Goal: Communication & Community: Answer question/provide support

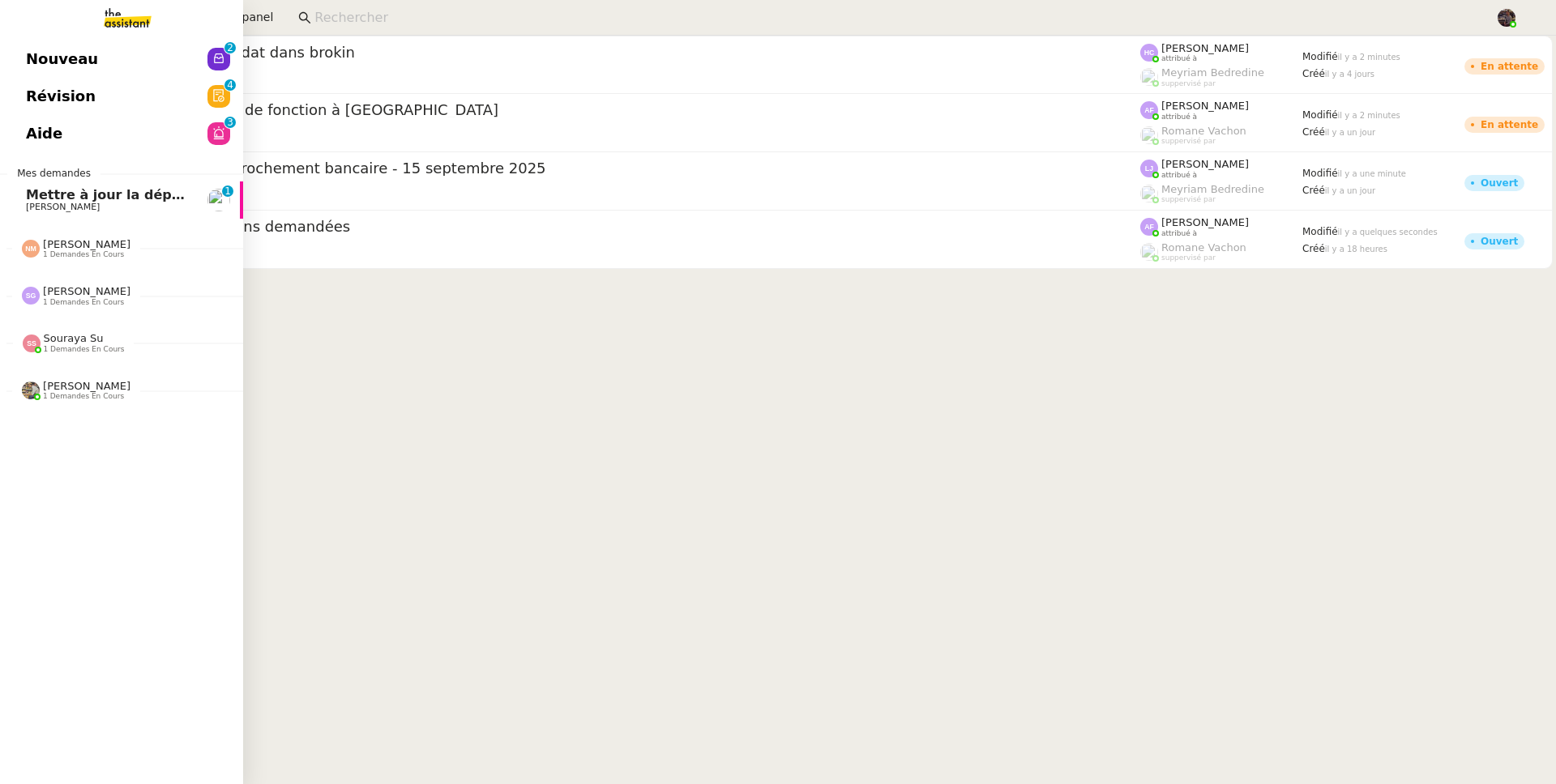
click at [54, 188] on span "Mettre à jour la dépréciation pour juillet et août" at bounding box center [202, 195] width 352 height 16
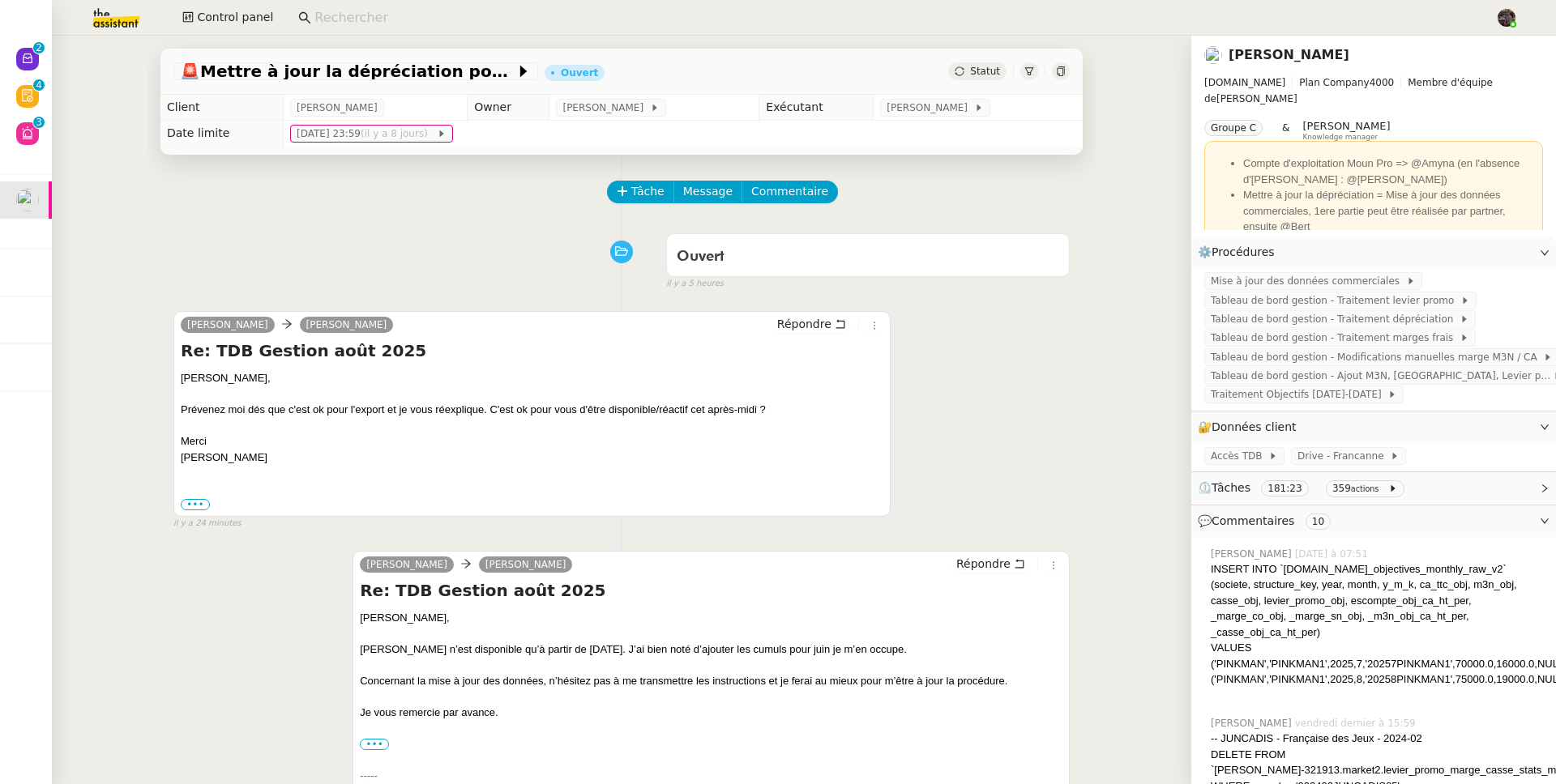
scroll to position [324, 0]
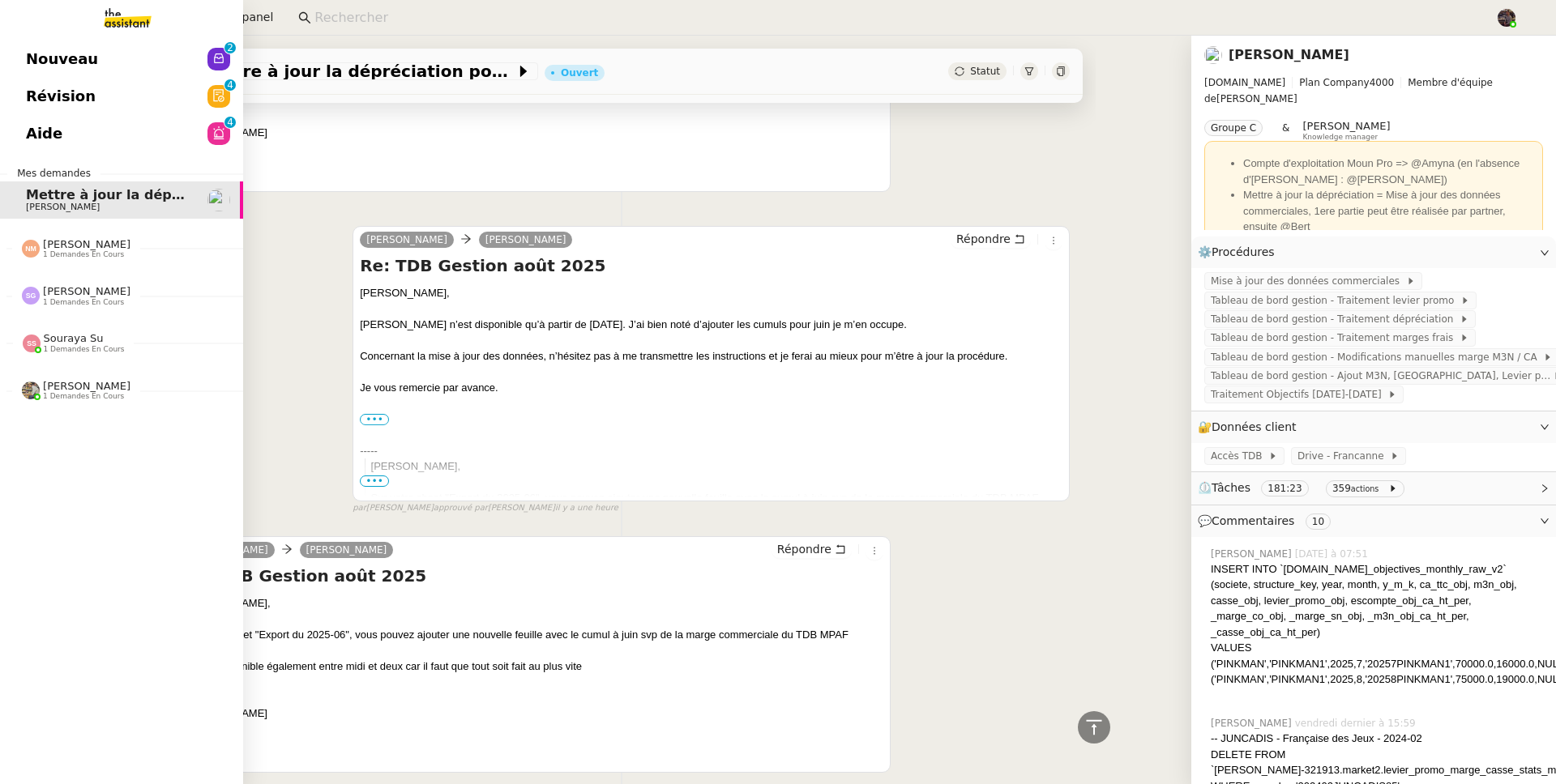
click at [45, 51] on span "Nouveau" at bounding box center [62, 59] width 72 height 24
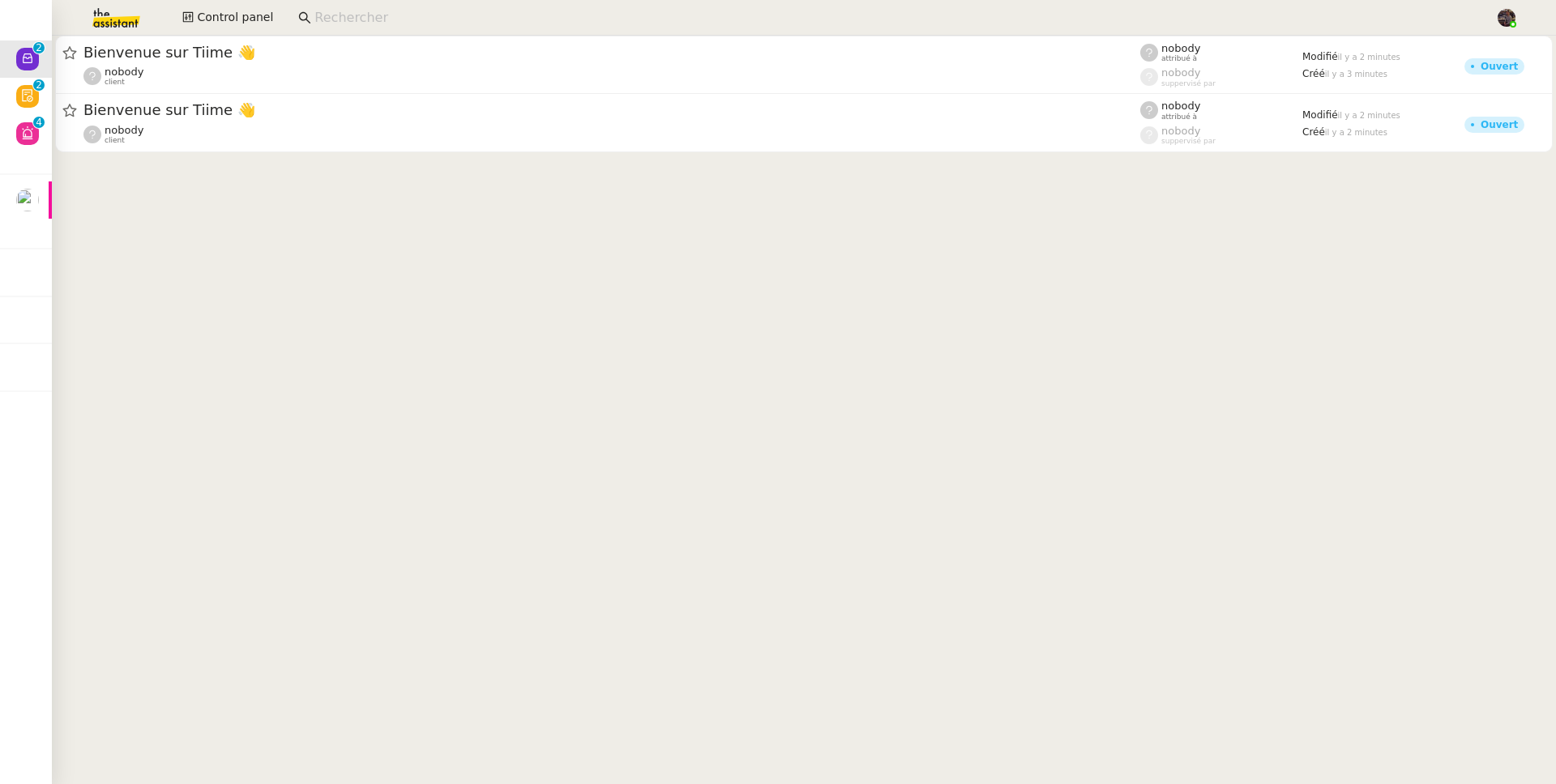
click at [112, 231] on cdk-virtual-scroll-viewport "Bienvenue sur Tiime 👋 nobody client nobody attribué à nobody suppervisé par Mod…" at bounding box center [804, 410] width 1504 height 749
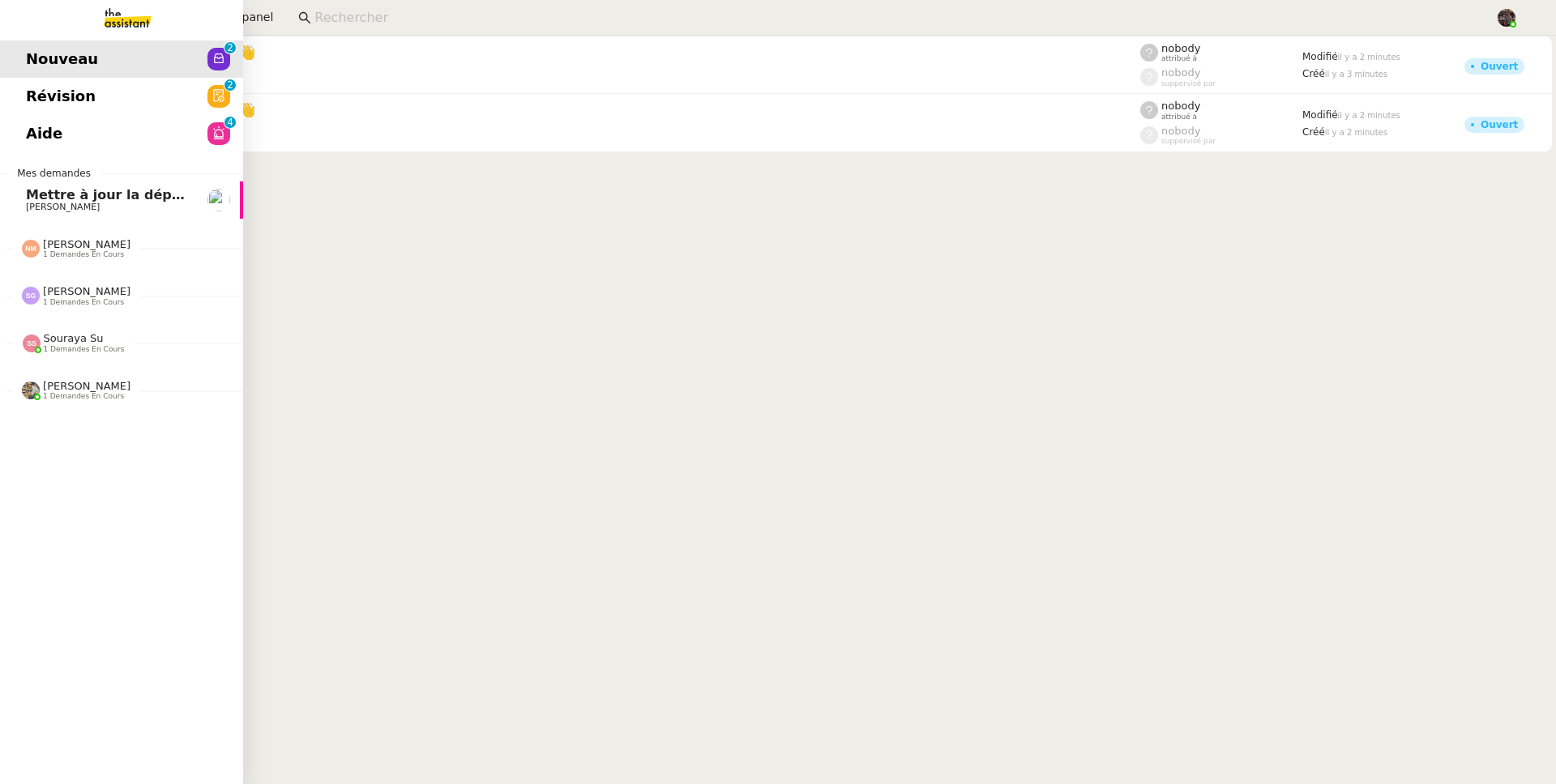
click at [21, 190] on link "Mettre à jour la dépréciation pour juillet et août [PERSON_NAME]" at bounding box center [121, 200] width 243 height 37
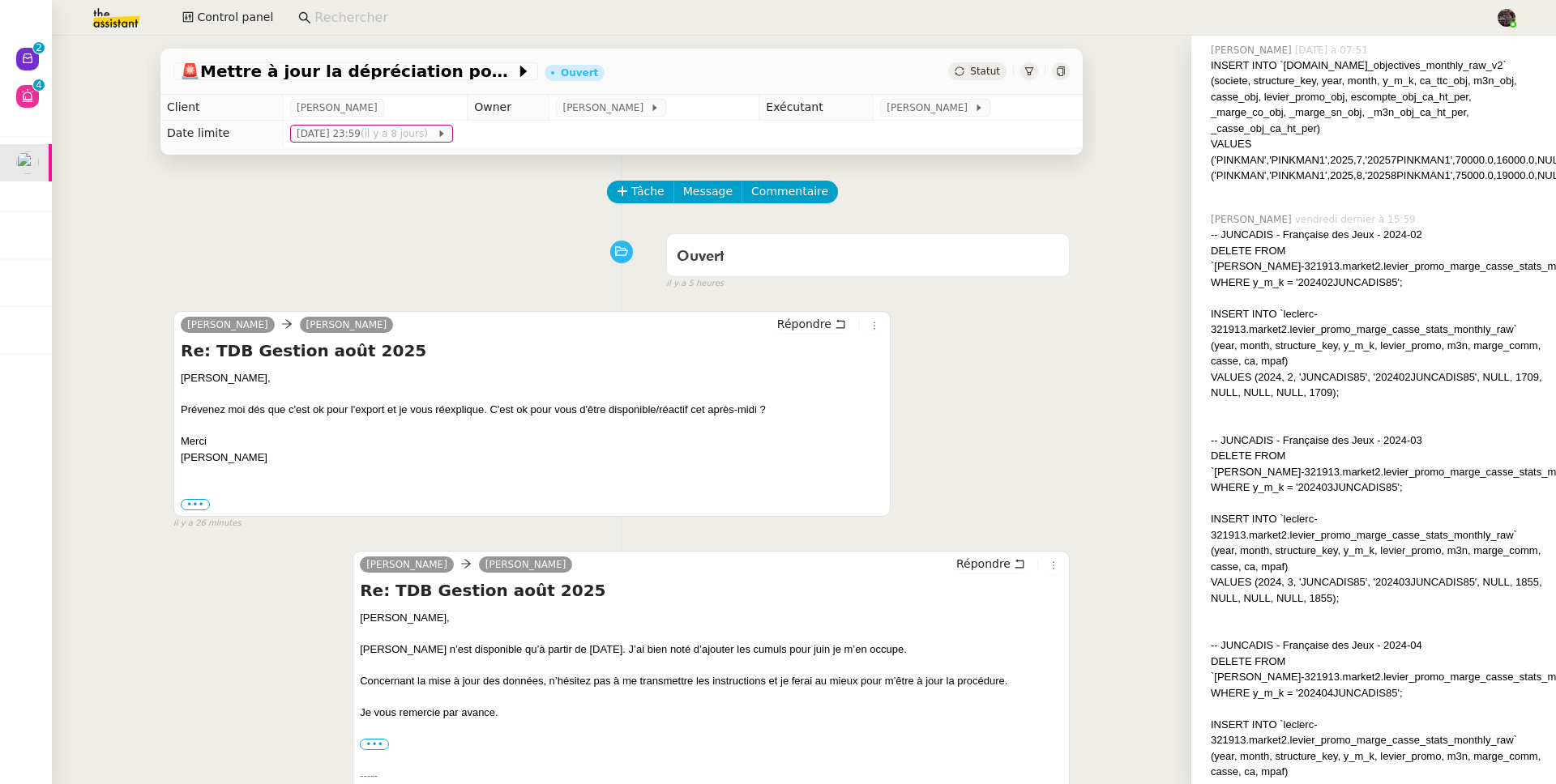
scroll to position [504, 0]
click at [802, 329] on span "Répondre" at bounding box center [804, 323] width 55 height 16
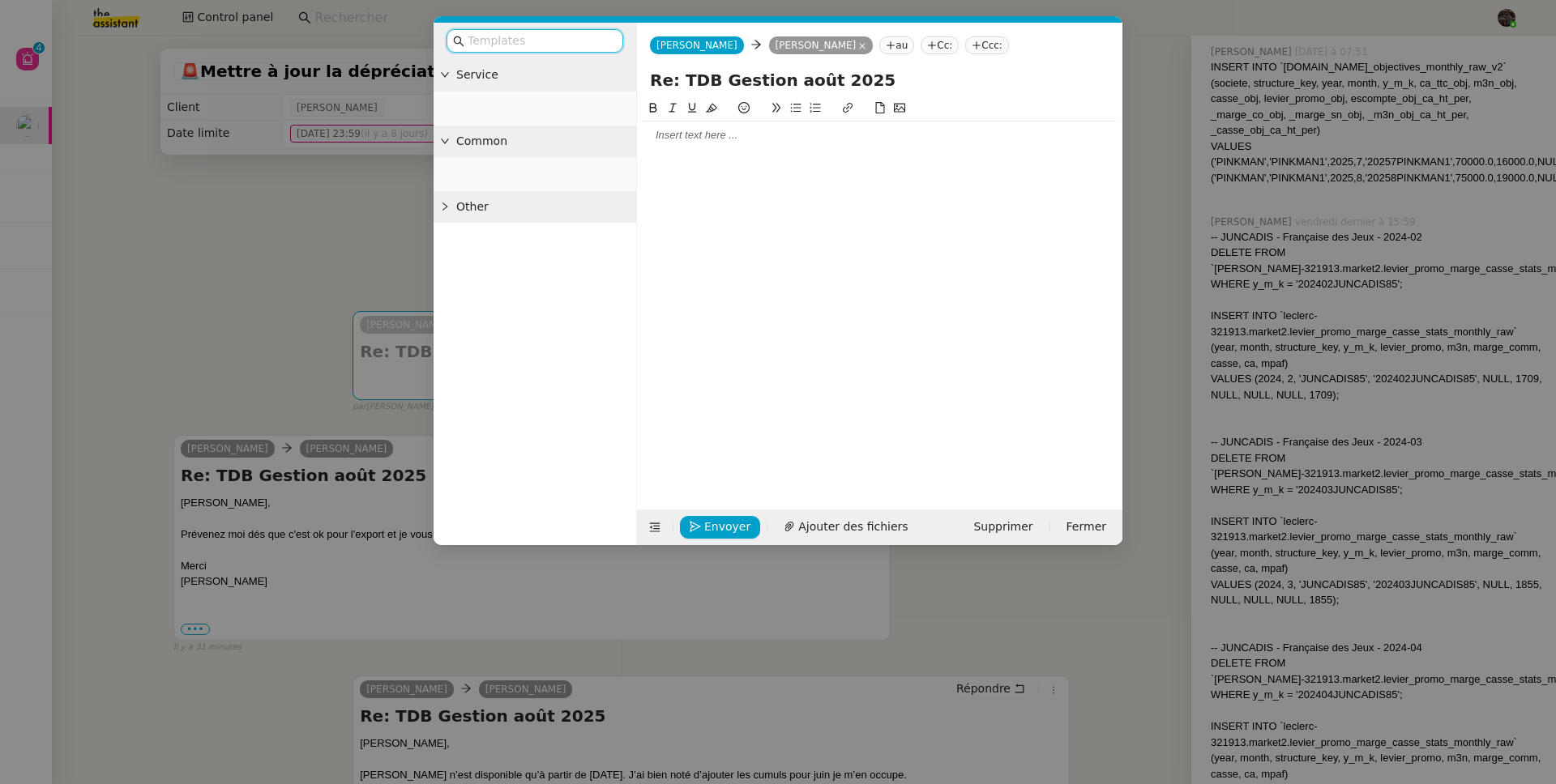
scroll to position [505, 0]
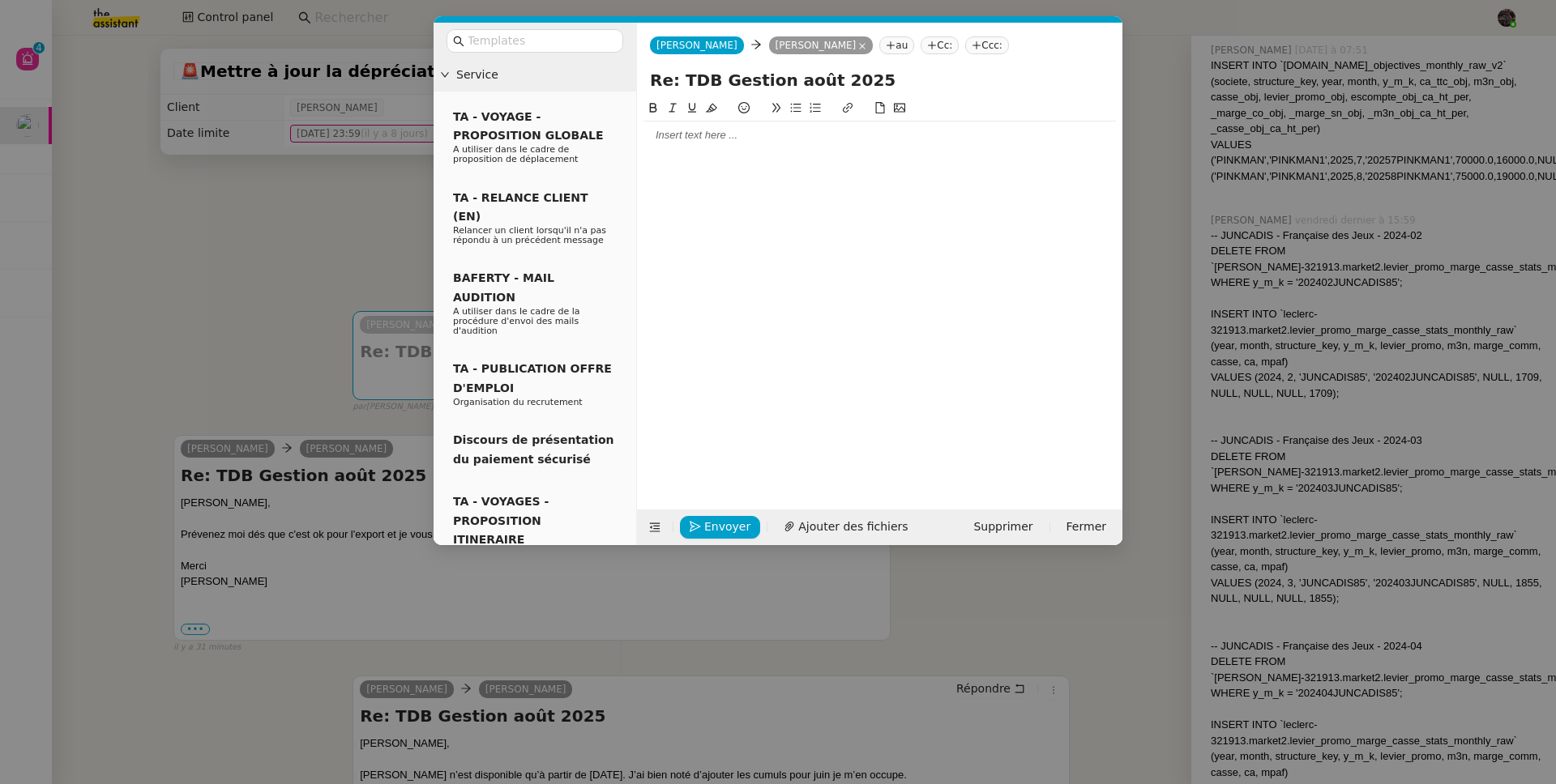
click at [708, 140] on div at bounding box center [880, 135] width 473 height 15
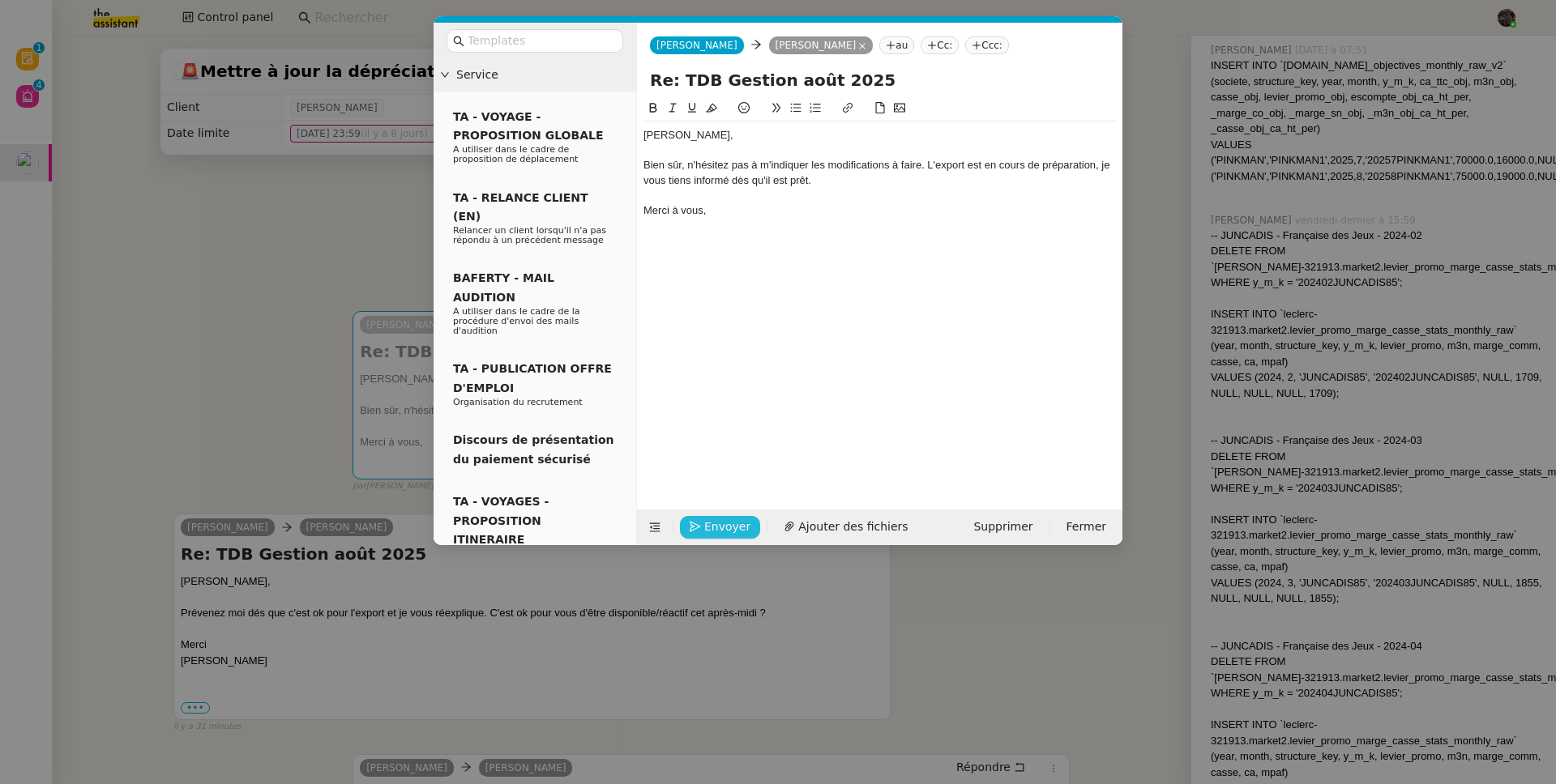
click at [704, 528] on span "Envoyer" at bounding box center [727, 526] width 46 height 19
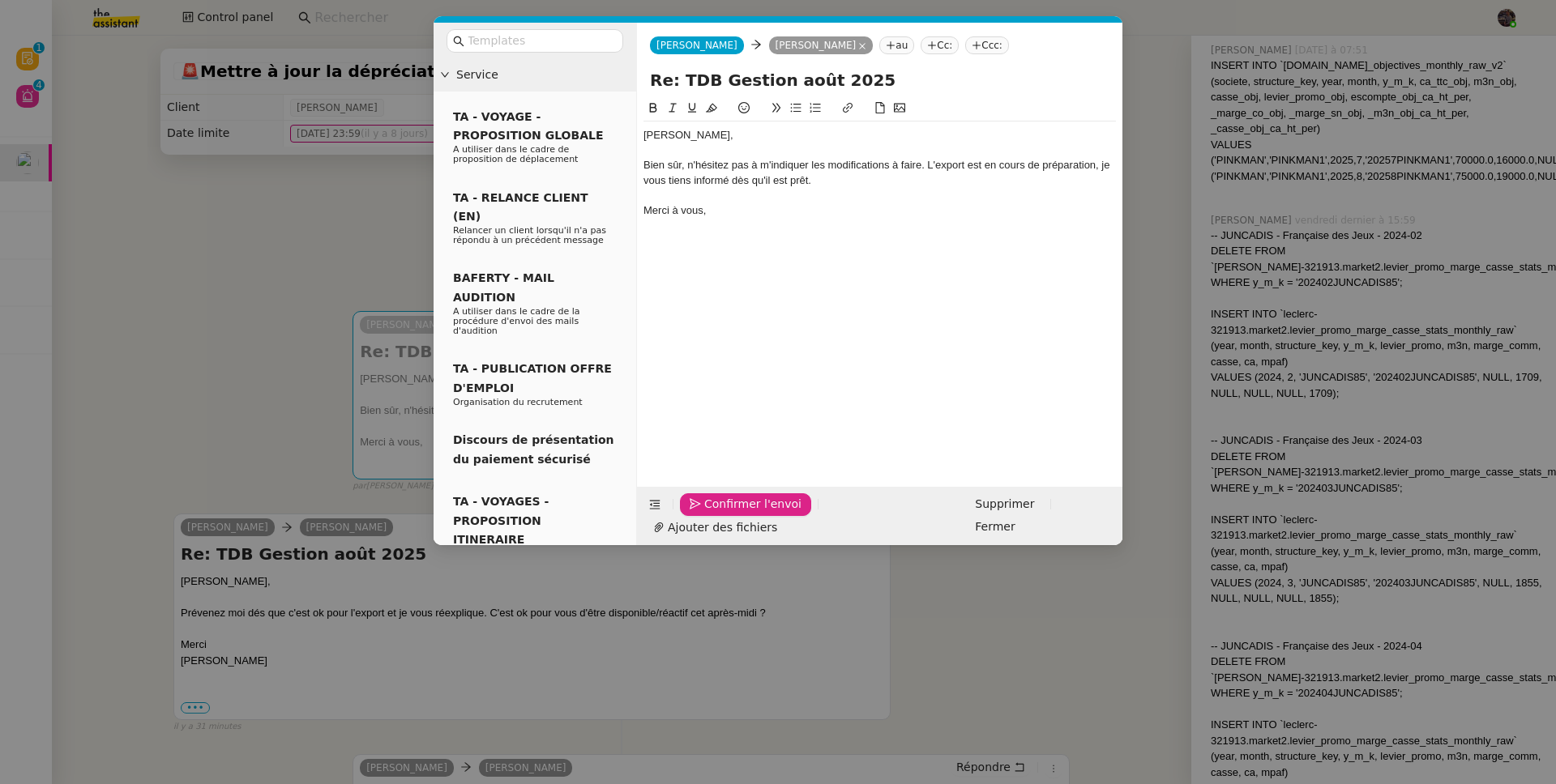
click at [704, 513] on span "Confirmer l'envoi" at bounding box center [752, 504] width 97 height 19
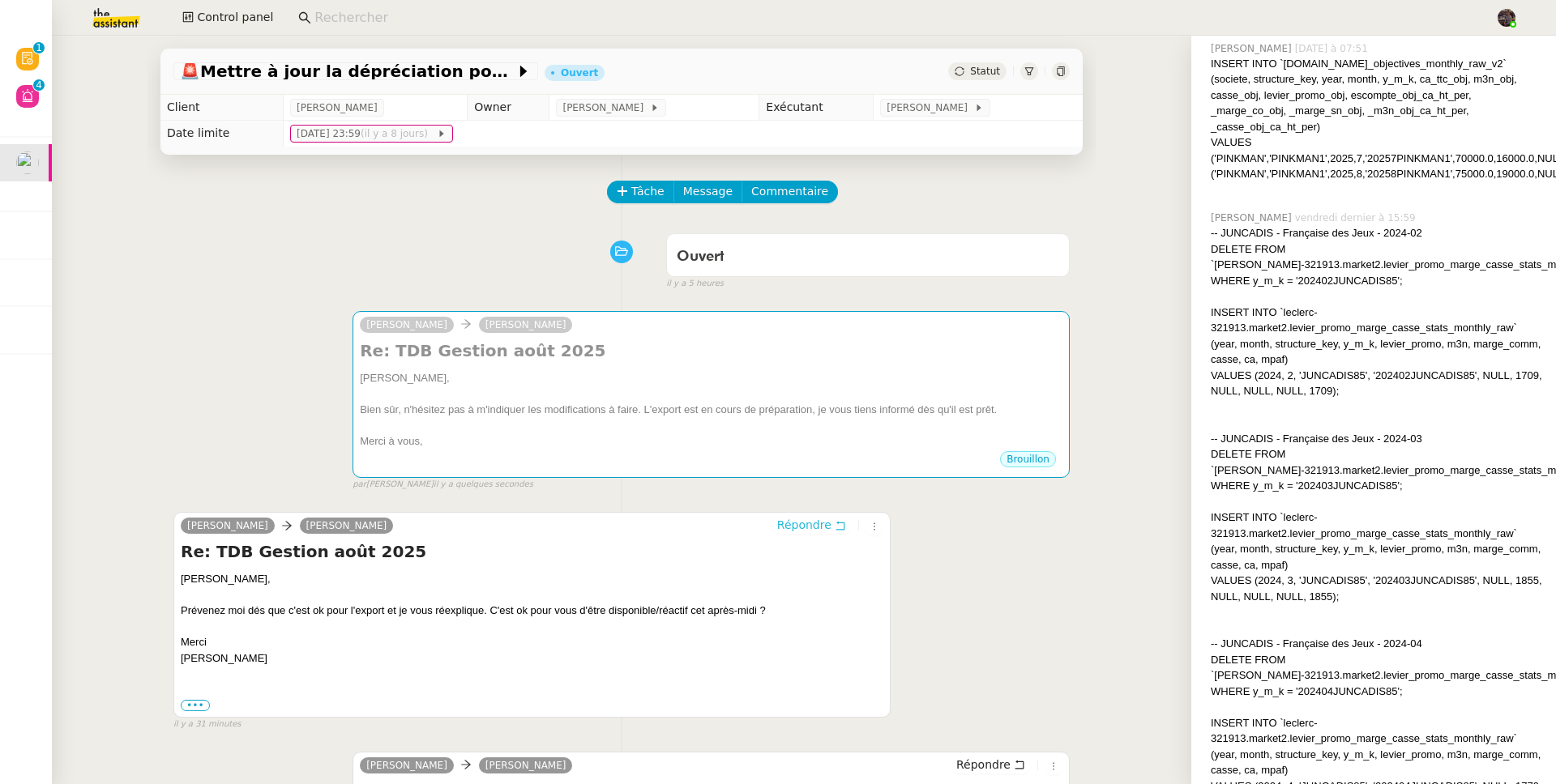
scroll to position [504, 0]
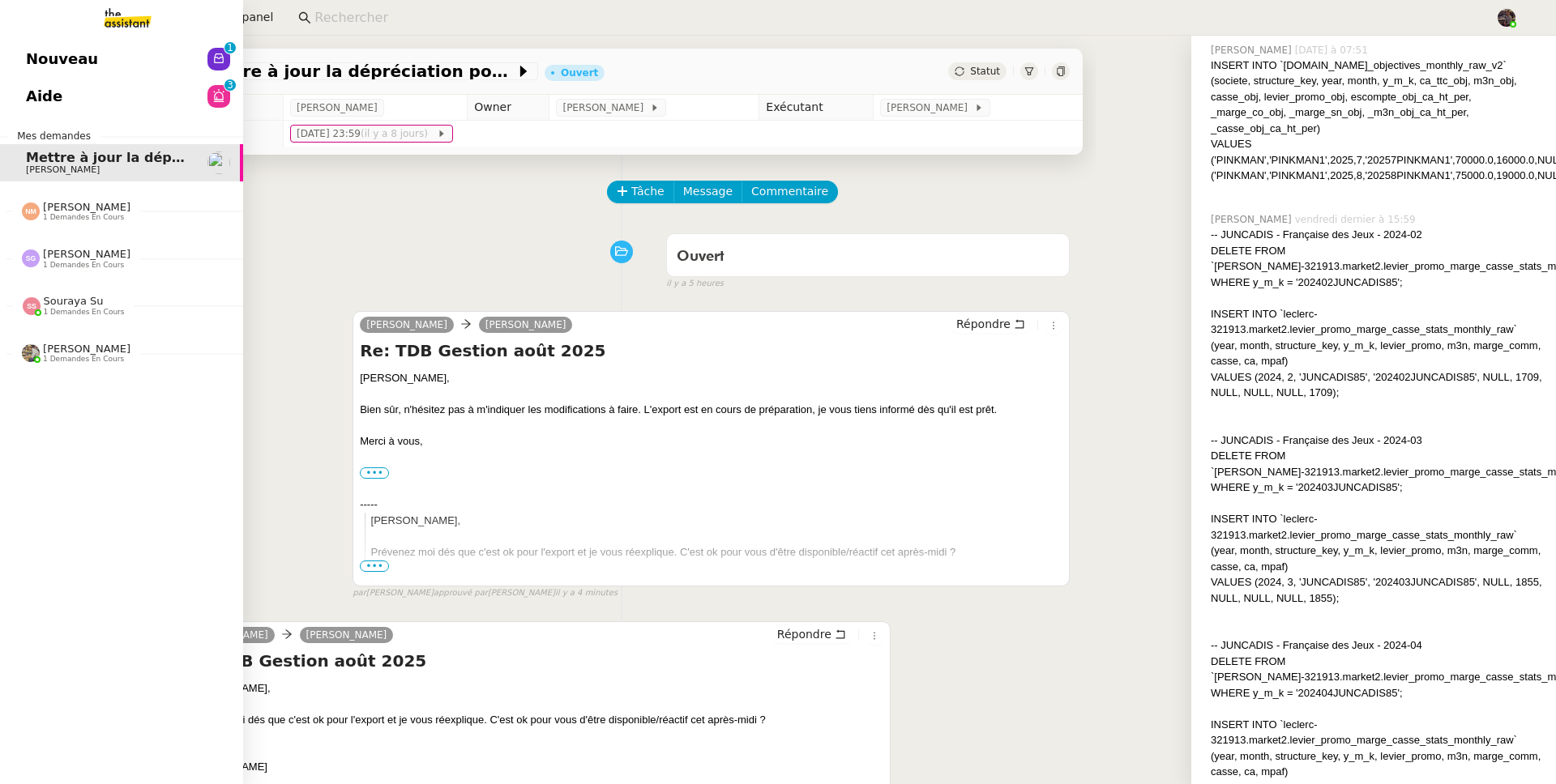
click at [33, 45] on link "Nouveau 0 1 2 3 4 5 6 7 8 9" at bounding box center [121, 59] width 243 height 37
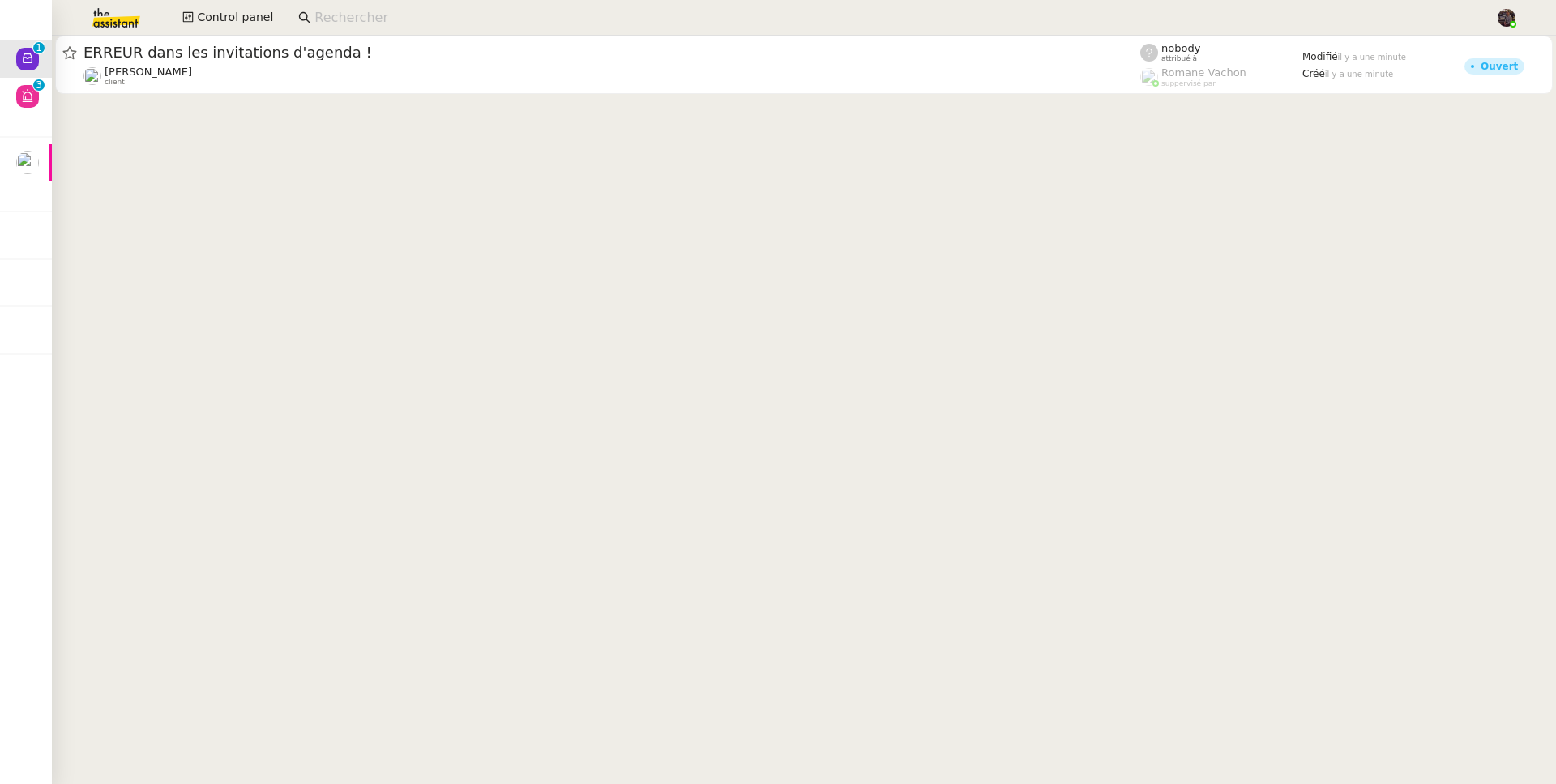
drag, startPoint x: 436, startPoint y: 286, endPoint x: 357, endPoint y: 223, distance: 101.0
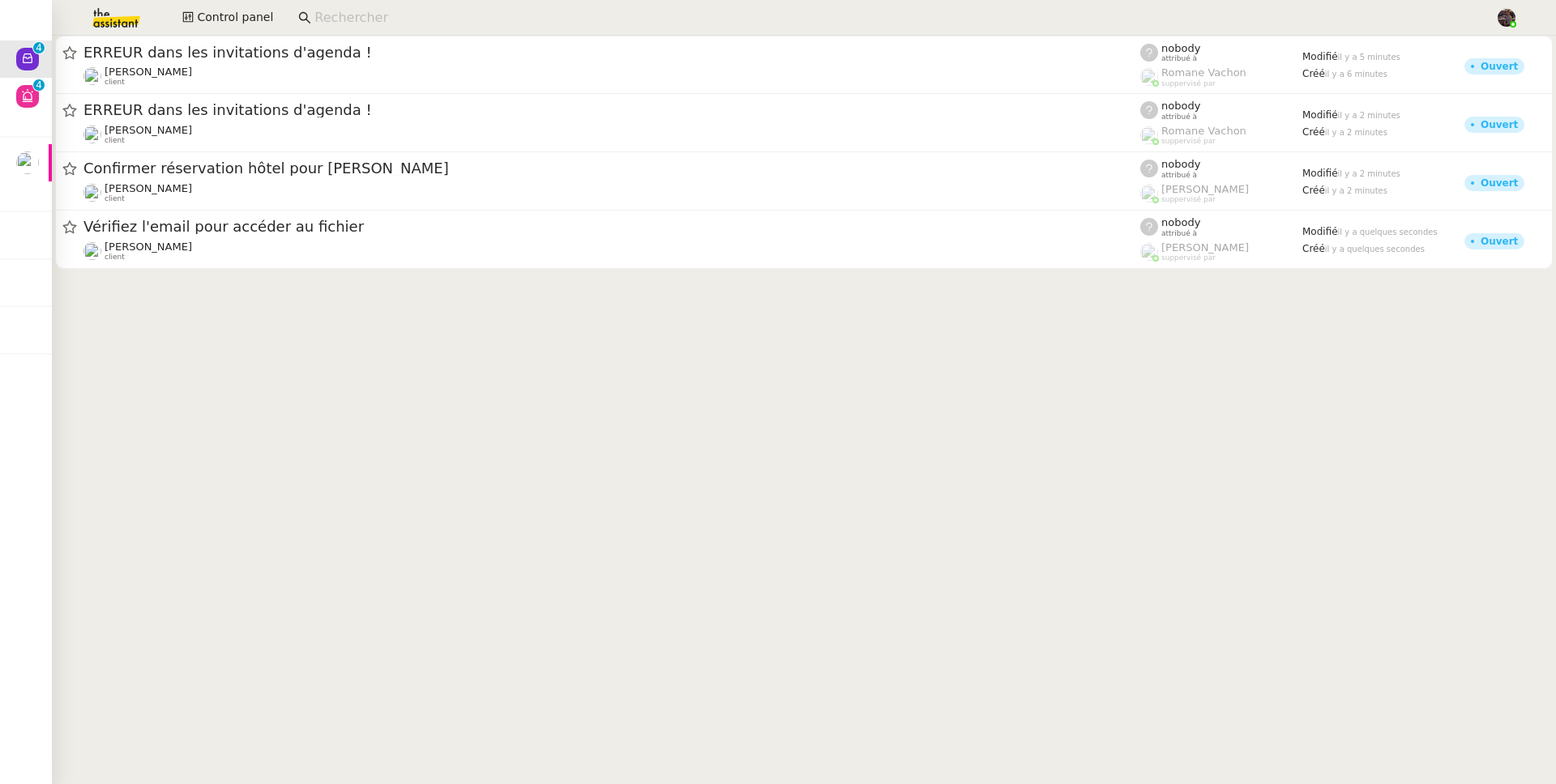
click at [150, 382] on cdk-virtual-scroll-viewport "ERREUR dans les invitations d'agenda ! [PERSON_NAME] client nobody attribué à […" at bounding box center [804, 410] width 1504 height 749
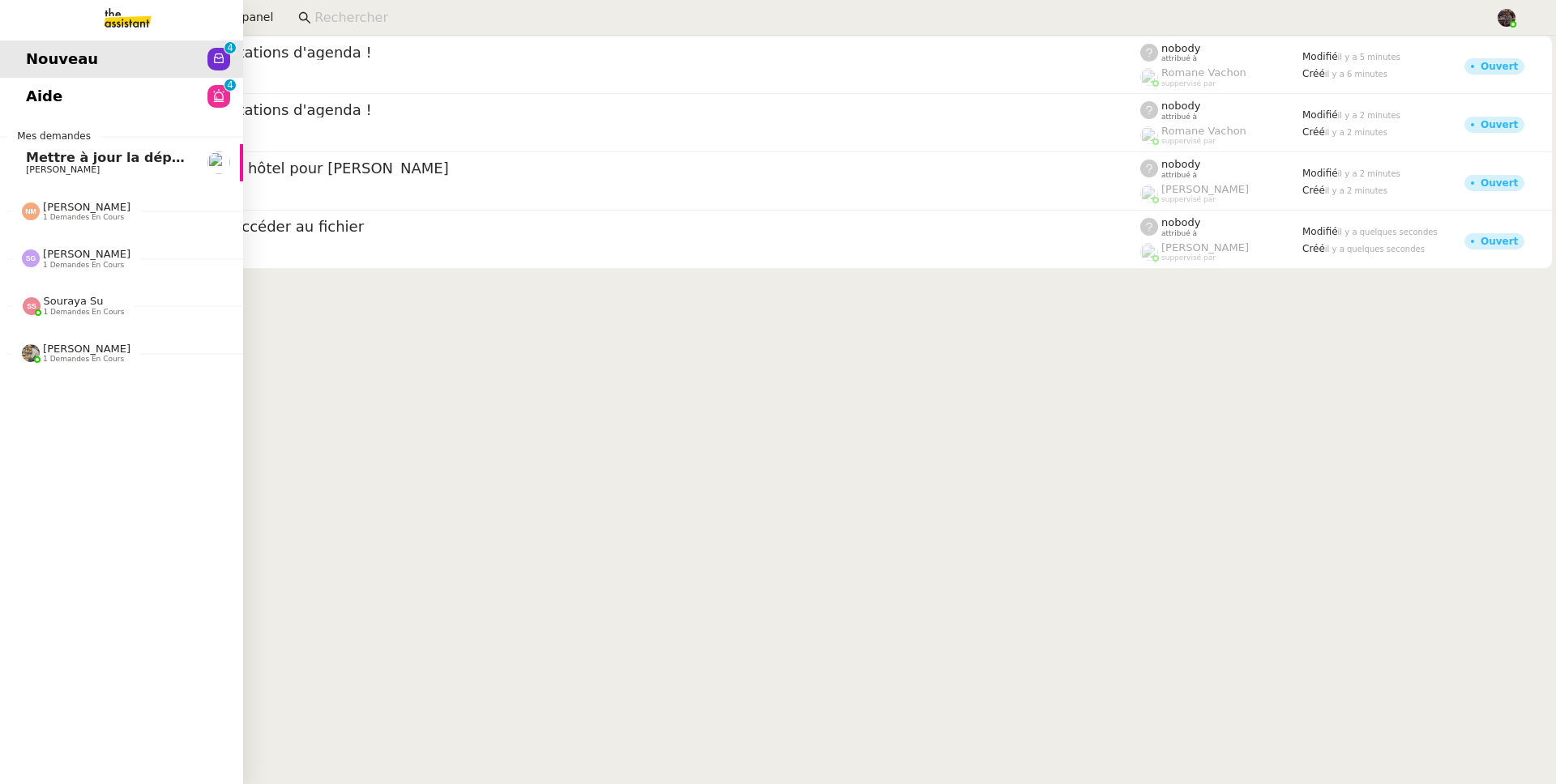
click at [135, 171] on span "[PERSON_NAME]" at bounding box center [108, 170] width 164 height 9
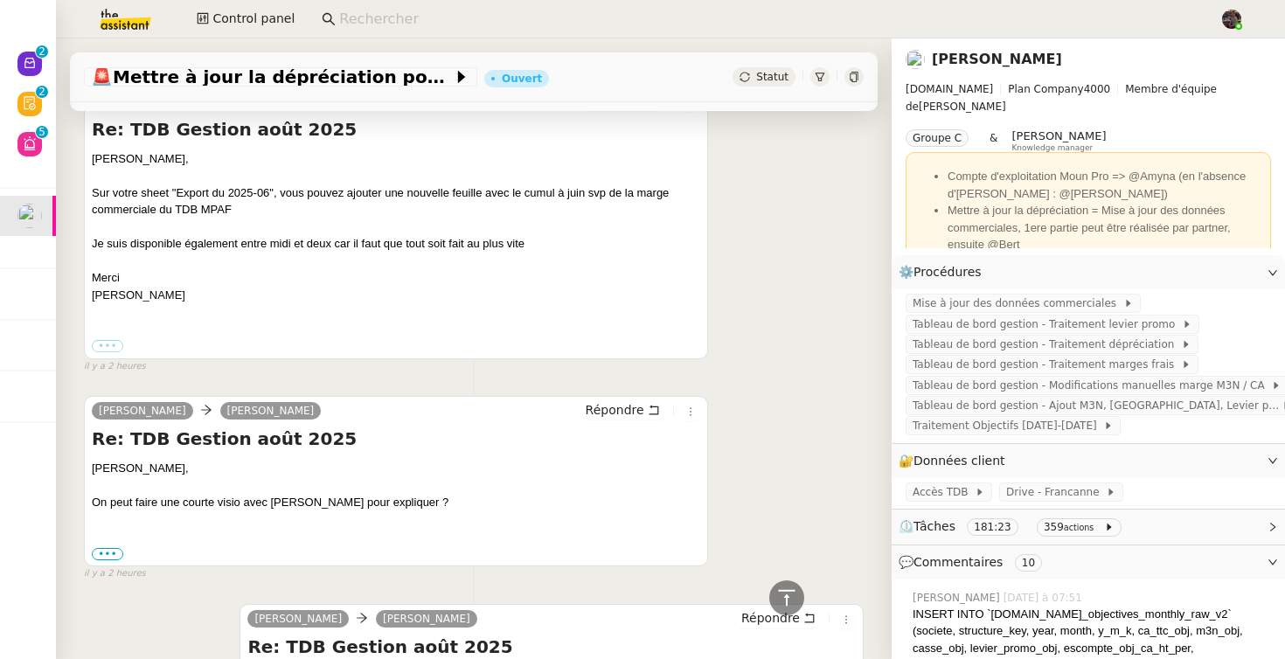
scroll to position [1505, 0]
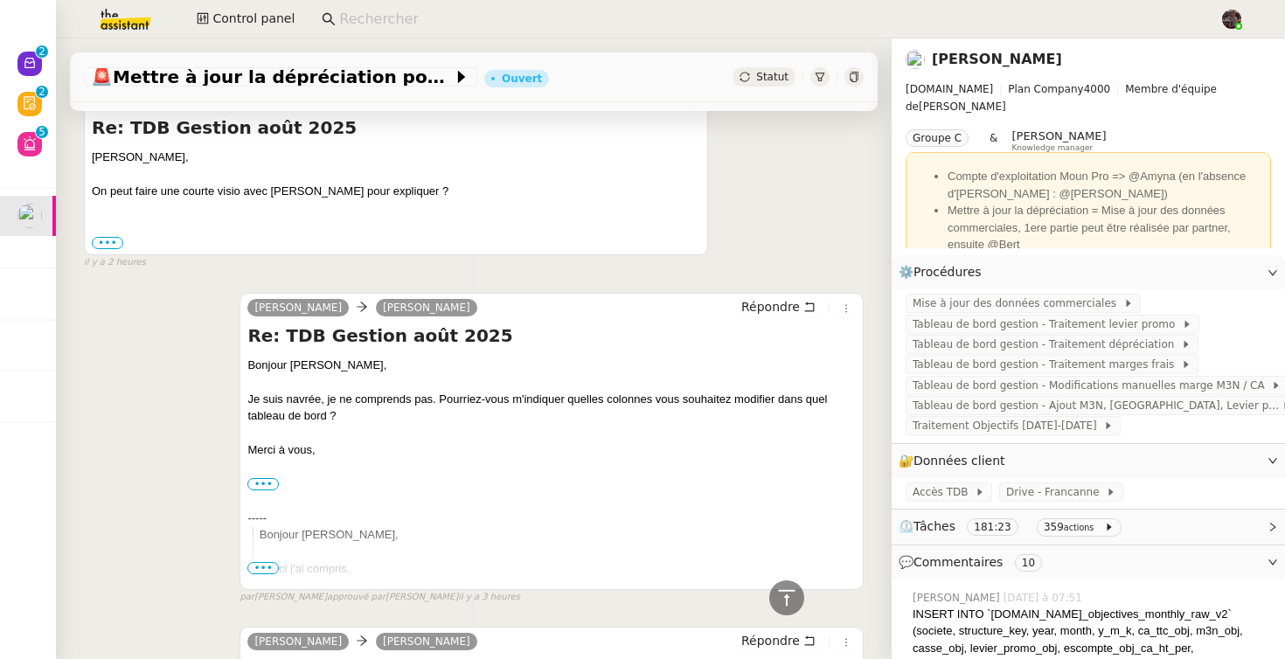
click at [128, 20] on img at bounding box center [111, 19] width 135 height 38
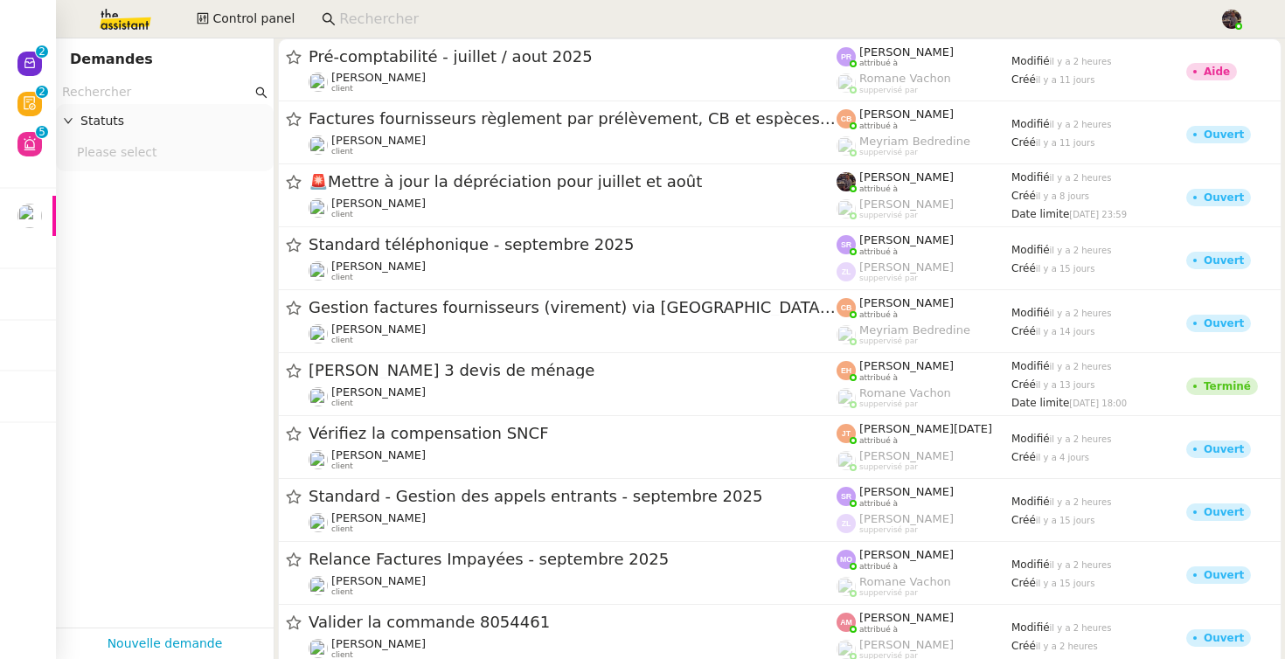
click at [148, 98] on input "text" at bounding box center [157, 92] width 190 height 20
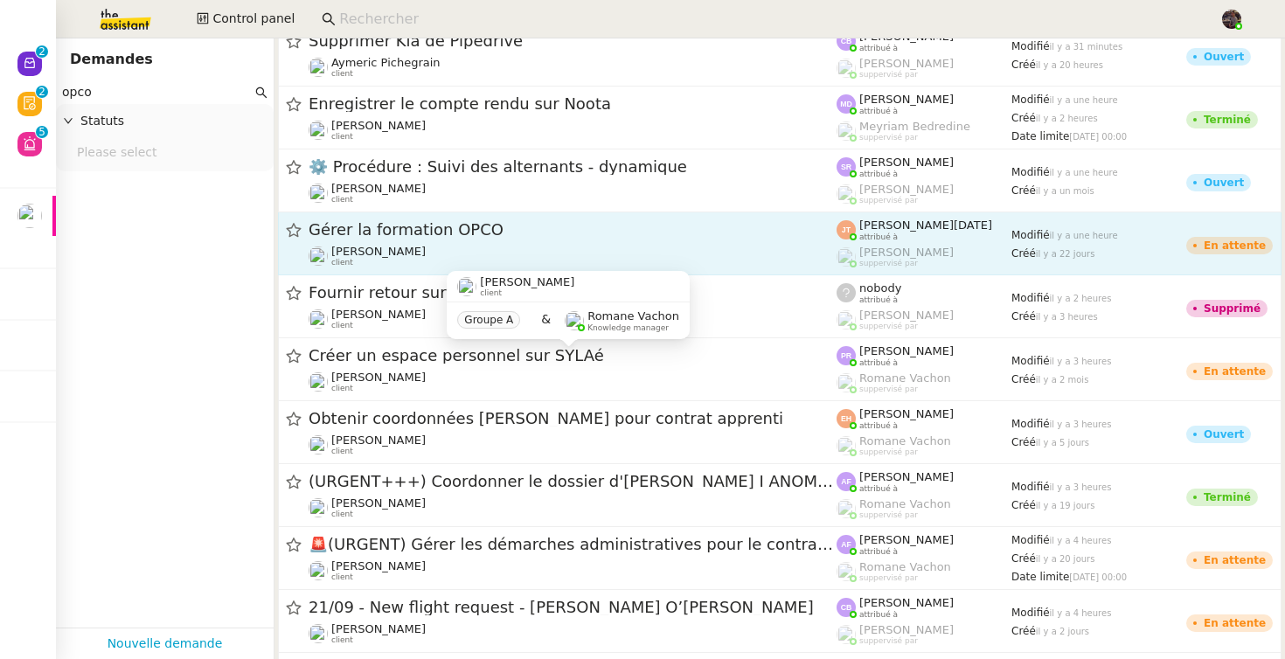
scroll to position [270, 0]
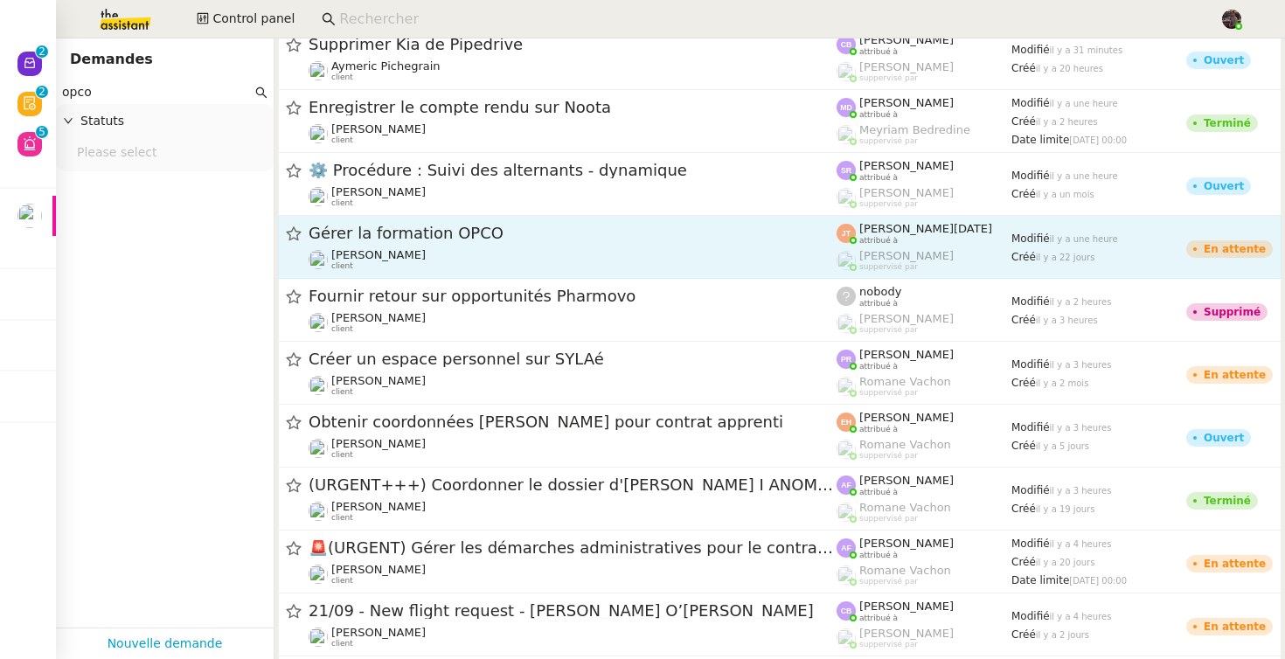
click at [452, 239] on span "Gérer la formation OPCO" at bounding box center [572, 233] width 528 height 16
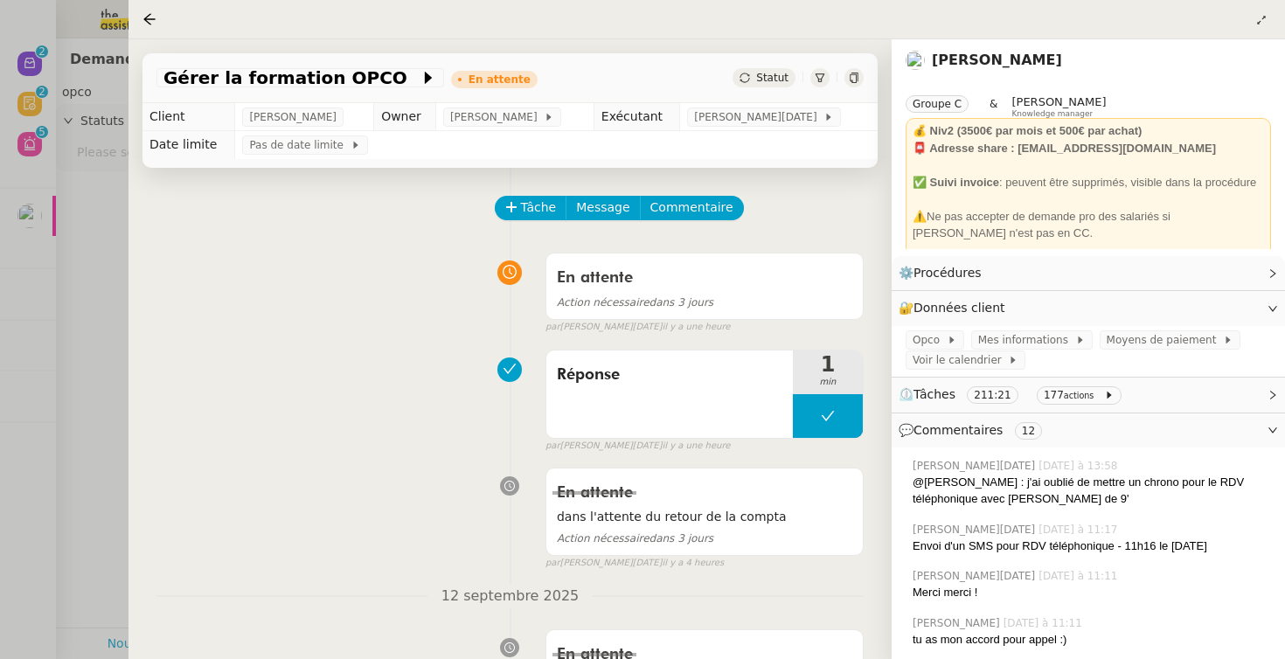
click at [97, 346] on div at bounding box center [642, 329] width 1285 height 659
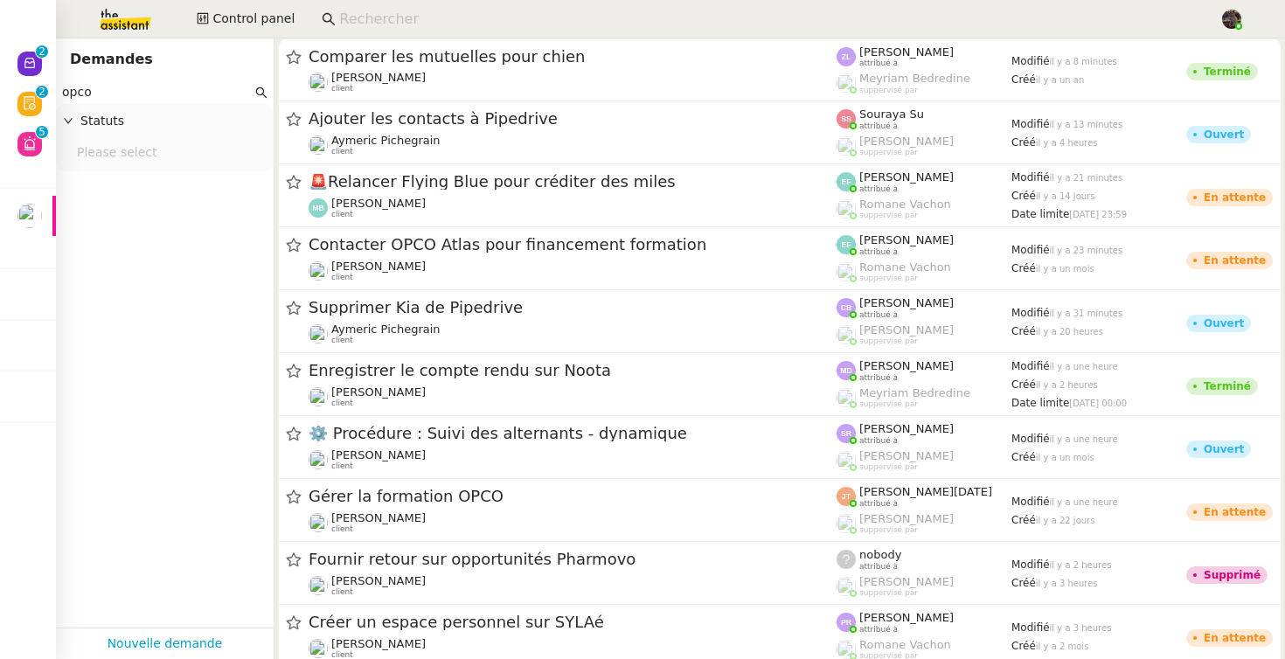
click at [168, 92] on input "opco" at bounding box center [157, 92] width 190 height 20
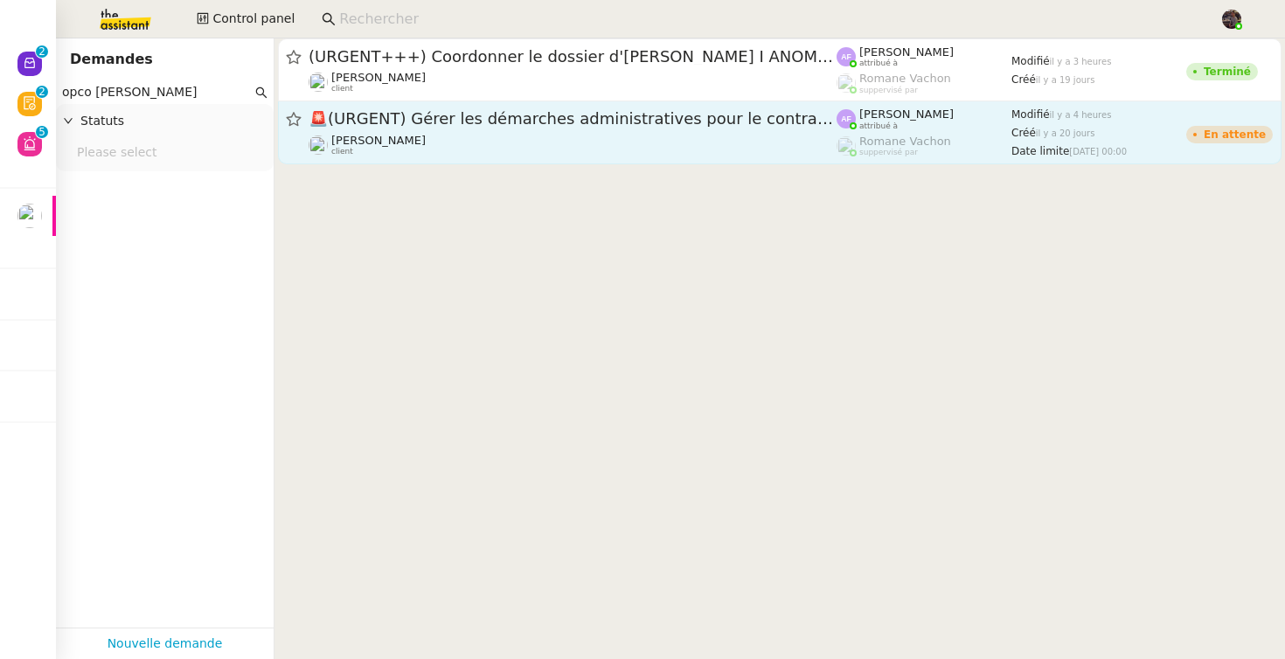
type input "opco [PERSON_NAME]"
click at [503, 157] on link "🚨 (URGENT) Gérer les démarches administratives pour le contrat d'[PERSON_NAME] …" at bounding box center [779, 132] width 1003 height 63
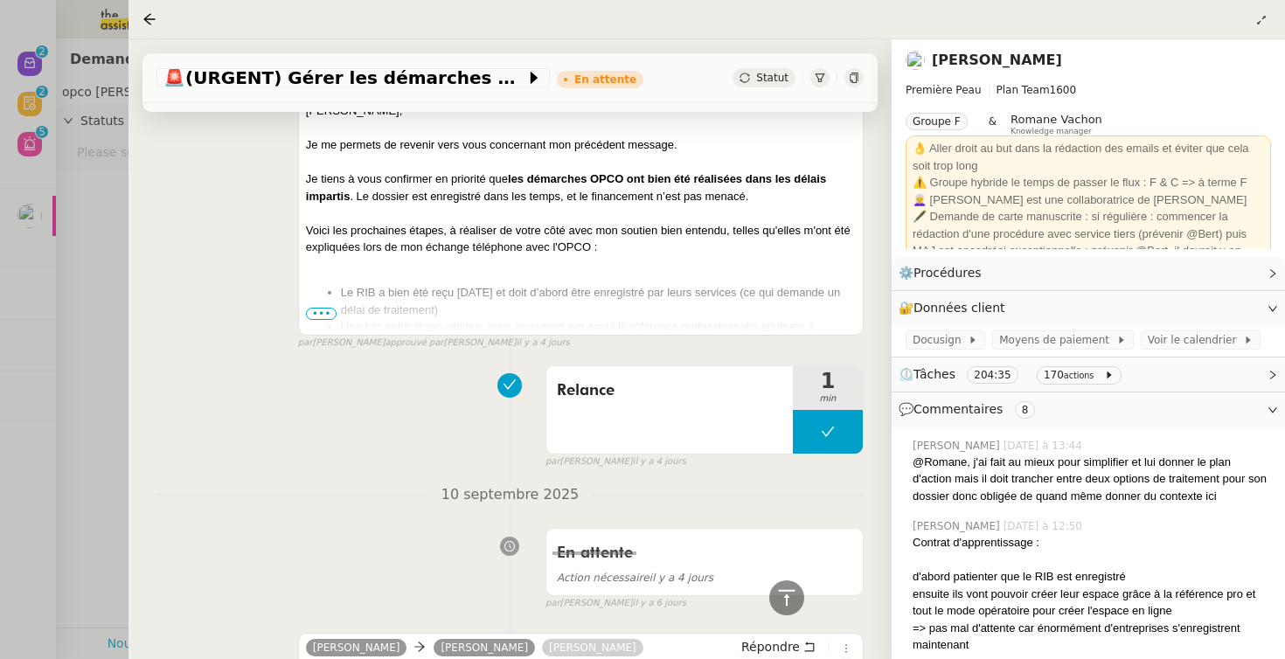
scroll to position [277, 0]
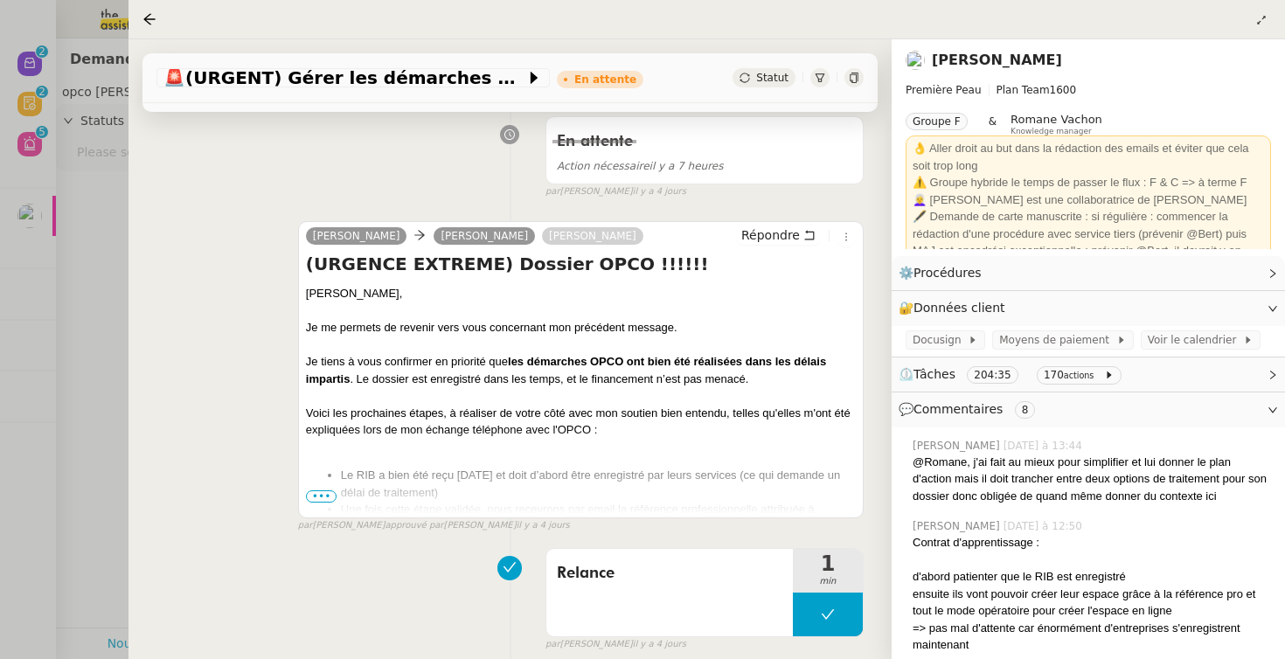
click at [320, 500] on span "•••" at bounding box center [321, 496] width 31 height 12
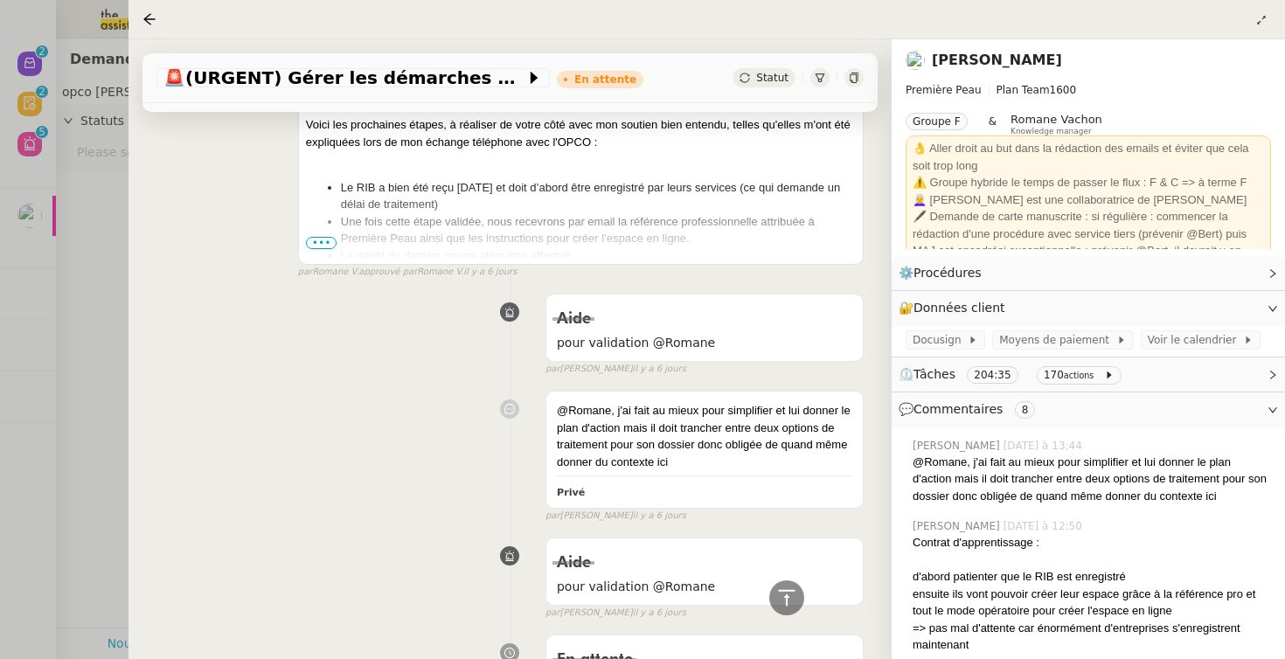
scroll to position [3255, 0]
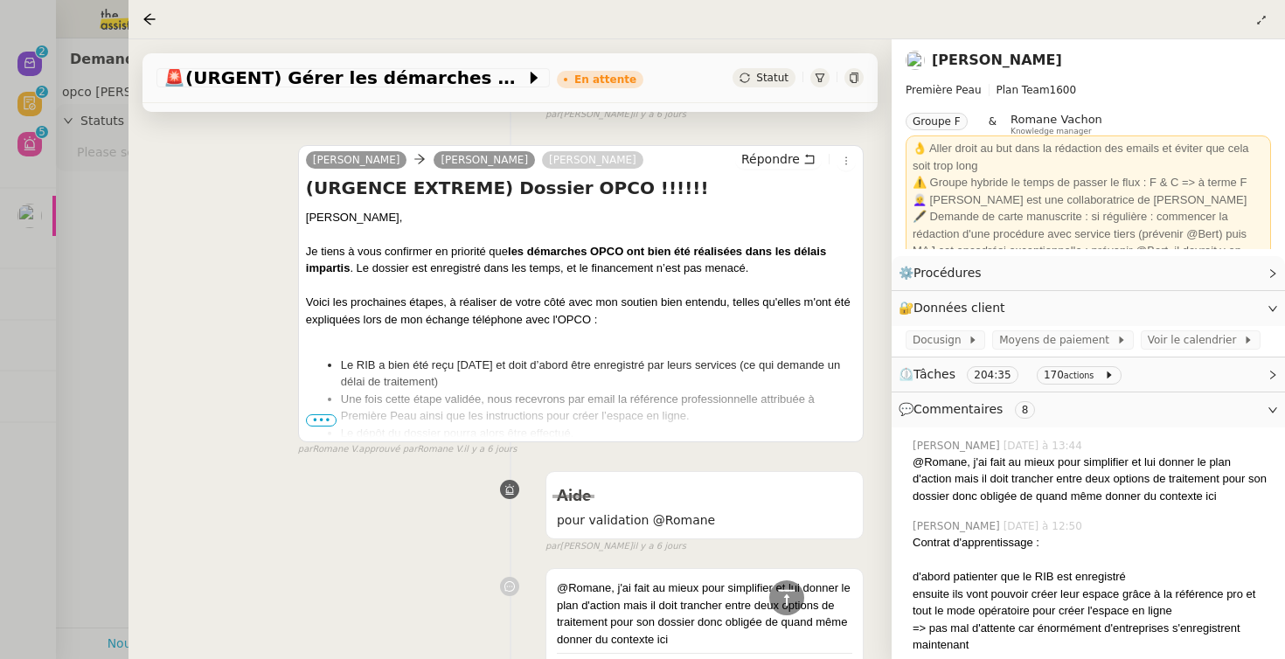
click at [312, 419] on span "•••" at bounding box center [321, 420] width 31 height 12
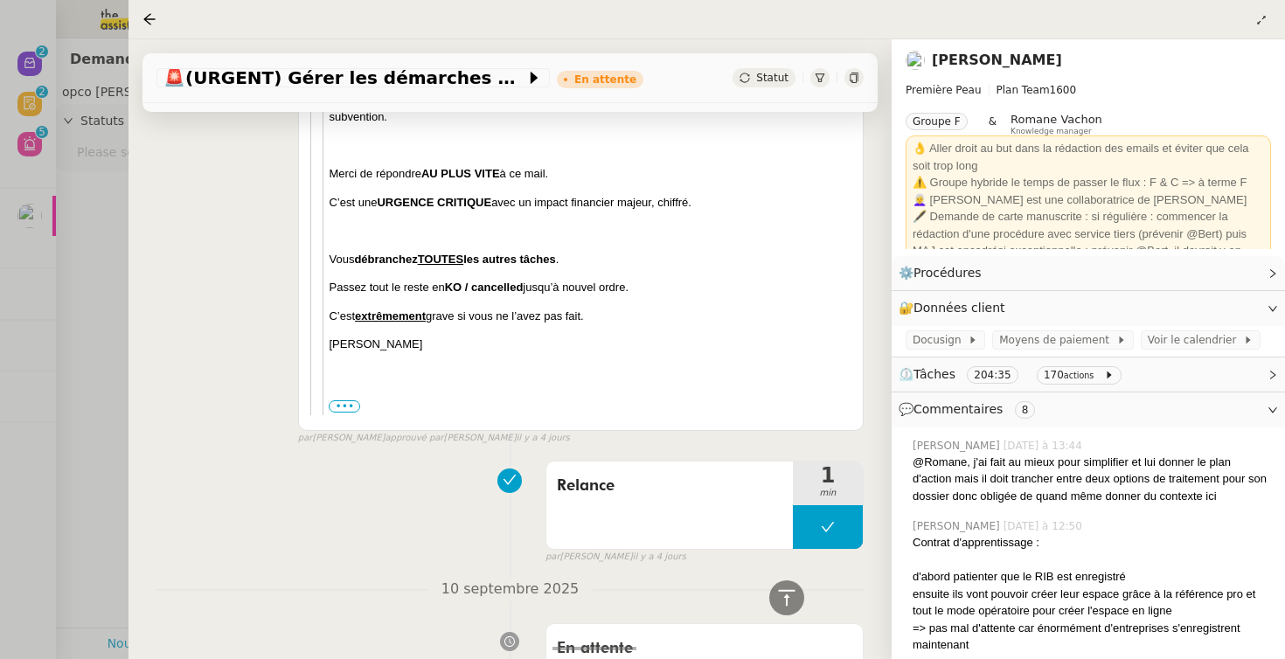
scroll to position [2669, 0]
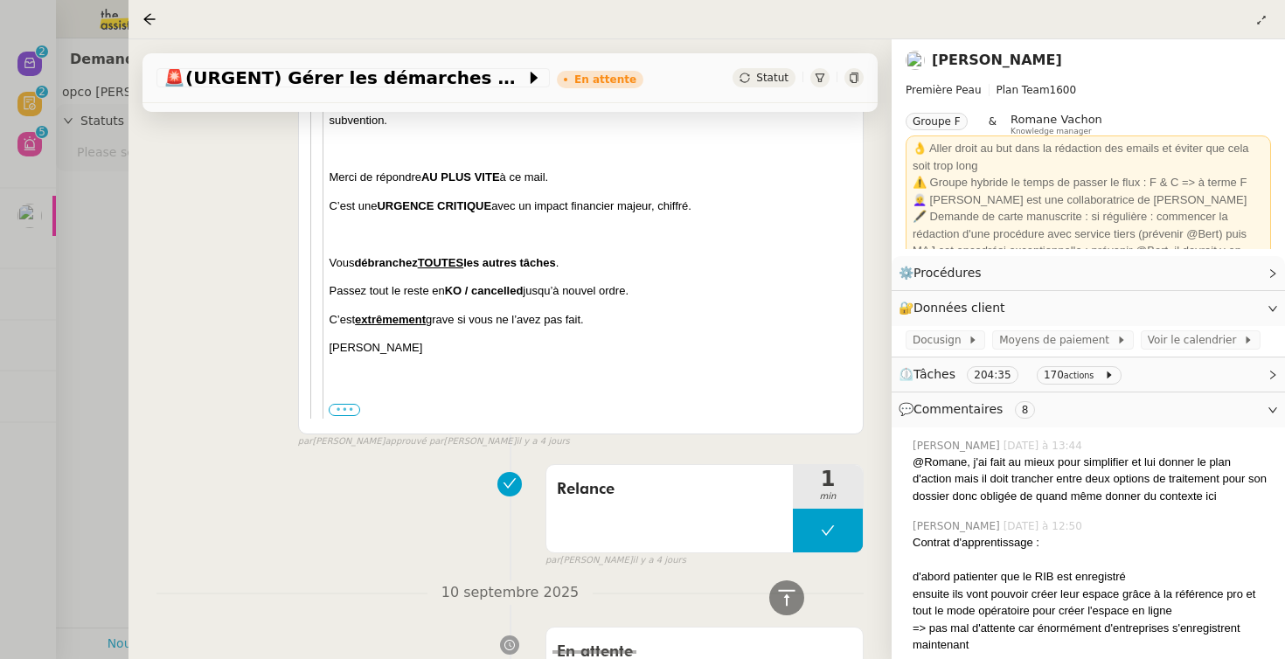
click at [334, 406] on label "•••" at bounding box center [344, 410] width 31 height 12
click at [0, 0] on input "•••" at bounding box center [0, 0] width 0 height 0
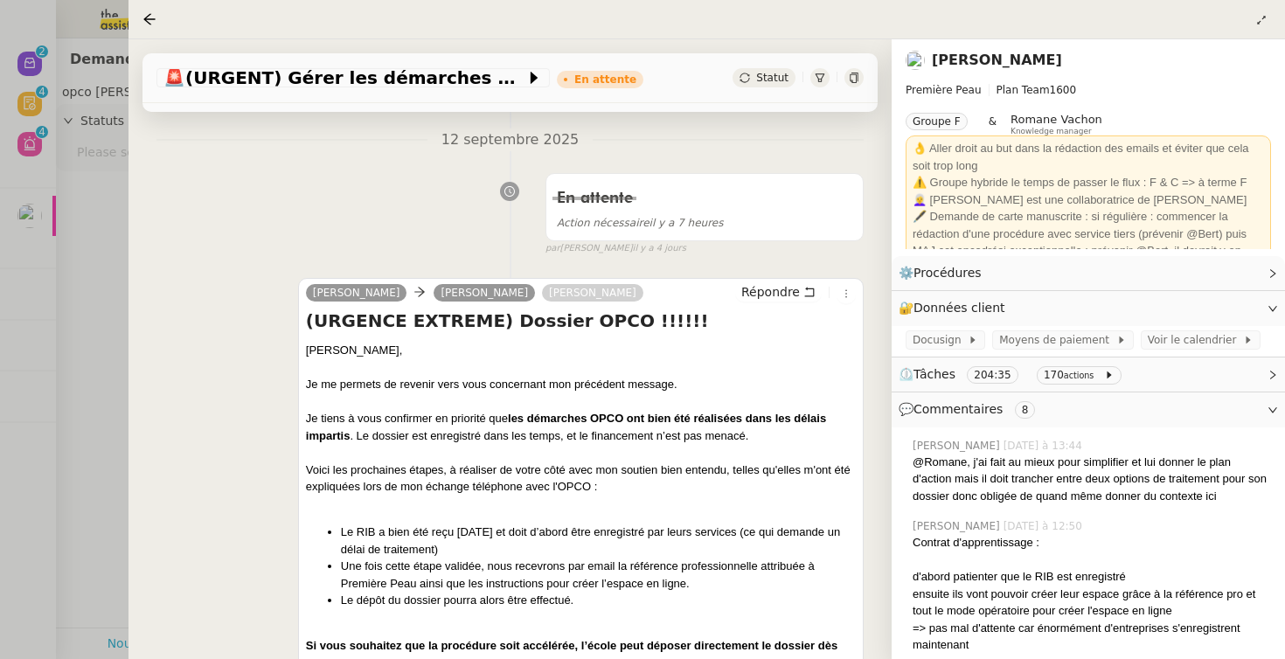
scroll to position [257, 0]
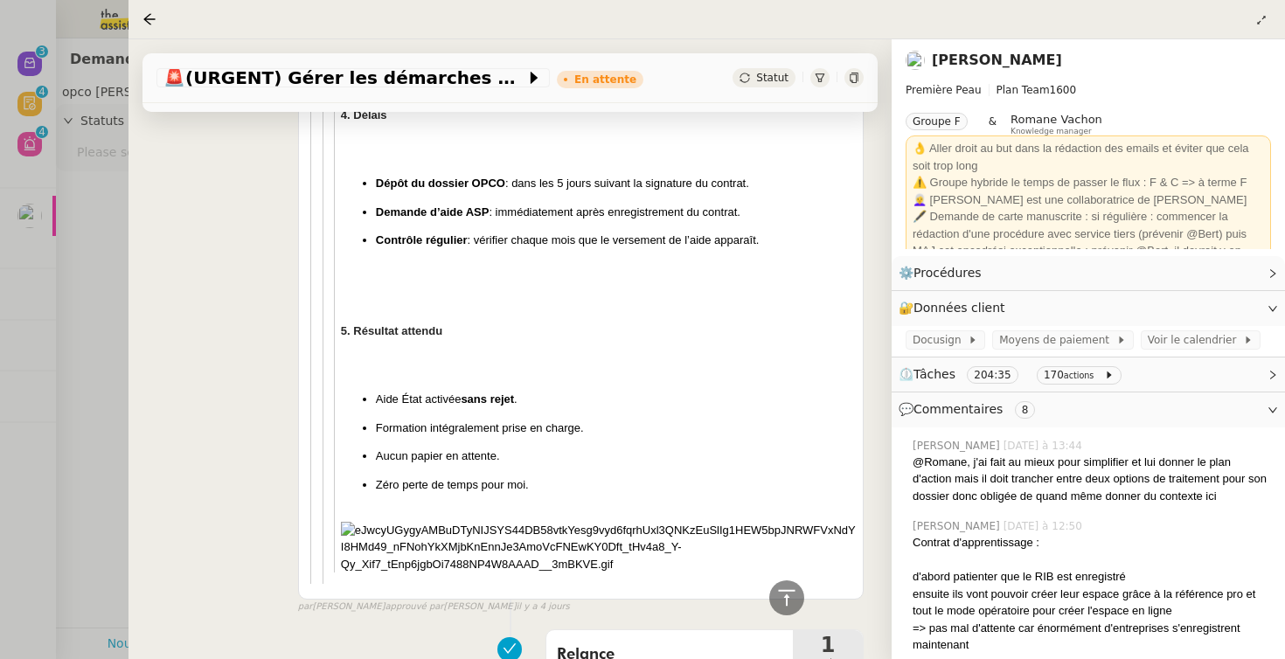
scroll to position [4808, 0]
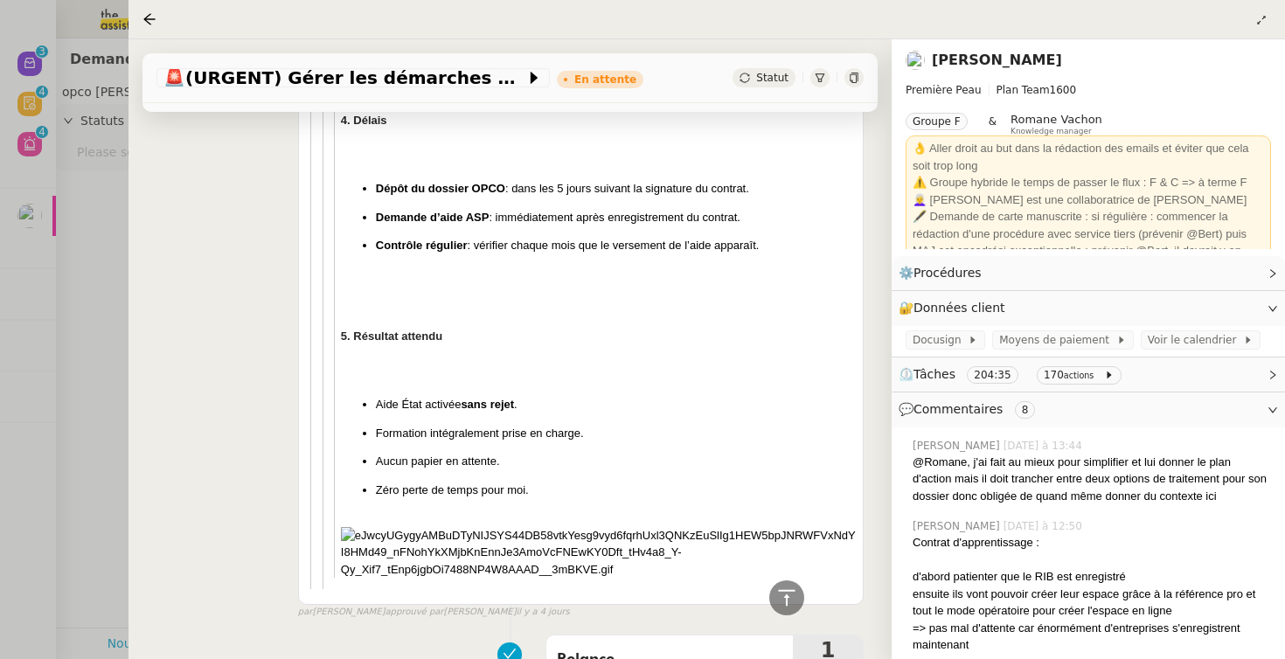
click at [1251, 16] on nz-page-header-extra at bounding box center [1260, 19] width 19 height 21
click at [1260, 17] on icon at bounding box center [1261, 20] width 10 height 10
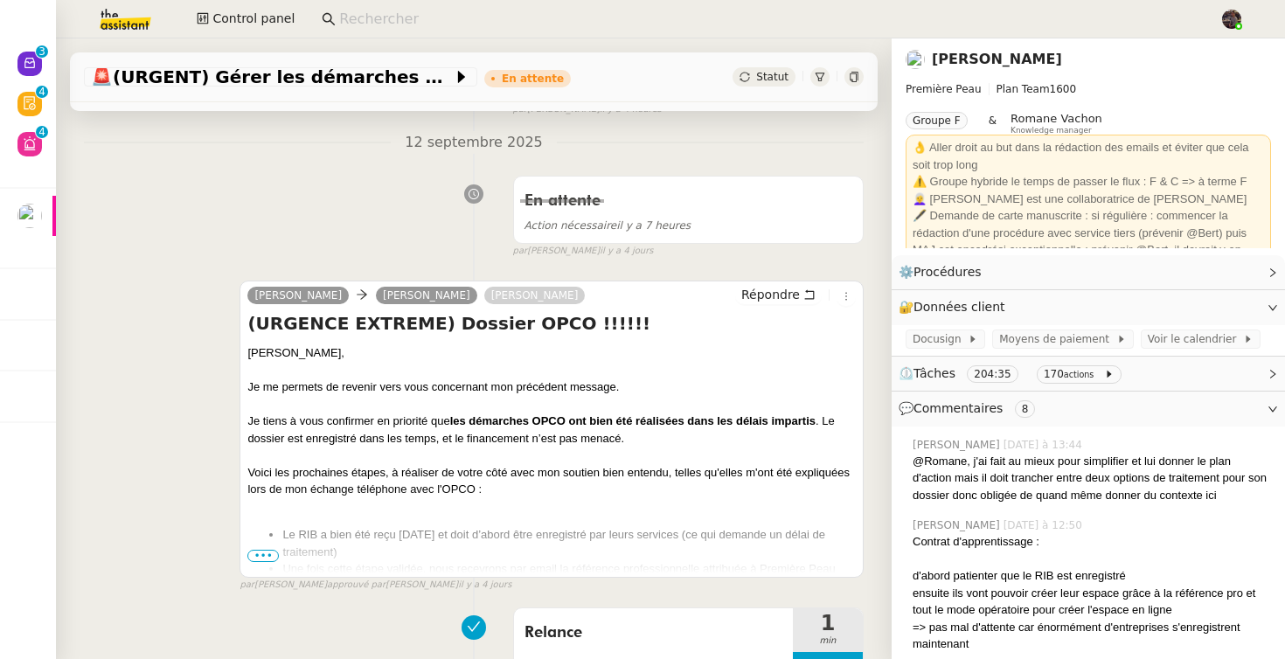
scroll to position [232, 0]
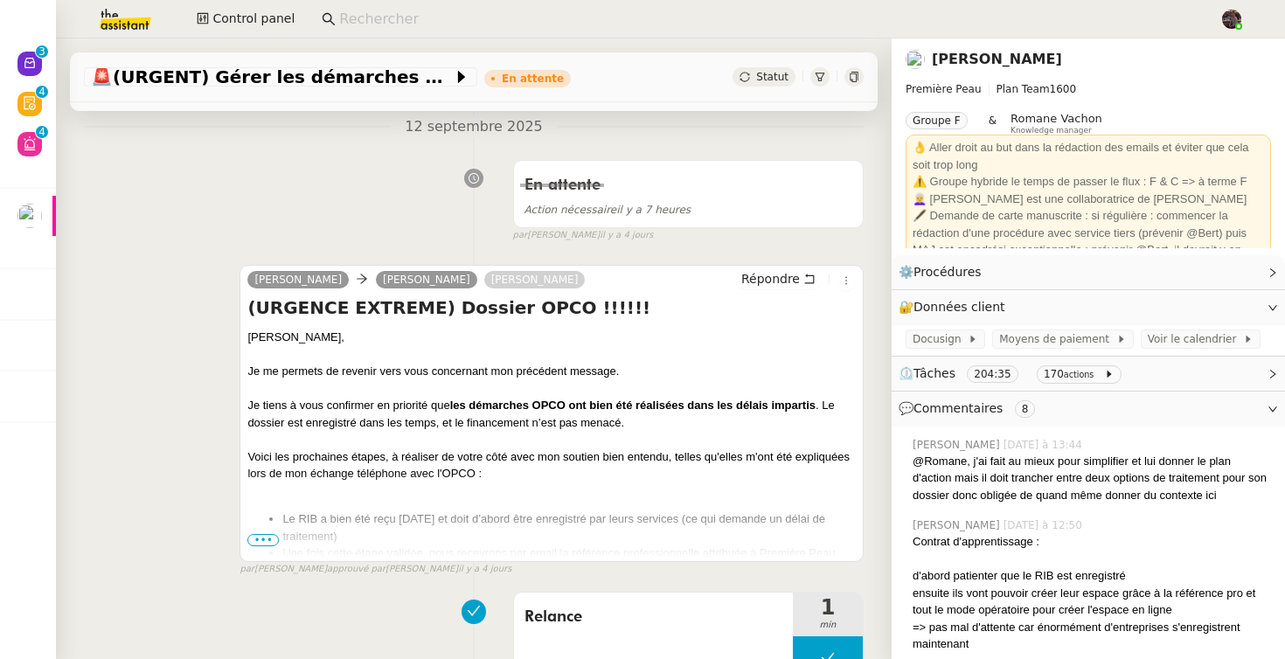
click at [252, 537] on span "•••" at bounding box center [262, 540] width 31 height 12
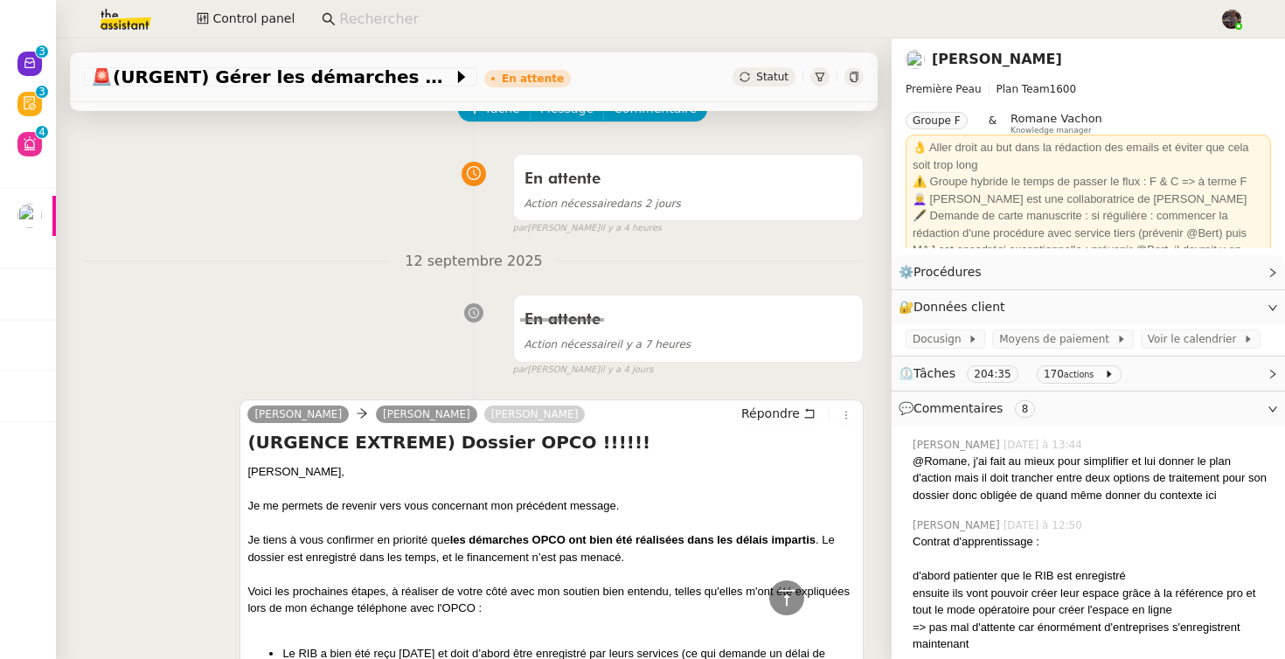
scroll to position [0, 0]
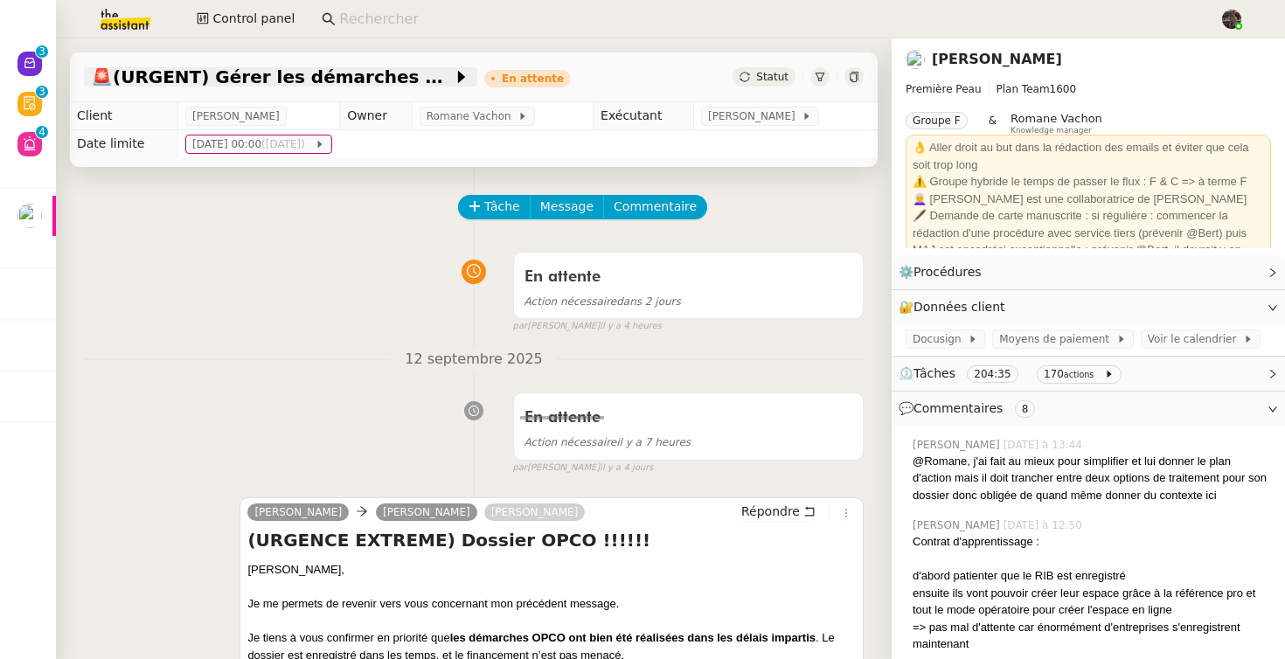
click at [258, 80] on span "🚨 (URGENT) Gérer les démarches administratives pour le contrat d'[PERSON_NAME]" at bounding box center [272, 76] width 362 height 17
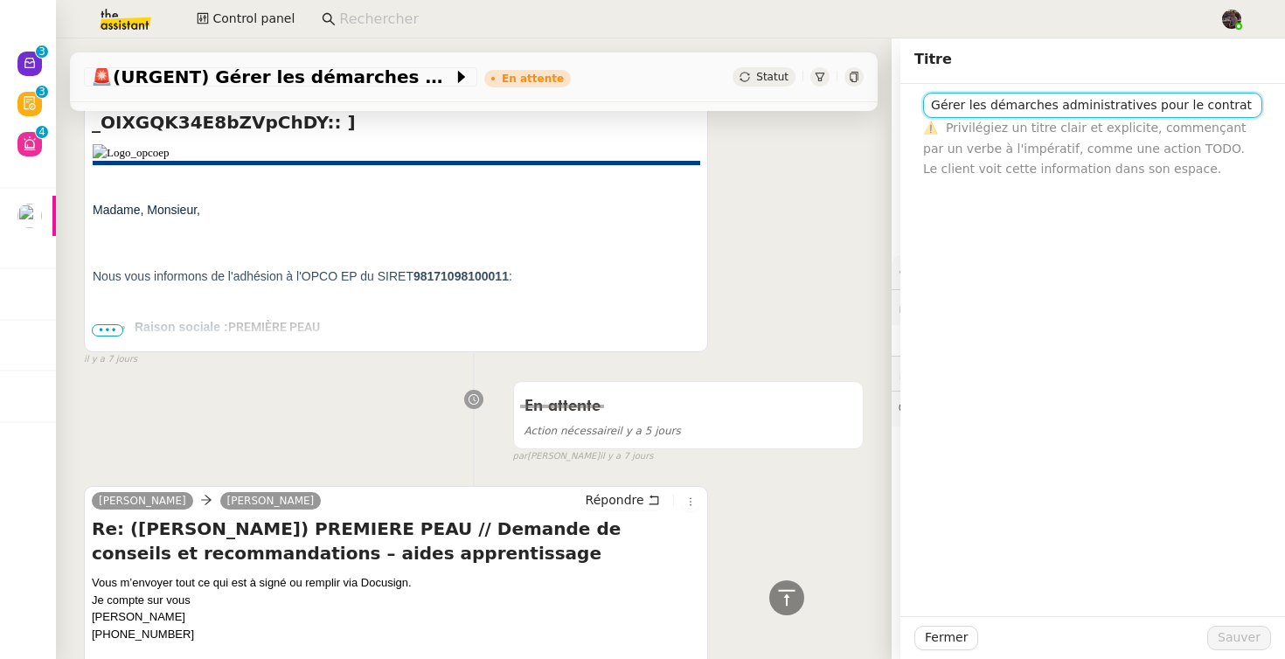
scroll to position [5661, 0]
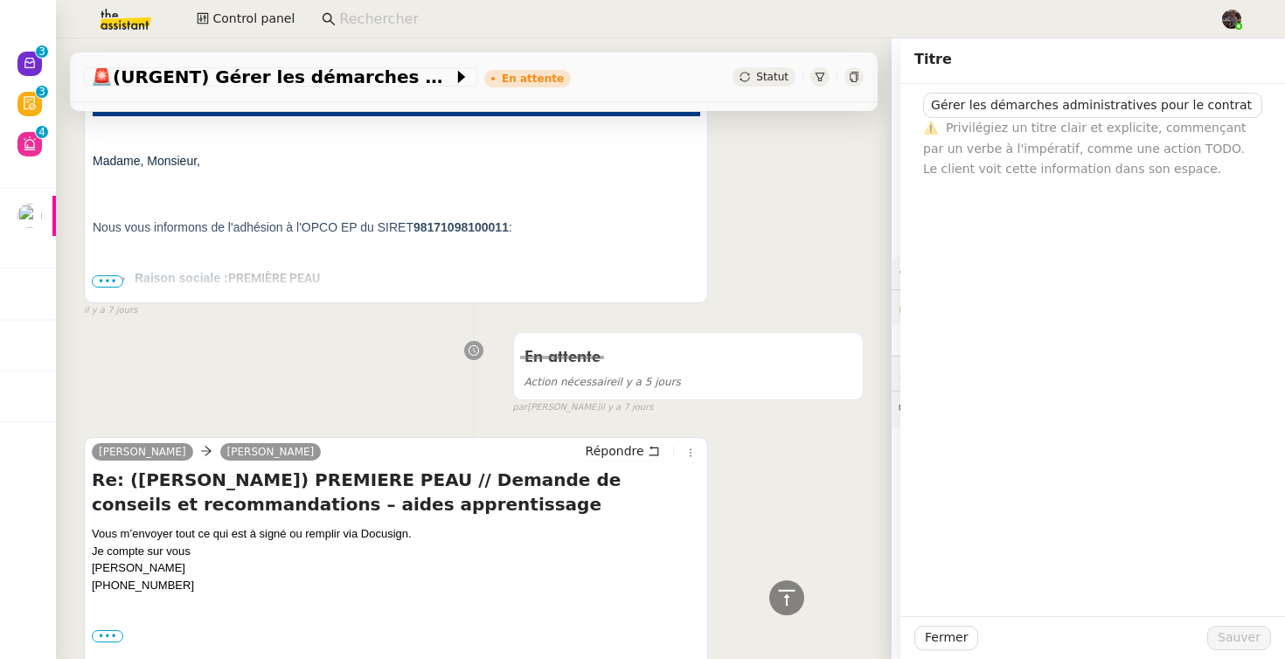
click at [285, 255] on p "Nous vous informons de l'adhésion à l'OPCO EP du SIRET 98171098100011 :" at bounding box center [442, 218] width 699 height 73
click at [277, 360] on div "En attente Action nécessaire [DATE] false par [PERSON_NAME] [DATE]" at bounding box center [474, 369] width 780 height 90
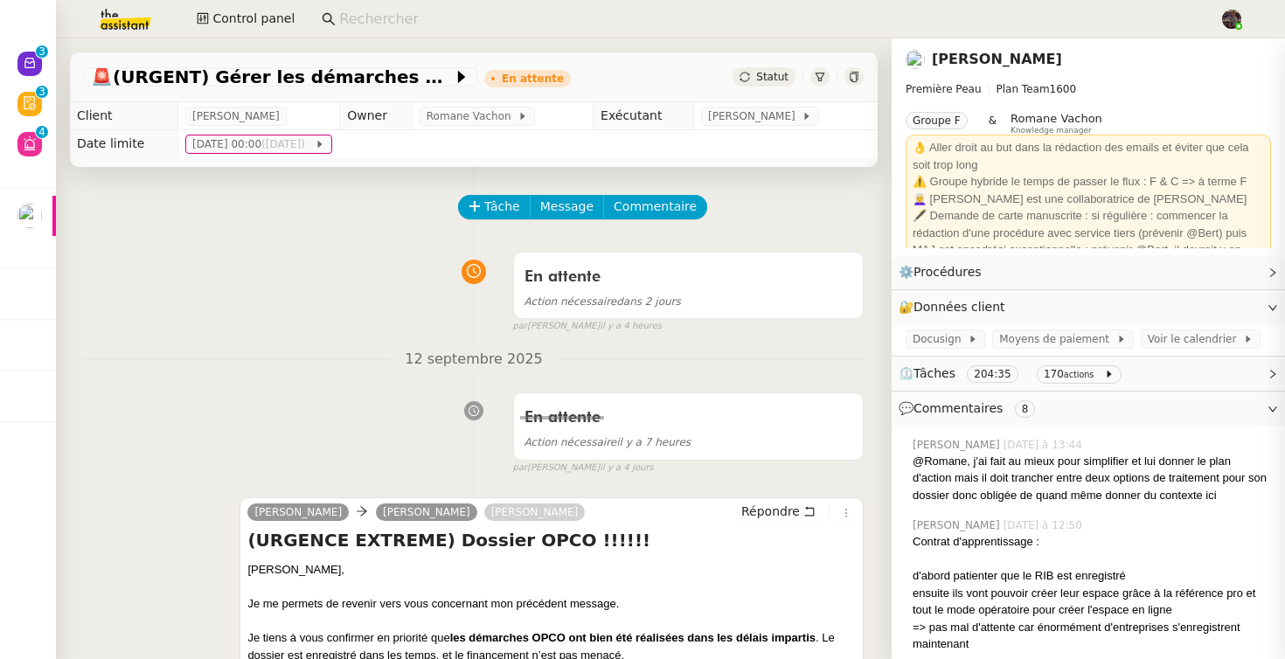
scroll to position [0, 64]
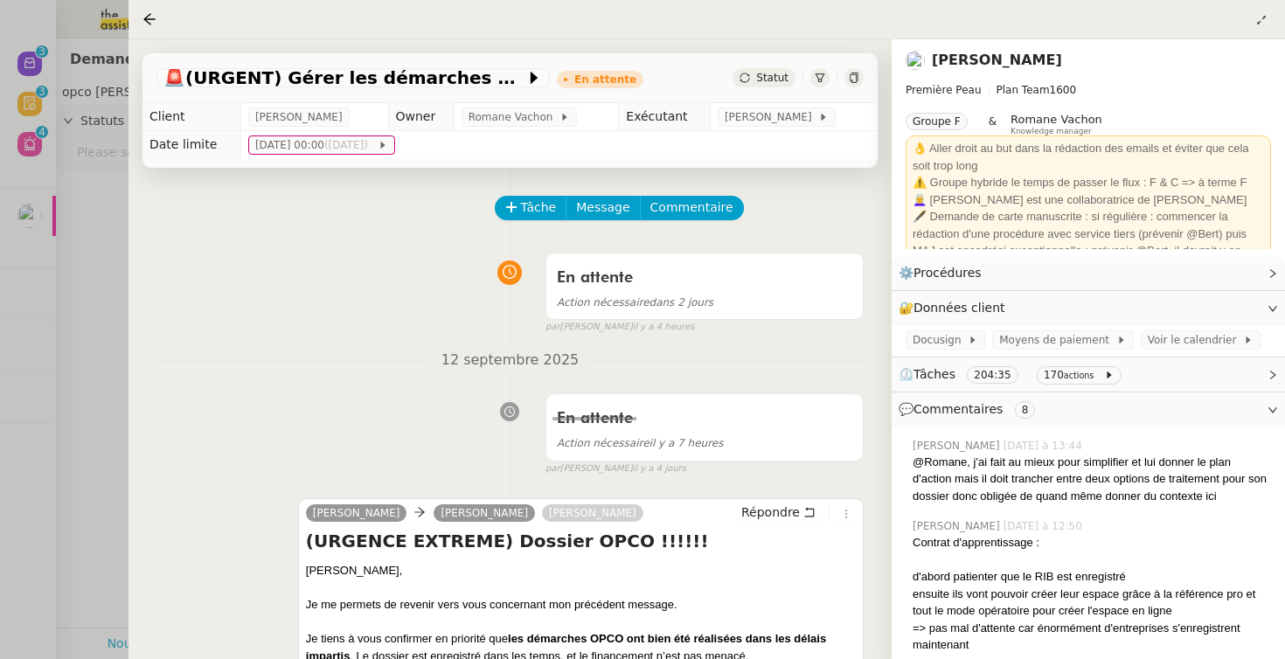
click at [73, 261] on div at bounding box center [642, 329] width 1285 height 659
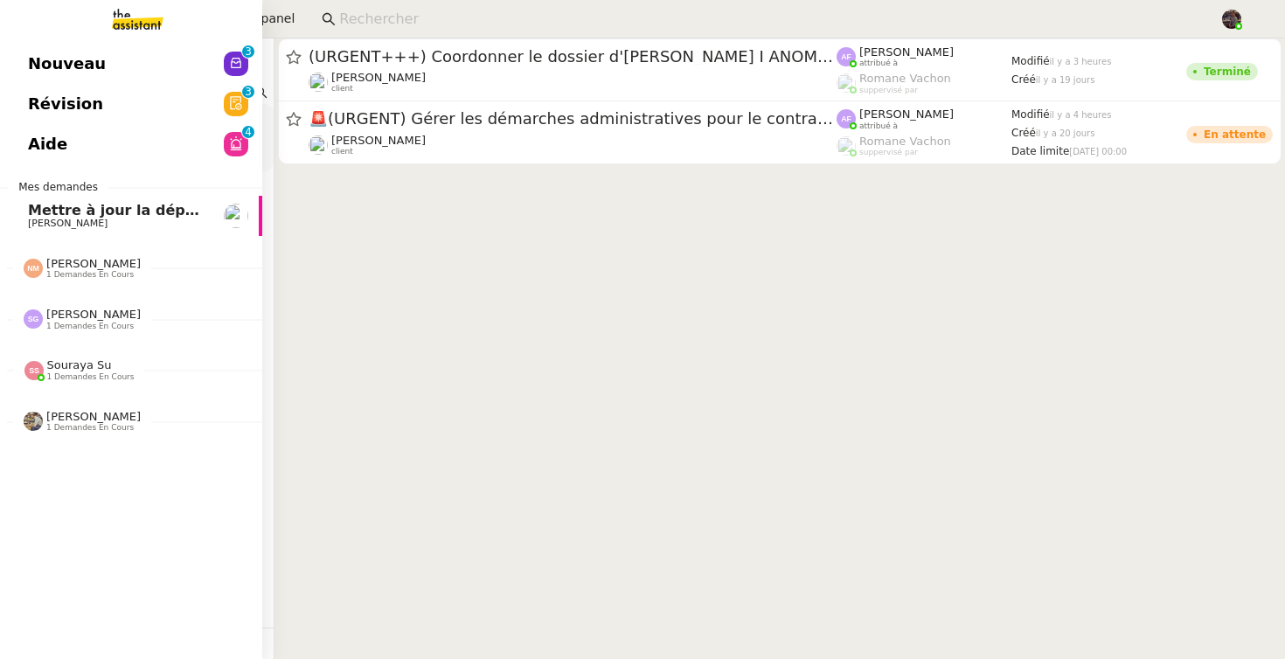
click at [102, 113] on link "Révision 0 1 2 3 4 5 6 7 8 9" at bounding box center [131, 104] width 262 height 40
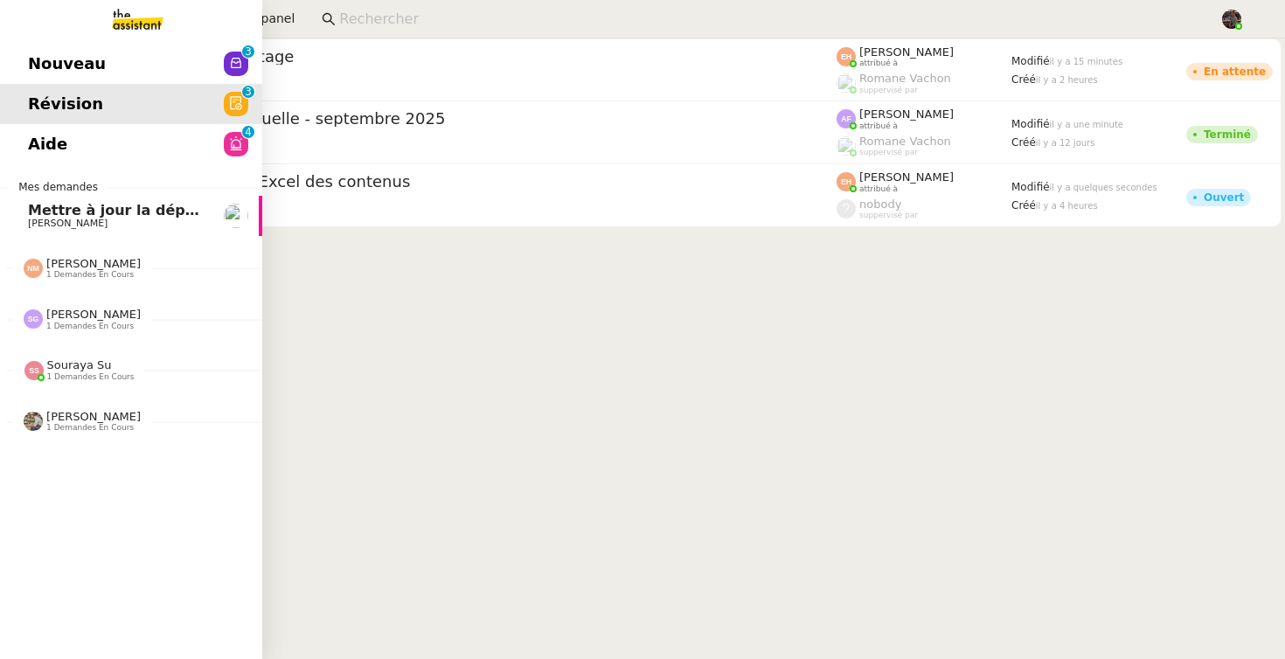
click at [128, 73] on link "Nouveau 0 1 2 3 4 5 6 7 8 9" at bounding box center [131, 64] width 262 height 40
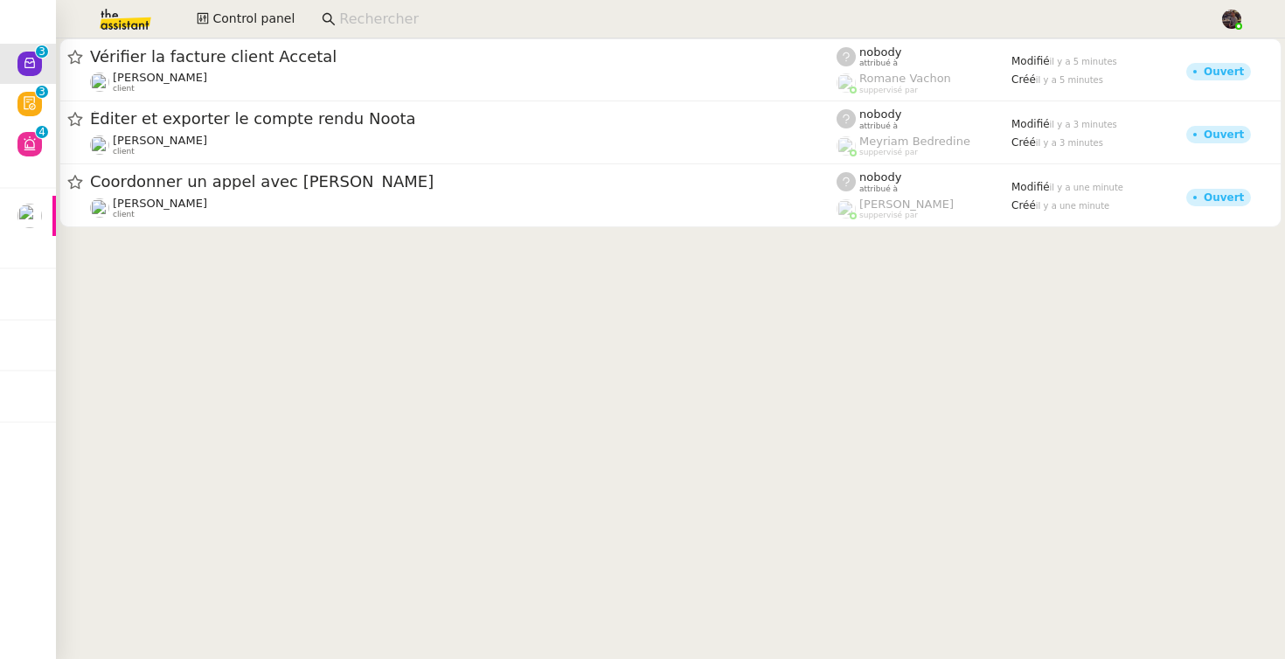
click at [459, 343] on cdk-virtual-scroll-viewport "Vérifier la facture client Accetal [PERSON_NAME] client nobody attribué à [PERS…" at bounding box center [670, 348] width 1229 height 620
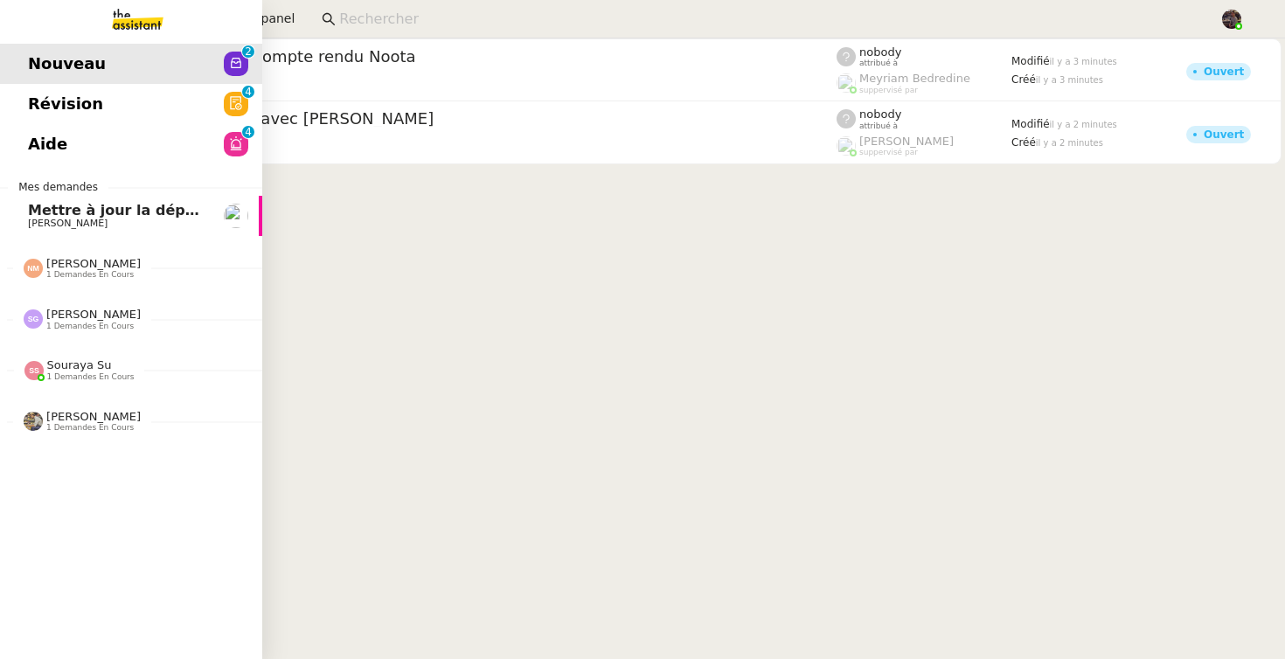
click at [25, 213] on link "Mettre à jour la dépréciation pour juillet et août [PERSON_NAME]" at bounding box center [131, 216] width 262 height 40
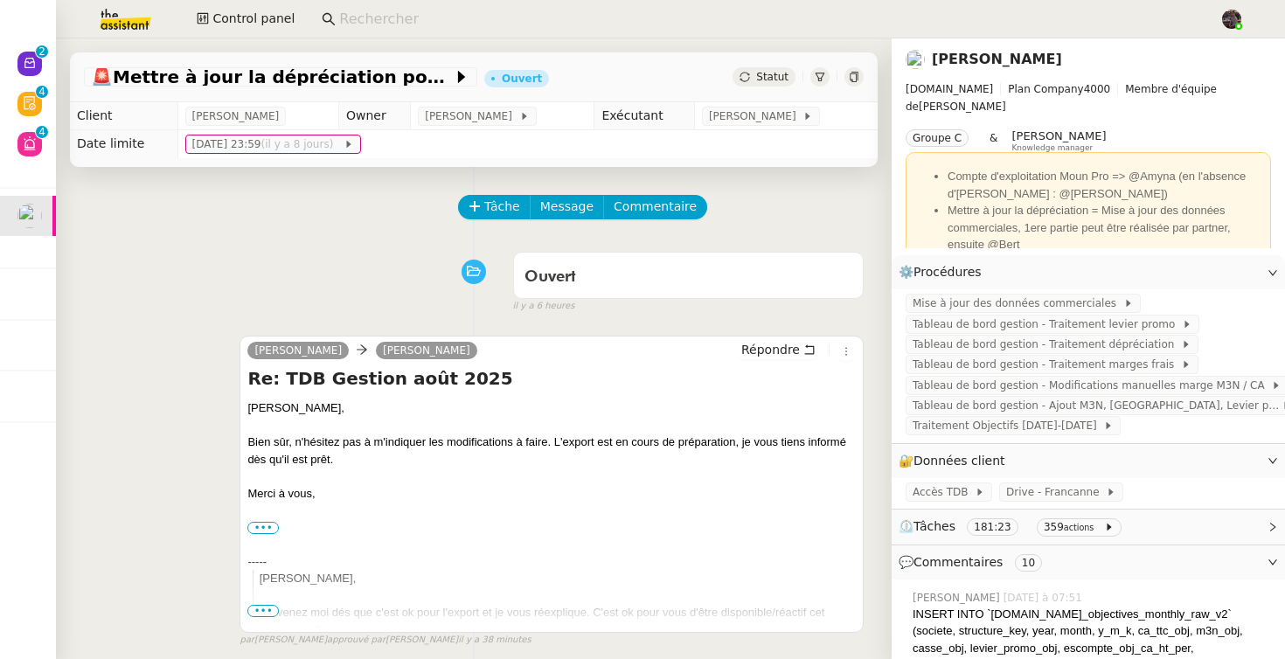
click at [269, 296] on div "Ouvert false il y a 6 heures" at bounding box center [474, 279] width 780 height 70
click at [133, 12] on img at bounding box center [111, 19] width 135 height 38
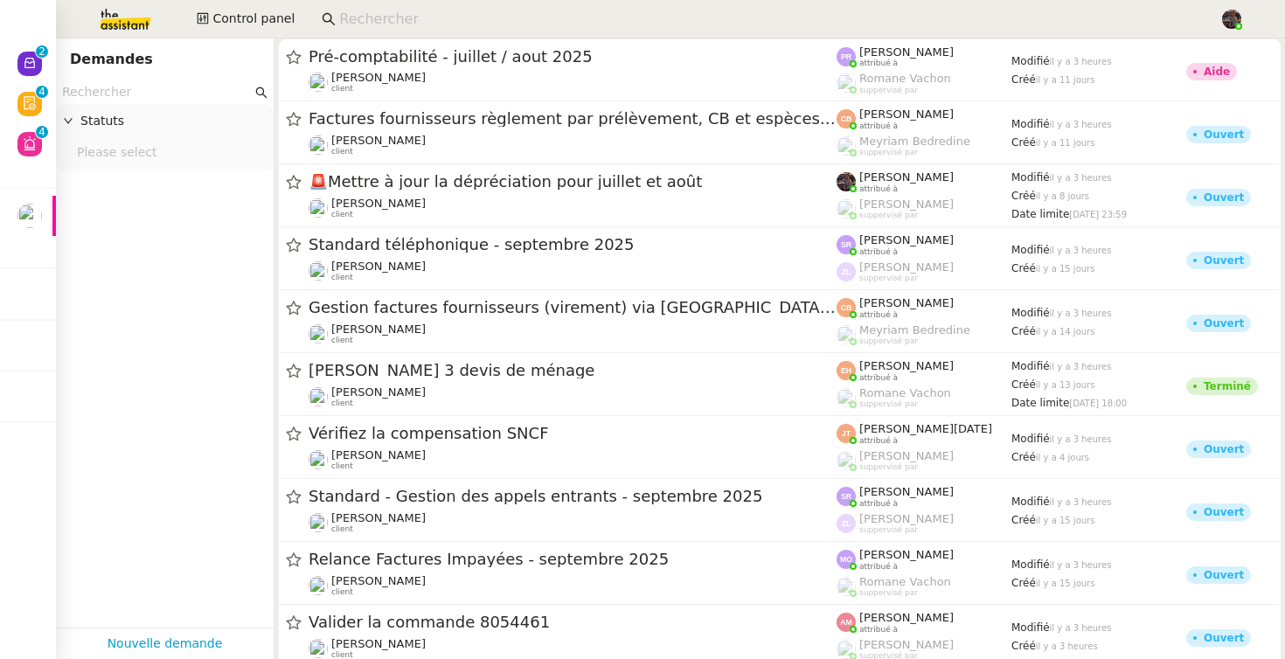
click at [161, 91] on input "text" at bounding box center [157, 92] width 190 height 20
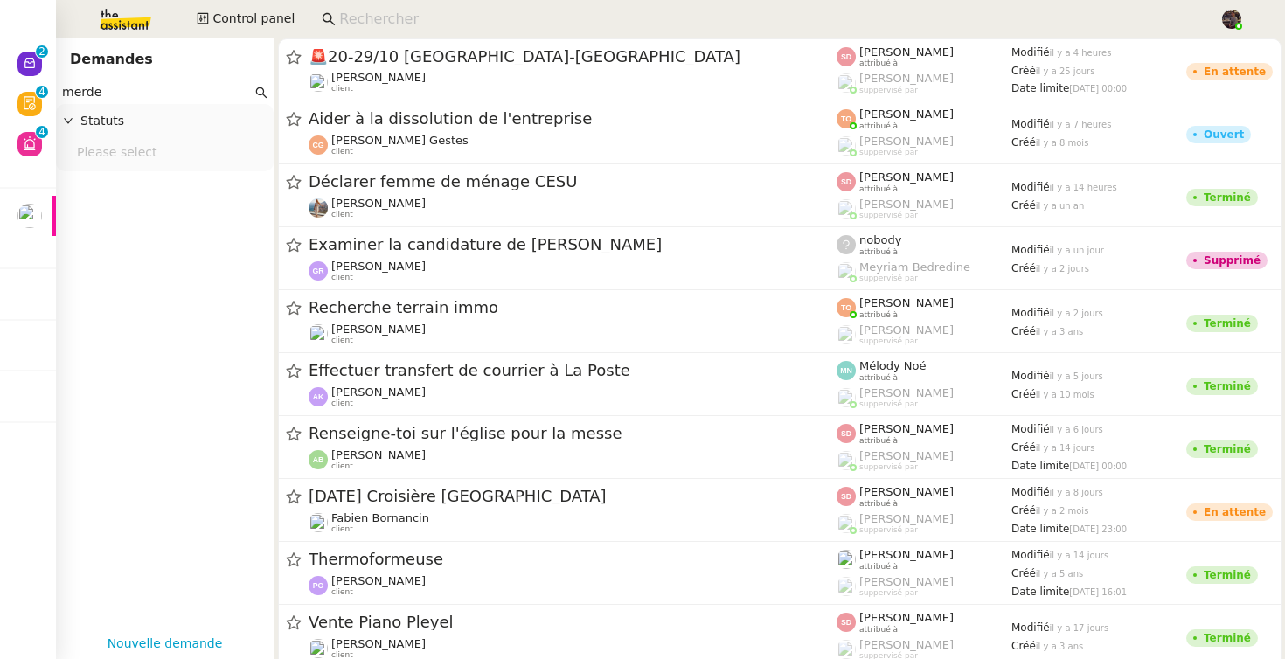
click at [159, 94] on input "merde" at bounding box center [157, 92] width 190 height 20
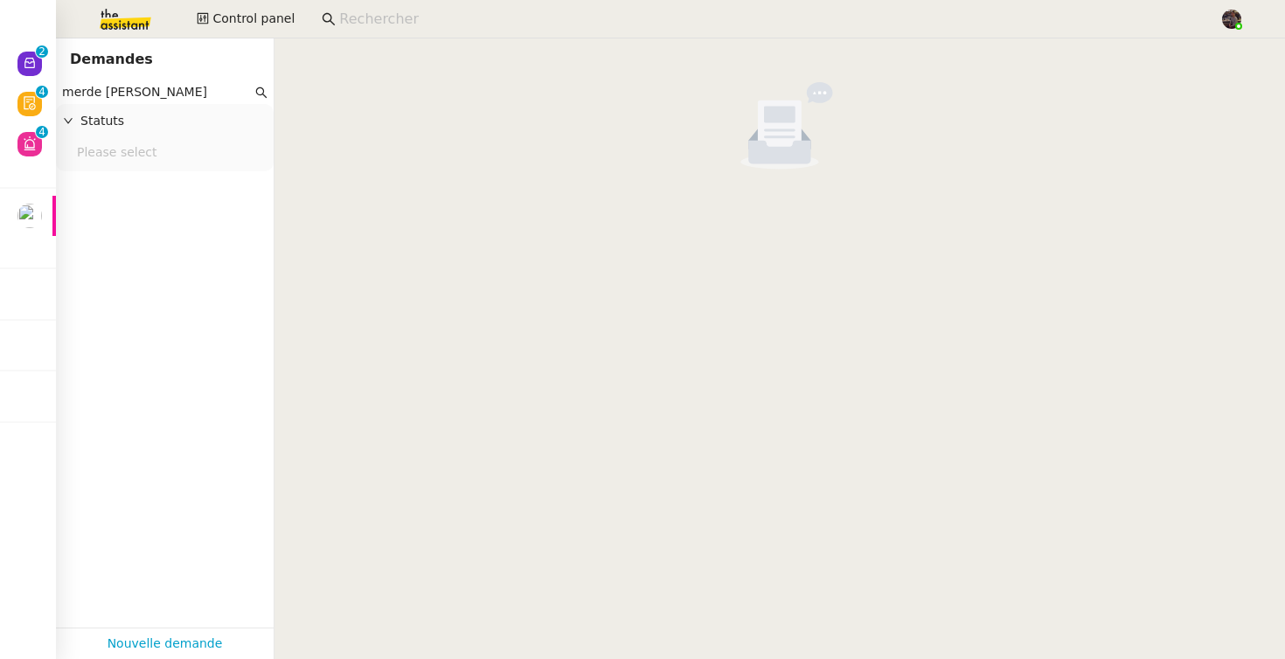
type input "merde [PERSON_NAME]"
click at [155, 95] on input "c'est quoi cette merde" at bounding box center [157, 92] width 190 height 20
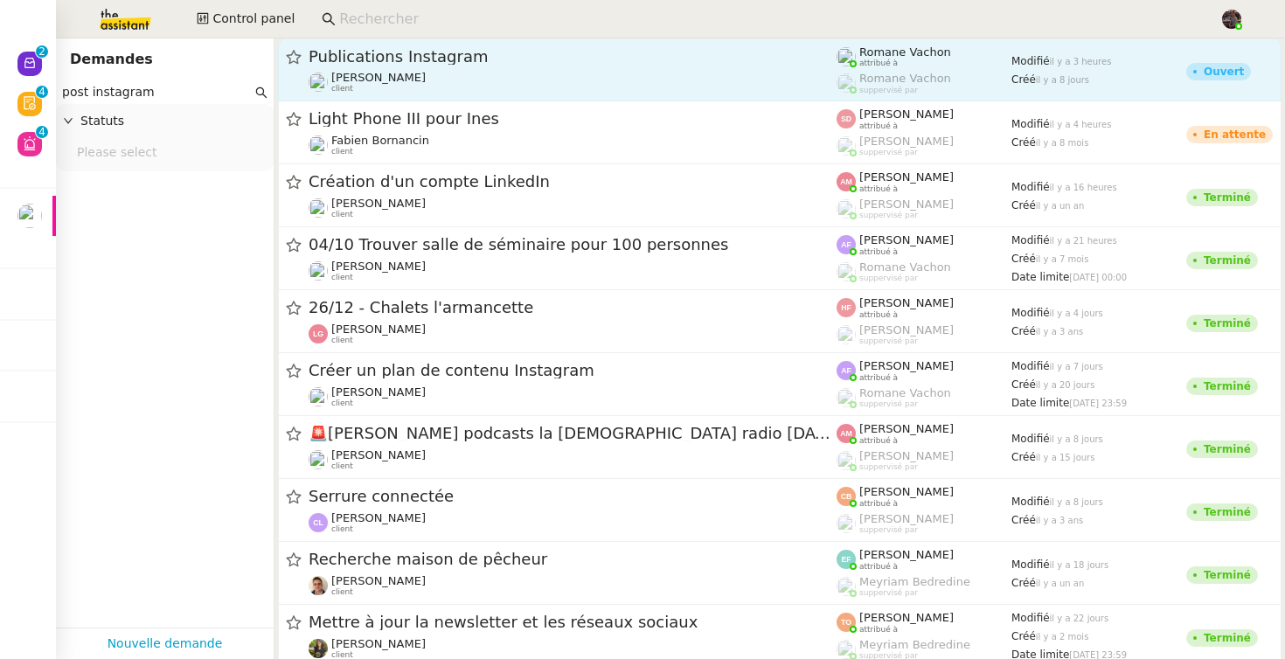
type input "post instagram"
click at [366, 69] on div "Publications Instagram [PERSON_NAME] client" at bounding box center [572, 69] width 528 height 47
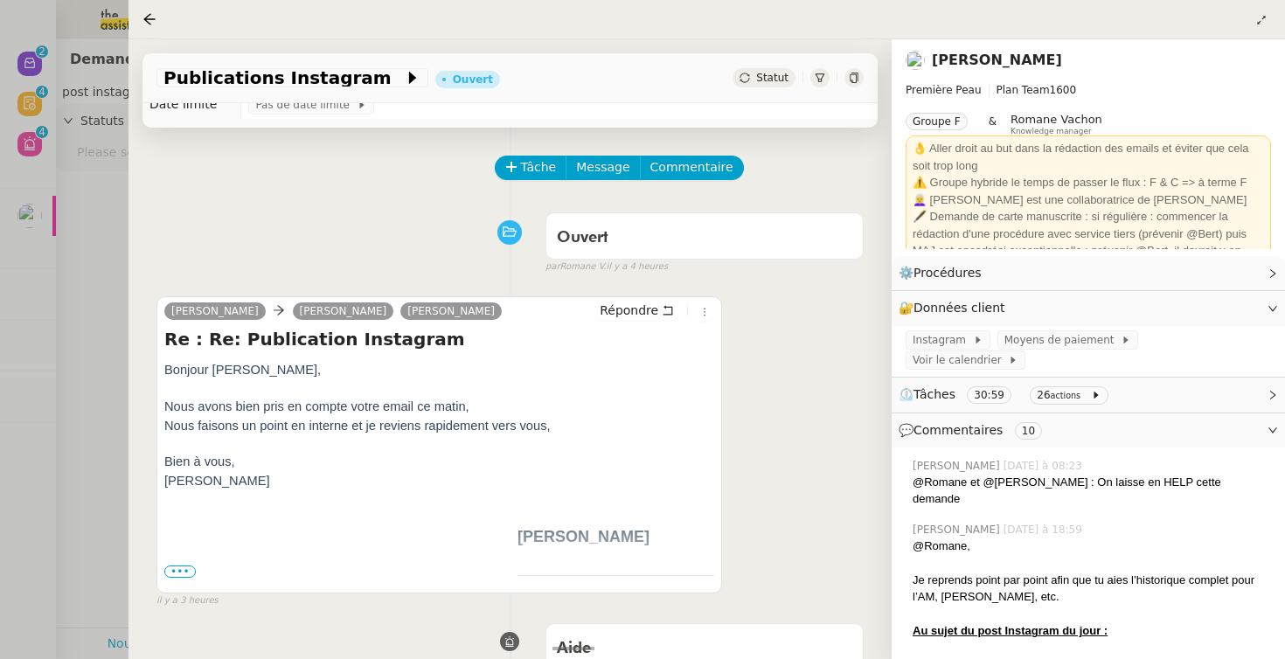
scroll to position [180, 0]
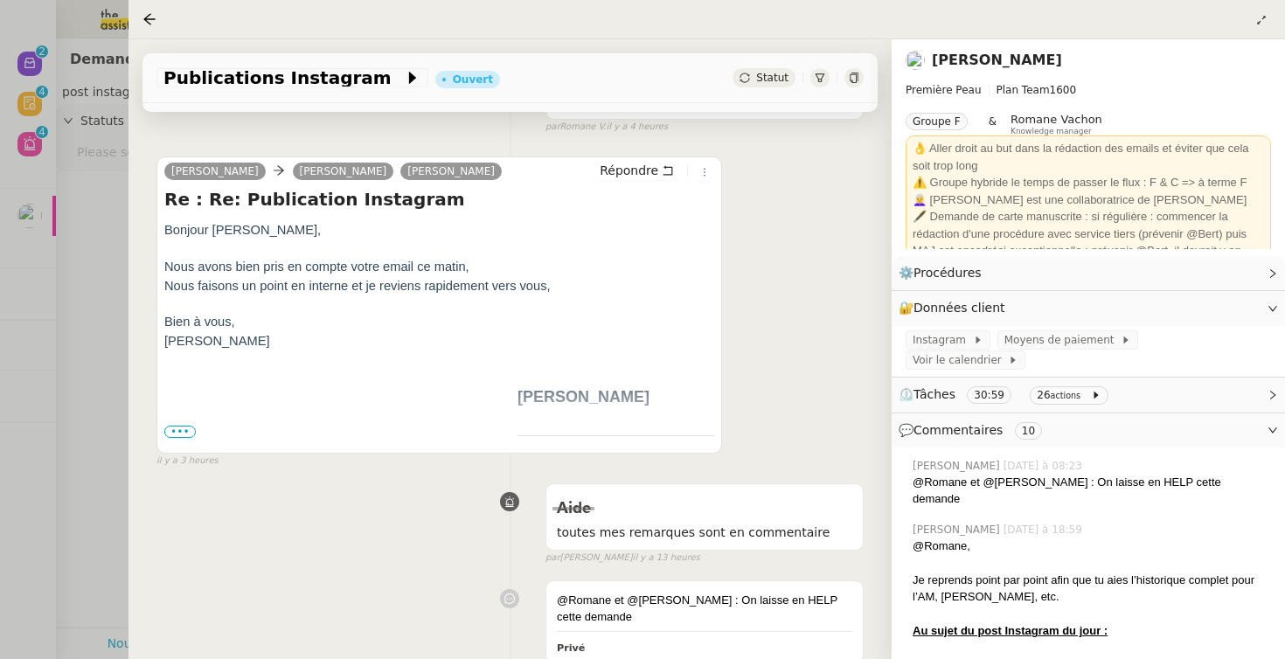
click at [188, 515] on div "Aide toutes mes remarques sont en commentaire false par [PERSON_NAME] il y a 13…" at bounding box center [509, 520] width 707 height 90
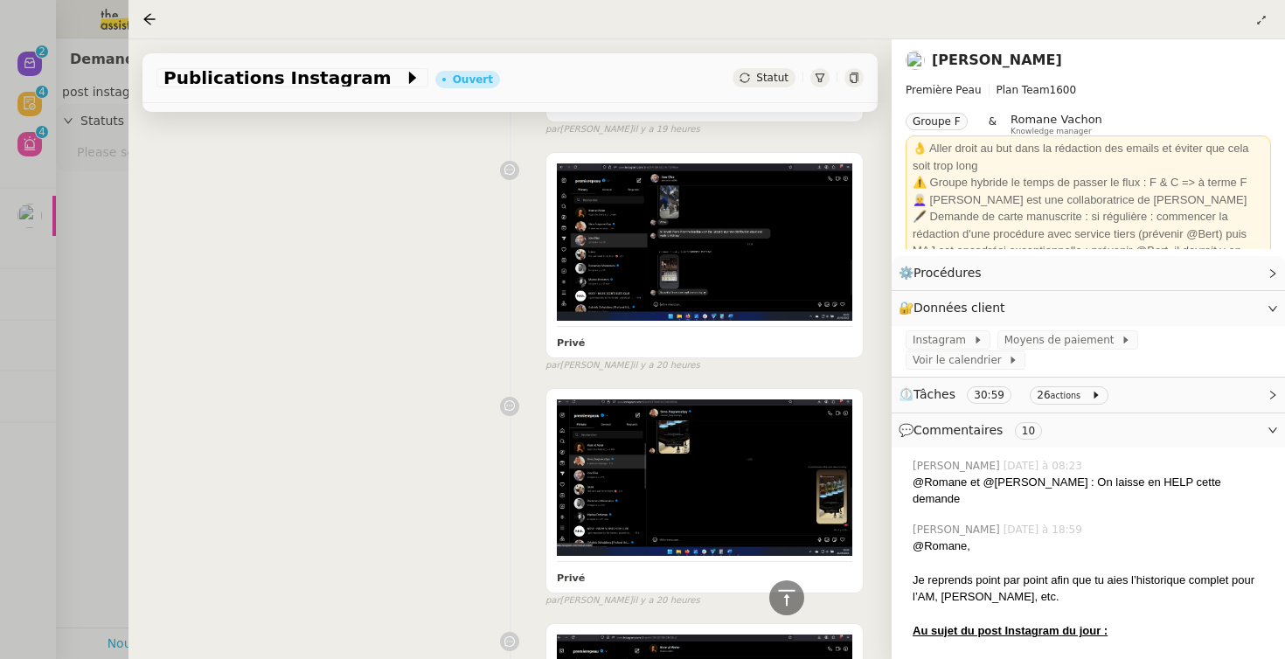
scroll to position [3985, 0]
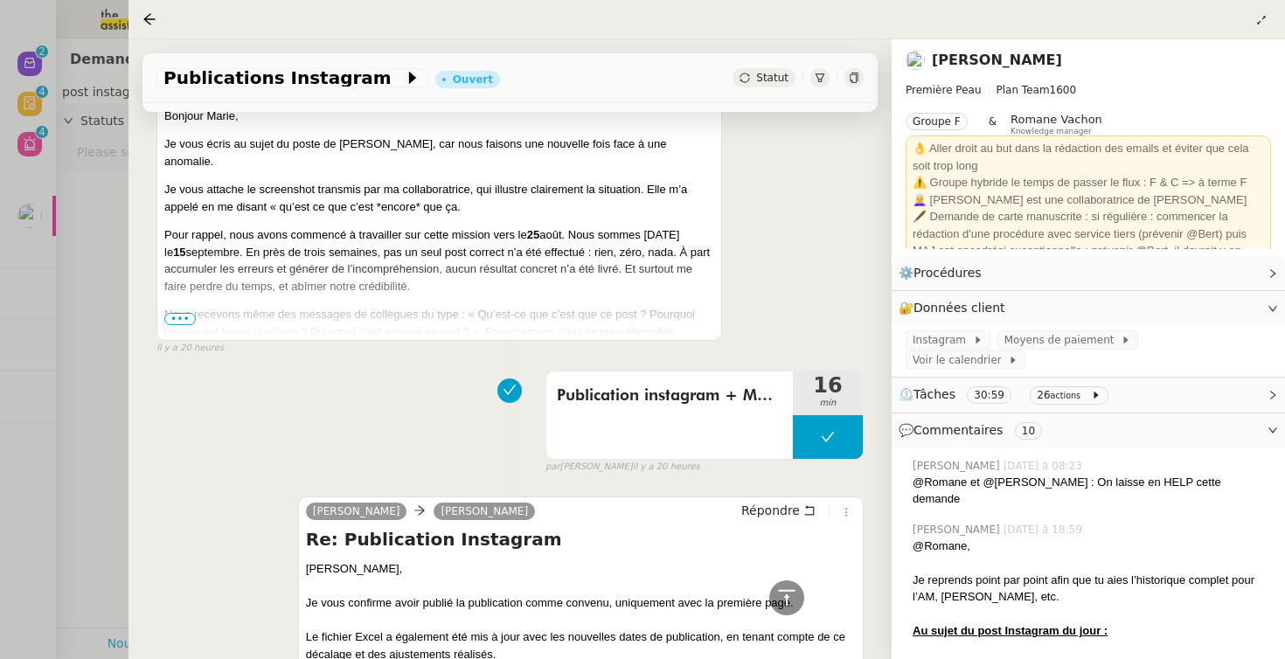
click at [191, 371] on div "Bonjour [PERSON_NAME], Je vous écris au sujet du poste de [PERSON_NAME], car no…" at bounding box center [439, 456] width 550 height 699
click at [184, 325] on span "•••" at bounding box center [179, 319] width 31 height 12
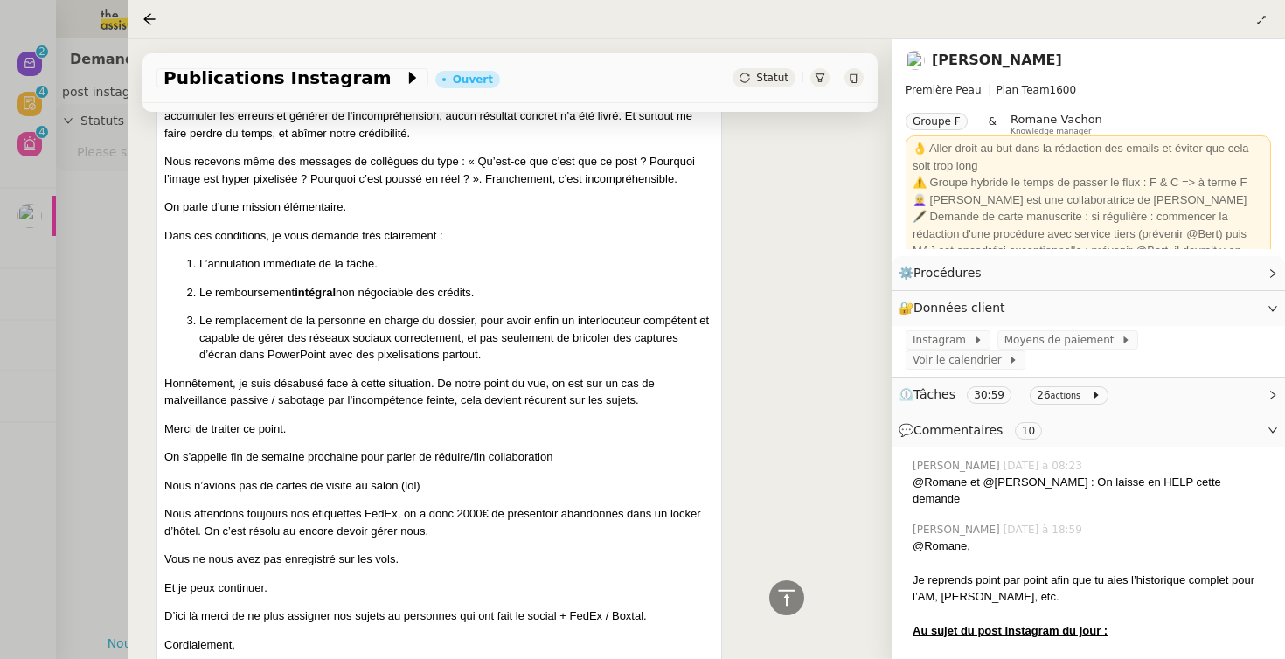
scroll to position [4525, 0]
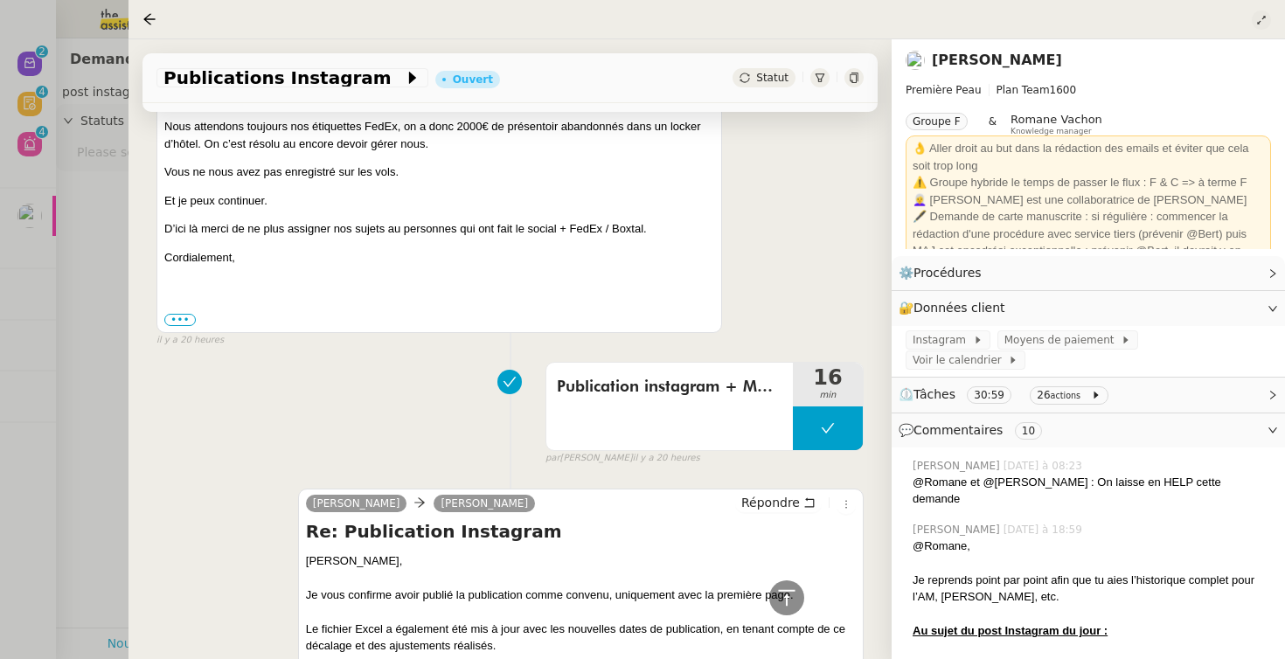
click at [1258, 24] on icon at bounding box center [1261, 20] width 8 height 8
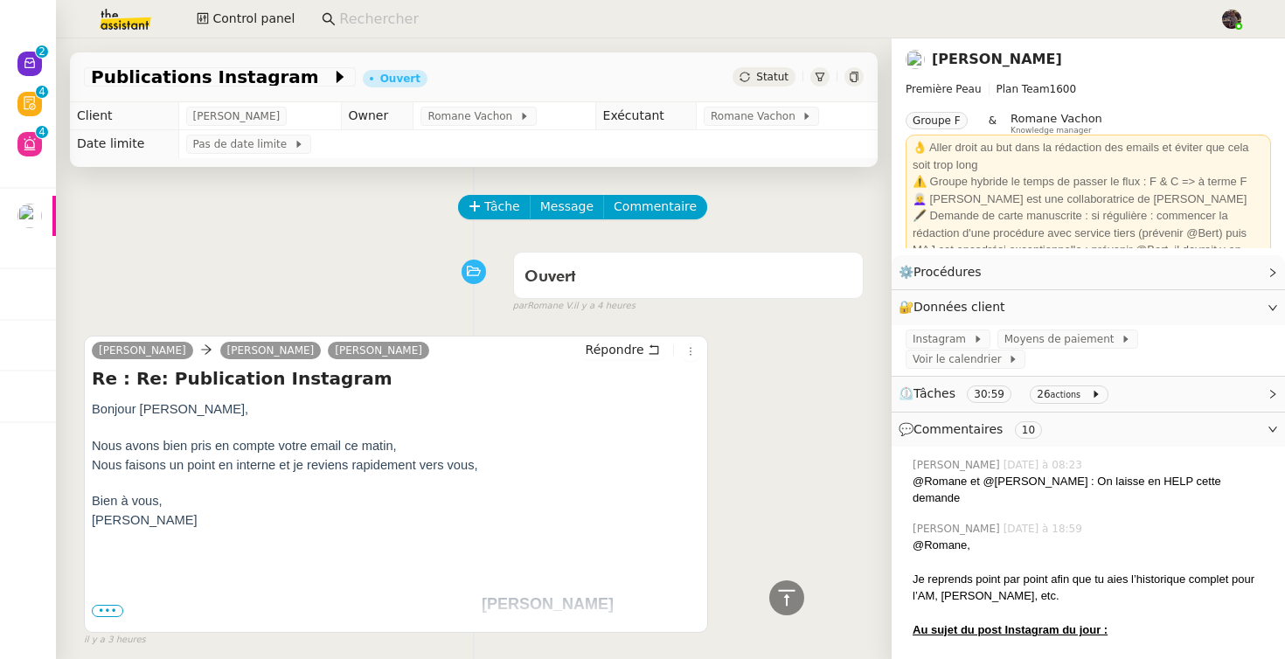
scroll to position [4863, 0]
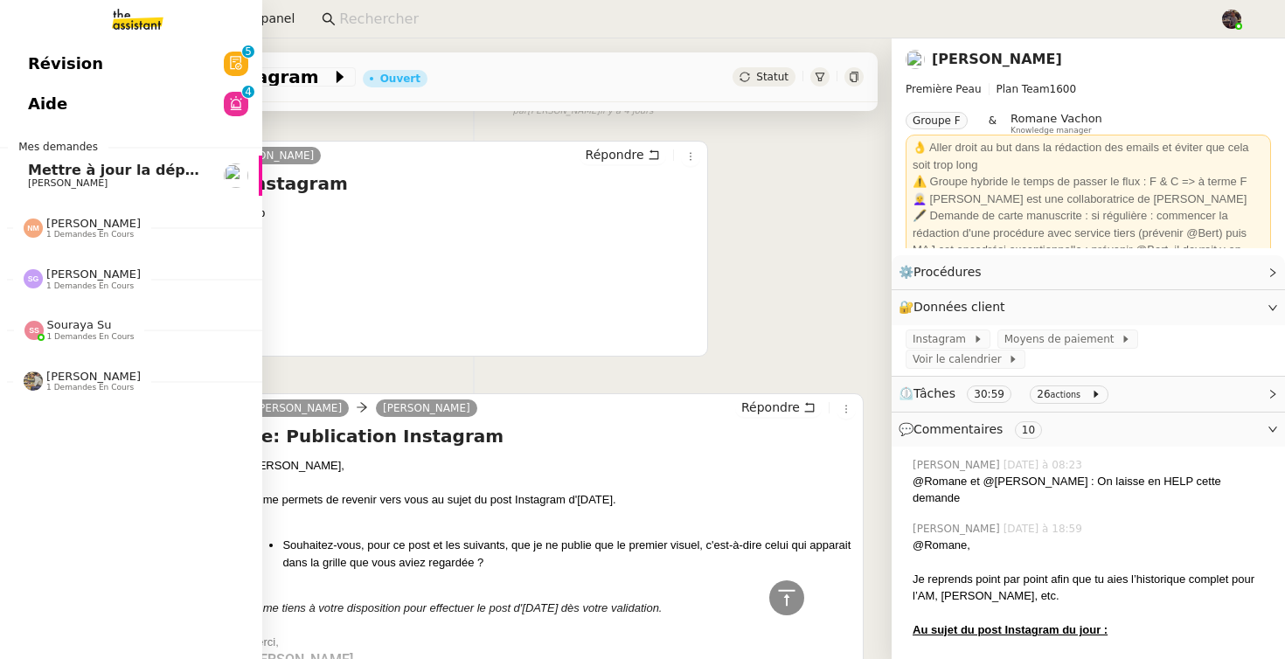
click at [121, 79] on link "Révision 0 1 2 3 4 5 6 7 8 9" at bounding box center [131, 64] width 262 height 40
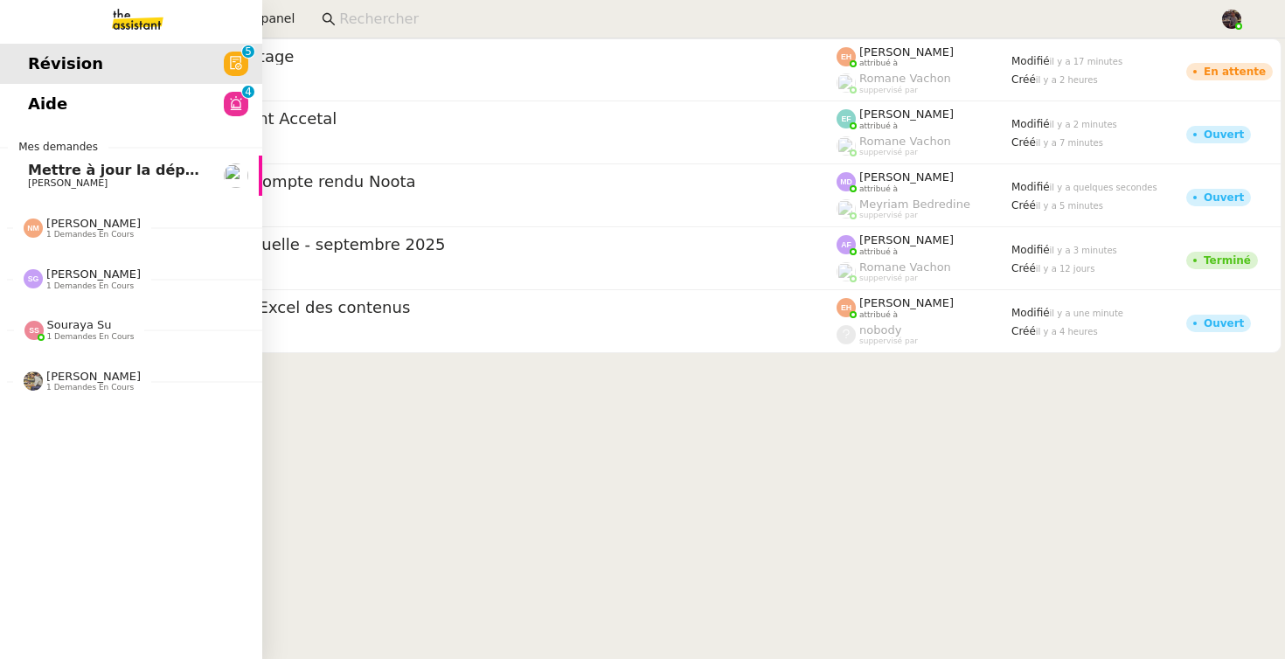
click at [144, 103] on link "Aide 0 1 2 3 4 5 6 7 8 9" at bounding box center [131, 104] width 262 height 40
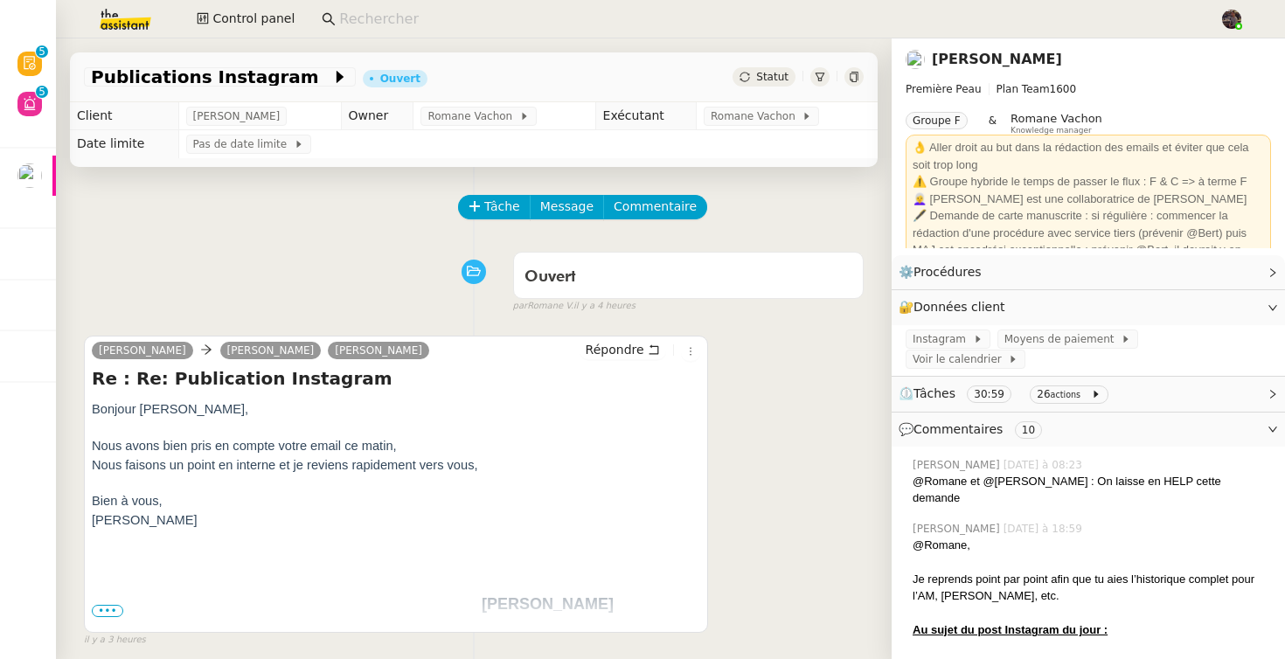
click at [974, 60] on link "[PERSON_NAME]" at bounding box center [997, 59] width 130 height 17
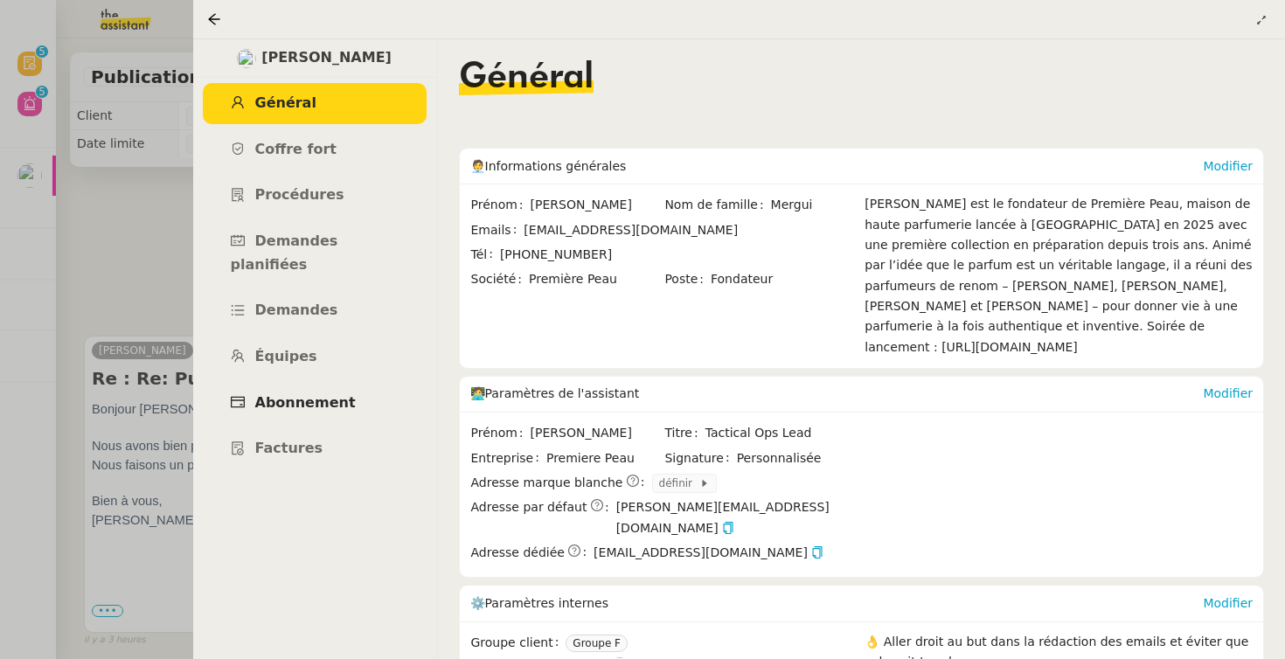
click at [288, 395] on link "Abonnement" at bounding box center [315, 403] width 224 height 41
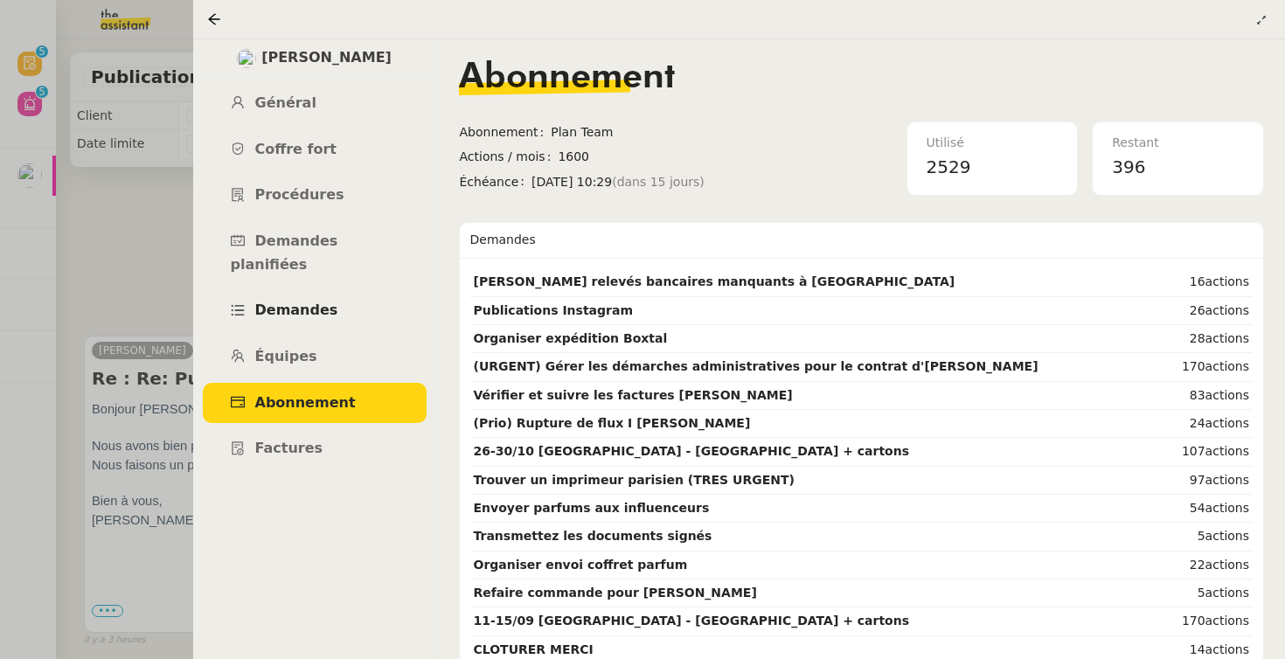
click at [304, 296] on link "Demandes" at bounding box center [315, 310] width 224 height 41
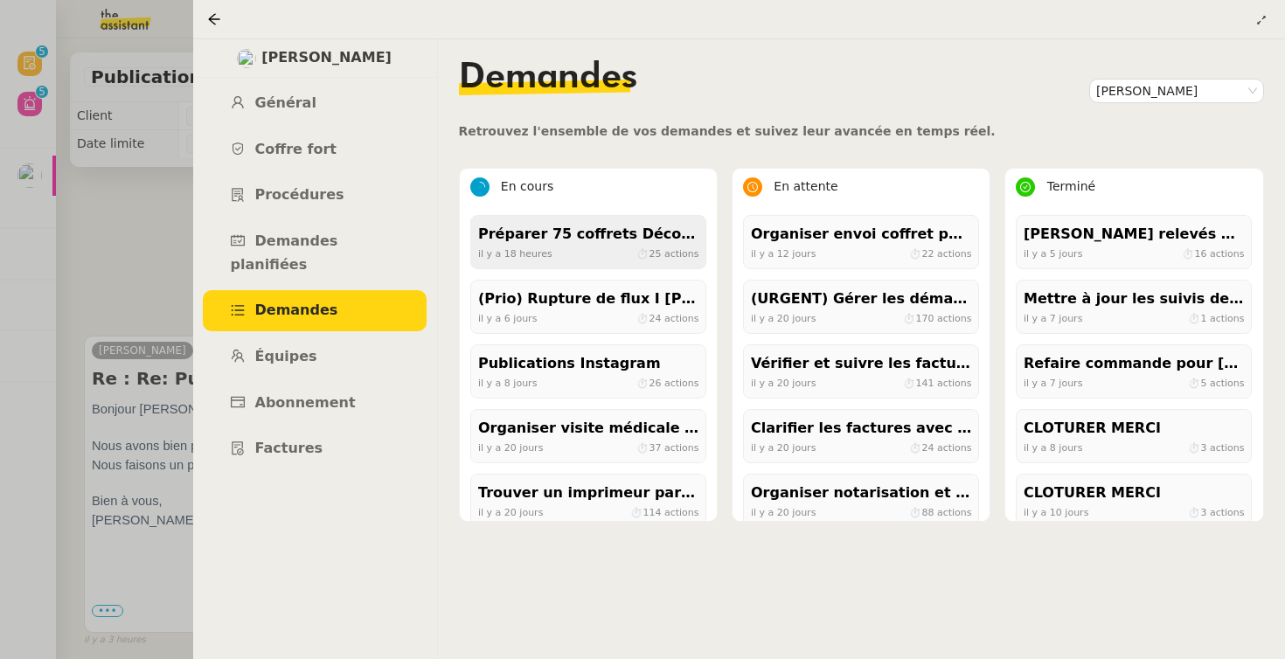
click at [544, 260] on span "il y a 18 heures" at bounding box center [515, 254] width 74 height 16
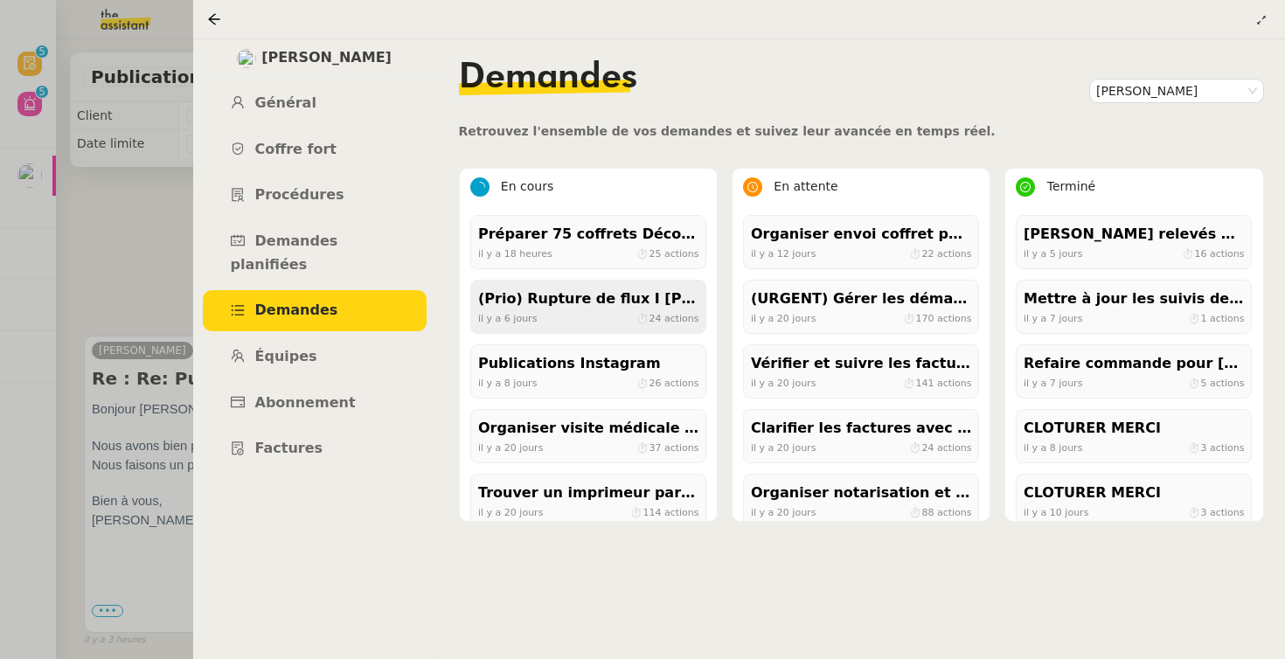
click at [547, 315] on div "il y a 6 jours ⏱ 24 actions" at bounding box center [588, 318] width 220 height 16
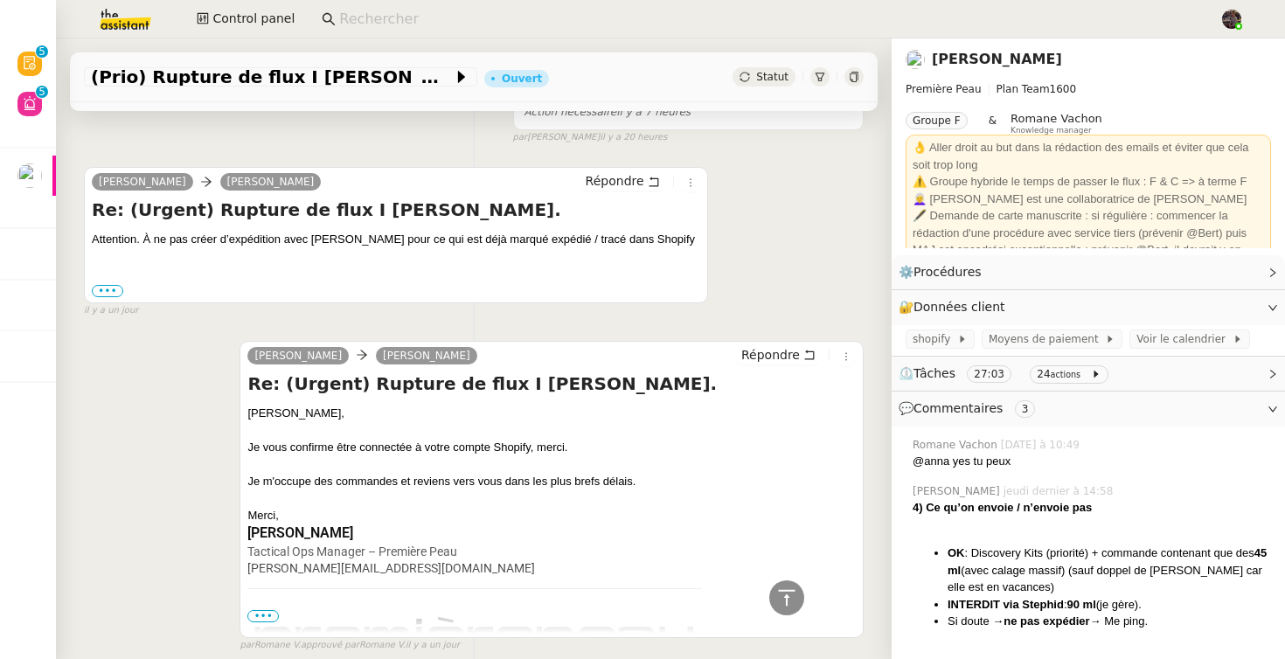
scroll to position [502, 0]
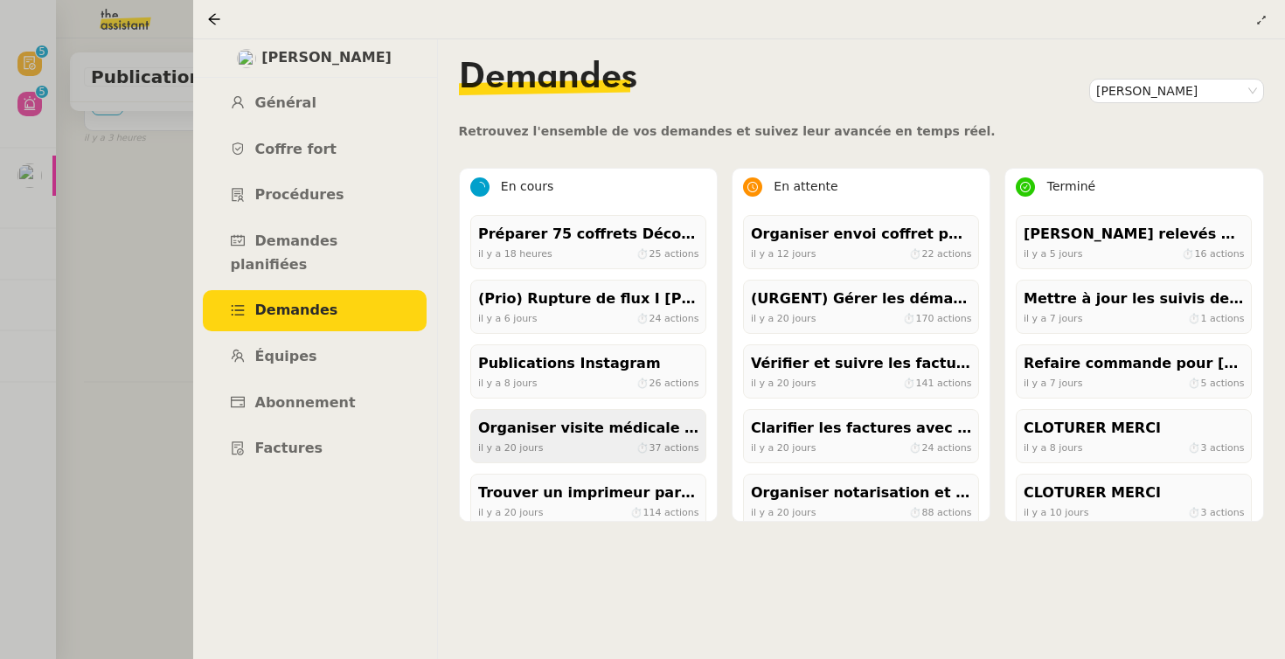
click at [518, 425] on div "Organiser visite médicale [PERSON_NAME]" at bounding box center [588, 429] width 220 height 24
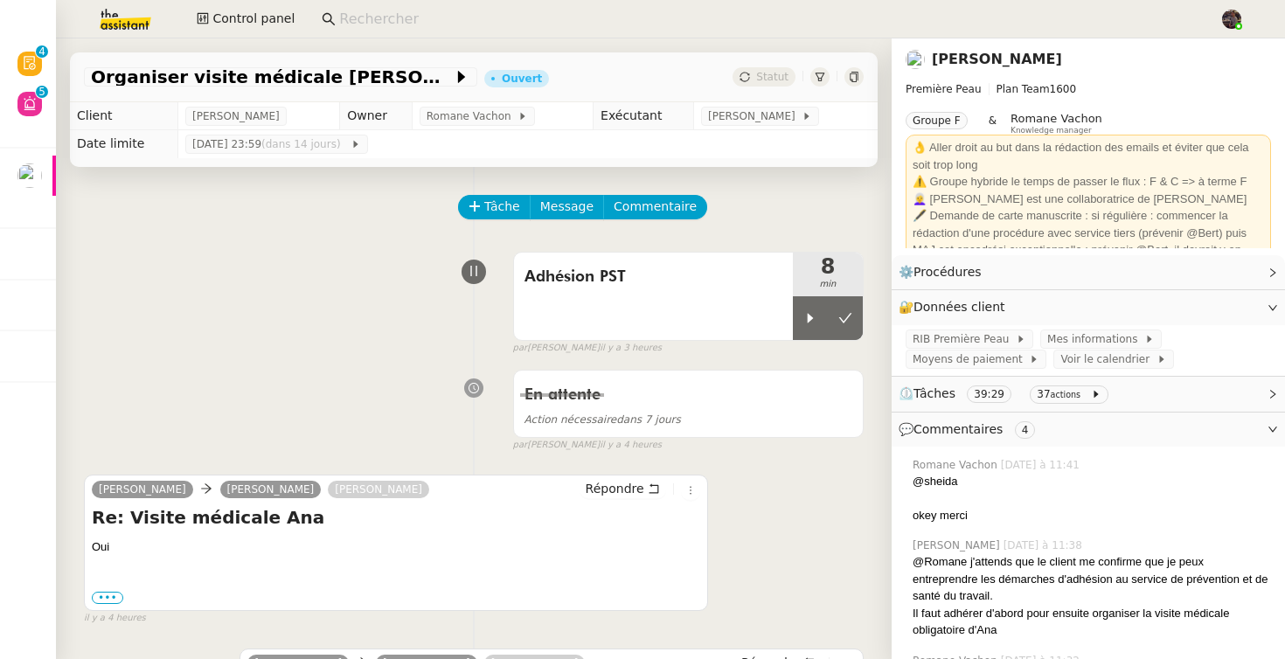
click at [263, 385] on div "En attente Action nécessaire dans 7 jours false par Sheida D. il y a 4 heures" at bounding box center [474, 407] width 780 height 90
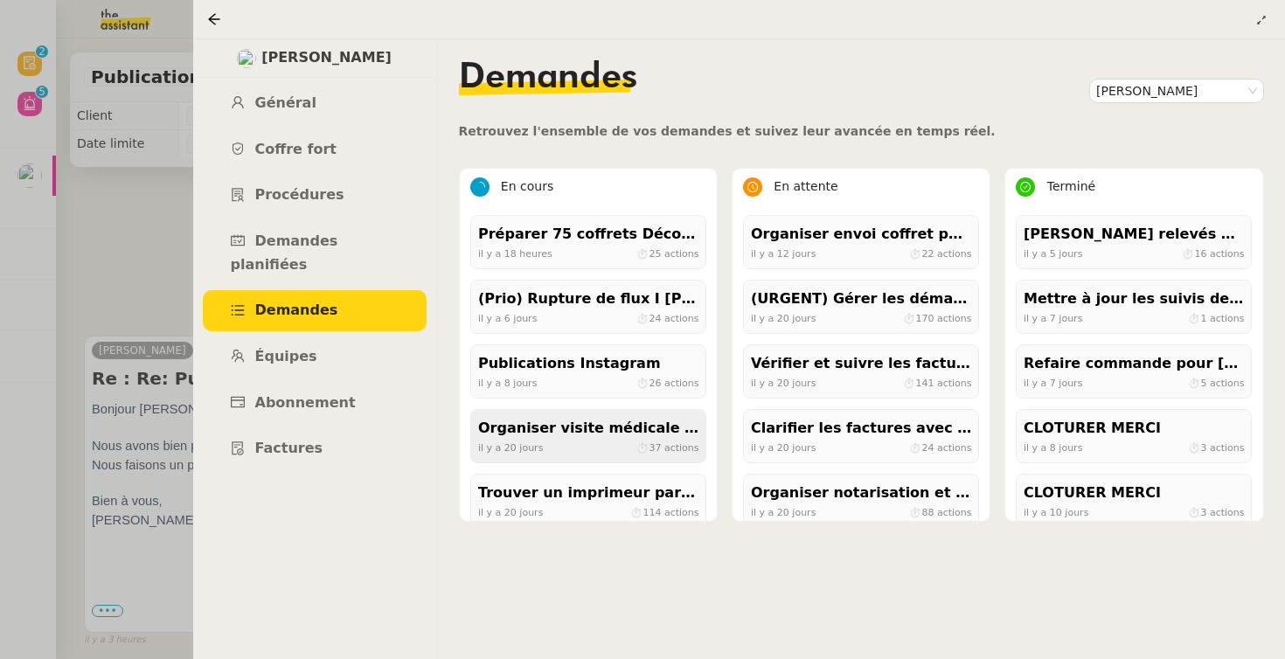
scroll to position [17, 0]
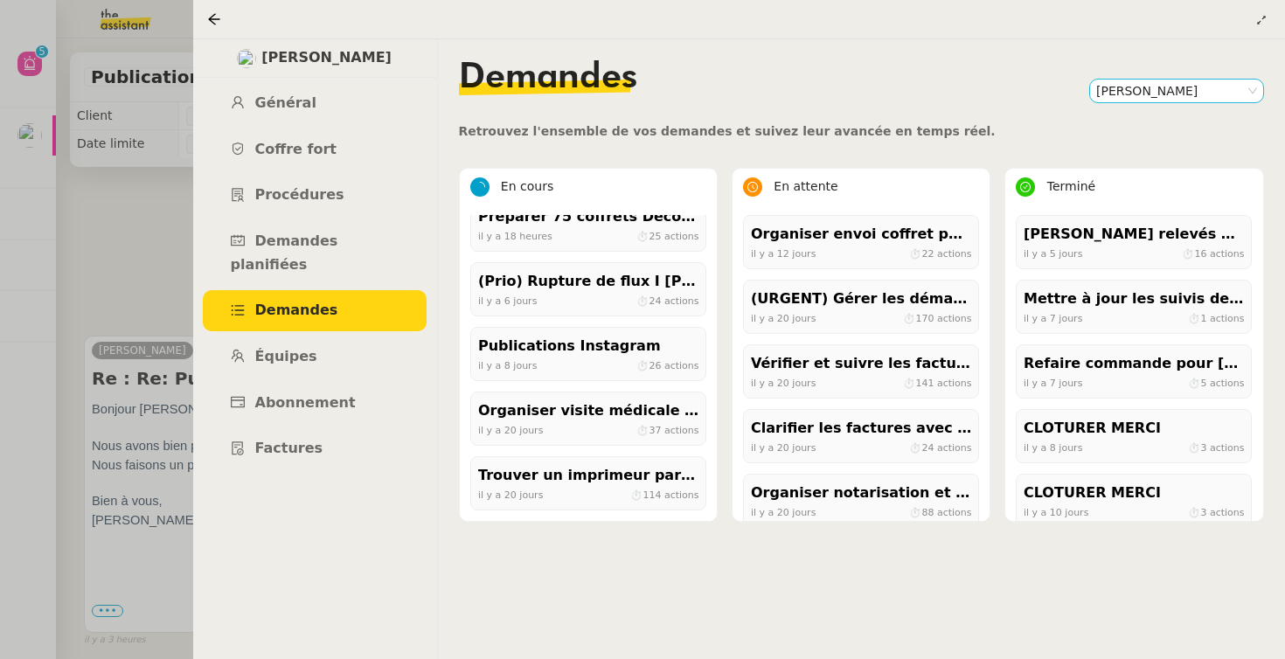
click at [1145, 93] on nz-select-item "[PERSON_NAME]" at bounding box center [1176, 91] width 161 height 23
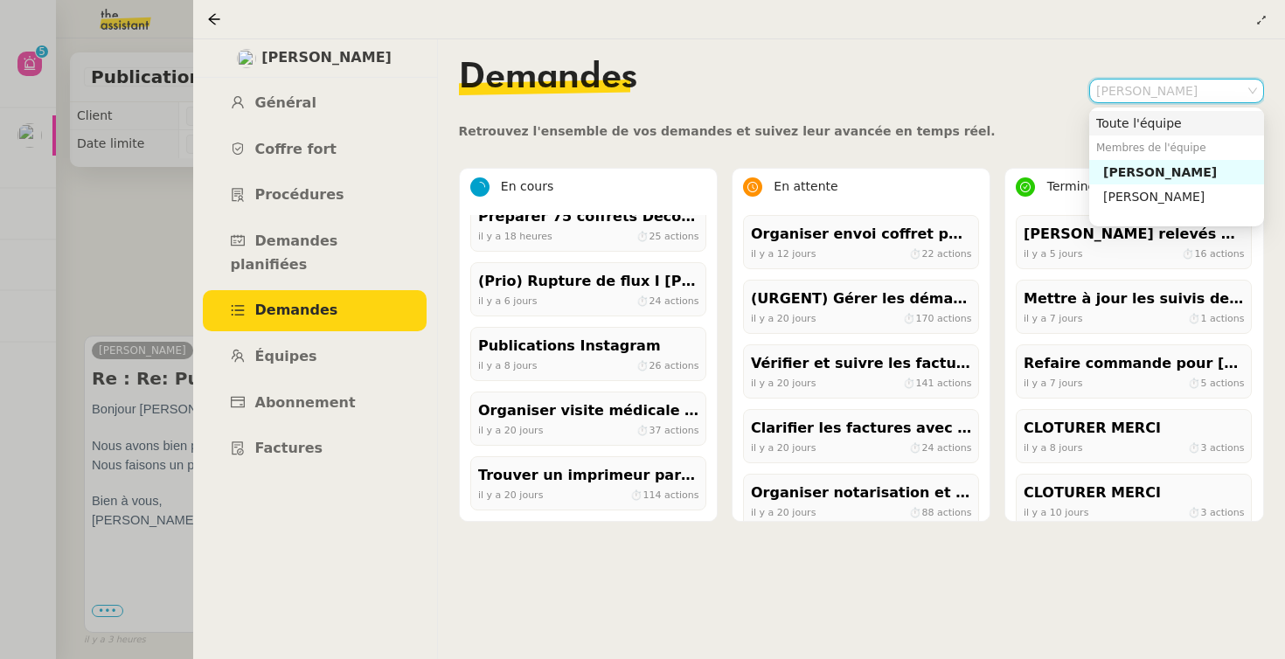
click at [1141, 109] on nz-option-container "Toute l'équipe Membres de l'équipe Pierre Mergui Anastasia Vorontsova" at bounding box center [1176, 166] width 175 height 119
click at [1140, 114] on nz-option-item "Toute l'équipe" at bounding box center [1176, 123] width 175 height 24
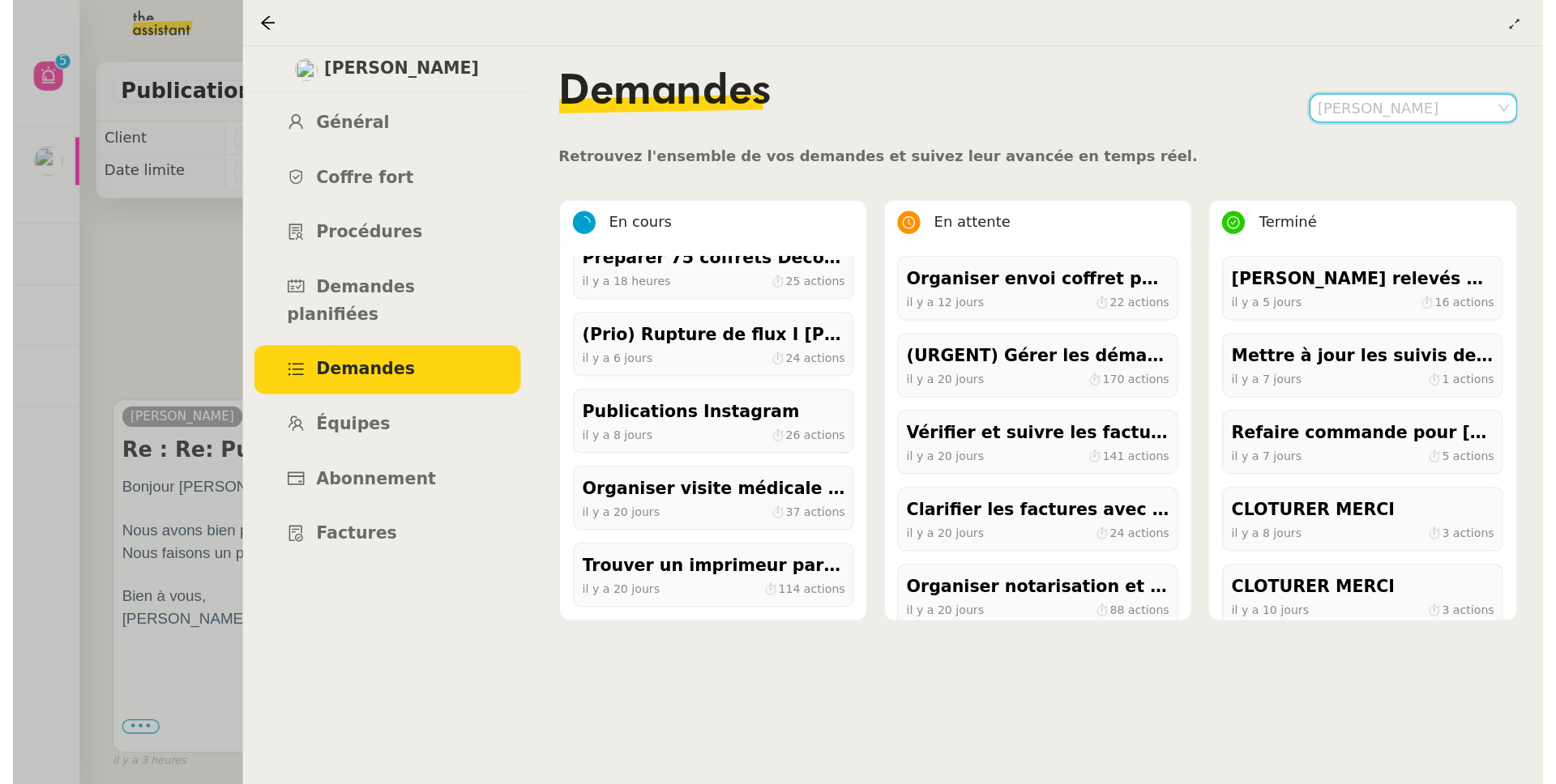
scroll to position [0, 0]
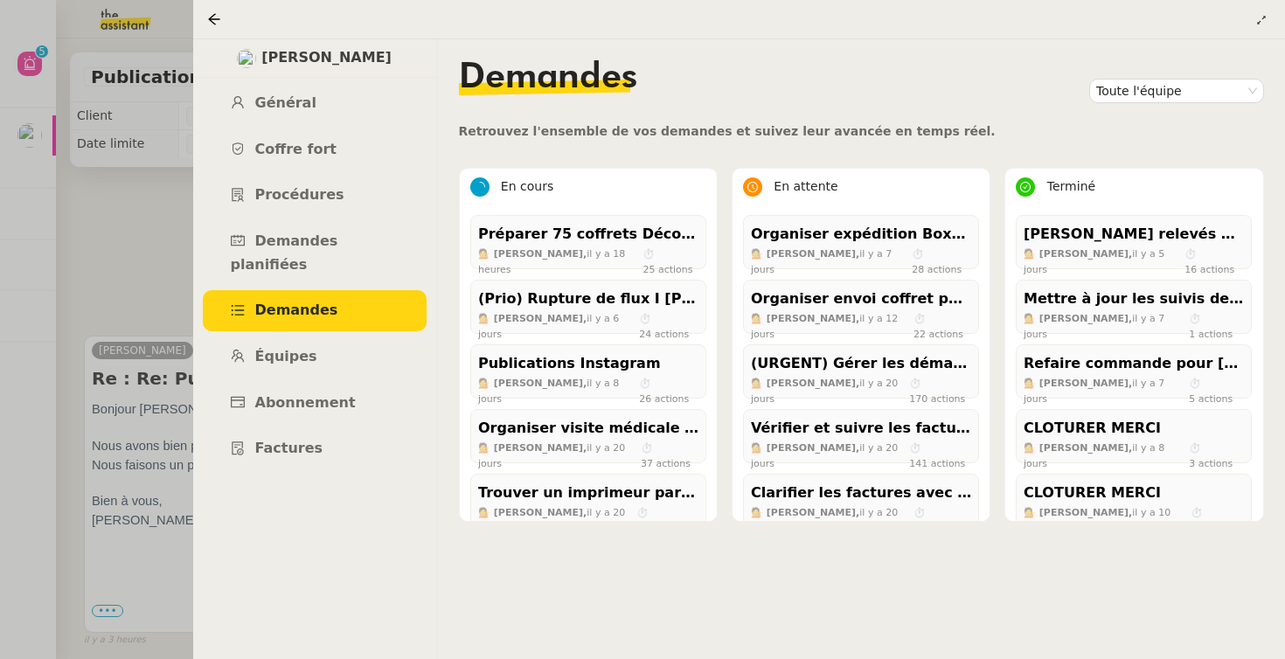
click at [738, 143] on nz-content "Demandes Toute l'équipe Retrouvez l'ensemble de vos demandes et suivez leur ava…" at bounding box center [862, 349] width 806 height 620
click at [163, 258] on div at bounding box center [642, 329] width 1285 height 659
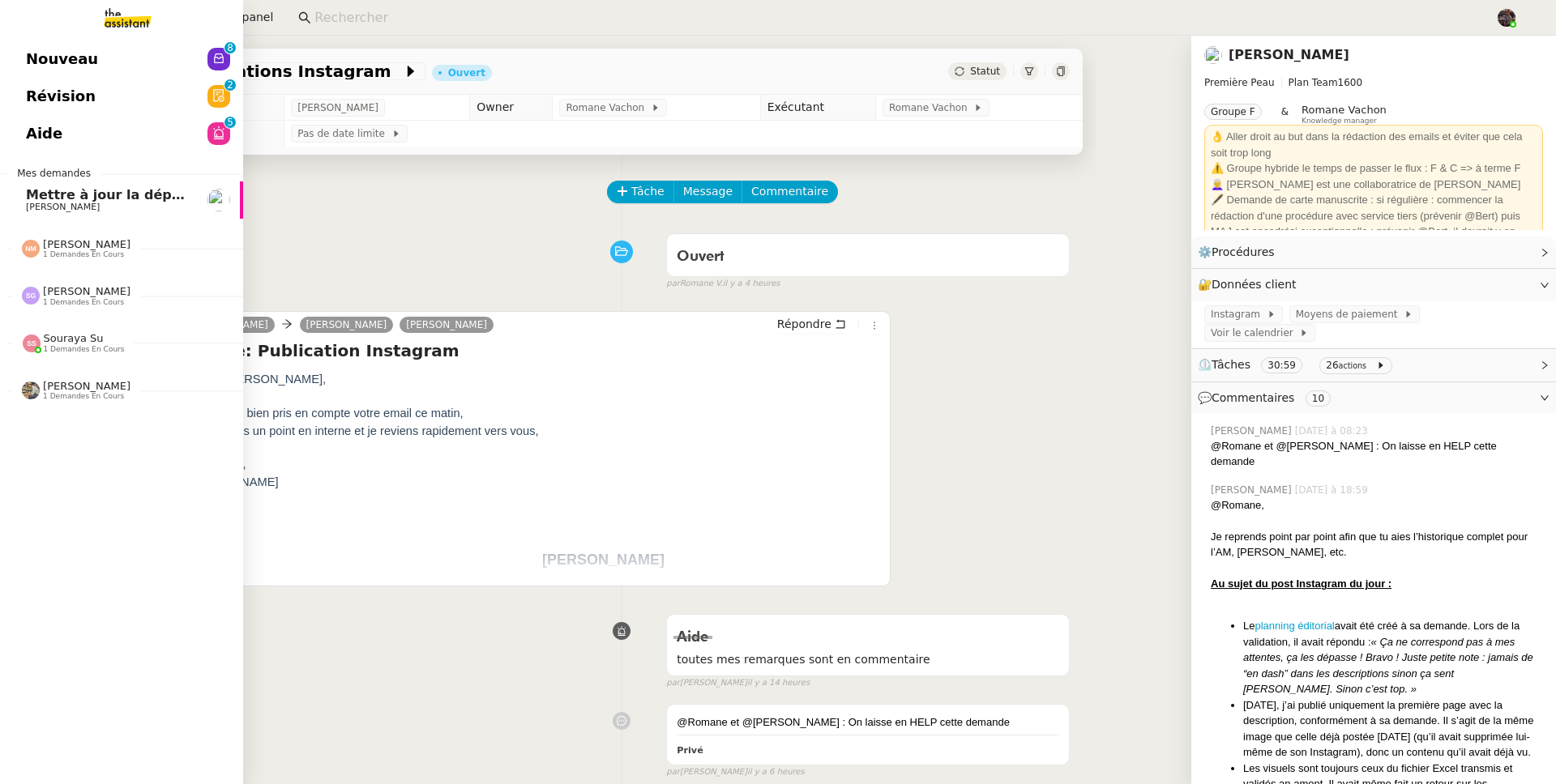
click at [74, 47] on span "Nouveau" at bounding box center [62, 59] width 72 height 24
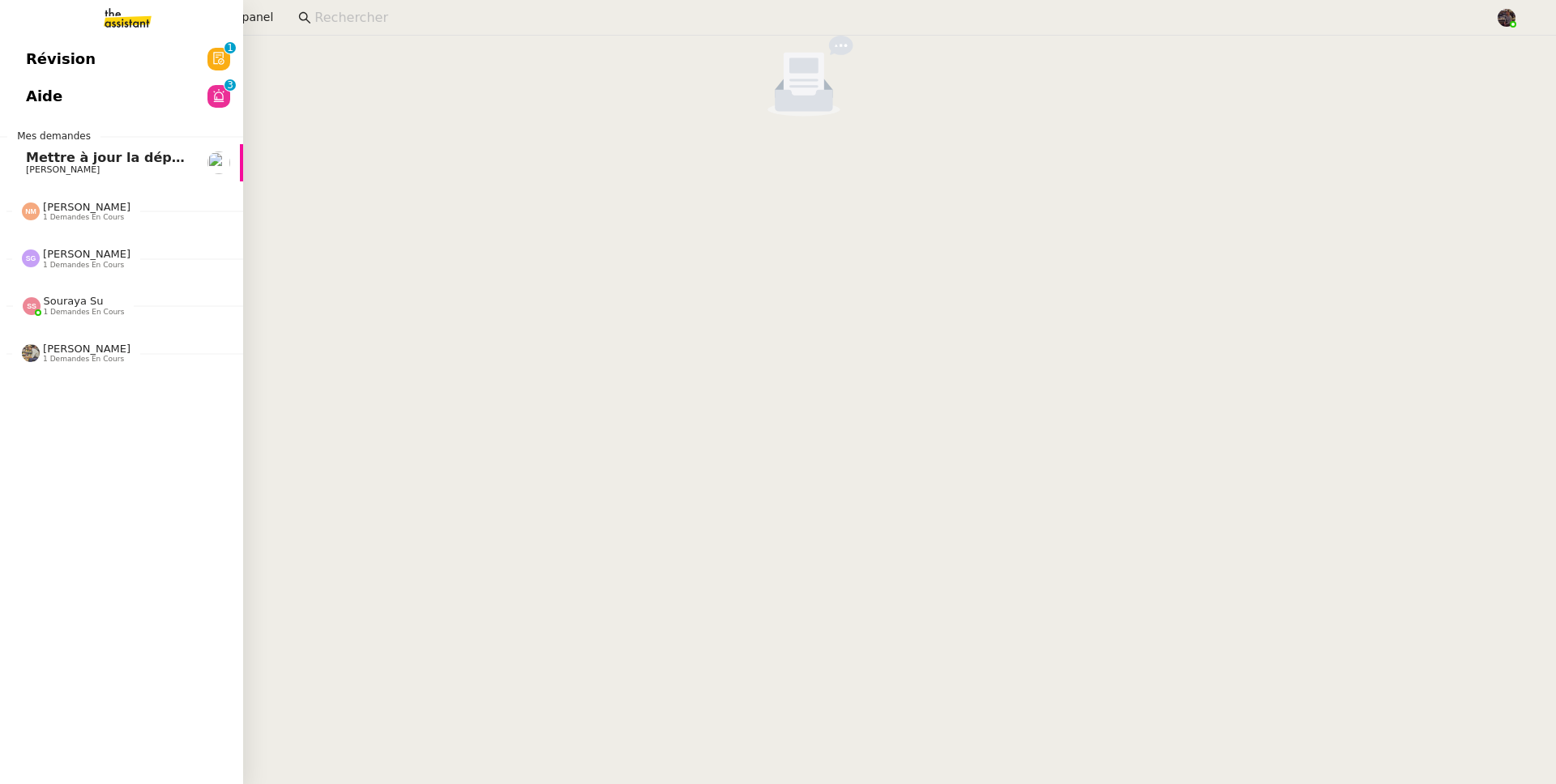
click at [43, 154] on span "Mettre à jour la dépréciation pour juillet et août" at bounding box center [202, 158] width 352 height 16
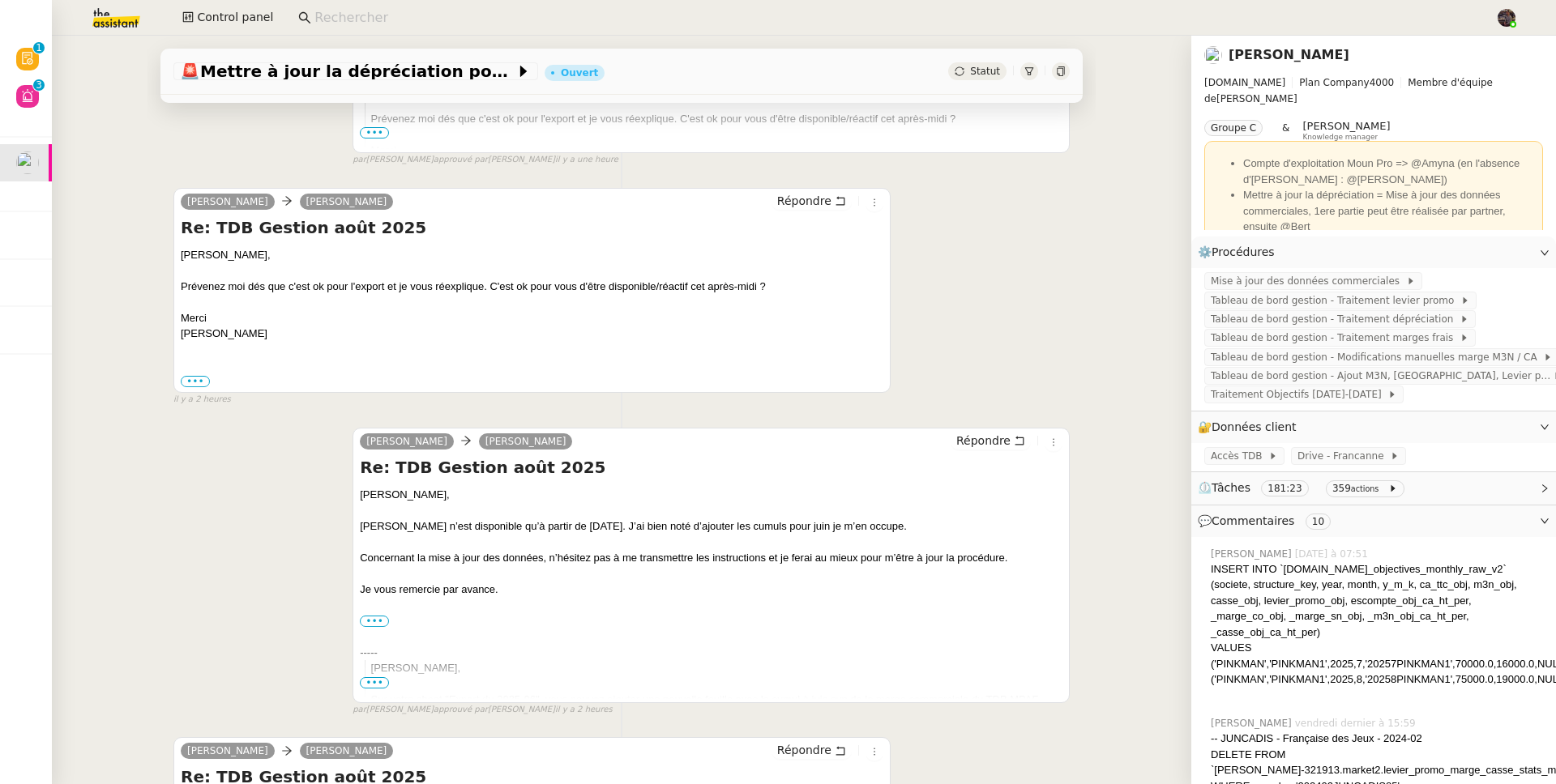
scroll to position [673, 0]
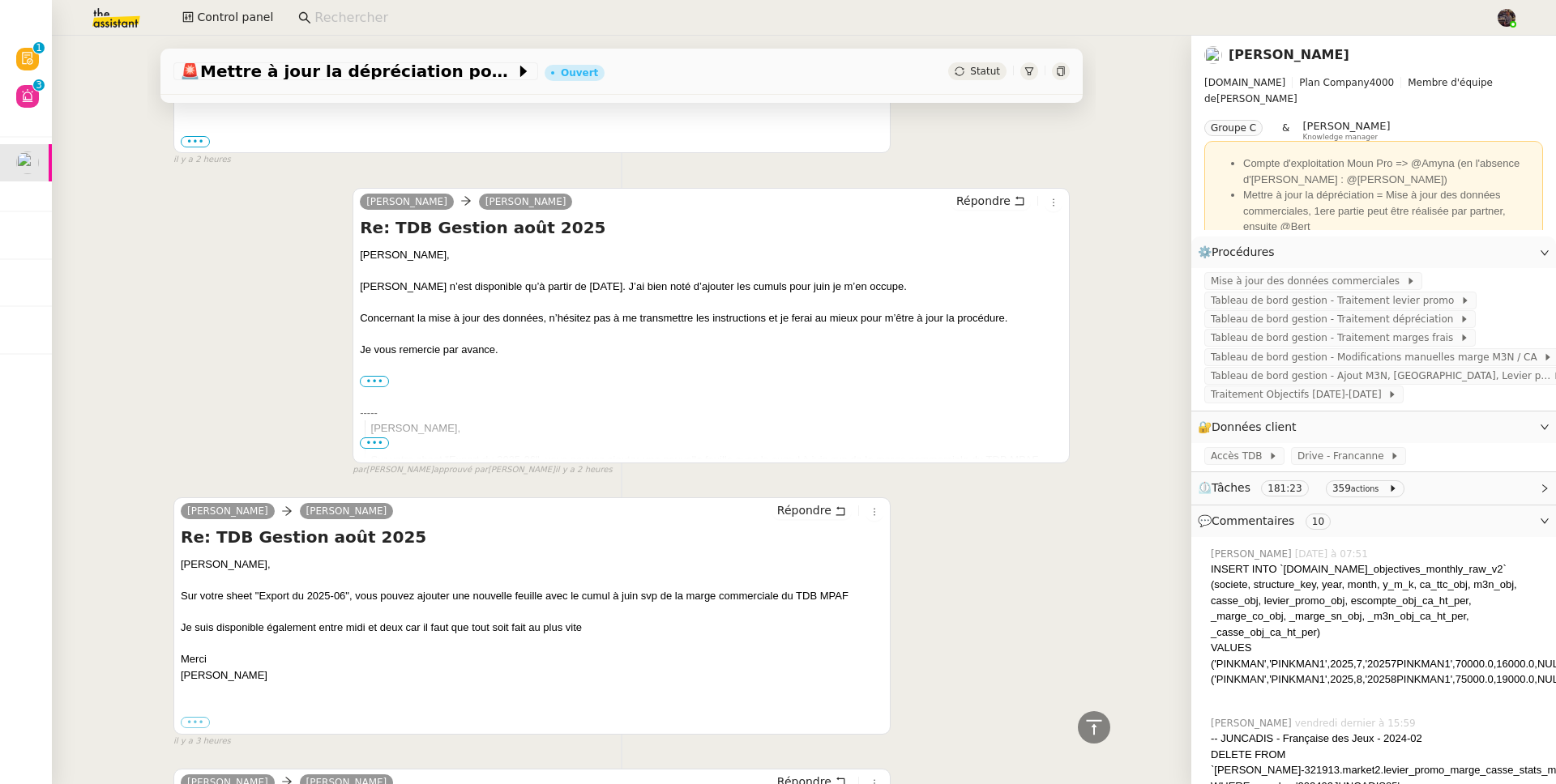
click at [275, 596] on div "Sur votre sheet "Export du 2025-06", vous pouvez ajouter une nouvelle feuille a…" at bounding box center [532, 595] width 703 height 16
drag, startPoint x: 275, startPoint y: 596, endPoint x: 333, endPoint y: 603, distance: 58.4
click at [333, 603] on div "Sur votre sheet "Export du 2025-06", vous pouvez ajouter une nouvelle feuille a…" at bounding box center [532, 595] width 703 height 16
copy div "Export du 2025-06"
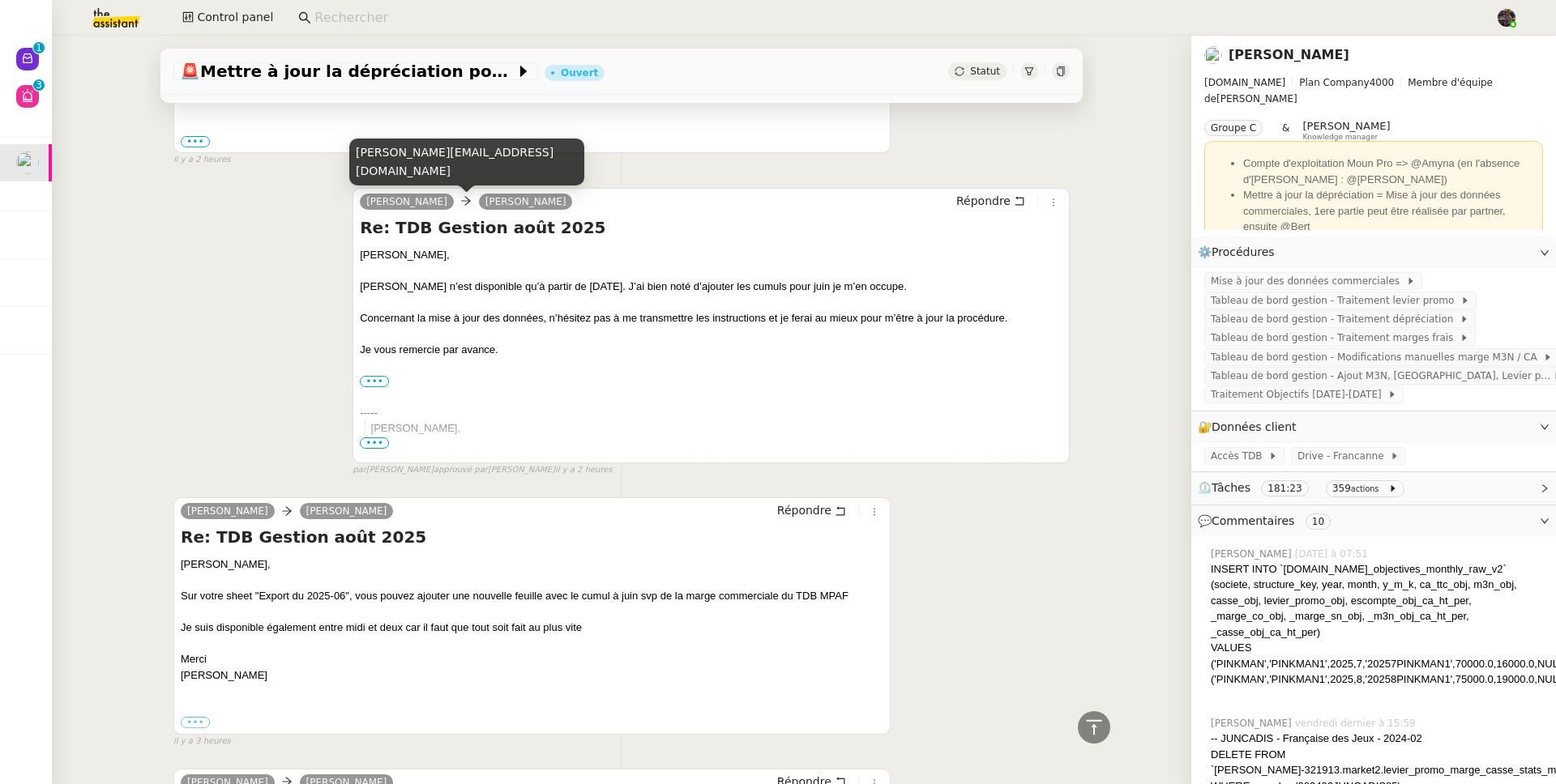
click at [467, 168] on div "[PERSON_NAME][EMAIL_ADDRESS][DOMAIN_NAME]" at bounding box center [466, 162] width 235 height 48
copy div "[PERSON_NAME][EMAIL_ADDRESS][DOMAIN_NAME]"
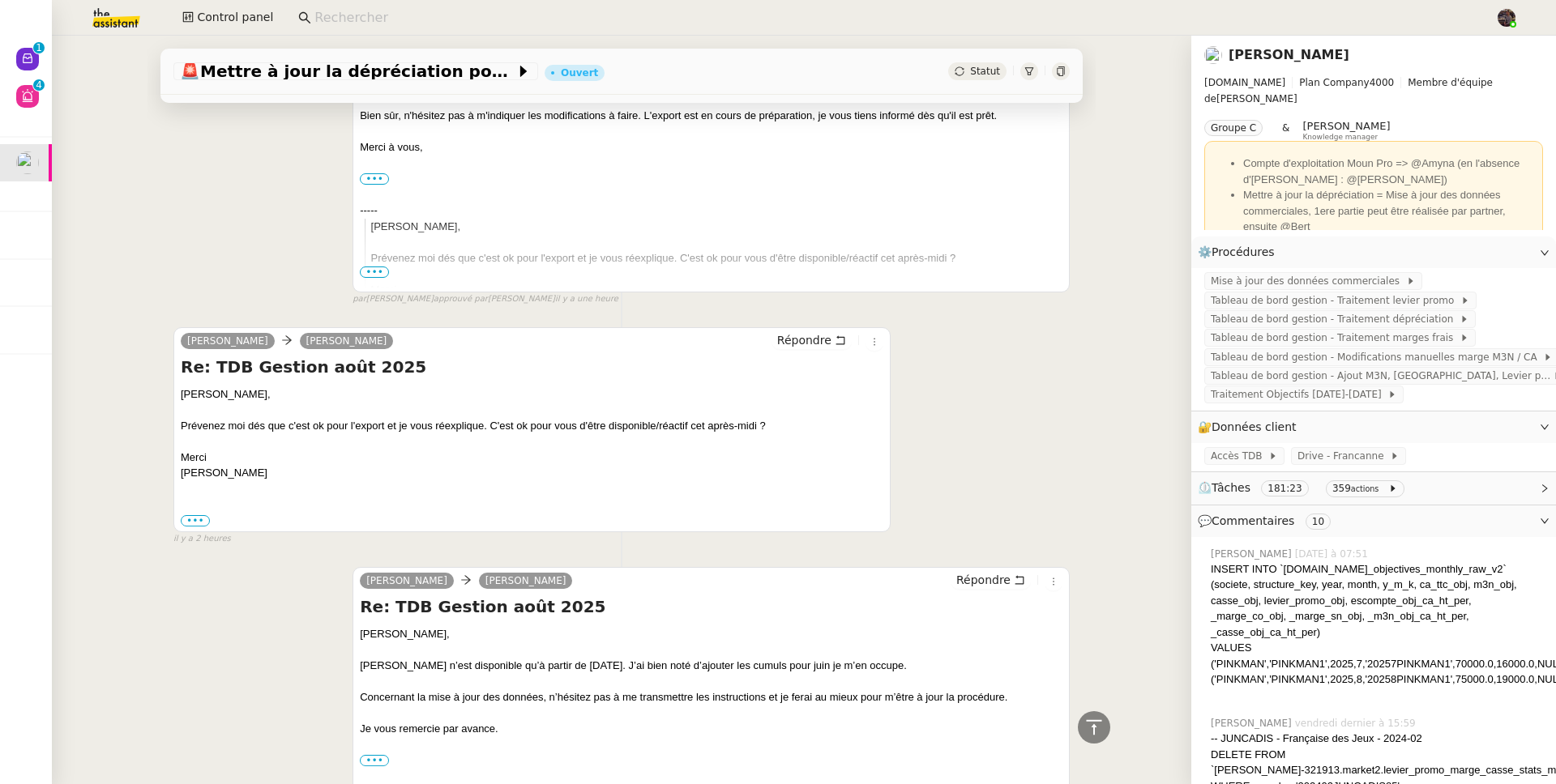
scroll to position [0, 0]
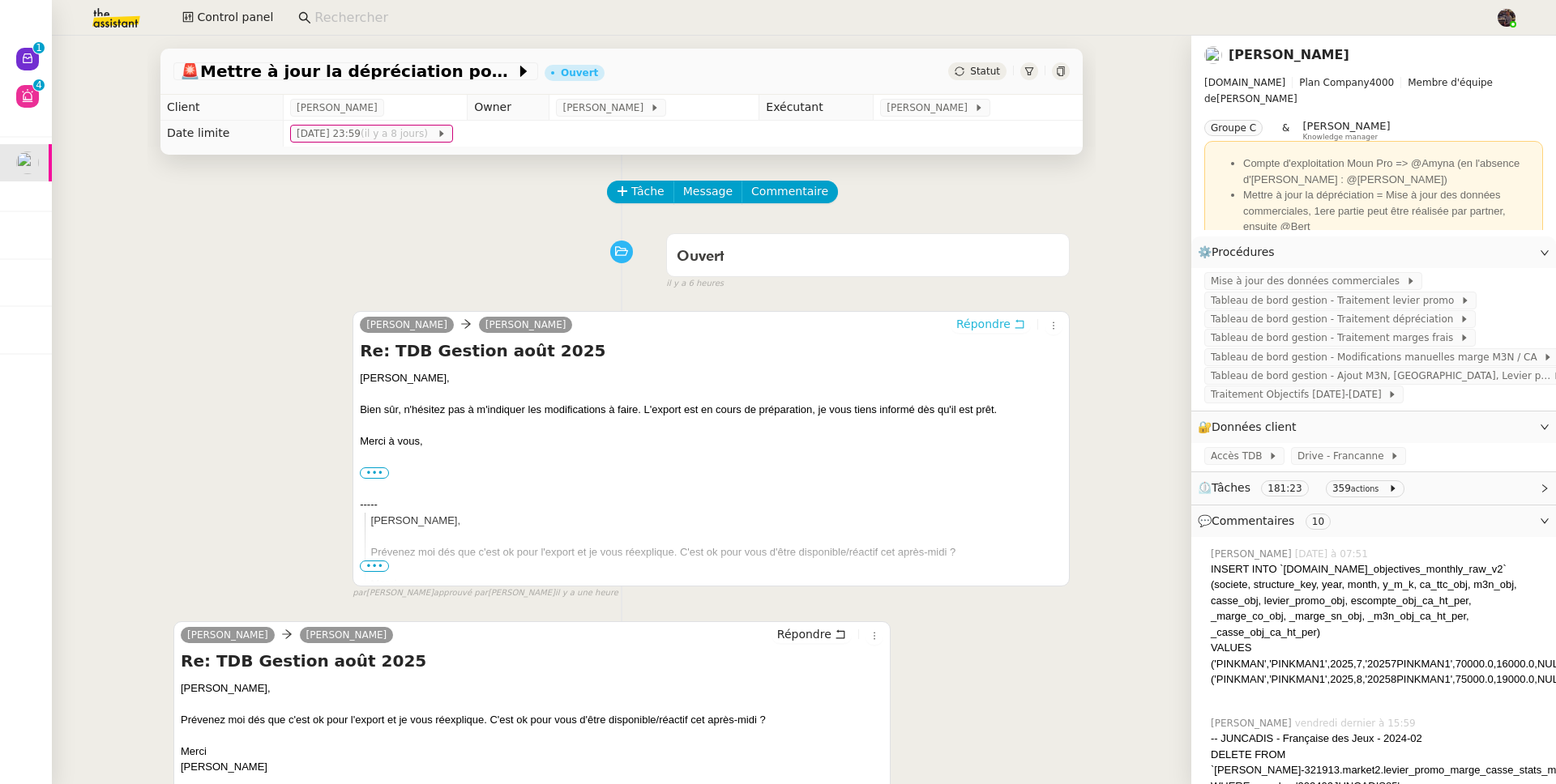
click at [969, 325] on span "Répondre" at bounding box center [983, 323] width 55 height 16
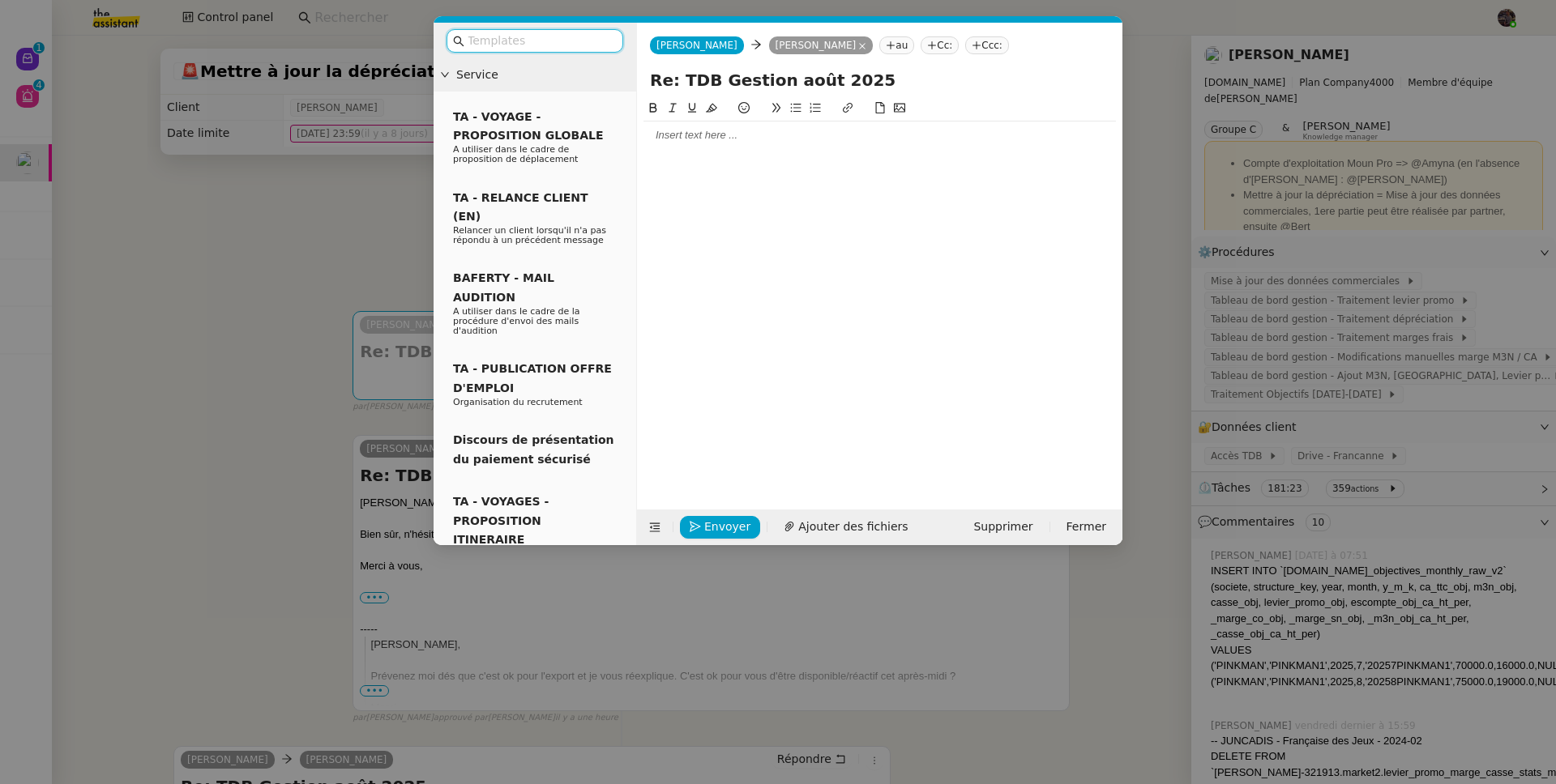
click at [704, 139] on div at bounding box center [880, 135] width 473 height 15
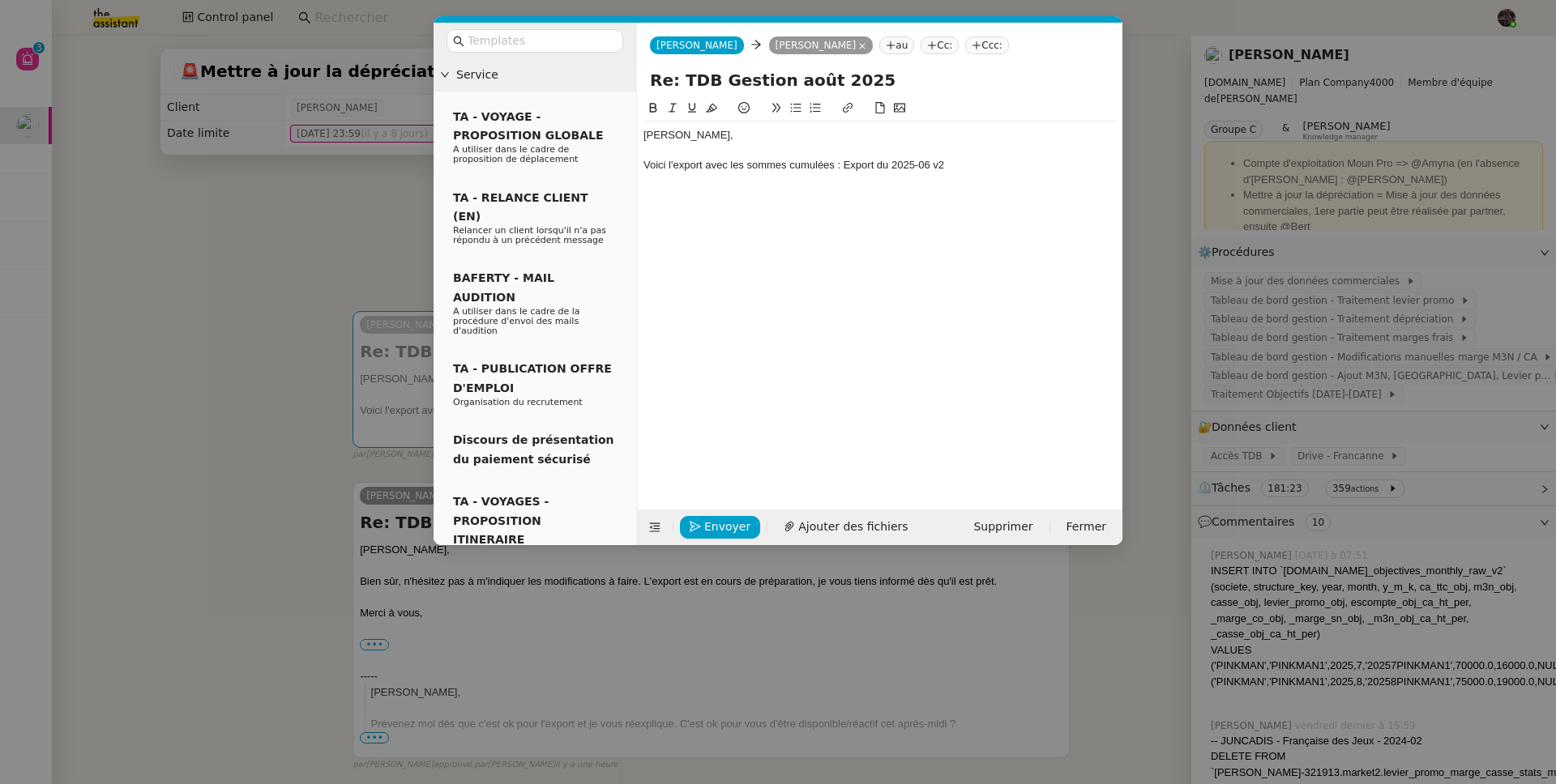
click at [851, 169] on div "Voici l'export avec les sommes cumulées : Export du 2025-06 v2" at bounding box center [880, 165] width 473 height 15
drag, startPoint x: 851, startPoint y: 169, endPoint x: 961, endPoint y: 165, distance: 110.1
click at [961, 165] on div "Voici l'export avec les sommes cumulées : Export du 2025-06 v2" at bounding box center [880, 165] width 473 height 15
click at [864, 102] on div at bounding box center [880, 110] width 473 height 22
click at [854, 103] on button at bounding box center [848, 108] width 19 height 19
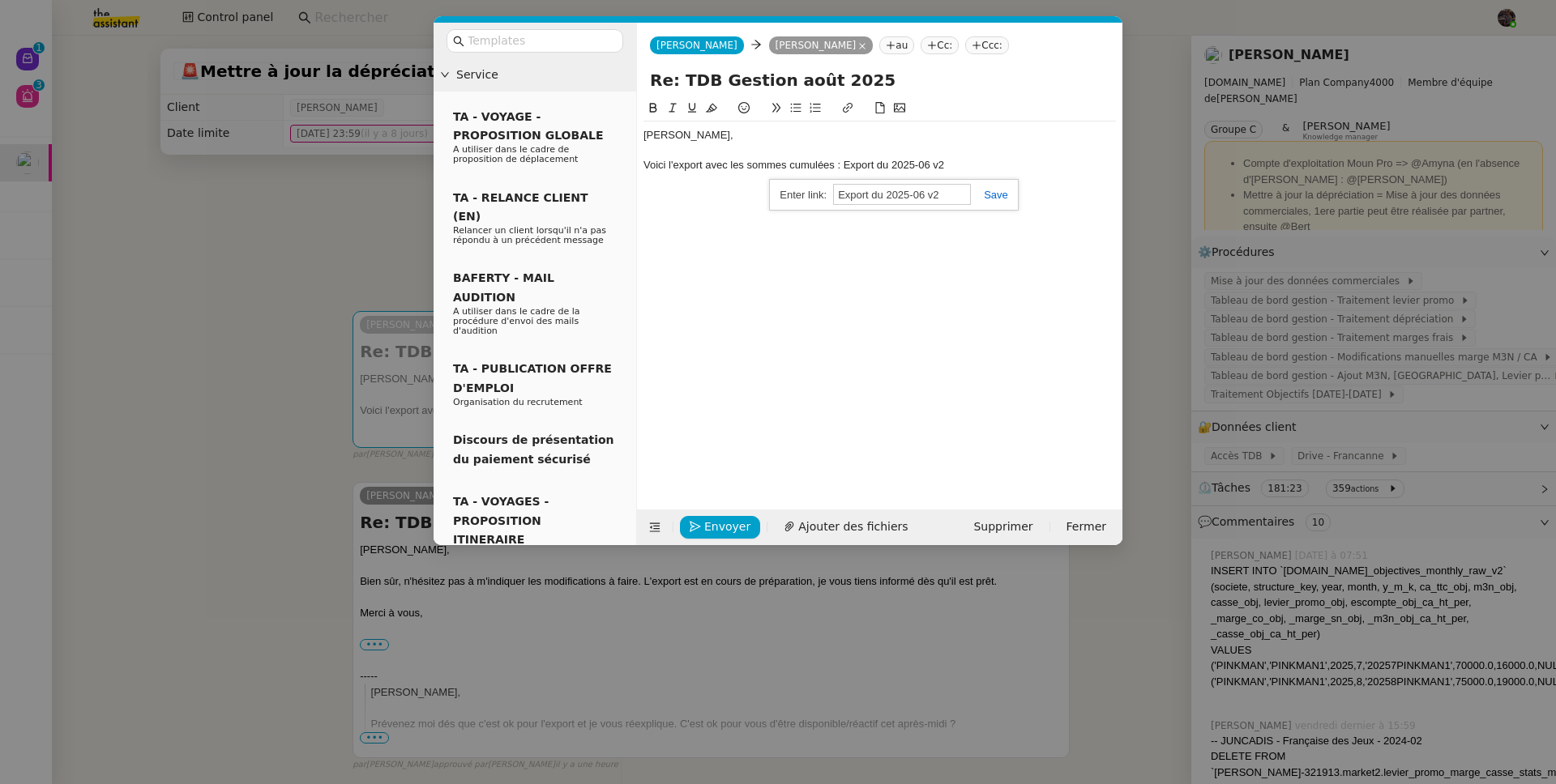
paste input "https://docs.google.com/spreadsheets/d/15nu_kfLB8ZbH8HgGdDwLcjbkD9Ghh4BhW-nZ6Ii…"
type input "https://docs.google.com/spreadsheets/d/15nu_kfLB8ZbH8HgGdDwLcjbkD9Ghh4BhW-nZ6Ii…"
click at [1003, 196] on link at bounding box center [989, 195] width 37 height 12
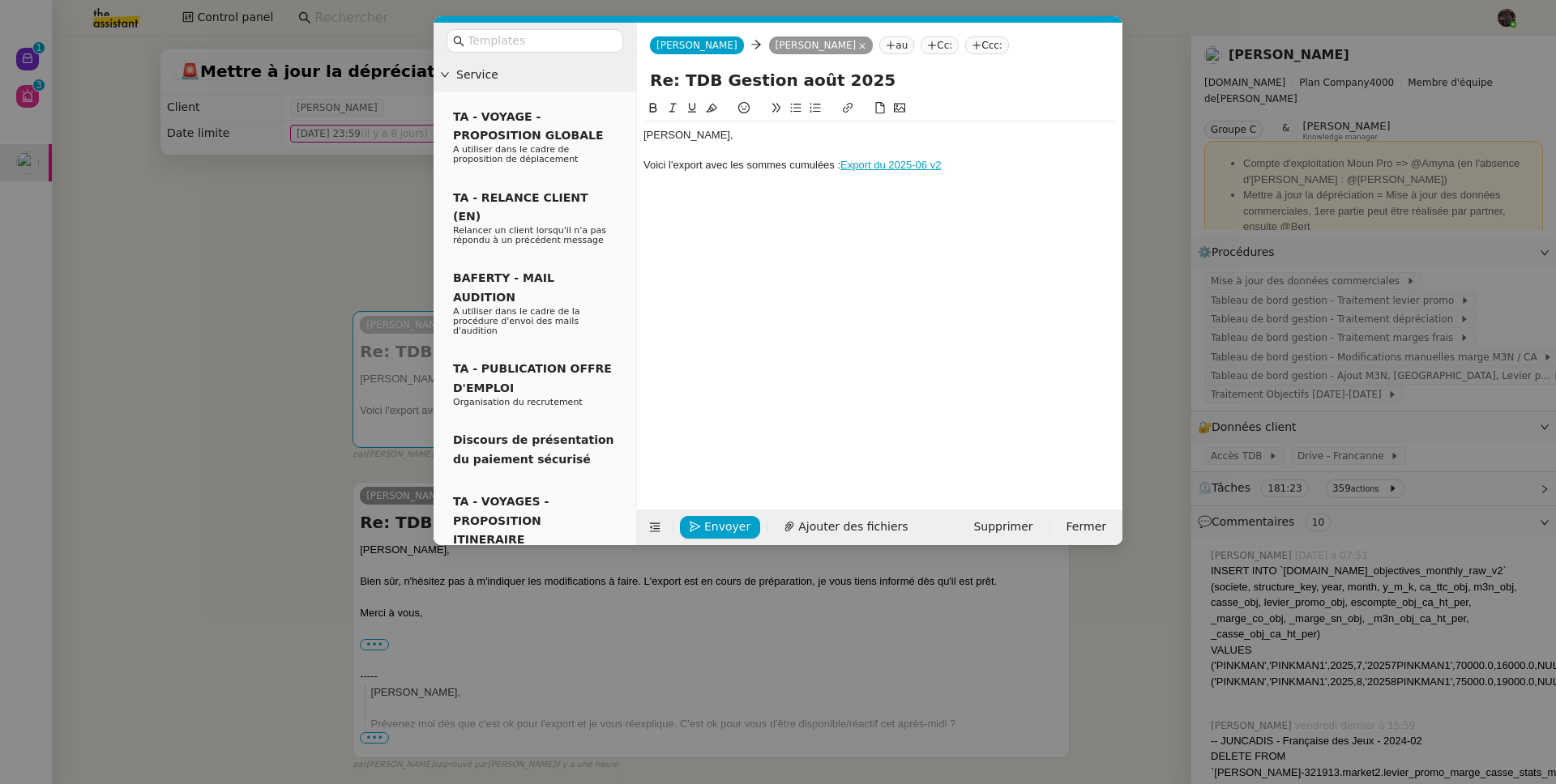
click at [993, 173] on div "Guillaume, Voici l'export avec les sommes cumulées : Export du 2025-06 v2" at bounding box center [880, 150] width 473 height 57
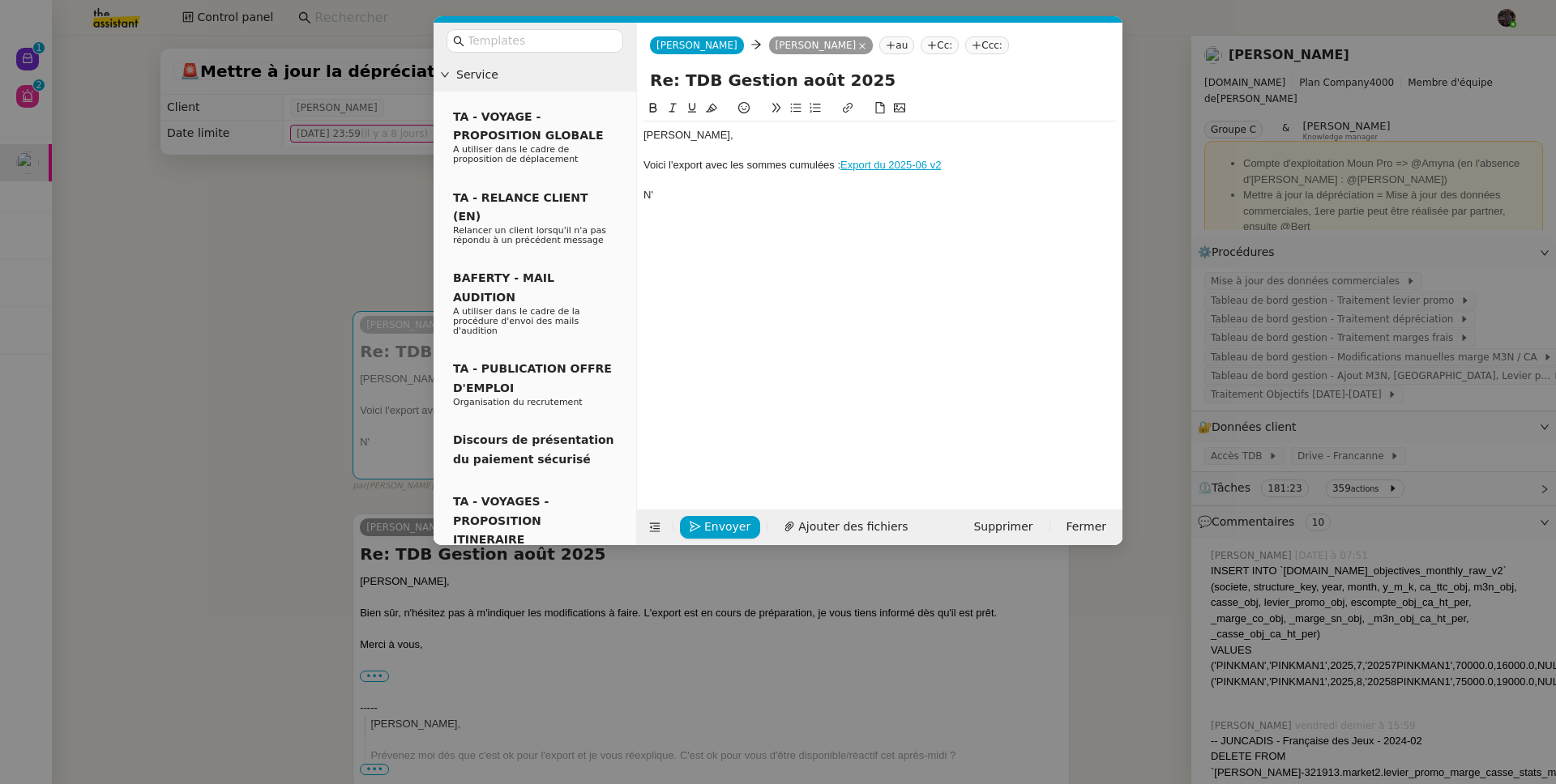
click at [289, 490] on nz-modal-container "Service TA - VOYAGE - PROPOSITION GLOBALE A utiliser dans le cadre de propositi…" at bounding box center [778, 392] width 1556 height 784
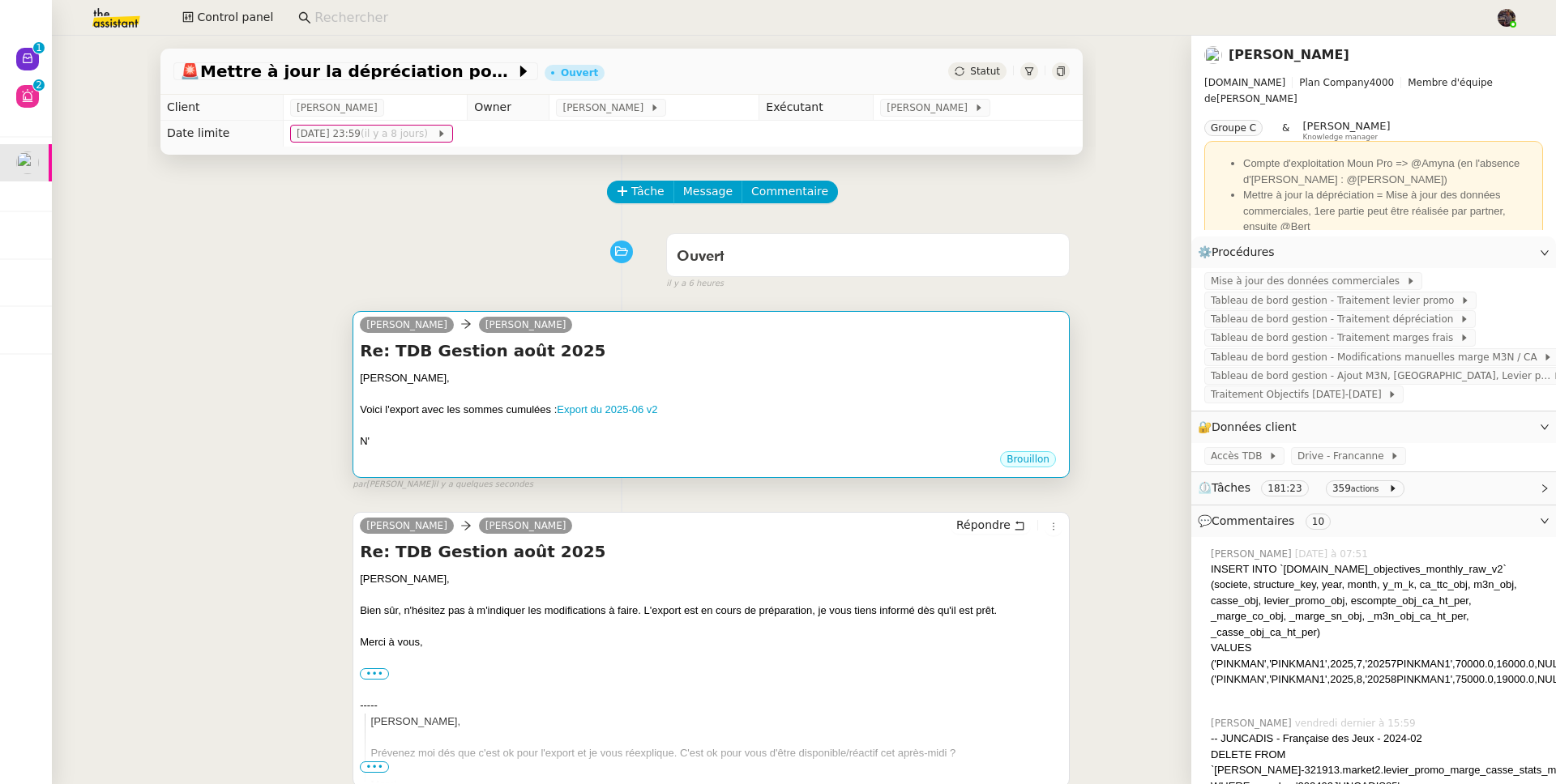
click at [770, 440] on div "N'" at bounding box center [711, 441] width 703 height 16
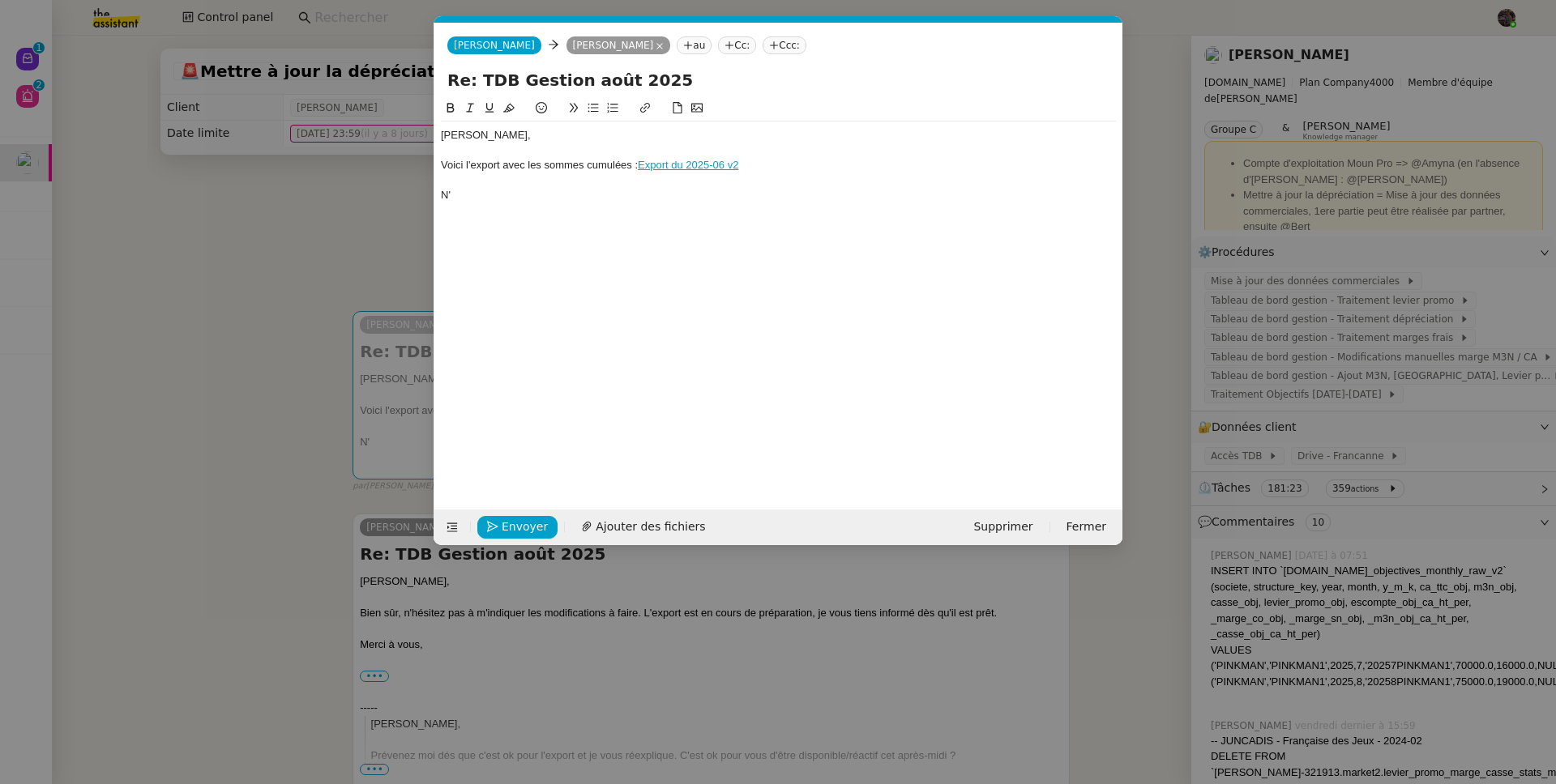
scroll to position [0, 34]
click at [235, 609] on nz-modal-container "Service TA - VOYAGE - PROPOSITION GLOBALE A utiliser dans le cadre de propositi…" at bounding box center [778, 392] width 1556 height 784
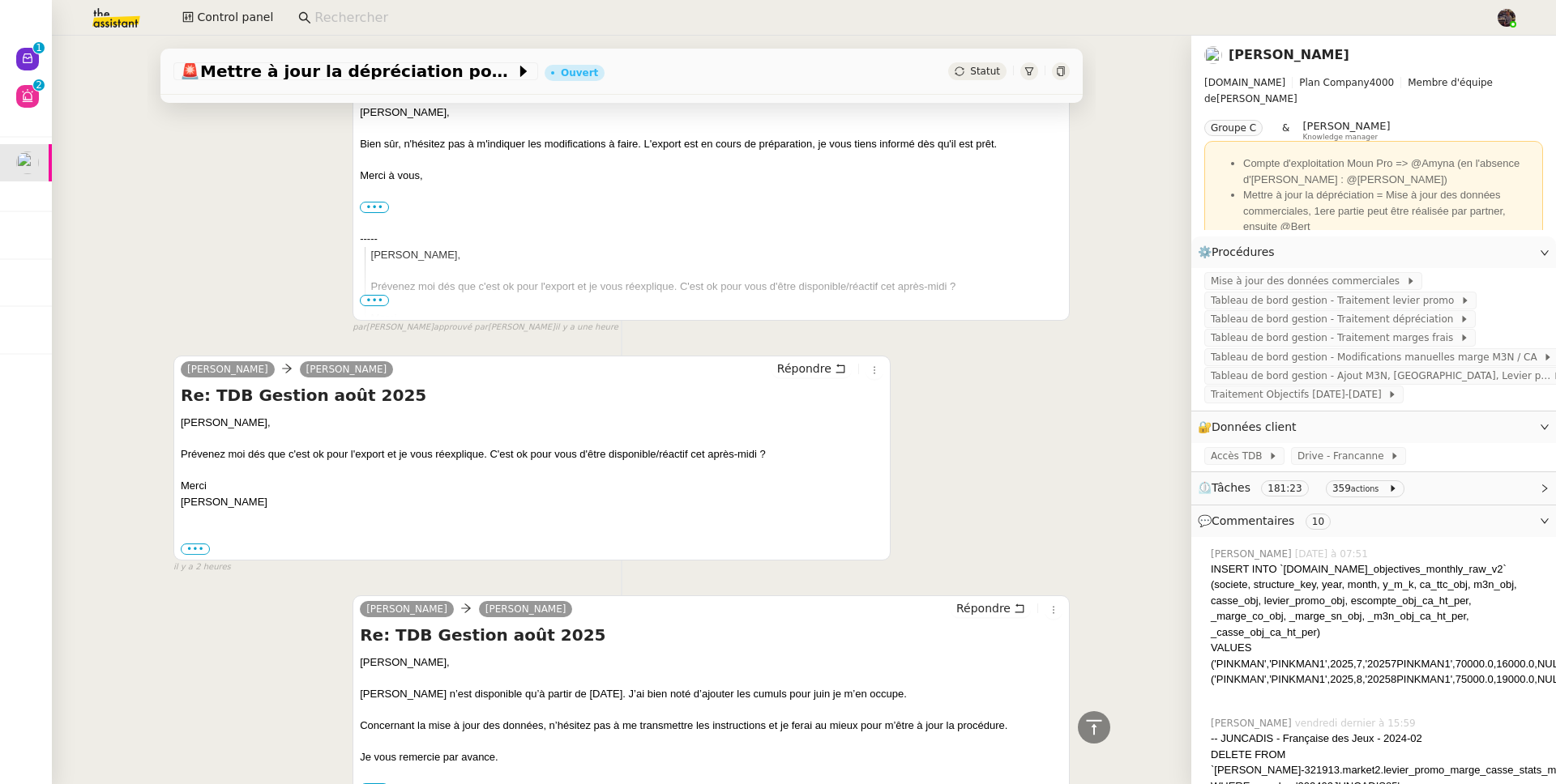
scroll to position [0, 0]
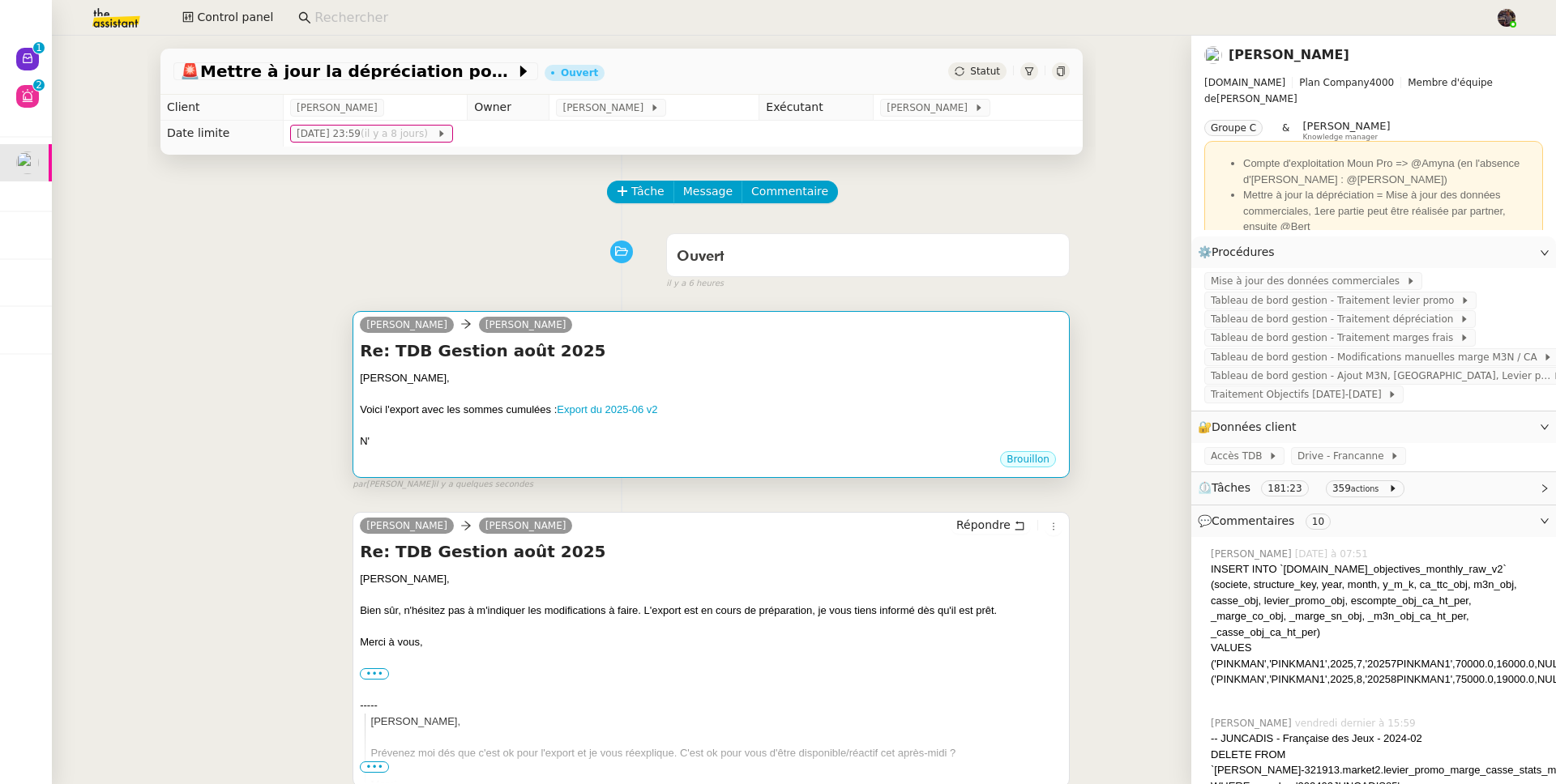
click at [644, 420] on div "Guillaume, Voici l'export avec les sommes cumulées : Export du 2025-06 v2 N'" at bounding box center [711, 410] width 703 height 80
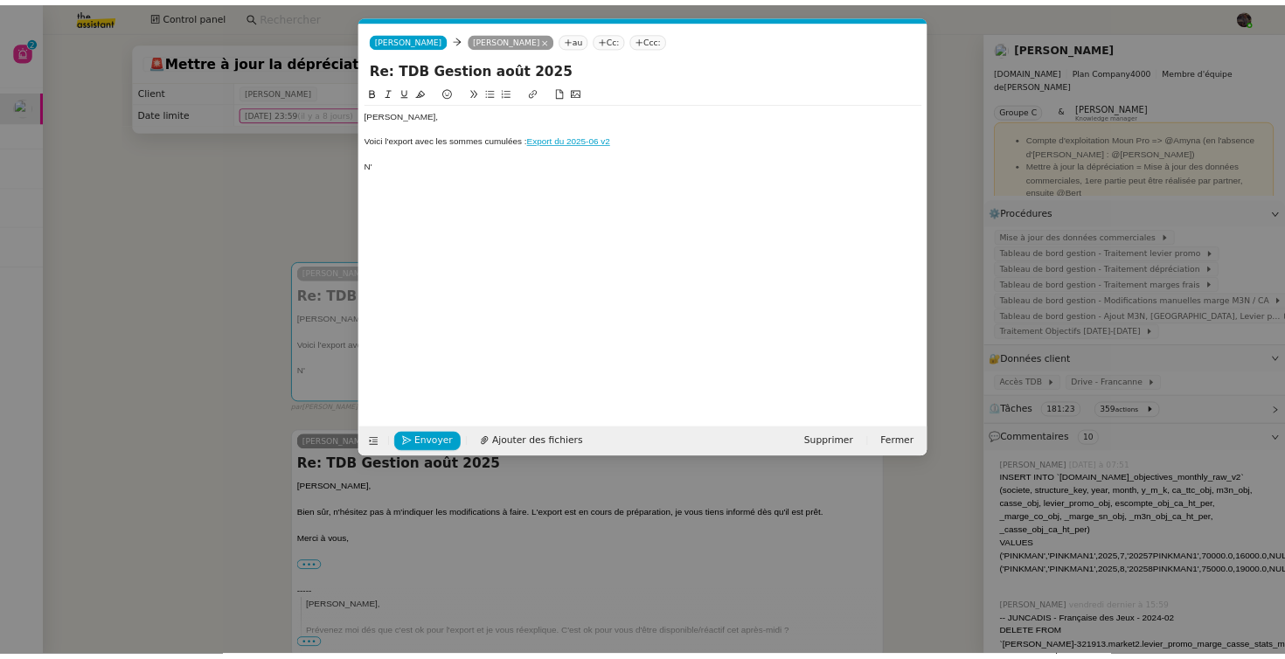
scroll to position [0, 37]
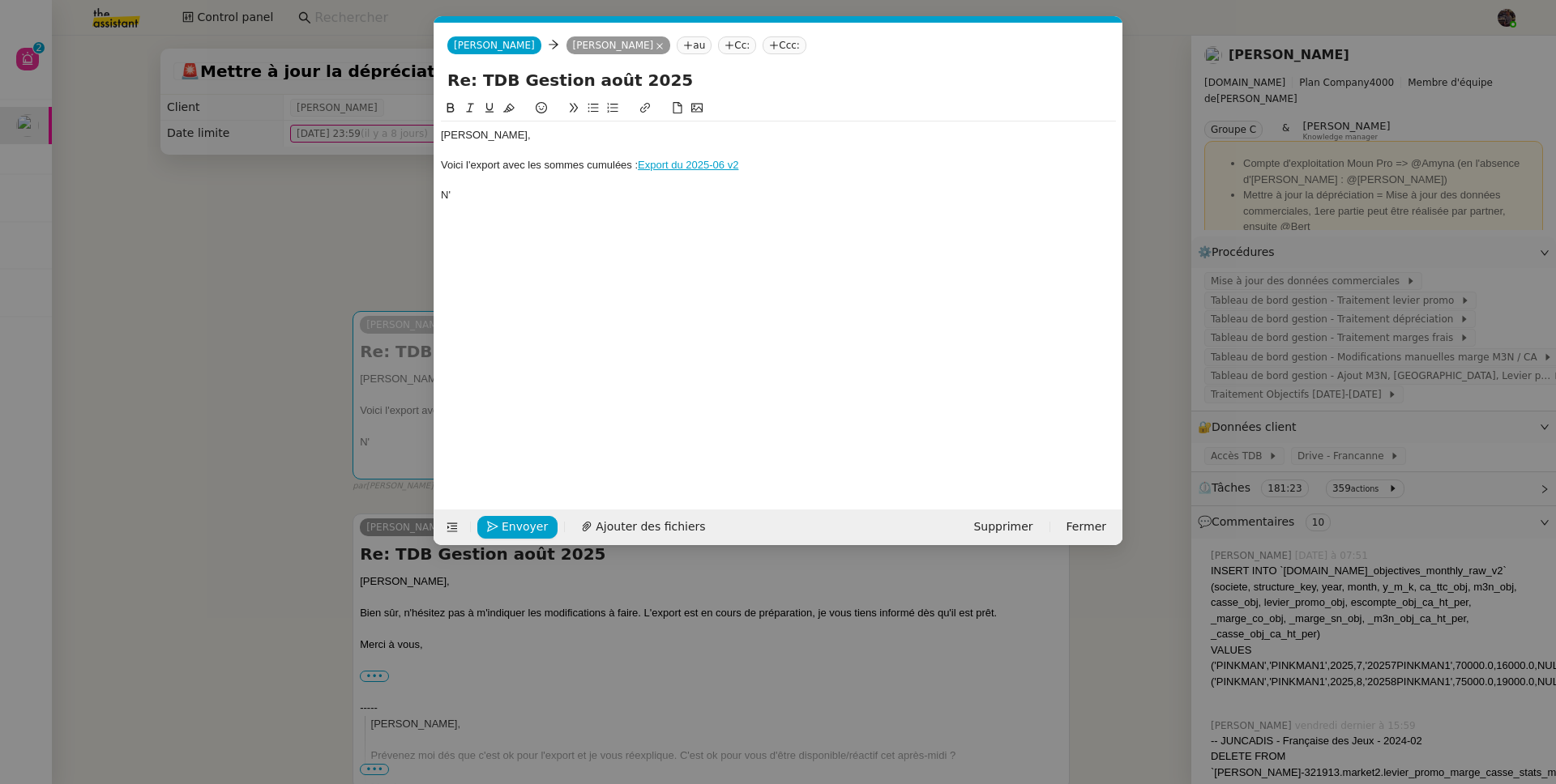
click at [483, 194] on div "N'" at bounding box center [778, 196] width 675 height 15
click at [509, 533] on span "Envoyer" at bounding box center [525, 526] width 46 height 19
click at [509, 533] on span "Confirmer l'envoi" at bounding box center [550, 526] width 97 height 19
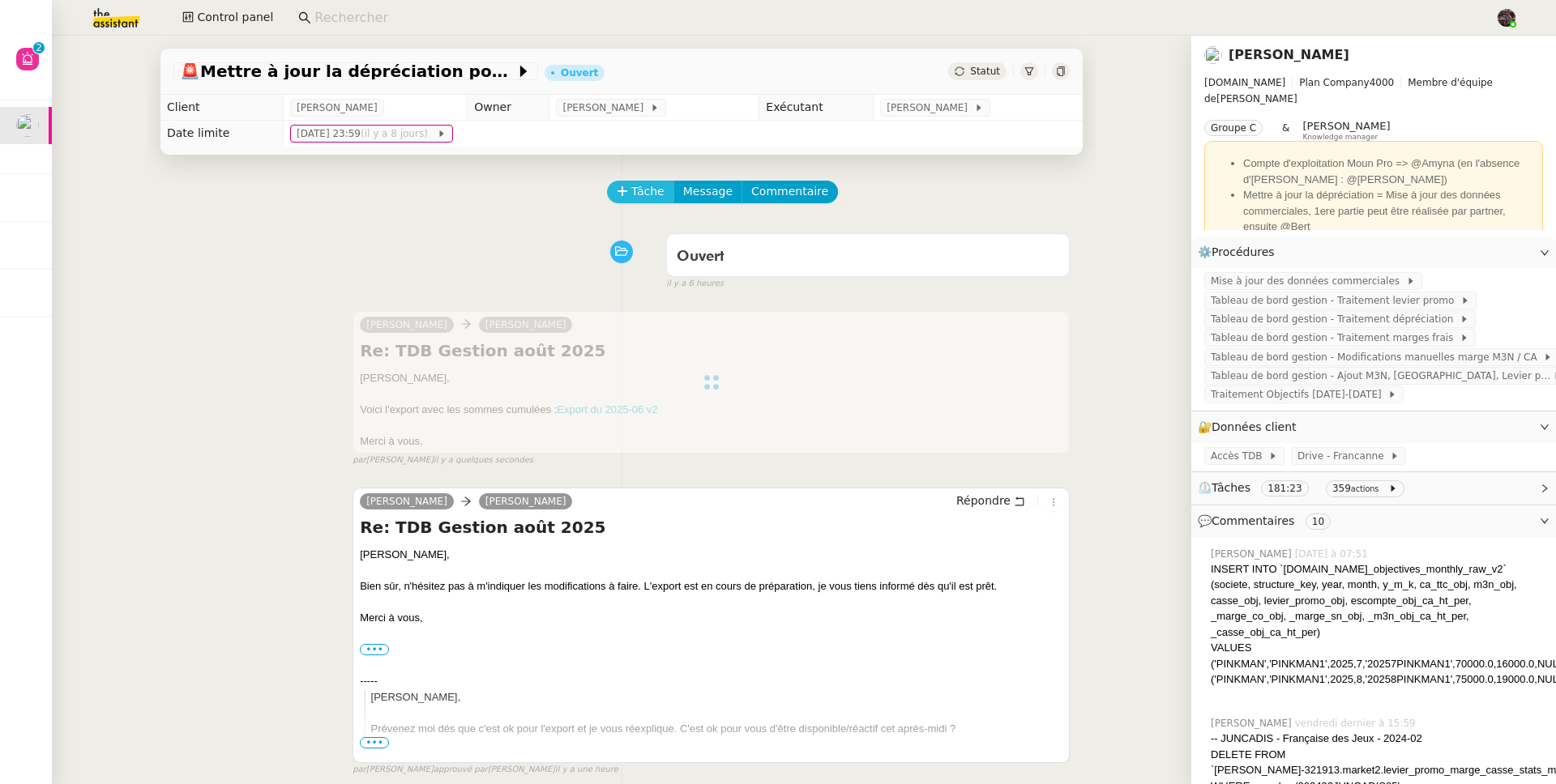
click at [633, 196] on span "Tâche" at bounding box center [648, 192] width 33 height 19
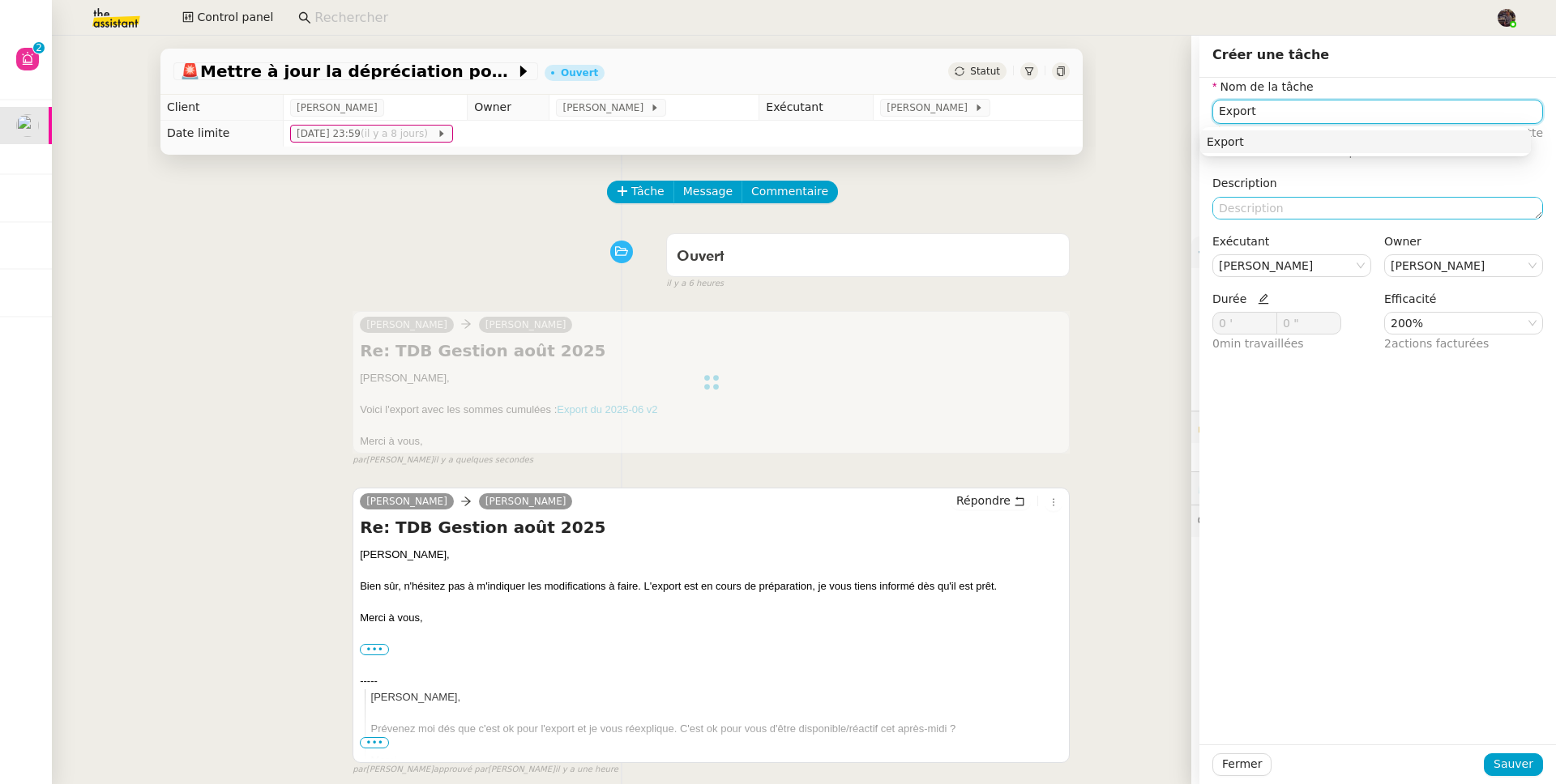
type input "Export"
click at [1191, 200] on textarea at bounding box center [1377, 208] width 331 height 22
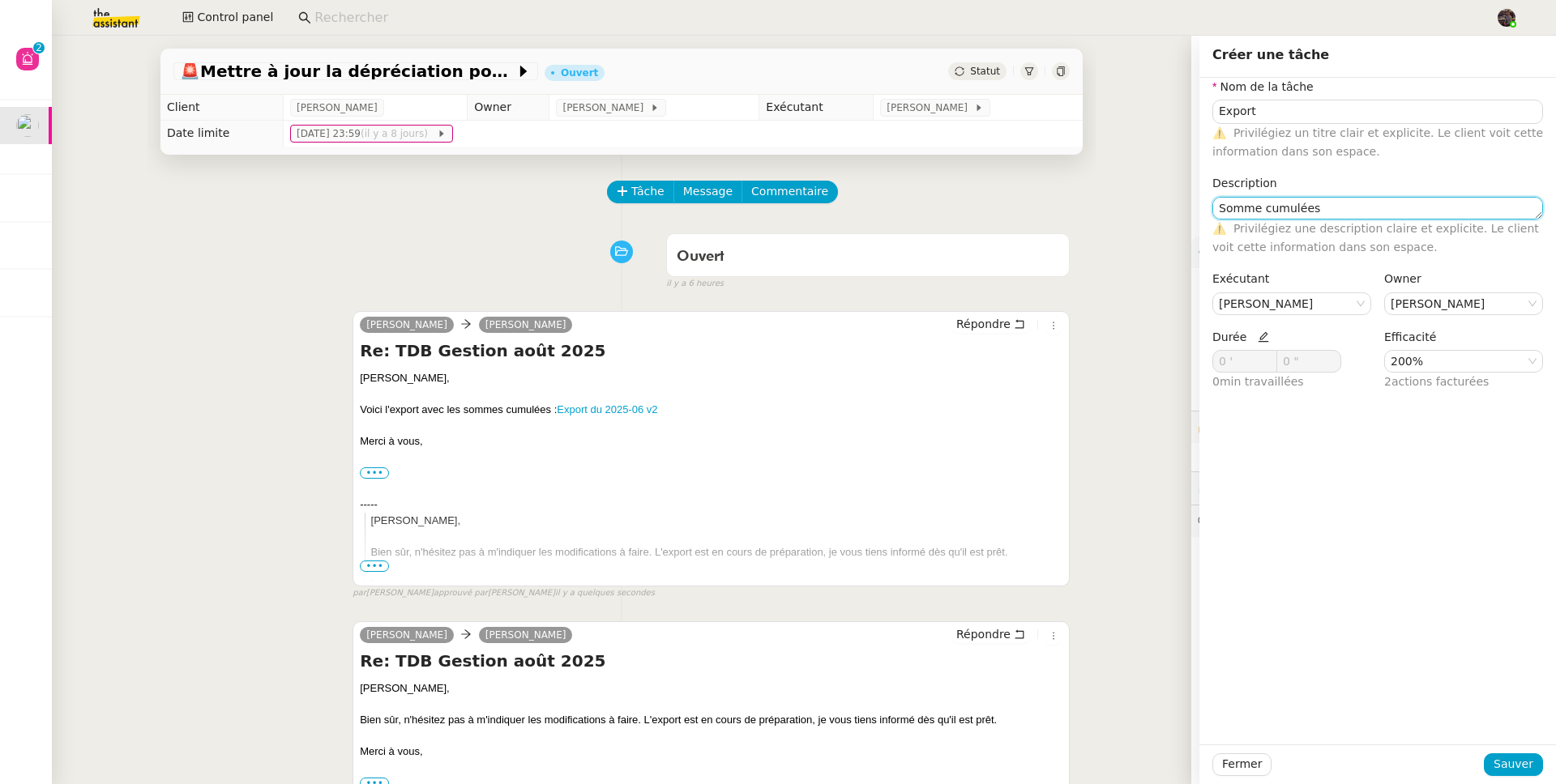
type textarea "Somme cumulées"
click at [1191, 336] on icon at bounding box center [1263, 336] width 11 height 11
click at [1191, 360] on span at bounding box center [1267, 357] width 18 height 13
drag, startPoint x: 1226, startPoint y: 360, endPoint x: 1152, endPoint y: 360, distance: 74.0
click at [1152, 360] on app-ticket "🚨 Mettre à jour la dépréciation pour juillet et août Ouvert Statut Client Guill…" at bounding box center [804, 410] width 1504 height 749
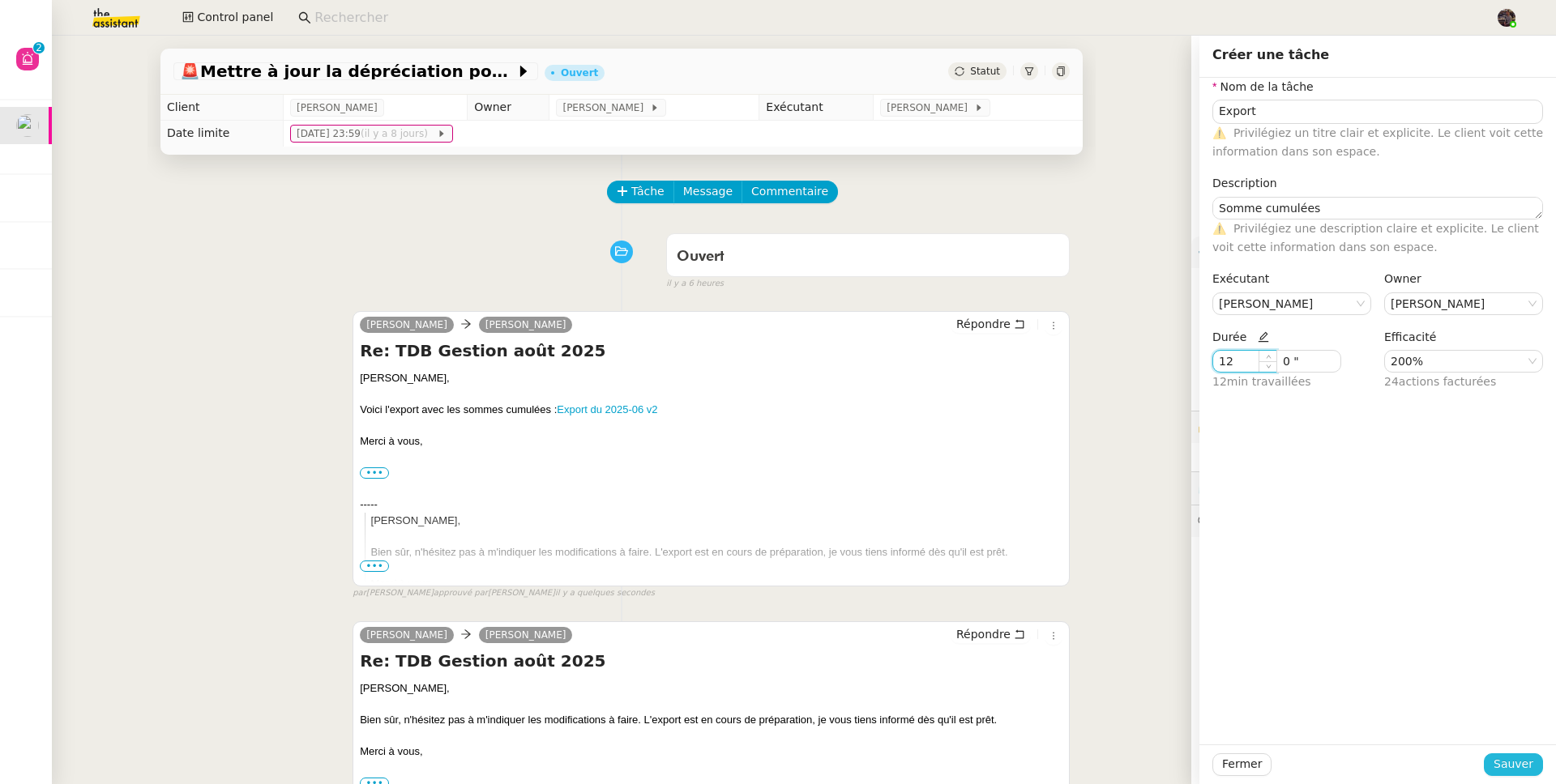
type input "12 '"
click at [1191, 610] on span "Sauver" at bounding box center [1513, 765] width 40 height 19
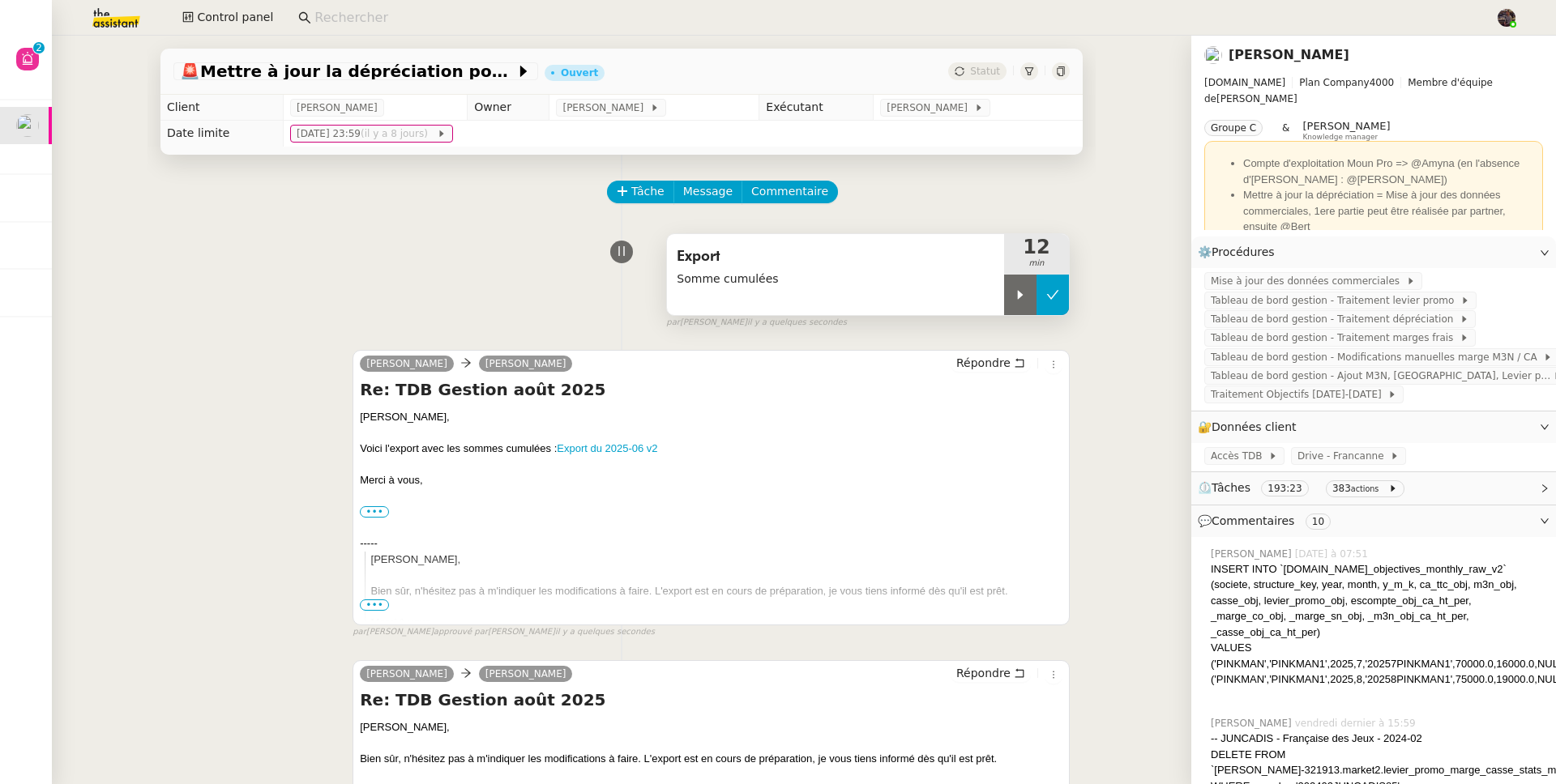
click at [1048, 298] on button at bounding box center [1052, 295] width 32 height 41
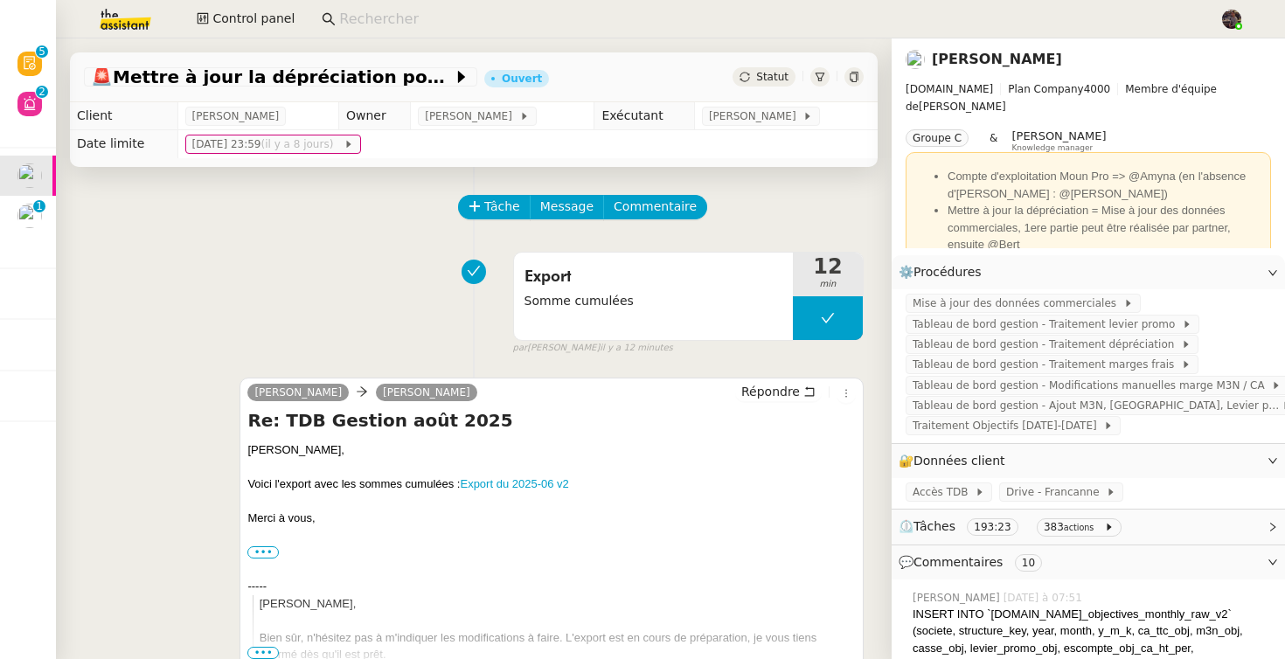
click at [382, 307] on div "Export Somme cumulées 12 min false par Bert C. il y a 12 minutes" at bounding box center [474, 300] width 780 height 112
click at [324, 254] on div "Export Somme cumulées 12 min false par Bert C. il y a 15 minutes" at bounding box center [474, 300] width 780 height 112
click at [295, 263] on div "Export Somme cumulées 12 min false par Bert C. il y a 15 minutes" at bounding box center [474, 300] width 780 height 112
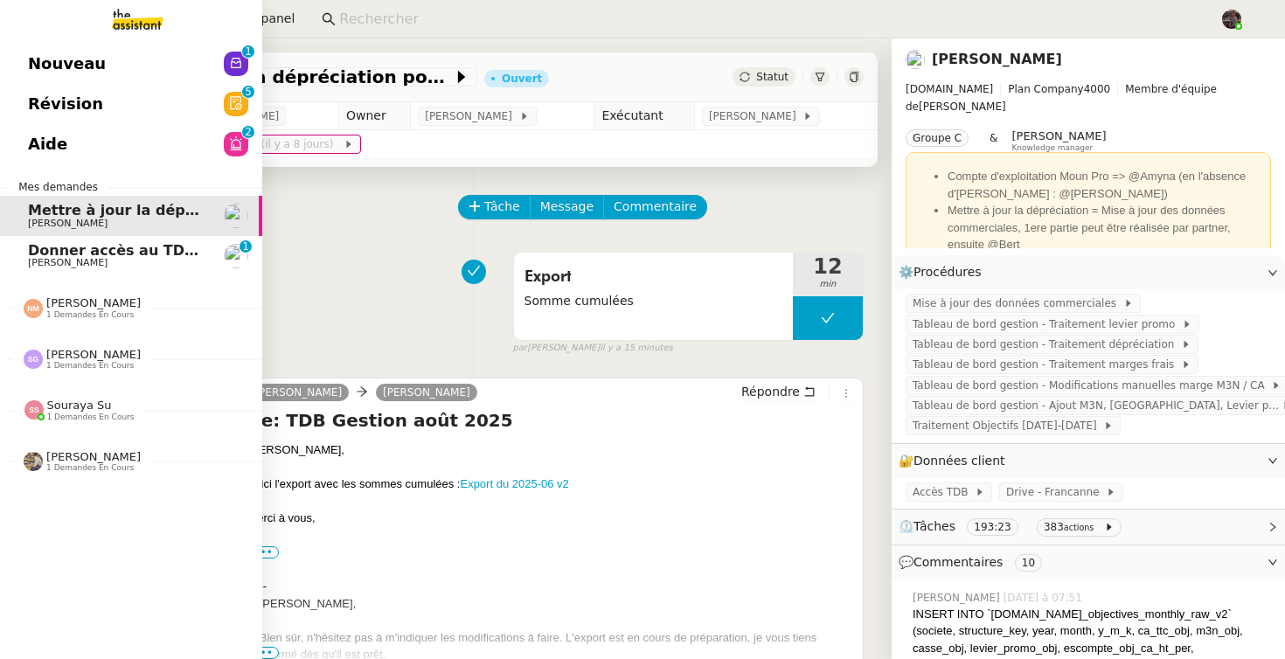
click at [140, 20] on img at bounding box center [123, 19] width 135 height 38
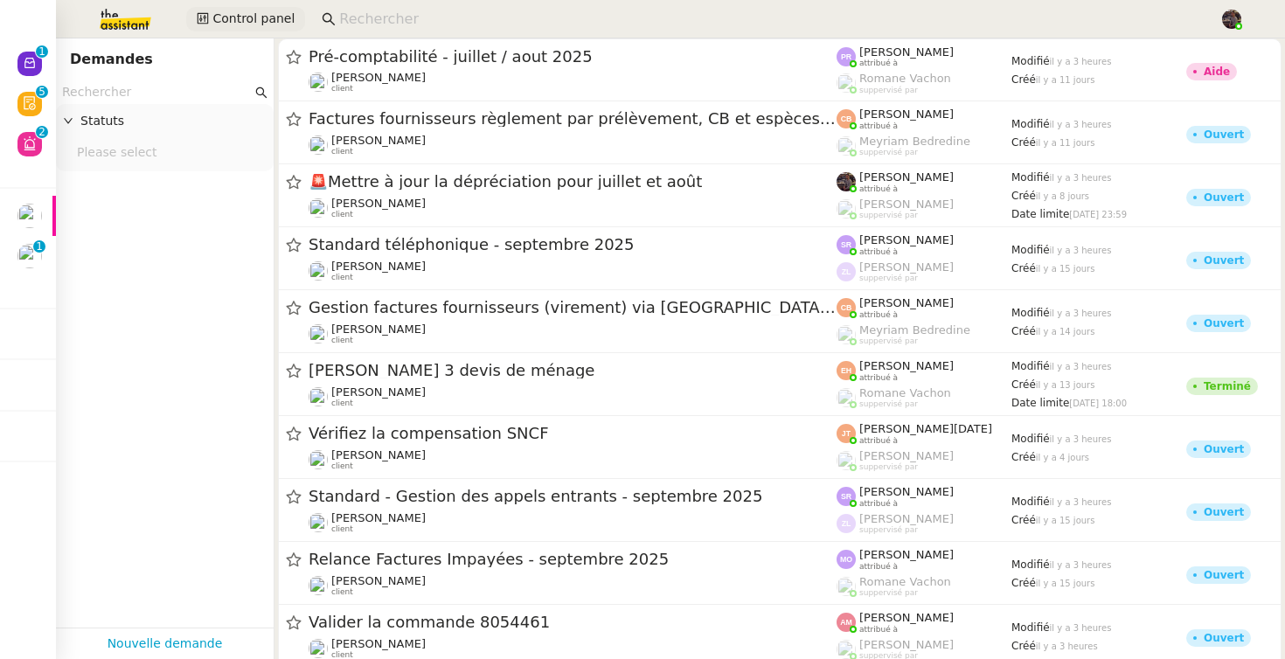
click at [225, 21] on span "Control panel" at bounding box center [253, 19] width 82 height 20
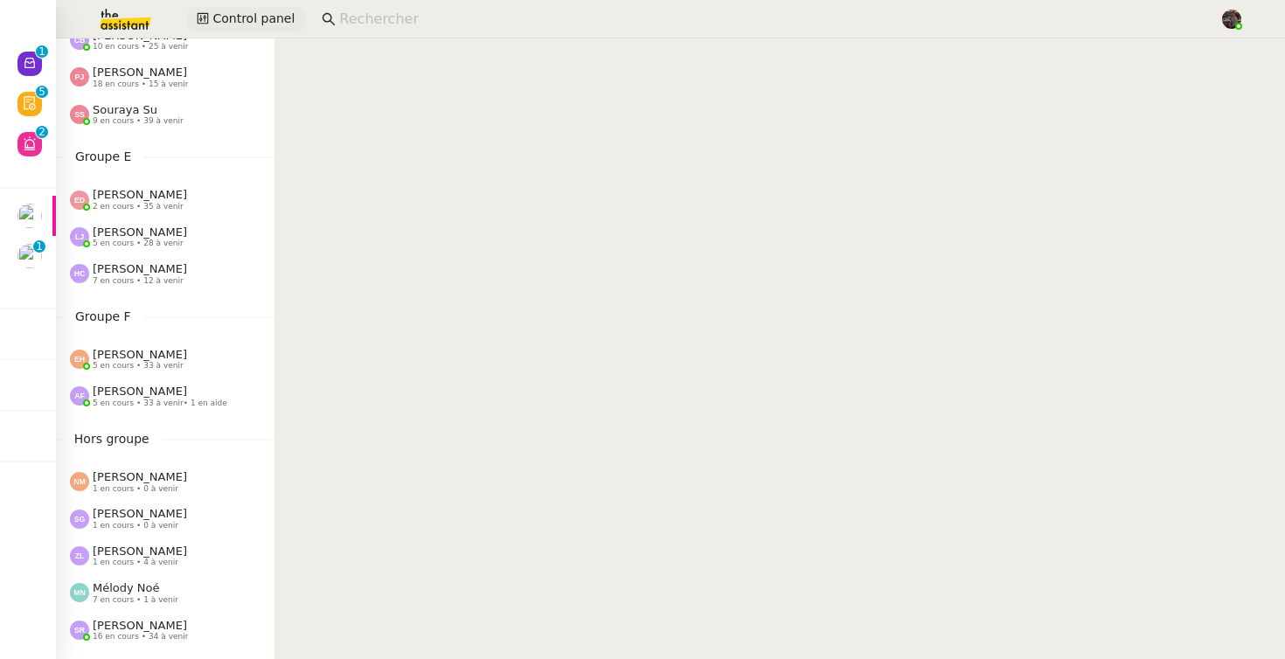
scroll to position [714, 0]
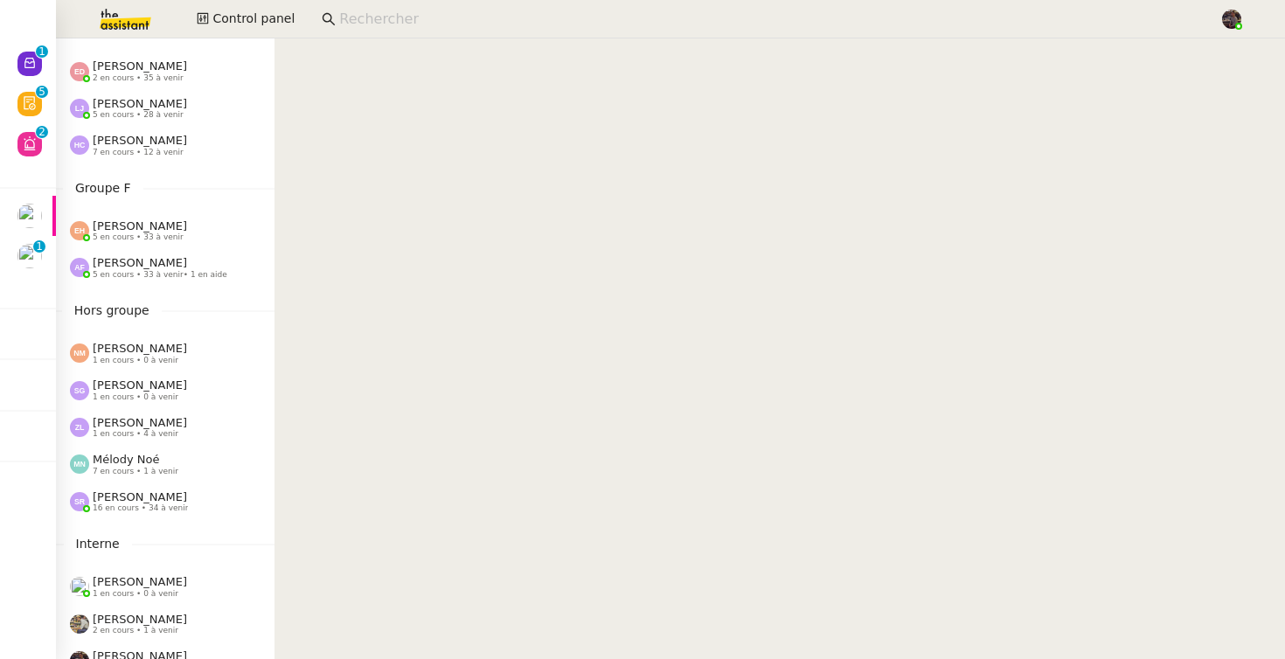
click at [174, 174] on nz-sider "Control Panel Groupe A Emelyne Foussier 0 en cours • 36 à venir • 1 en aide Pau…" at bounding box center [165, 348] width 218 height 620
click at [170, 151] on span "7 en cours • 12 à venir" at bounding box center [138, 153] width 91 height 10
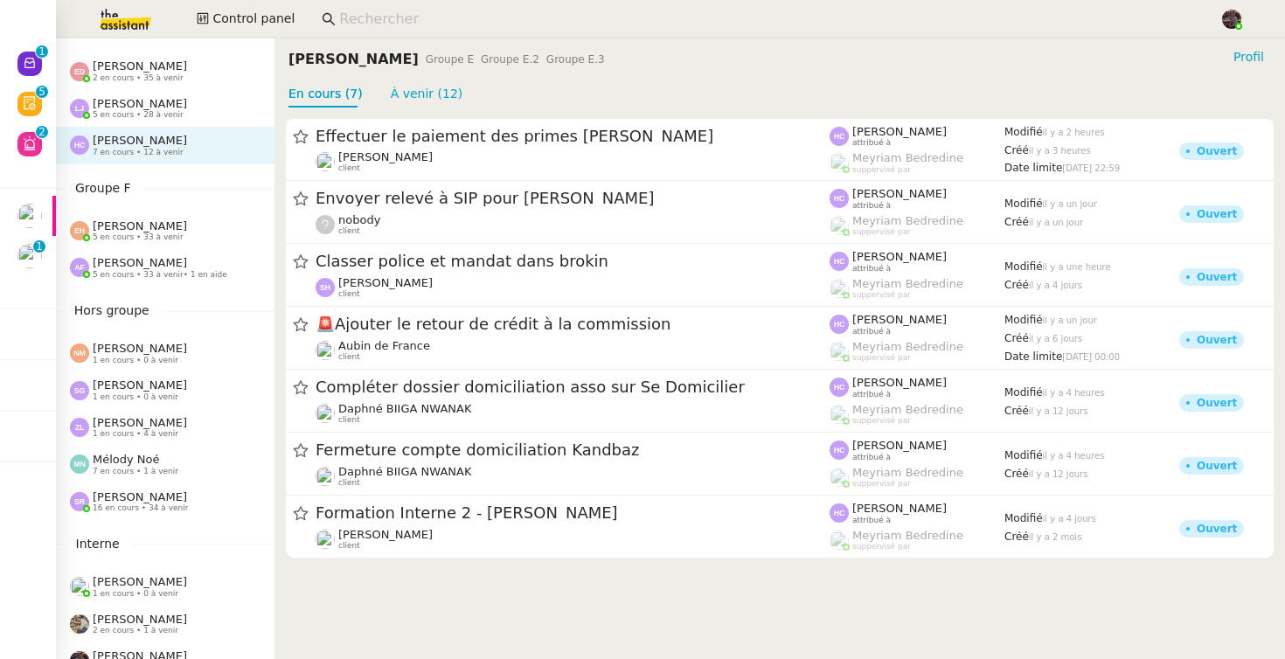
click at [155, 234] on span "5 en cours • 33 à venir" at bounding box center [138, 237] width 91 height 10
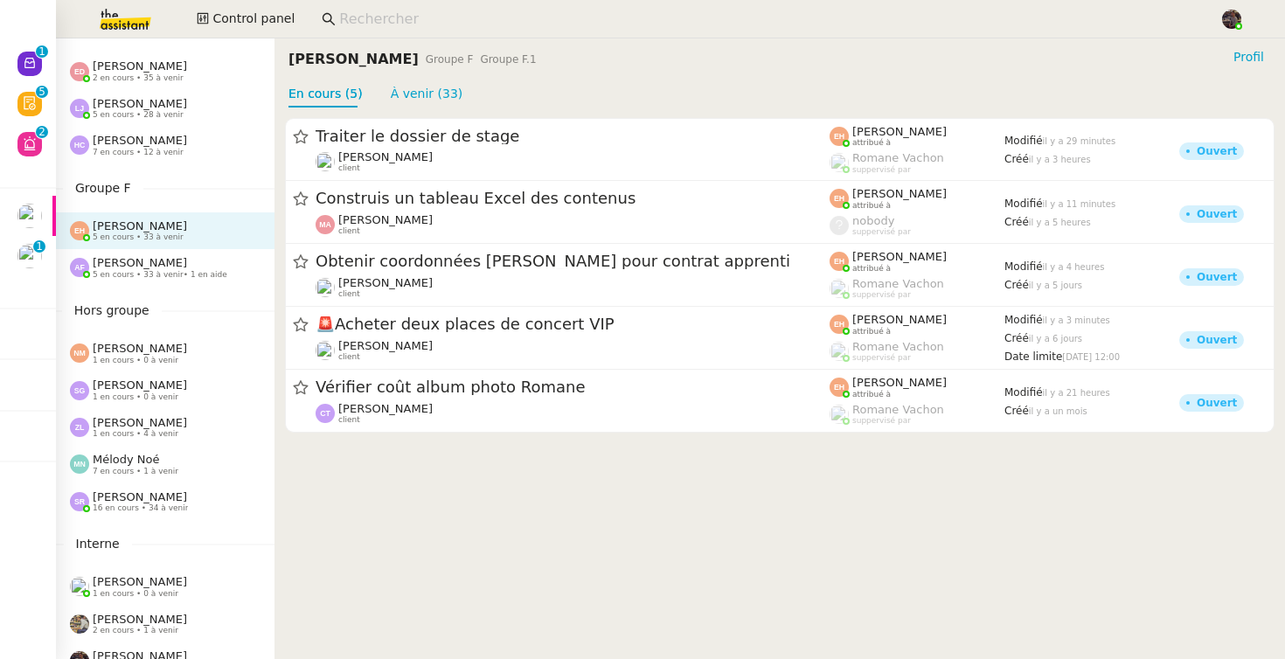
click at [980, 79] on nz-page-header "Esther Hillenbrand Groupe F Groupe F.1 Profil En cours (5) À venir (33)" at bounding box center [779, 72] width 1010 height 69
click at [405, 101] on link "À venir (33)" at bounding box center [427, 94] width 73 height 14
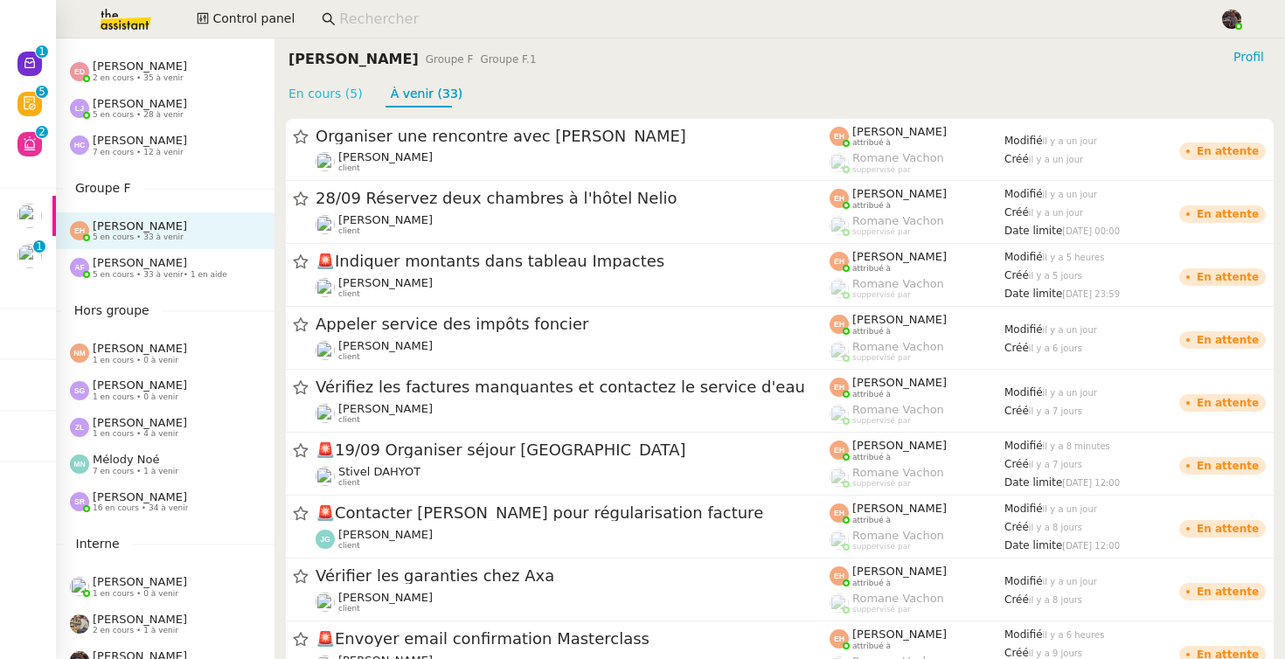
click at [331, 96] on link "En cours (5)" at bounding box center [325, 94] width 74 height 14
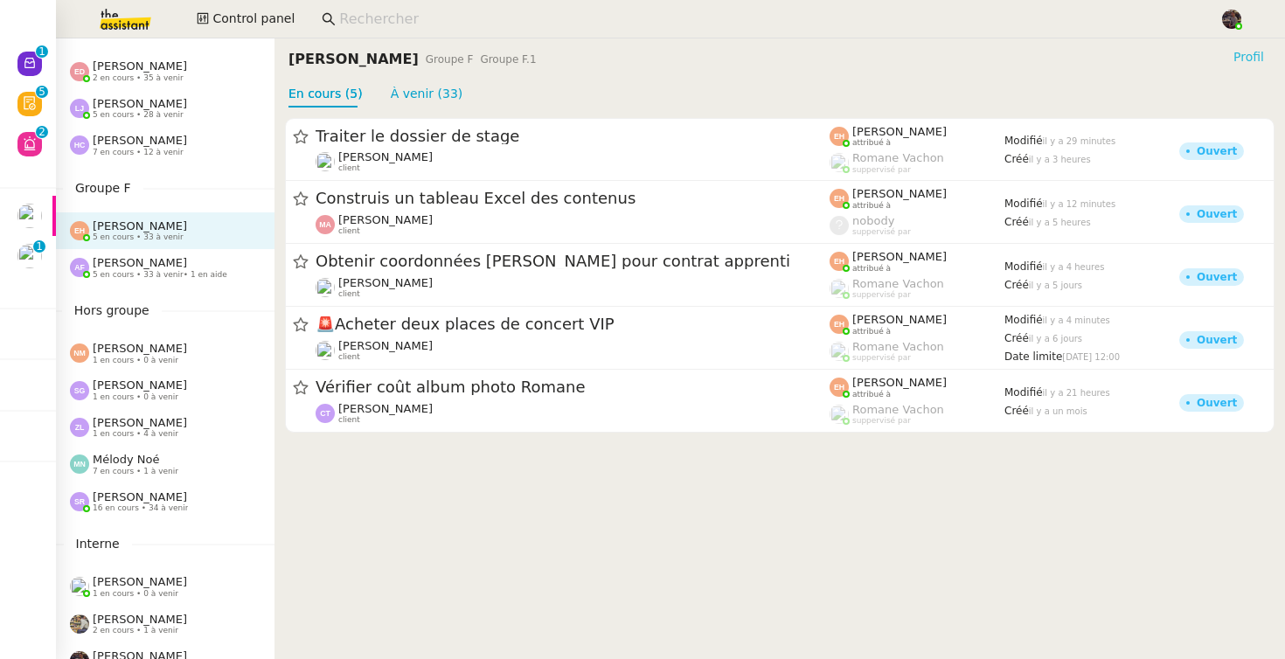
click at [1233, 60] on span "Profil" at bounding box center [1248, 56] width 31 height 17
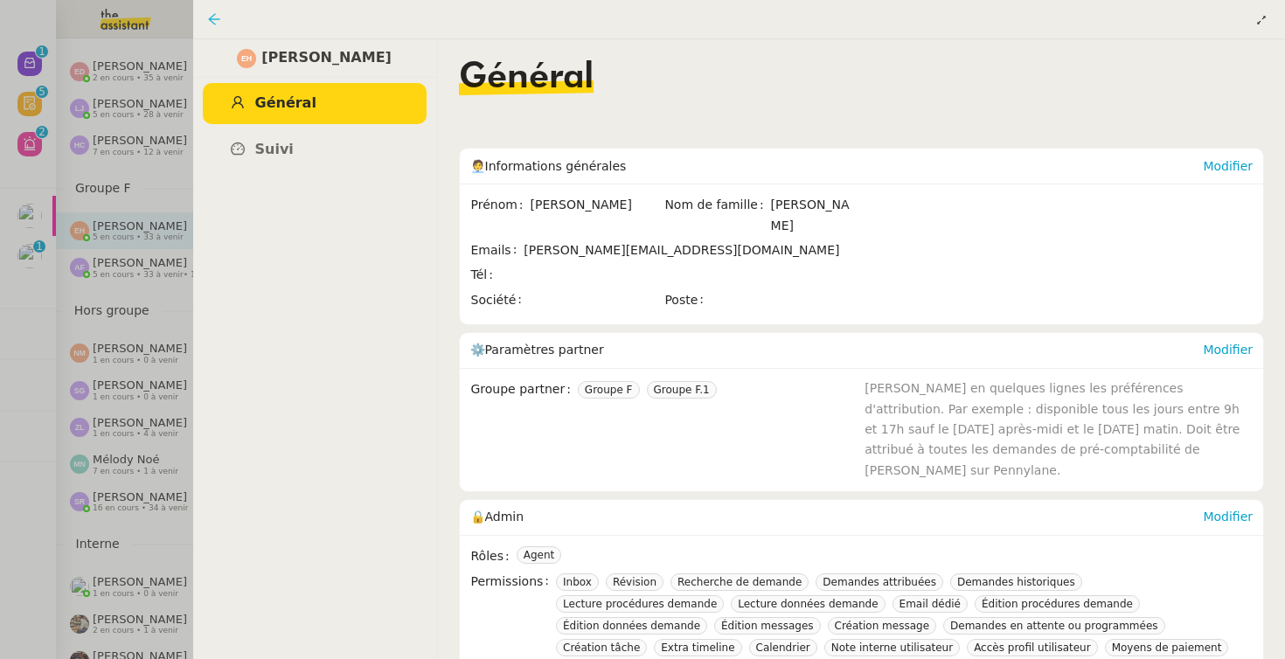
click at [215, 19] on icon at bounding box center [213, 18] width 11 height 11
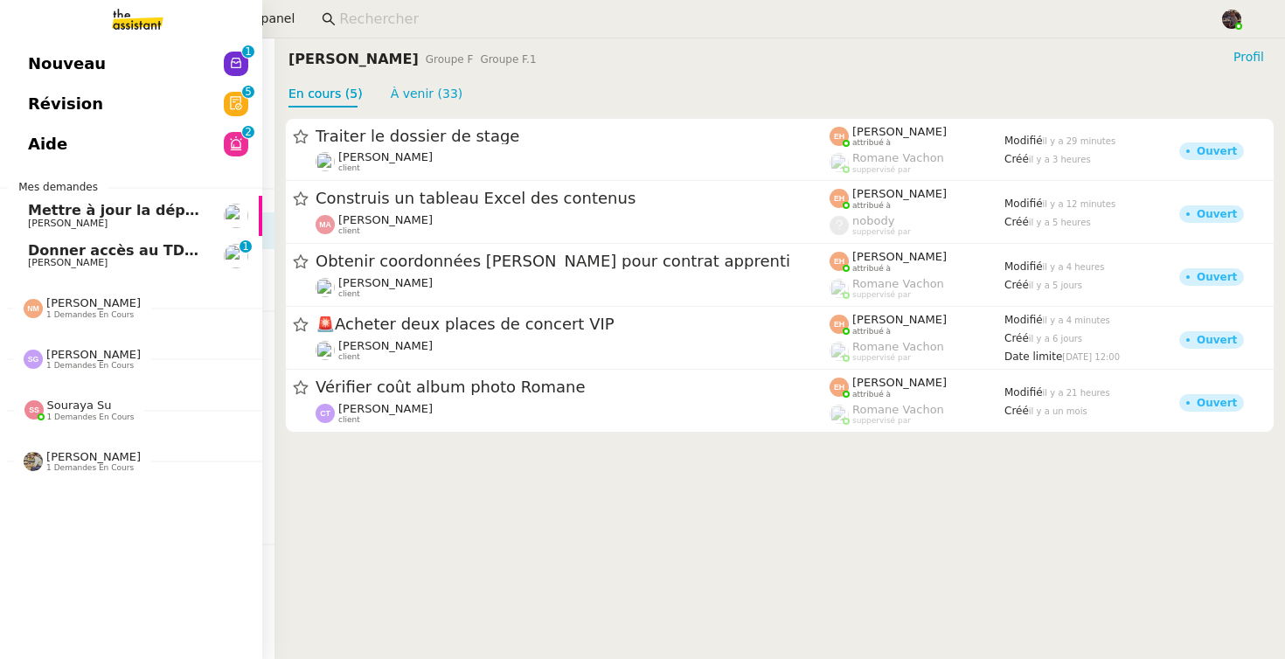
click at [17, 53] on link "Nouveau 0 1 2 3 4 5 6 7 8 9" at bounding box center [131, 64] width 262 height 40
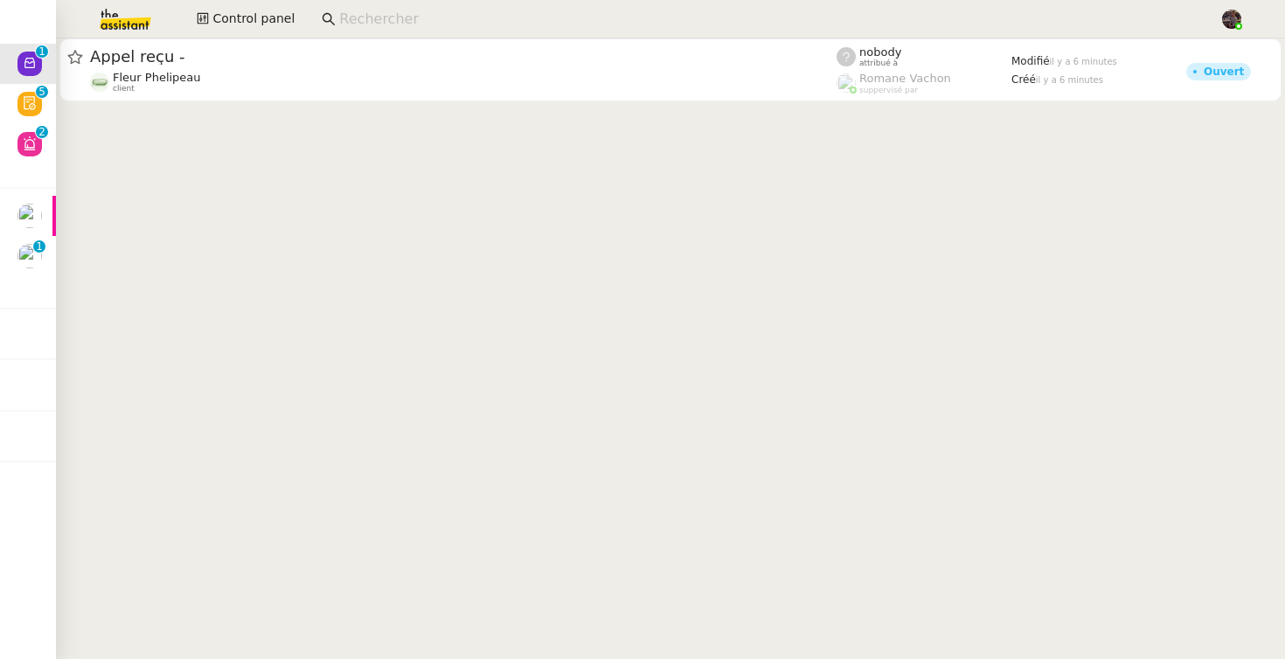
click at [565, 147] on cdk-virtual-scroll-viewport "Appel reçu - Fleur Phelipeau client nobody attribué à Romane Vachon suppervisé …" at bounding box center [670, 348] width 1229 height 620
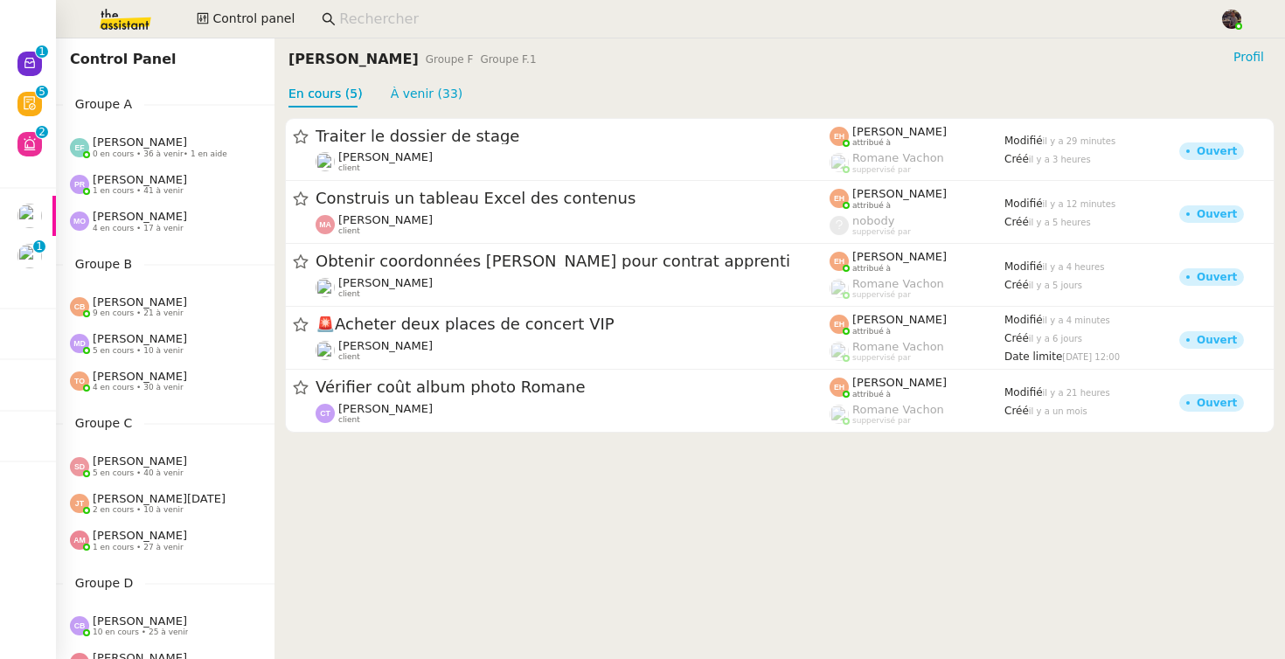
click at [487, 523] on cdk-virtual-scroll-viewport "Traiter le dossier de stage Vitor Alvites client Esther Hillenbrand attribué à …" at bounding box center [779, 382] width 1010 height 551
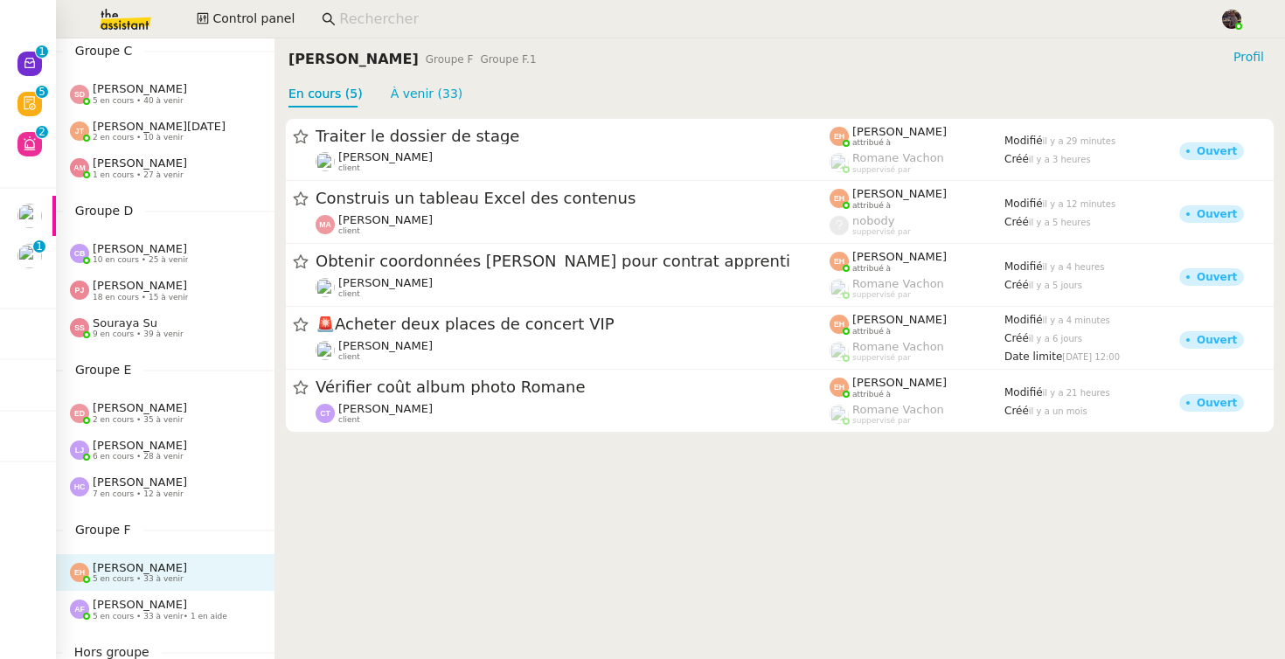
scroll to position [406, 0]
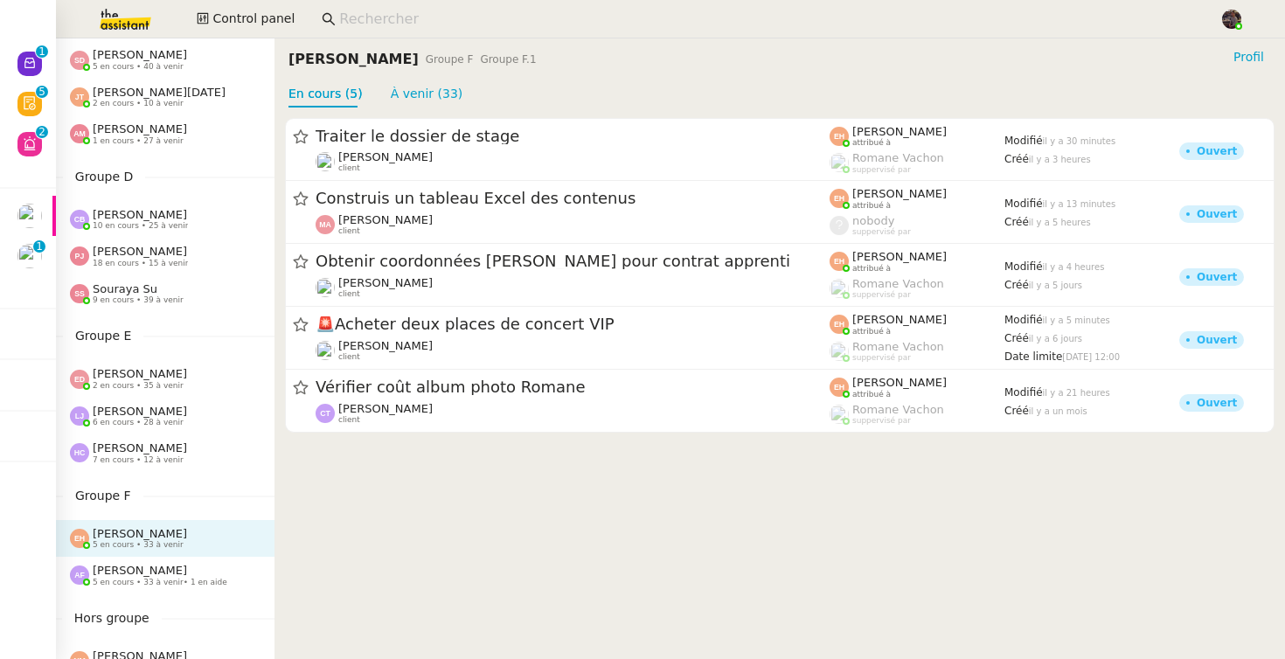
click at [813, 524] on cdk-virtual-scroll-viewport "Traiter le dossier de stage Vitor Alvites client Esther Hillenbrand attribué à …" at bounding box center [779, 382] width 1010 height 551
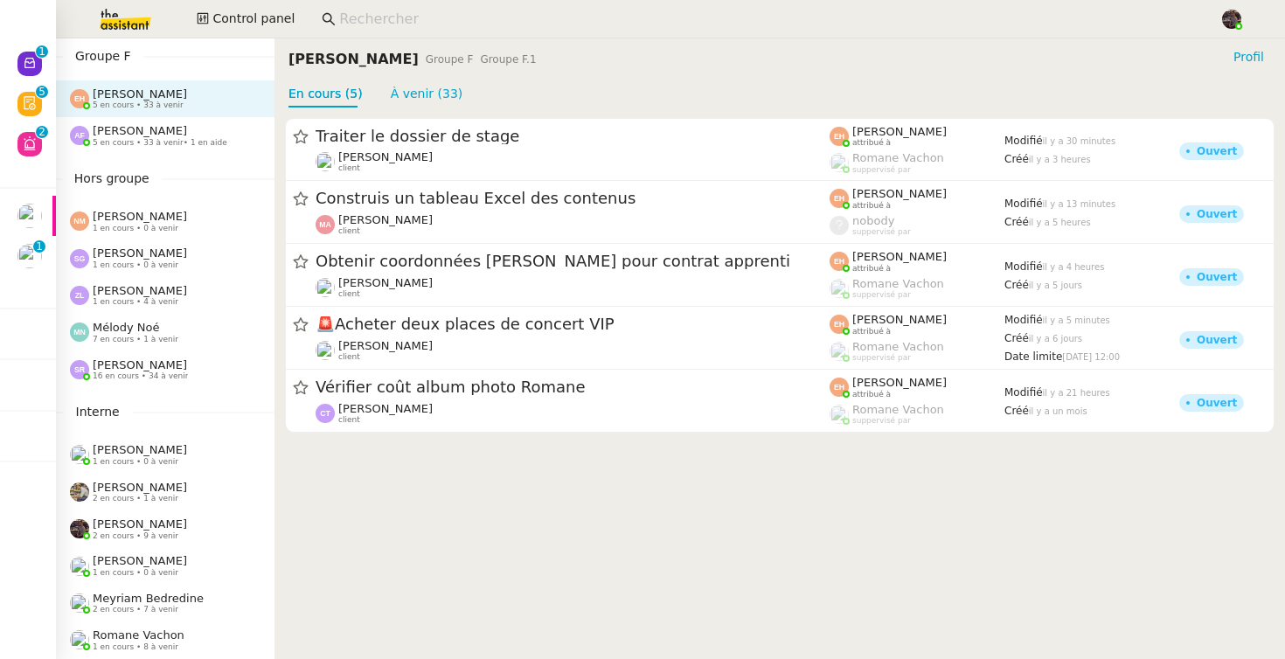
scroll to position [0, 0]
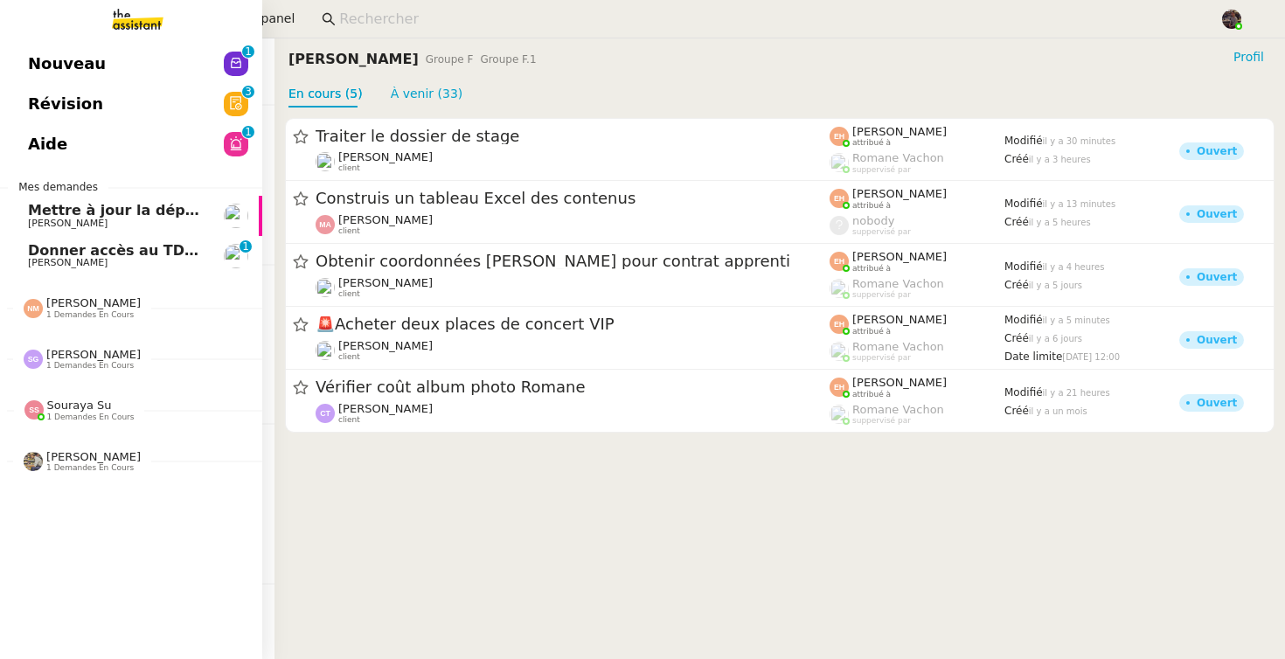
click at [123, 111] on link "Révision 0 1 2 3 4 5 6 7 8 9" at bounding box center [131, 104] width 262 height 40
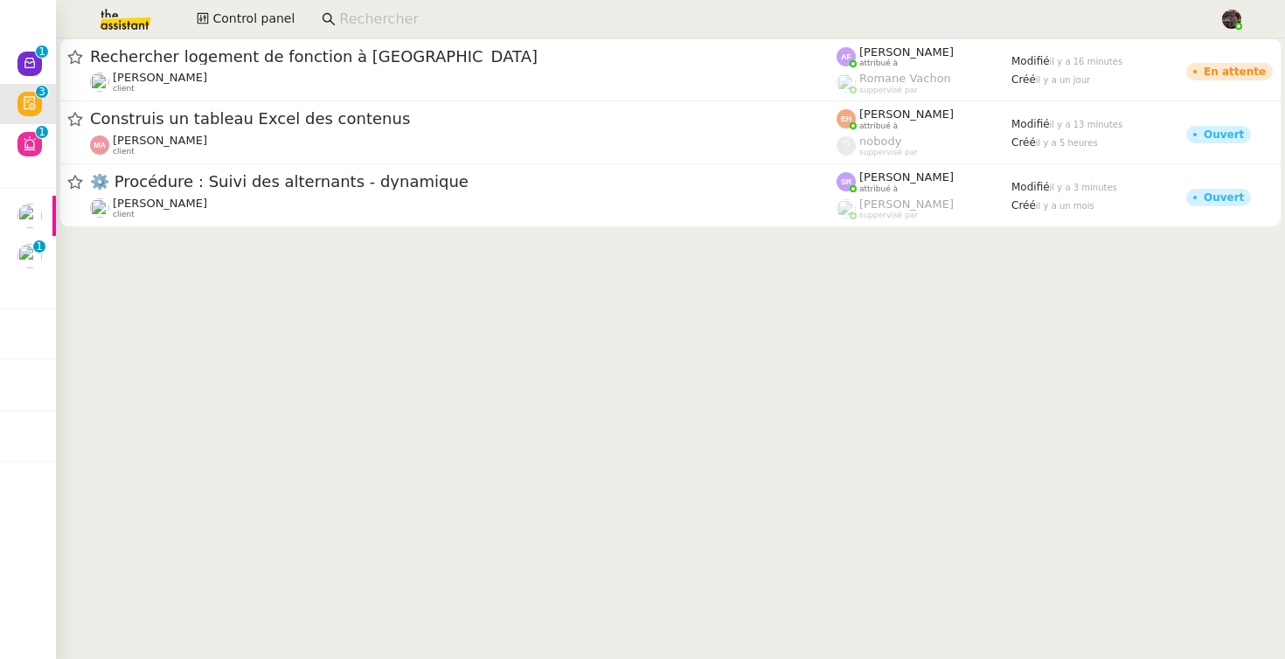
click at [159, 465] on cdk-virtual-scroll-viewport "Rechercher logement de fonction à Villerville Jerome Proust client Anna Florent…" at bounding box center [670, 348] width 1229 height 620
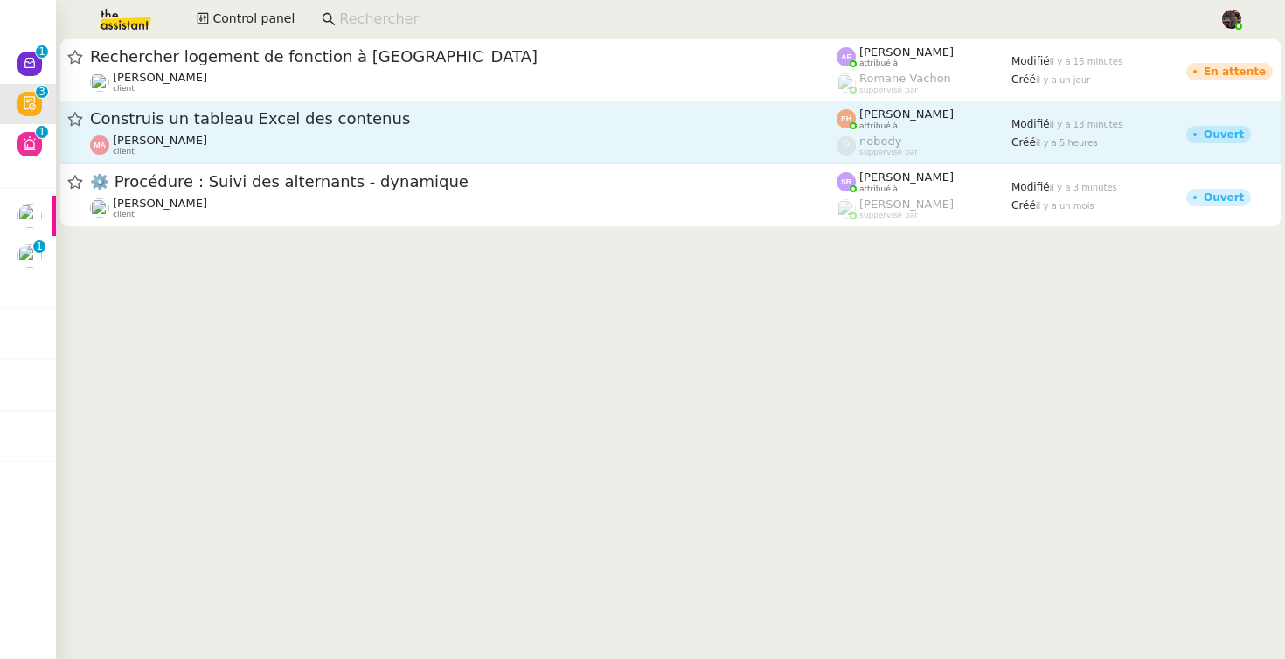
click at [331, 130] on div "Construis un tableau Excel des contenus Morad Adjaoud client" at bounding box center [463, 132] width 746 height 48
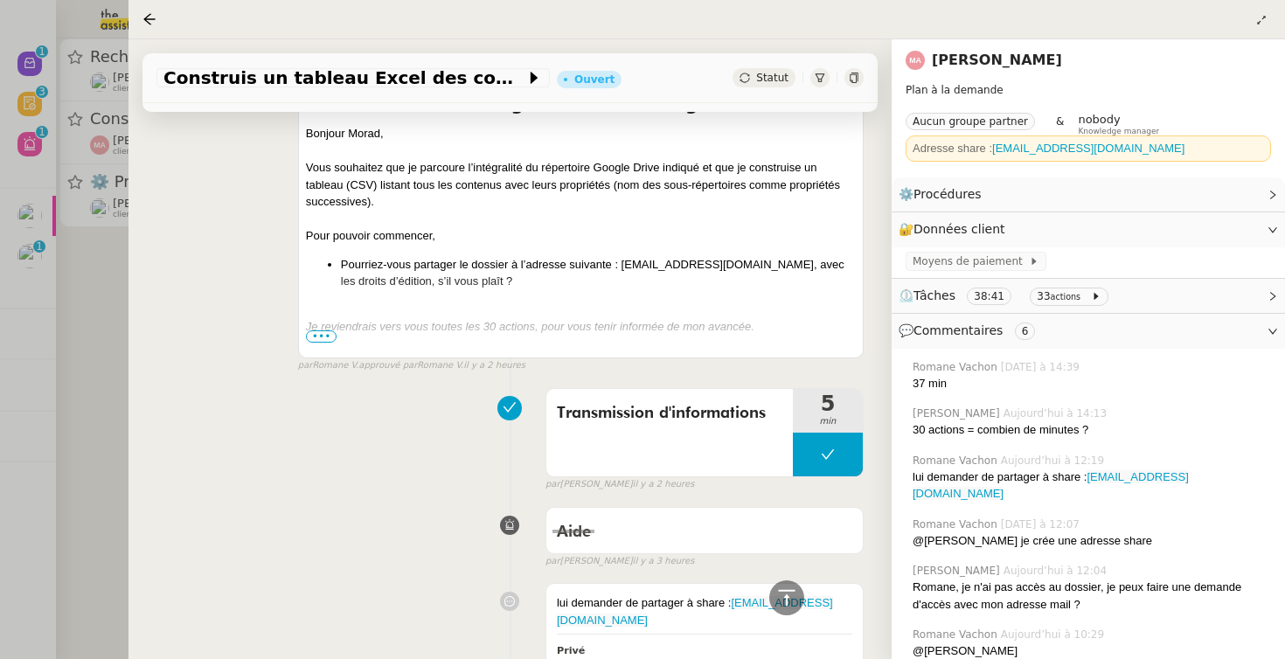
scroll to position [3468, 0]
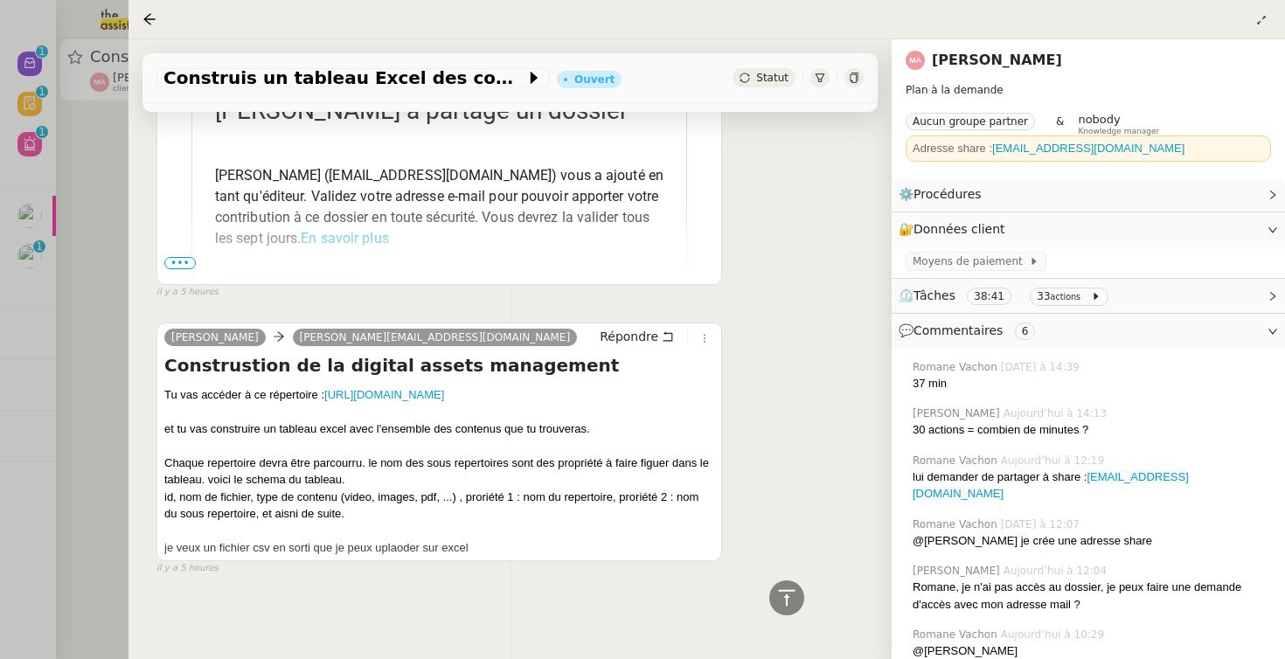
drag, startPoint x: 284, startPoint y: 528, endPoint x: 297, endPoint y: 521, distance: 14.9
click at [297, 523] on div at bounding box center [439, 531] width 550 height 17
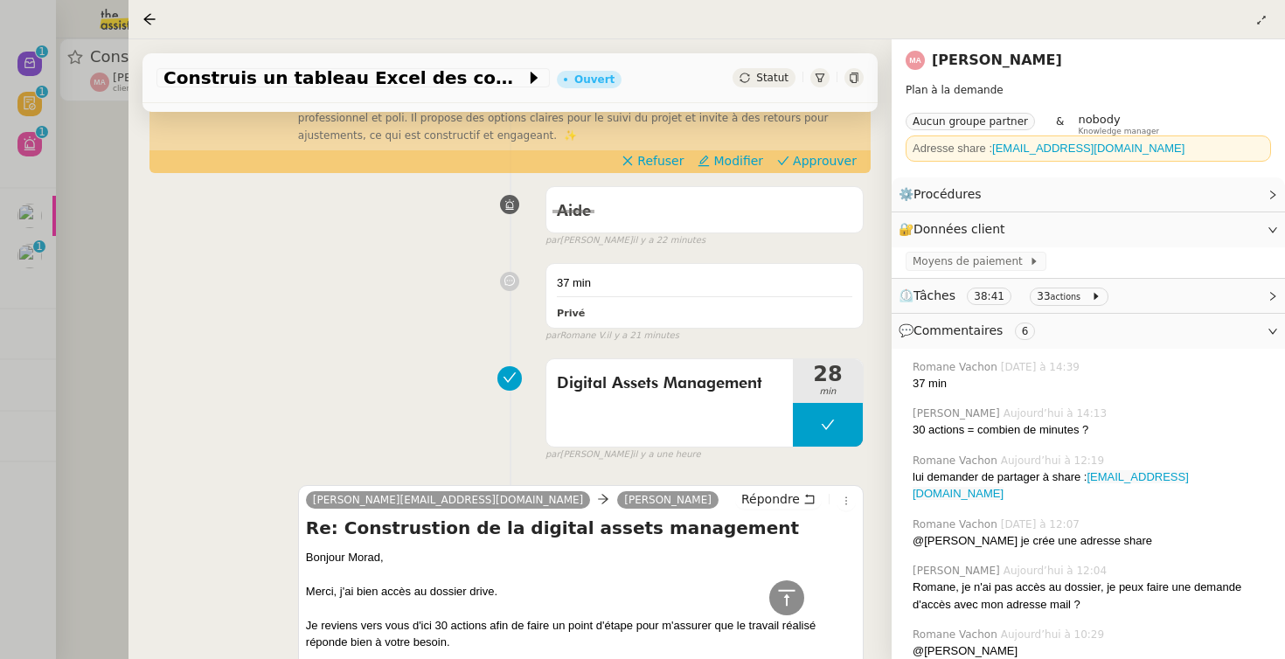
scroll to position [0, 0]
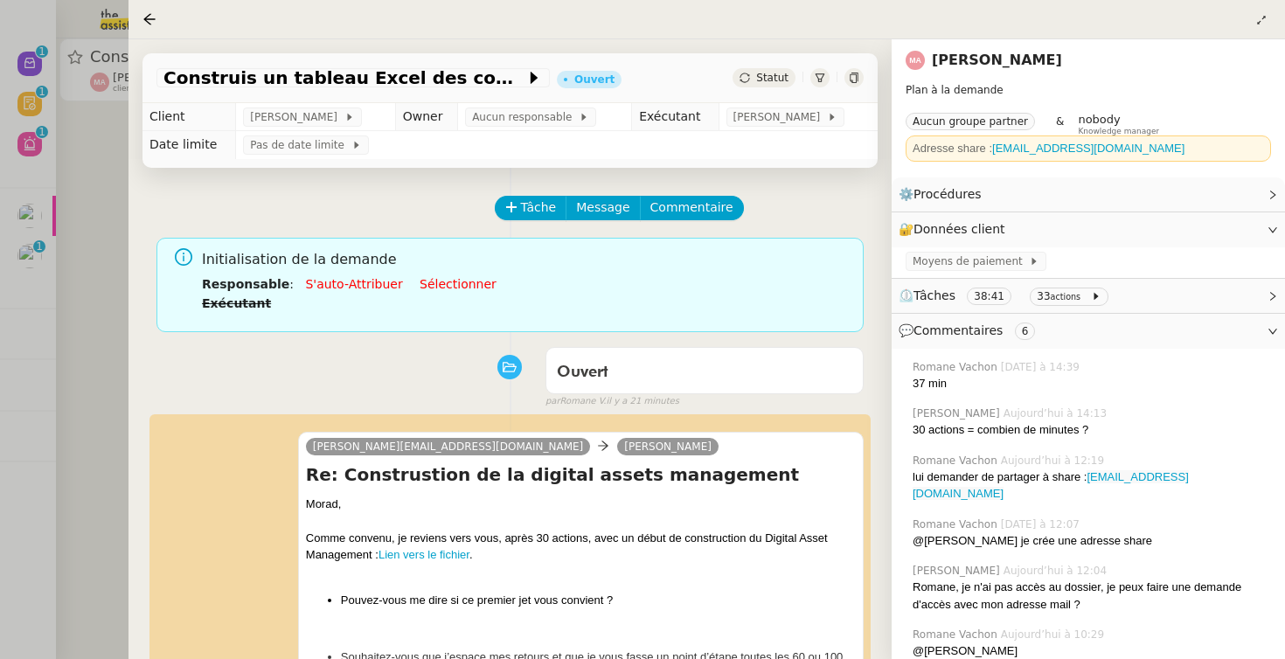
click at [73, 325] on div at bounding box center [642, 329] width 1285 height 659
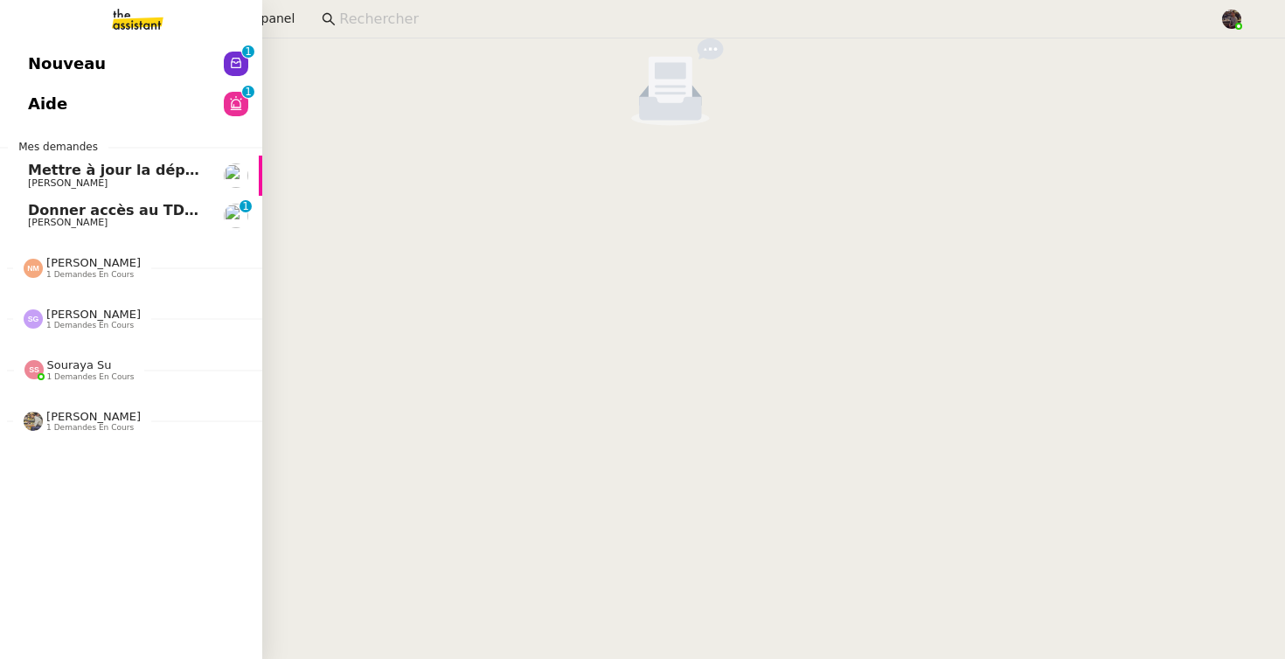
click at [95, 90] on link "Aide 0 1 2 3 4 5 6 7 8 9" at bounding box center [131, 104] width 262 height 40
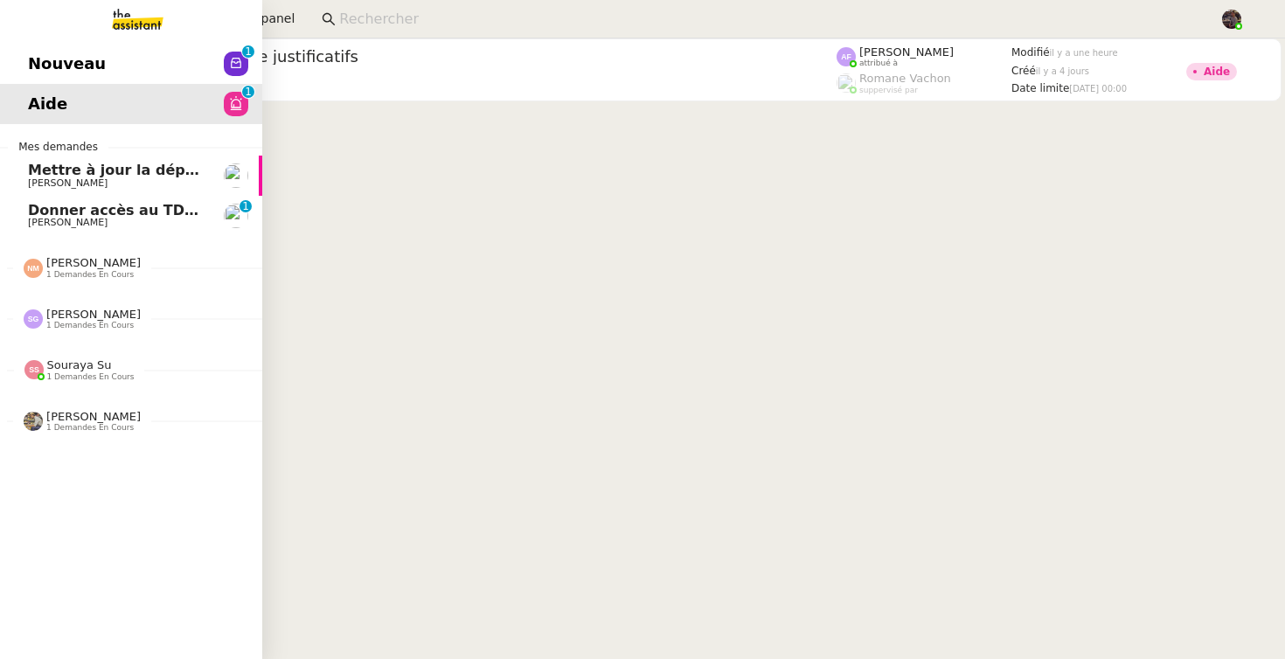
click at [120, 64] on link "Nouveau 0 1 2 3 4 5 6 7 8 9" at bounding box center [131, 64] width 262 height 40
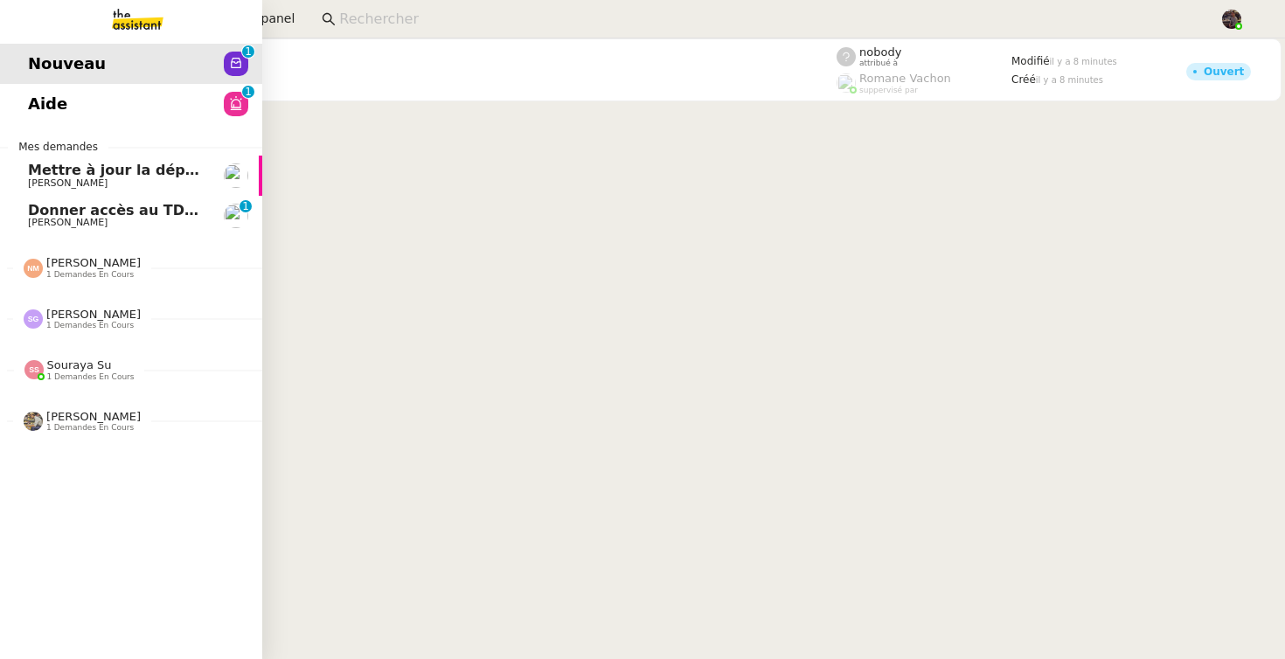
click at [122, 102] on link "Aide 0 1 2 3 4 5 6 7 8 9" at bounding box center [131, 104] width 262 height 40
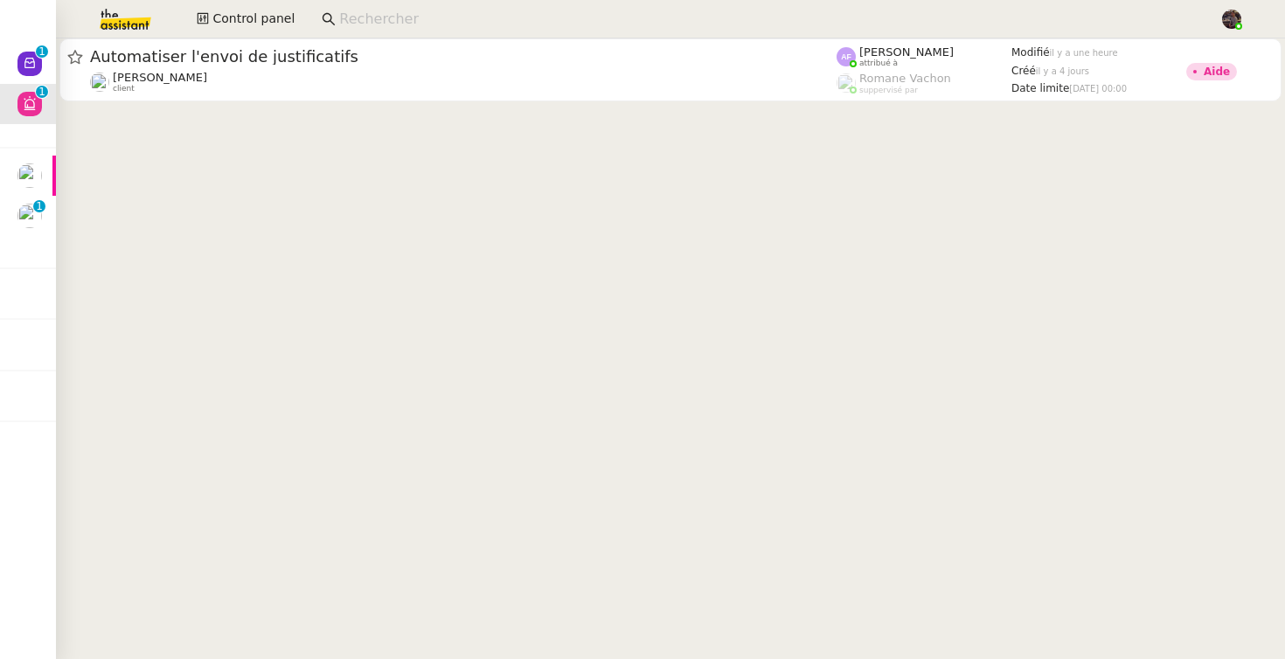
click at [379, 192] on cdk-virtual-scroll-viewport "Automatiser l'envoi de justificatifs Eliott Hosansky client Anna Florent attrib…" at bounding box center [670, 348] width 1229 height 620
click at [226, 232] on cdk-virtual-scroll-viewport "Automatiser l'envoi de justificatifs Eliott Hosansky client Anna Florent attrib…" at bounding box center [670, 348] width 1229 height 620
click at [204, 21] on icon at bounding box center [203, 18] width 11 height 11
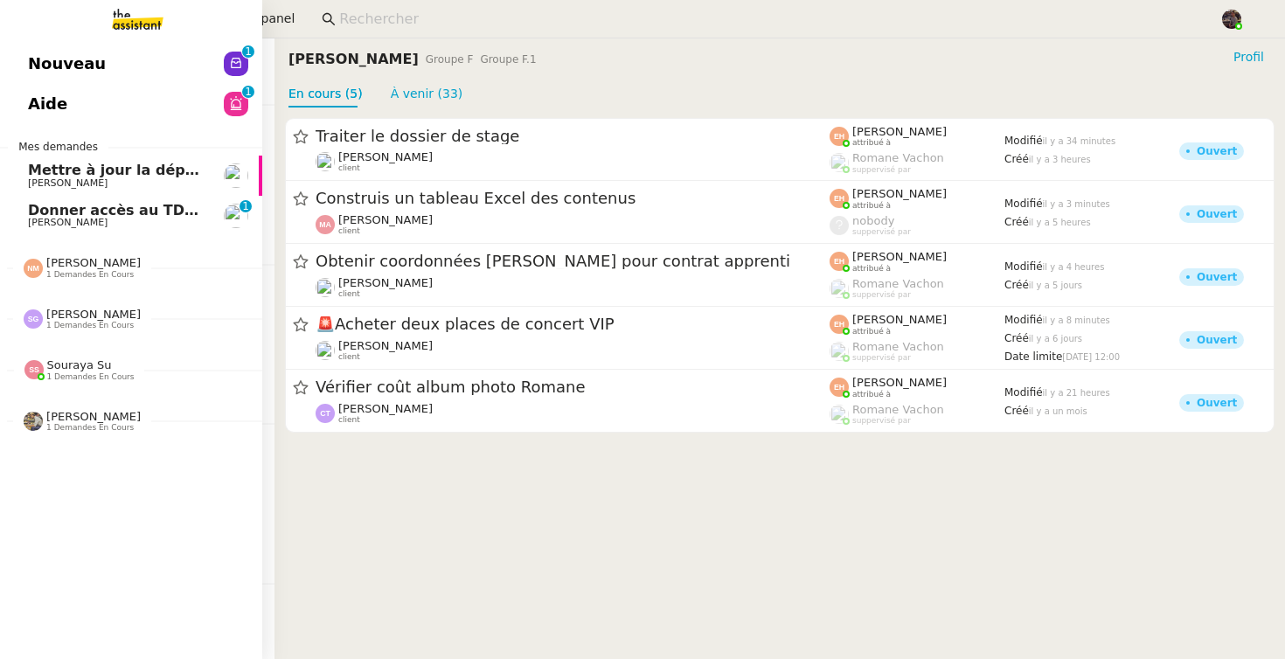
click at [72, 56] on span "Nouveau" at bounding box center [67, 64] width 78 height 26
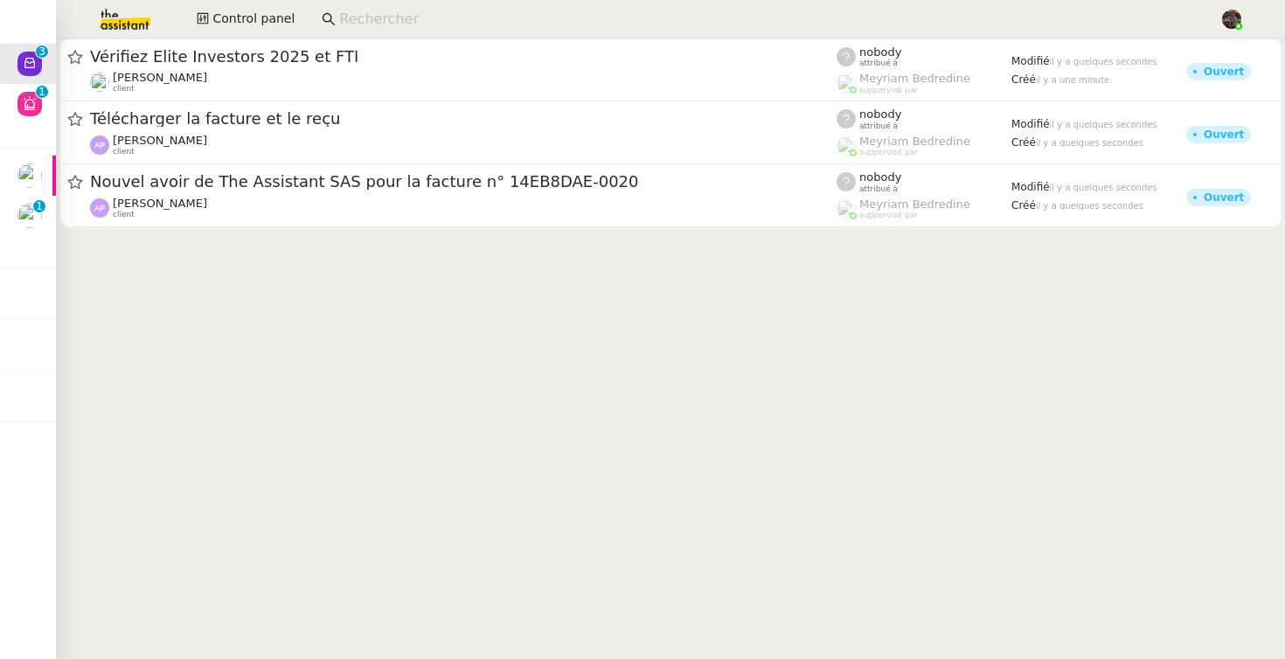
click at [321, 288] on cdk-virtual-scroll-viewport "Vérifiez Elite Investors 2025 et FTI Cédric Tempestini client nobody attribué à…" at bounding box center [670, 348] width 1229 height 620
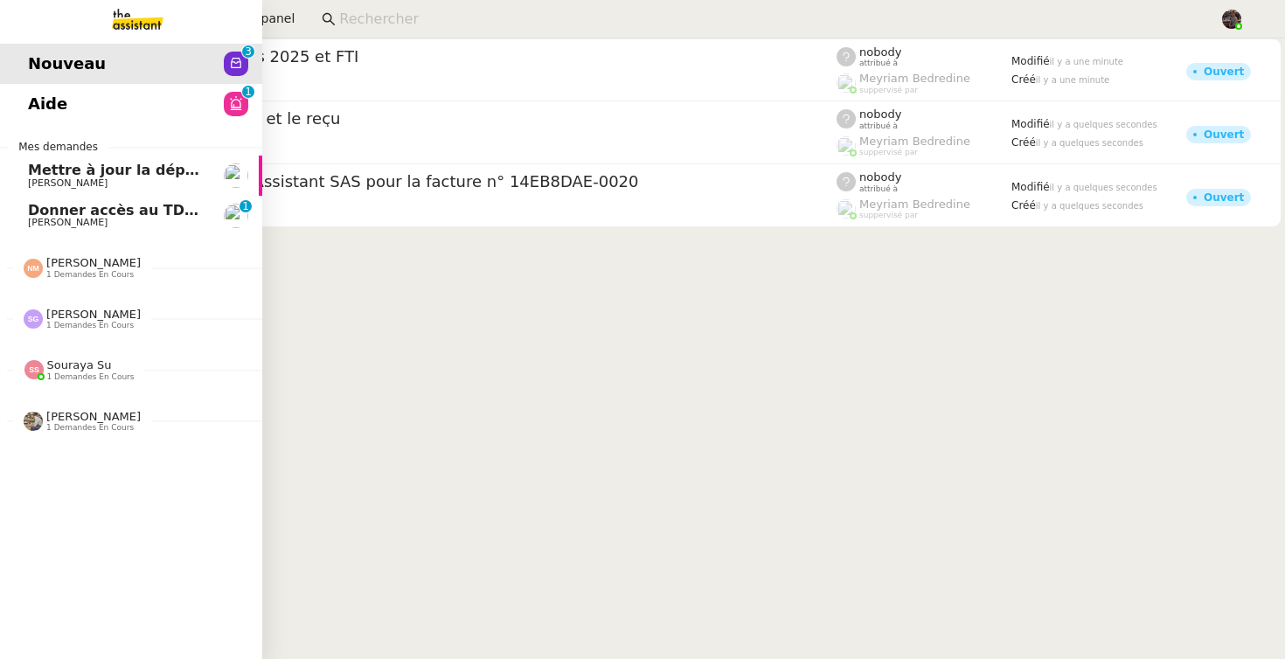
click at [120, 217] on span "Donner accès au TDB MPAF" at bounding box center [135, 210] width 215 height 17
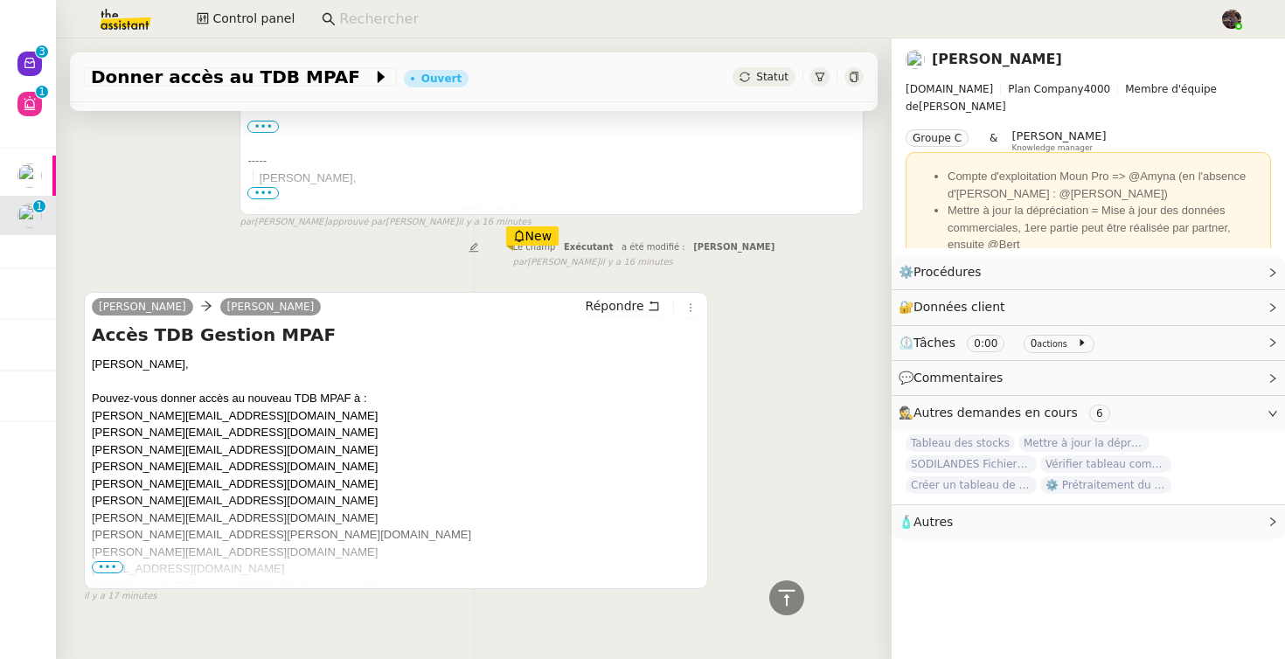
scroll to position [421, 0]
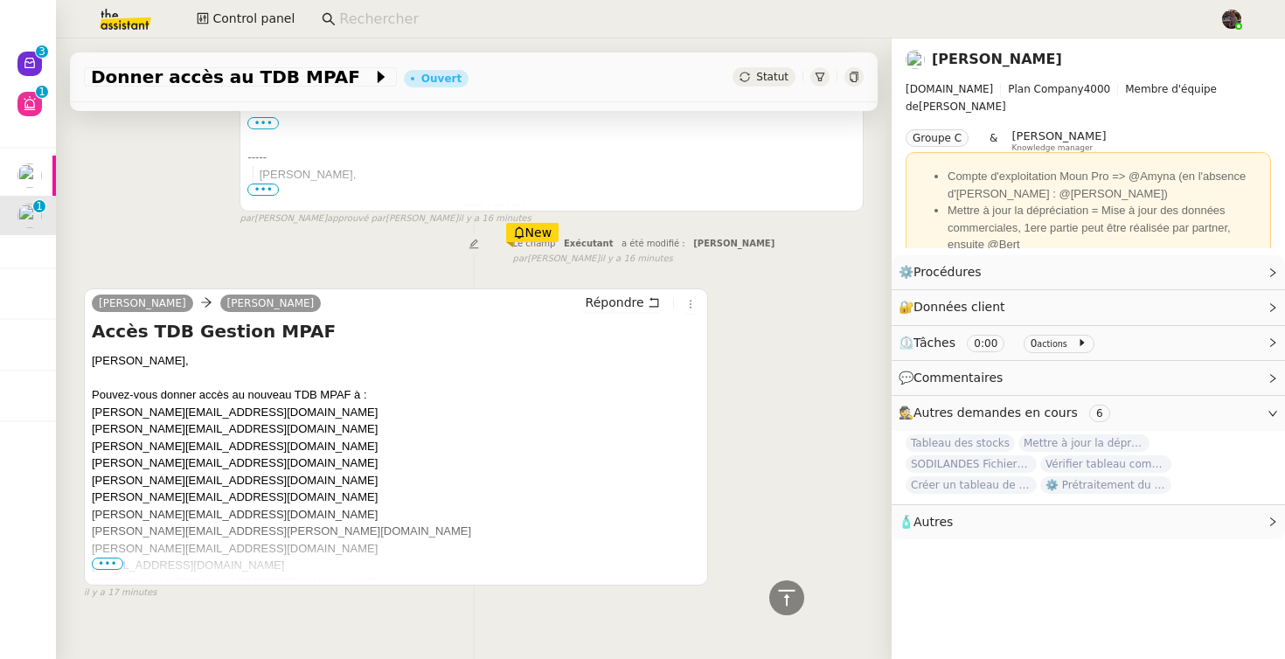
click at [111, 565] on span "•••" at bounding box center [107, 564] width 31 height 12
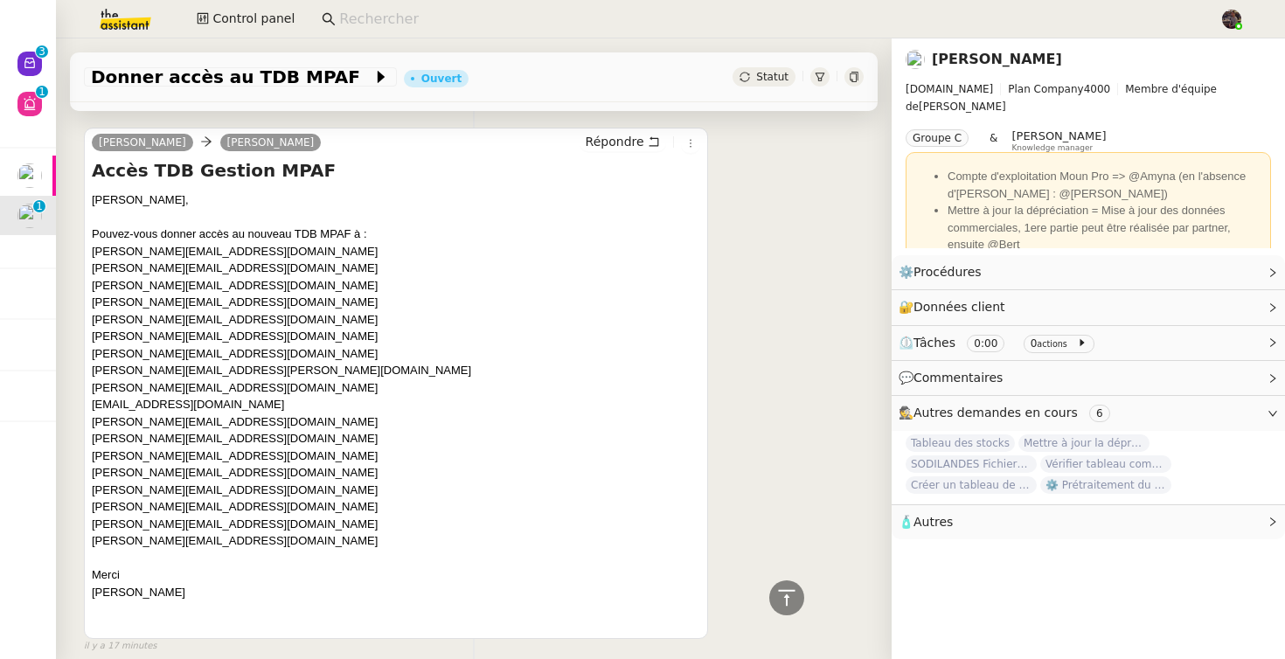
scroll to position [670, 0]
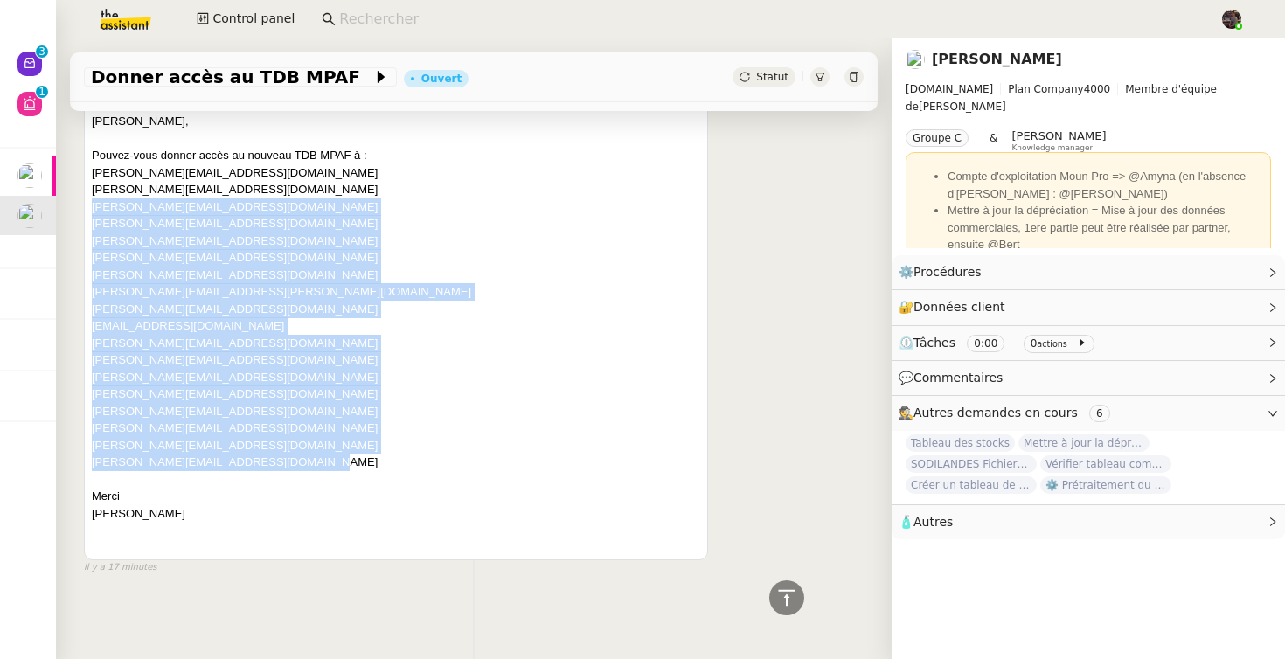
drag, startPoint x: 324, startPoint y: 452, endPoint x: 91, endPoint y: 199, distance: 343.9
click at [92, 199] on div "Camille, Pouvez-vous donner accès au nouveau TDB MPAF à : laura.hateau@mont-de-…" at bounding box center [396, 334] width 608 height 443
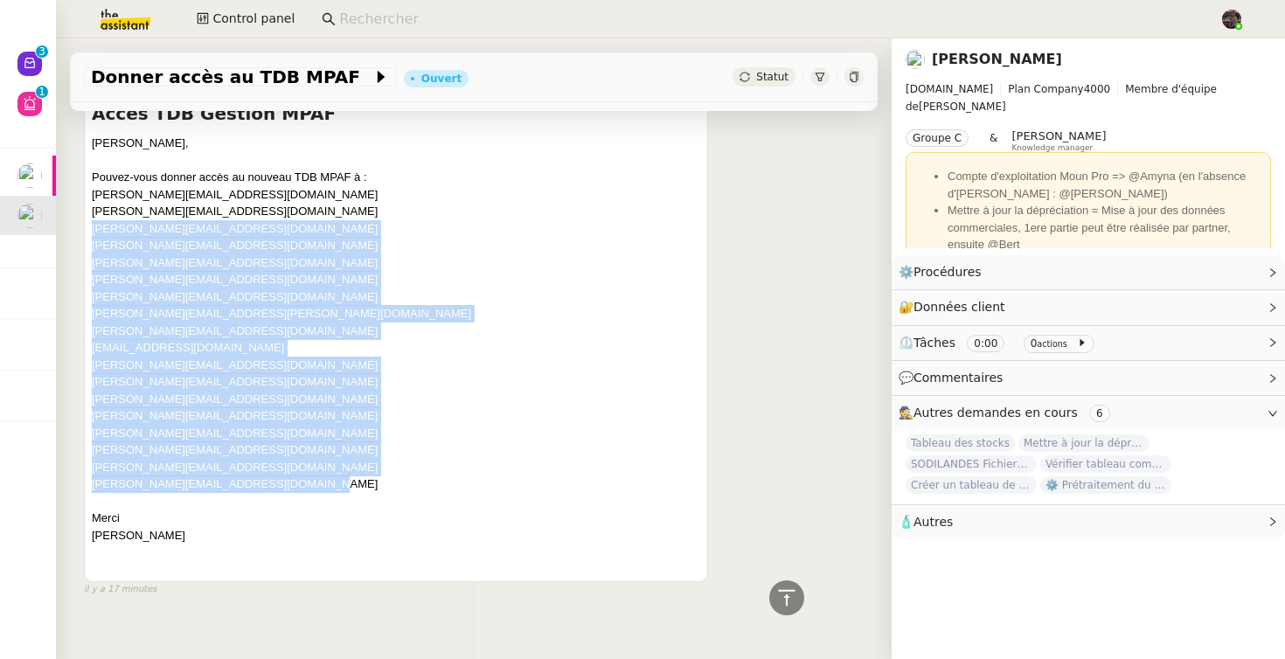
scroll to position [634, 0]
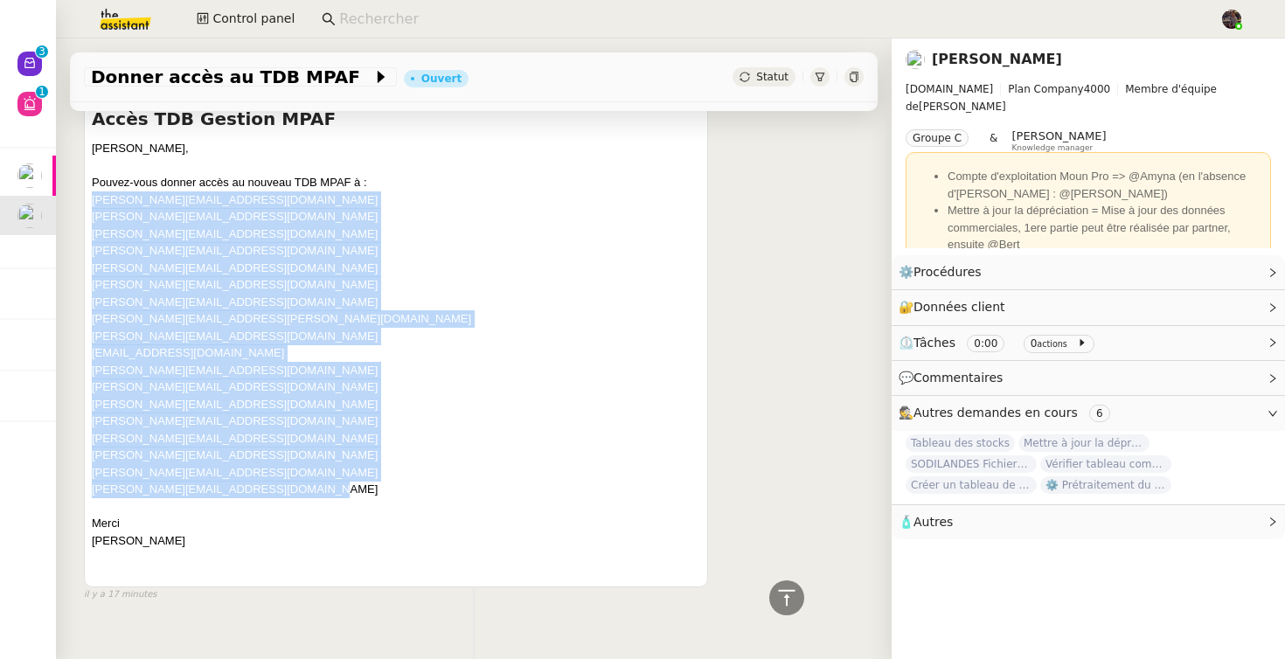
click at [85, 204] on div "Guillaume Farina camille Répondre Accès TDB Gestion MPAF Camille, Pouvez-vous d…" at bounding box center [396, 331] width 624 height 511
copy div "laura.hateau@mont-de-marsan.leclerc camille.cazade@mont-de-marsan.leclerc micka…"
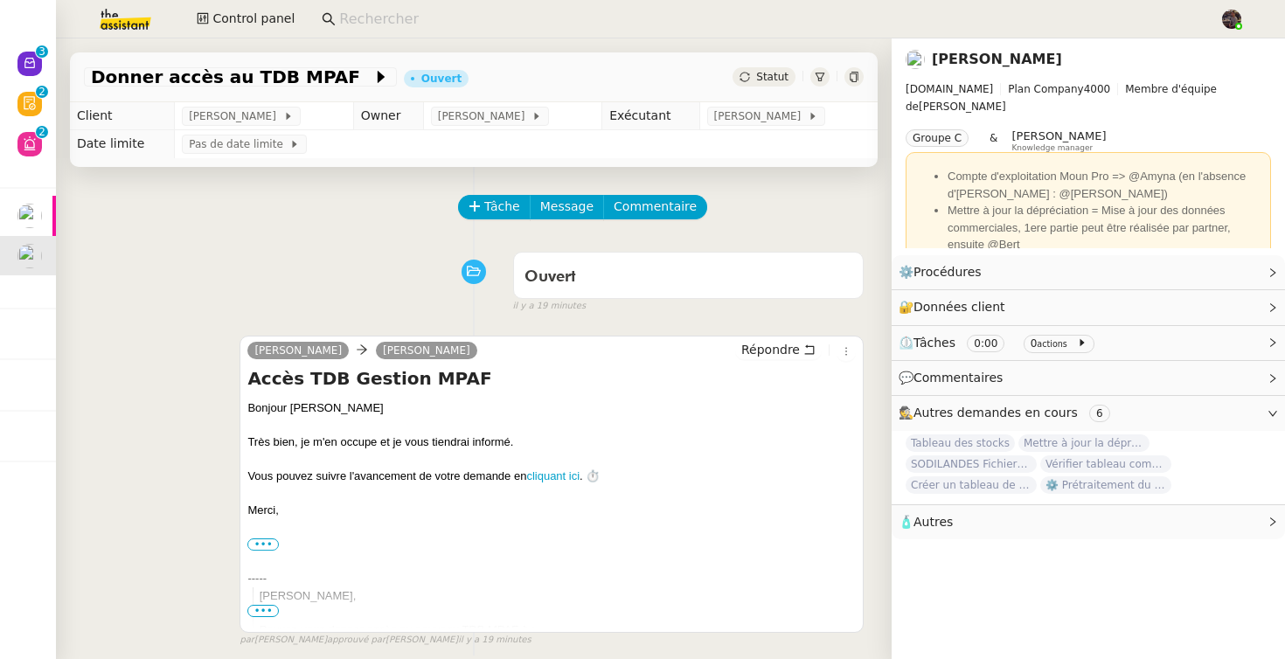
scroll to position [6, 0]
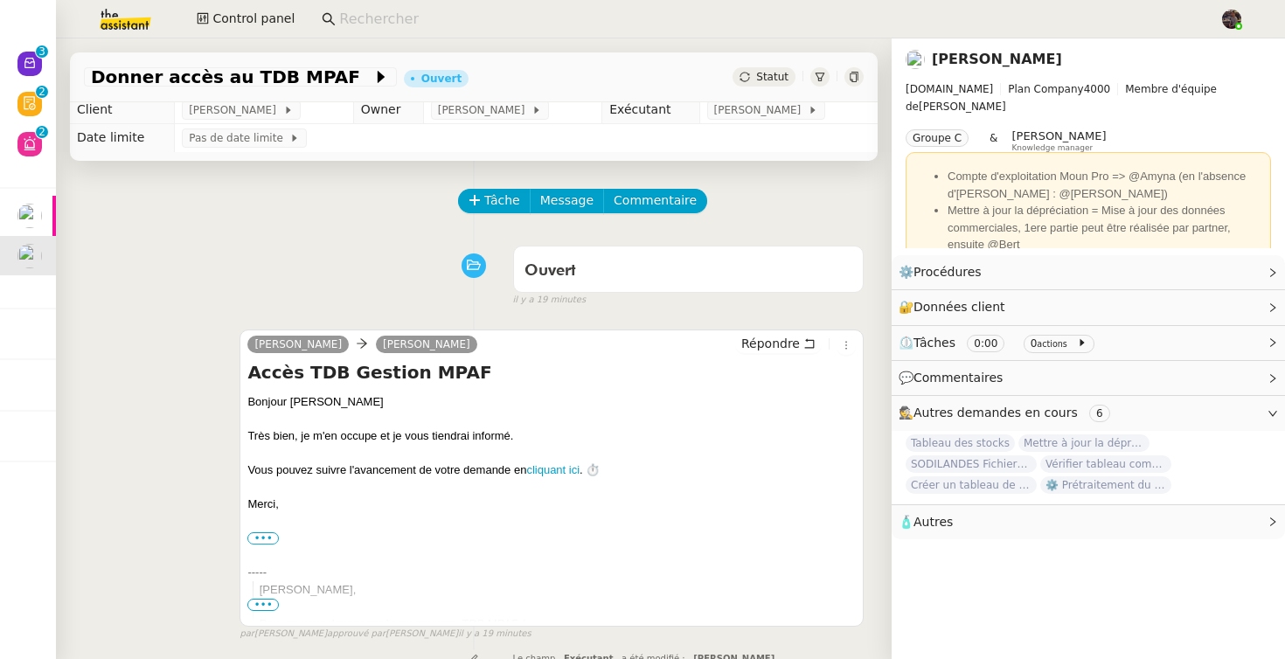
click at [745, 331] on div "camille Guillaume Farina Répondre Accès TDB Gestion MPAF Bonjour Guillaume Très…" at bounding box center [551, 477] width 624 height 297
click at [743, 346] on span "Répondre" at bounding box center [770, 343] width 59 height 17
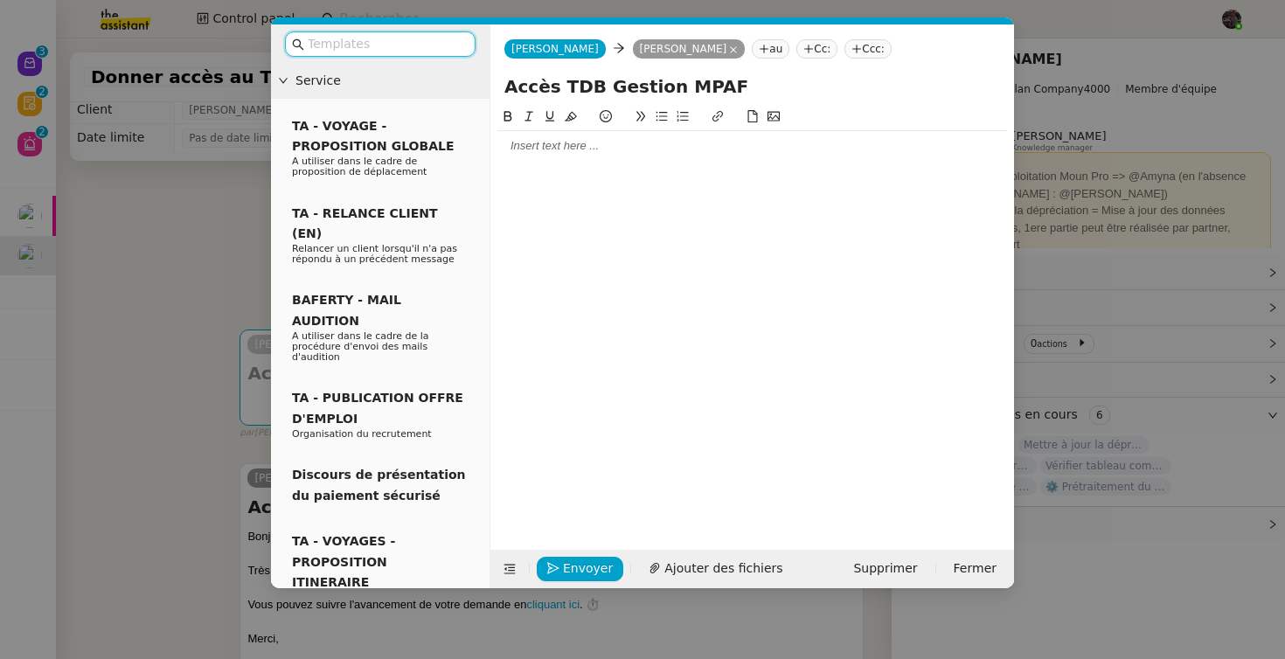
click at [591, 159] on div at bounding box center [752, 146] width 510 height 30
click at [211, 403] on nz-modal-container "Service TA - VOYAGE - PROPOSITION GLOBALE A utiliser dans le cadre de propositi…" at bounding box center [642, 329] width 1285 height 659
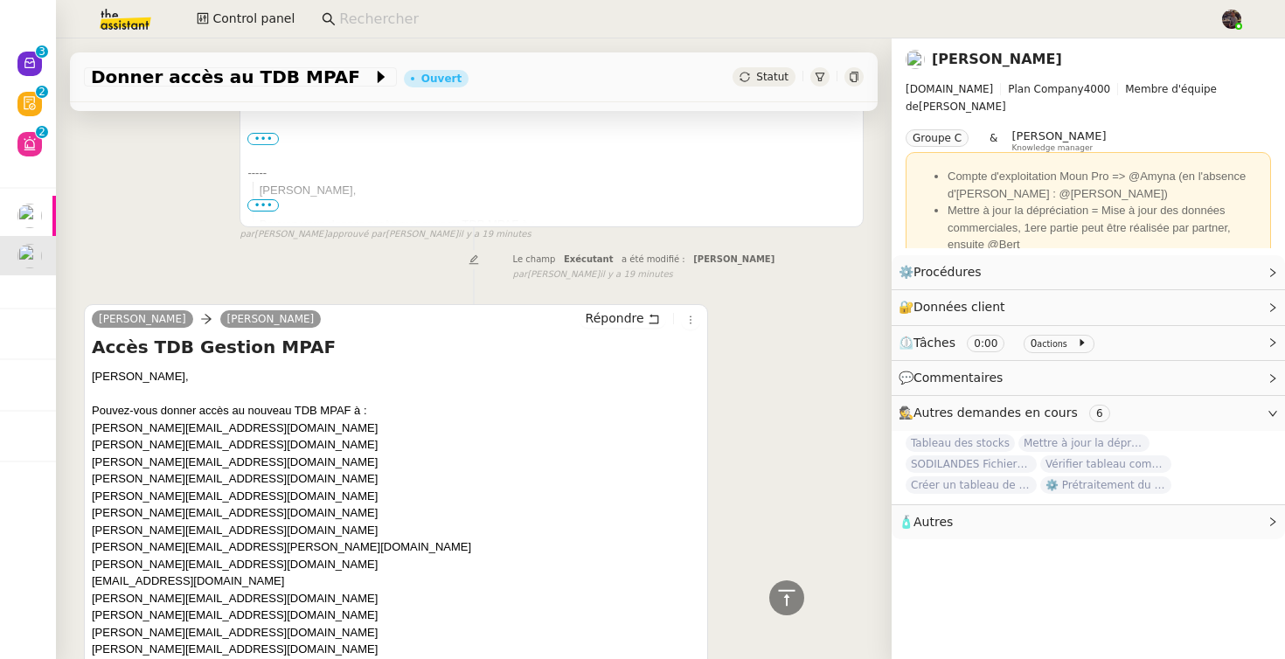
scroll to position [732, 0]
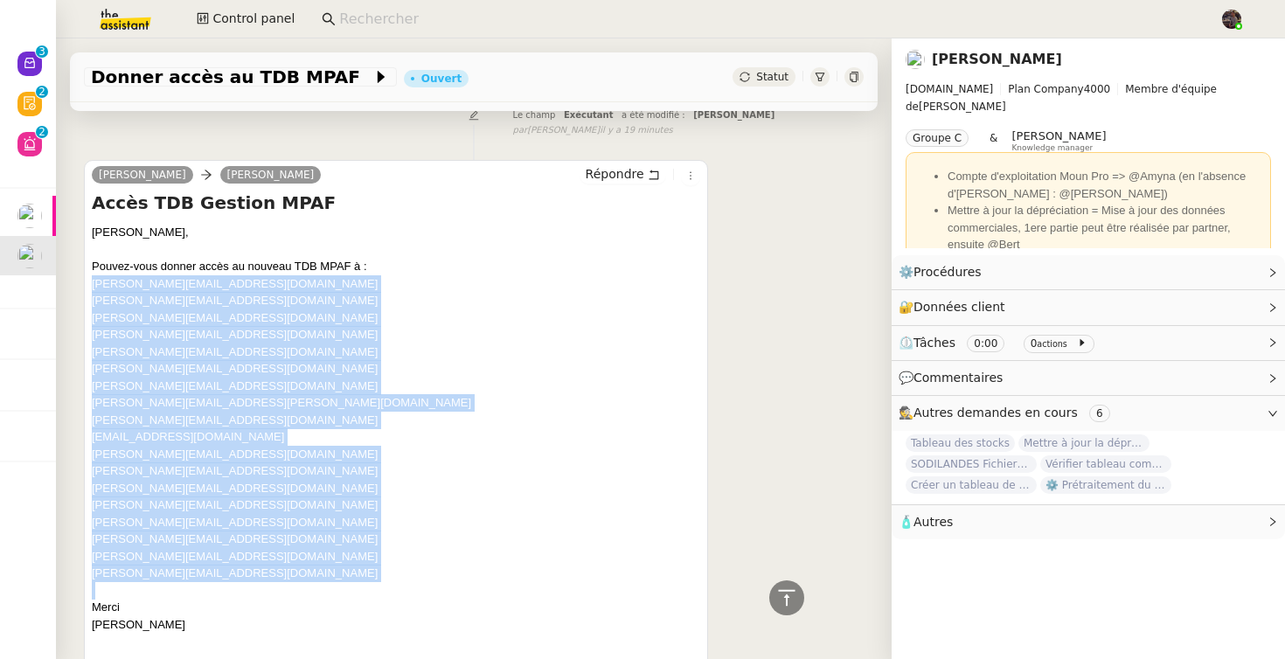
drag, startPoint x: 320, startPoint y: 582, endPoint x: 74, endPoint y: 279, distance: 390.2
click at [74, 279] on div "Tâche Message Commentaire Veuillez patienter une erreur s'est produite 👌👌👌 mess…" at bounding box center [473, 74] width 835 height 1279
copy div "laura.hateau@mont-de-marsan.leclerc camille.cazade@mont-de-marsan.leclerc micka…"
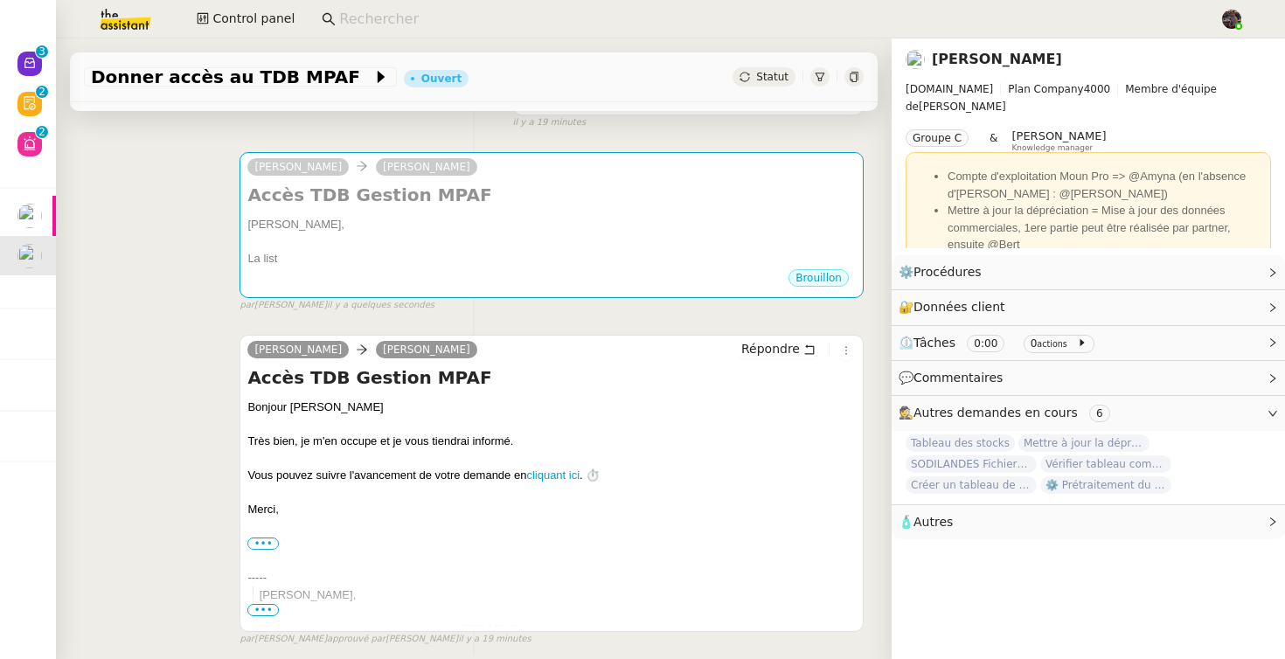
scroll to position [0, 0]
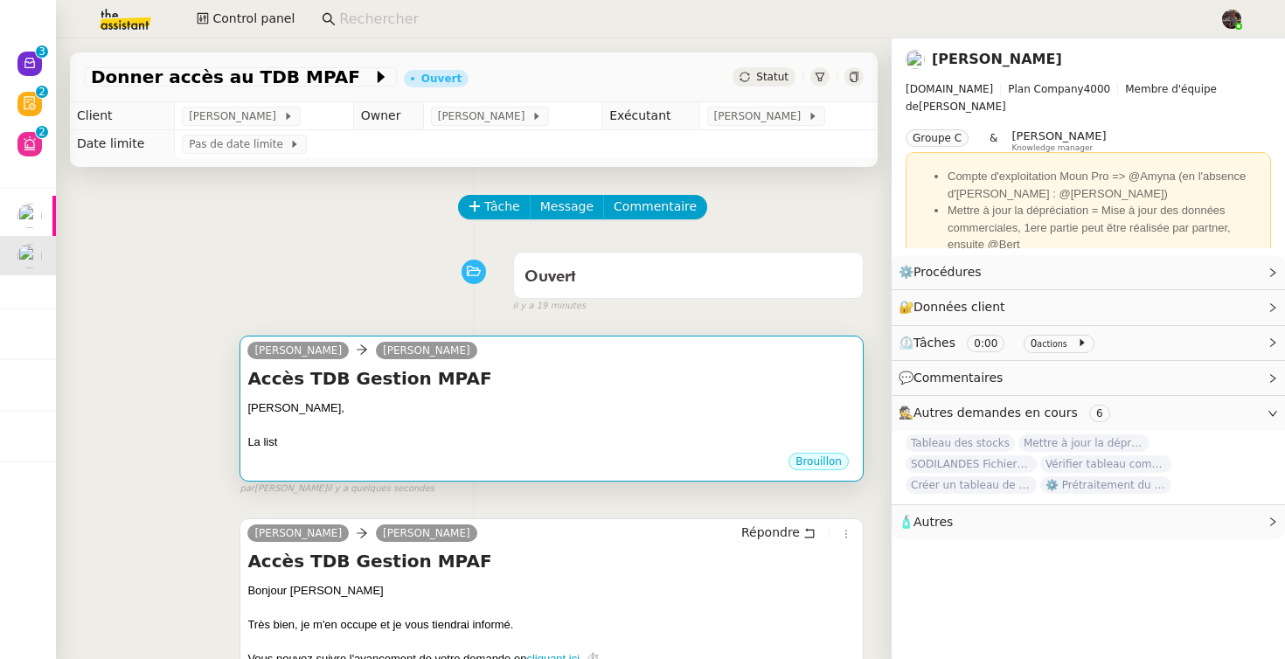
click at [473, 471] on div "Brouillon" at bounding box center [551, 464] width 608 height 26
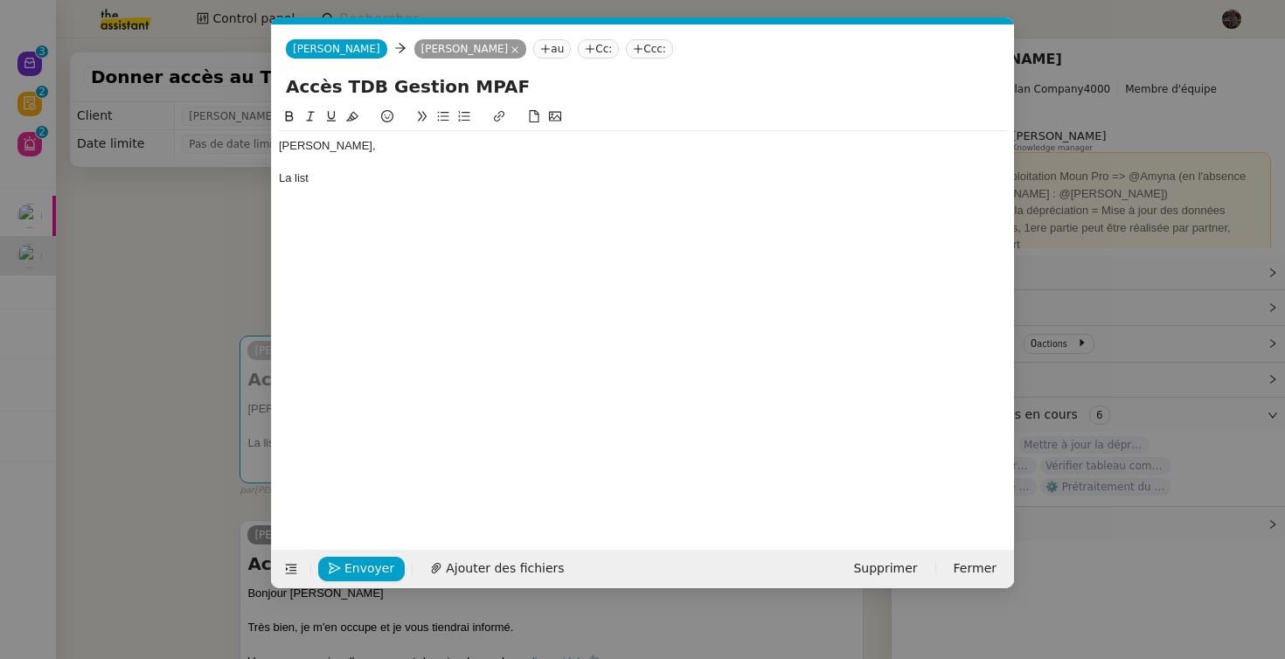
scroll to position [0, 37]
click at [415, 189] on div "Guillaume, La list" at bounding box center [643, 162] width 728 height 62
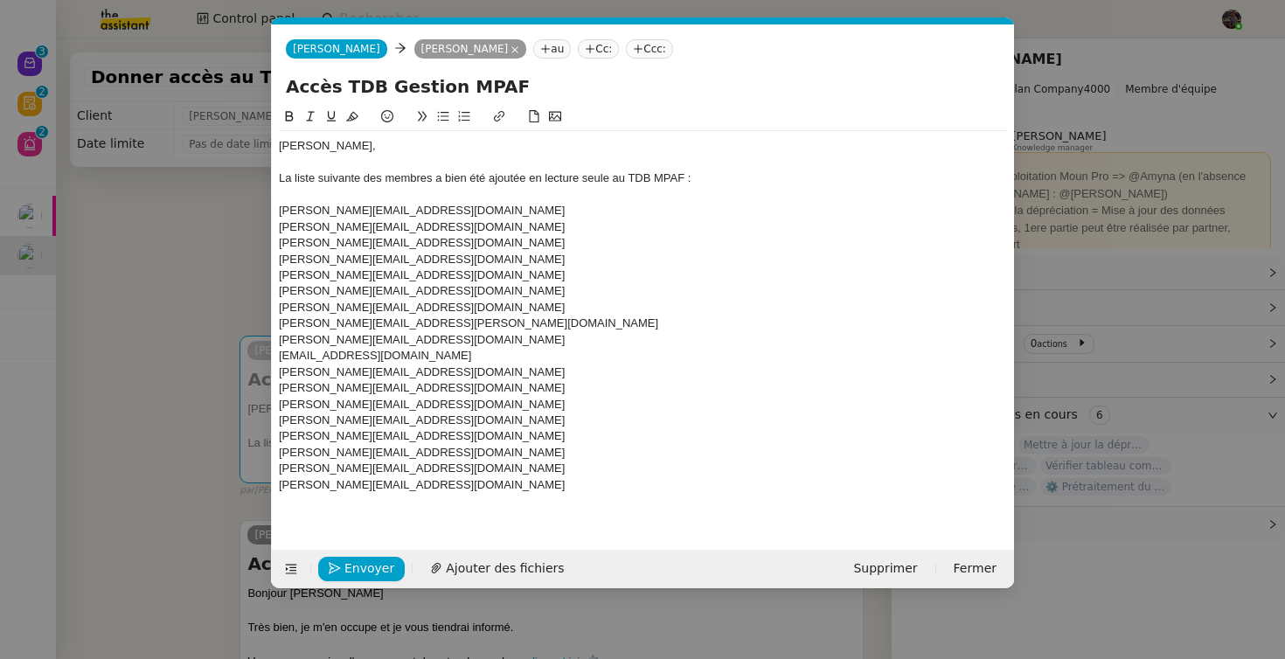
scroll to position [0, 0]
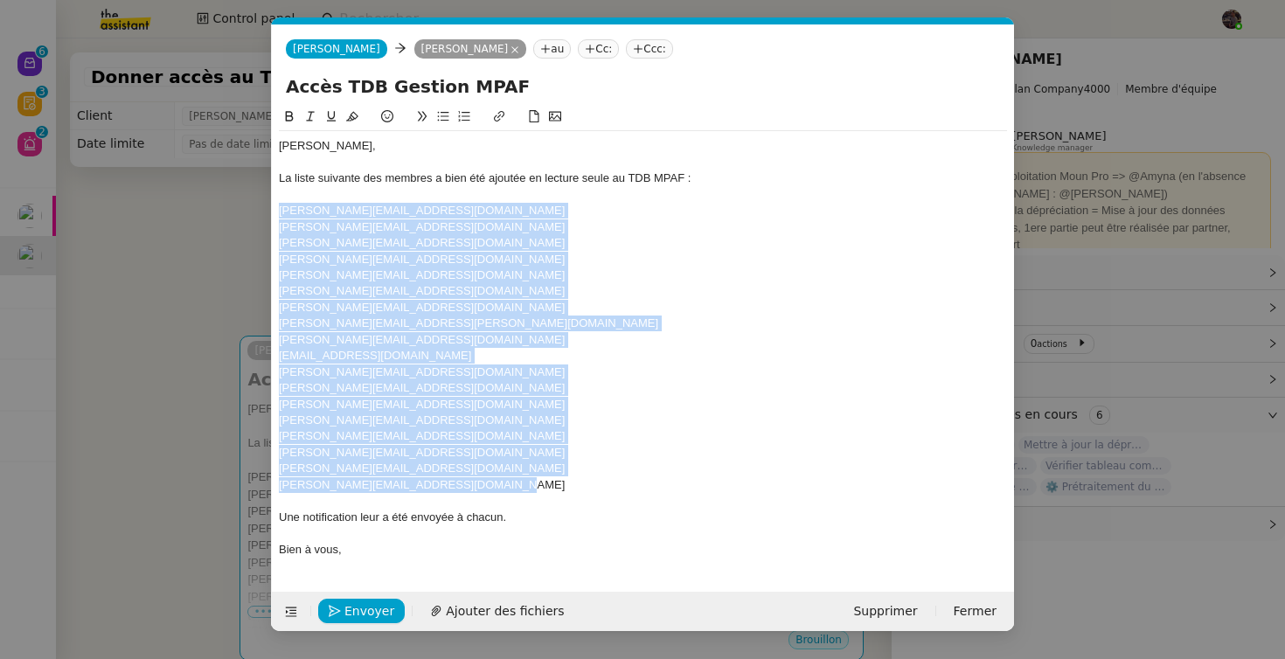
drag, startPoint x: 507, startPoint y: 482, endPoint x: 269, endPoint y: 214, distance: 357.8
click at [268, 214] on nz-modal-container "Service TA - VOYAGE - PROPOSITION GLOBALE A utiliser dans le cadre de propositi…" at bounding box center [642, 329] width 1285 height 659
click at [439, 119] on icon at bounding box center [443, 116] width 12 height 12
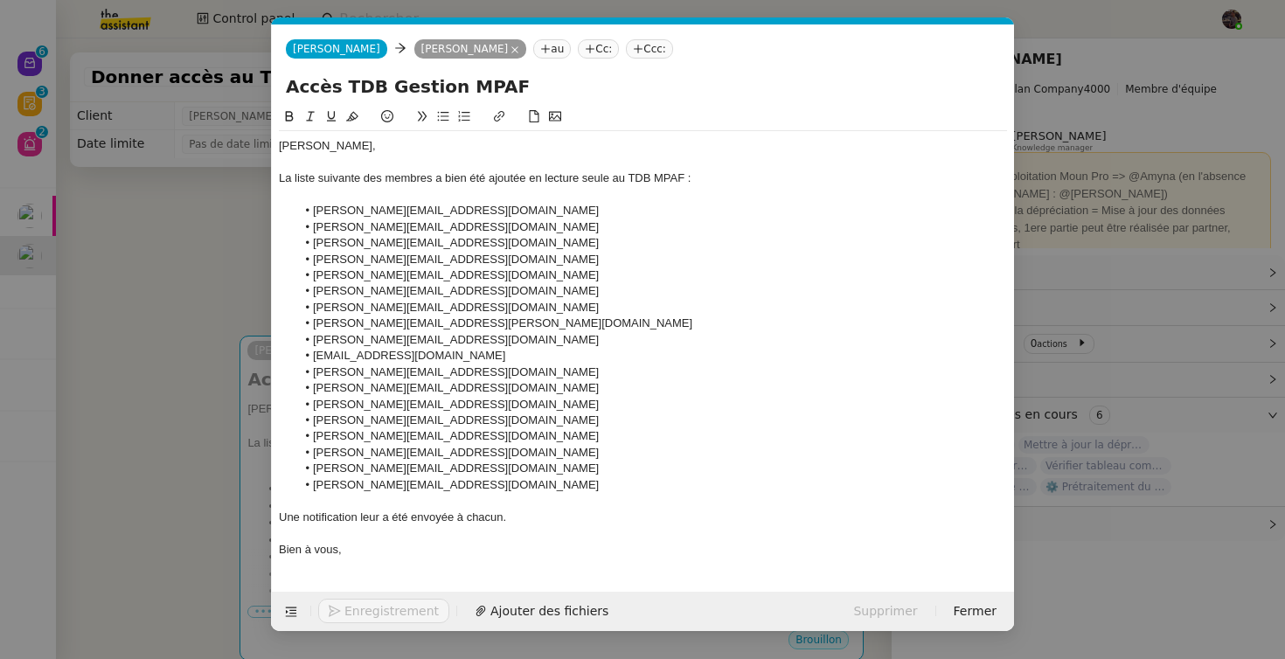
click at [351, 613] on button "Enregistrement" at bounding box center [383, 611] width 131 height 24
click at [351, 613] on span "Confirmer l'envoi" at bounding box center [396, 611] width 105 height 20
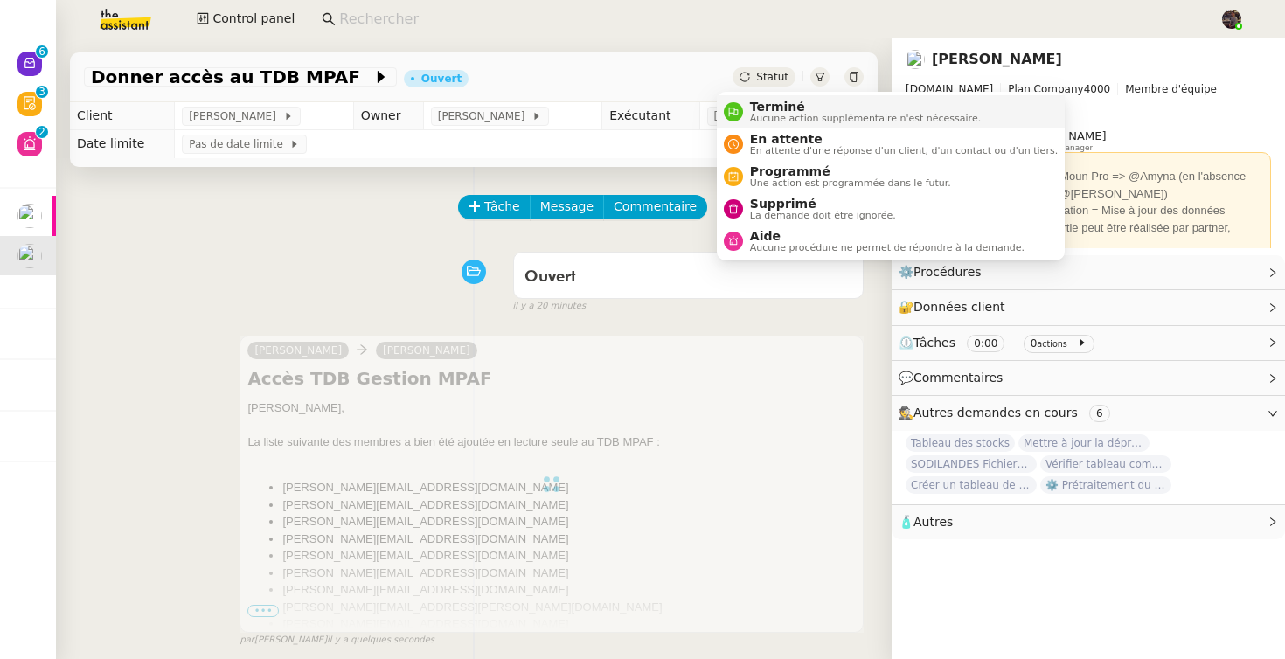
click at [769, 114] on span "Aucune action supplémentaire n'est nécessaire." at bounding box center [865, 119] width 231 height 10
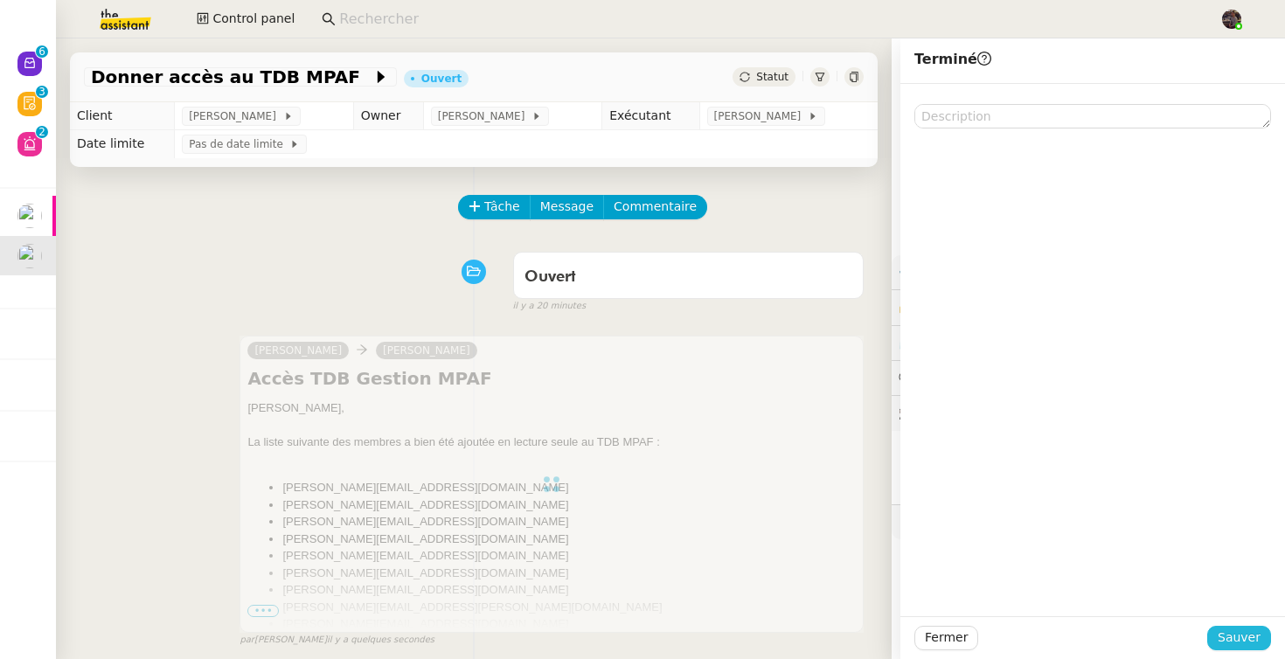
click at [1238, 644] on span "Sauver" at bounding box center [1238, 637] width 43 height 20
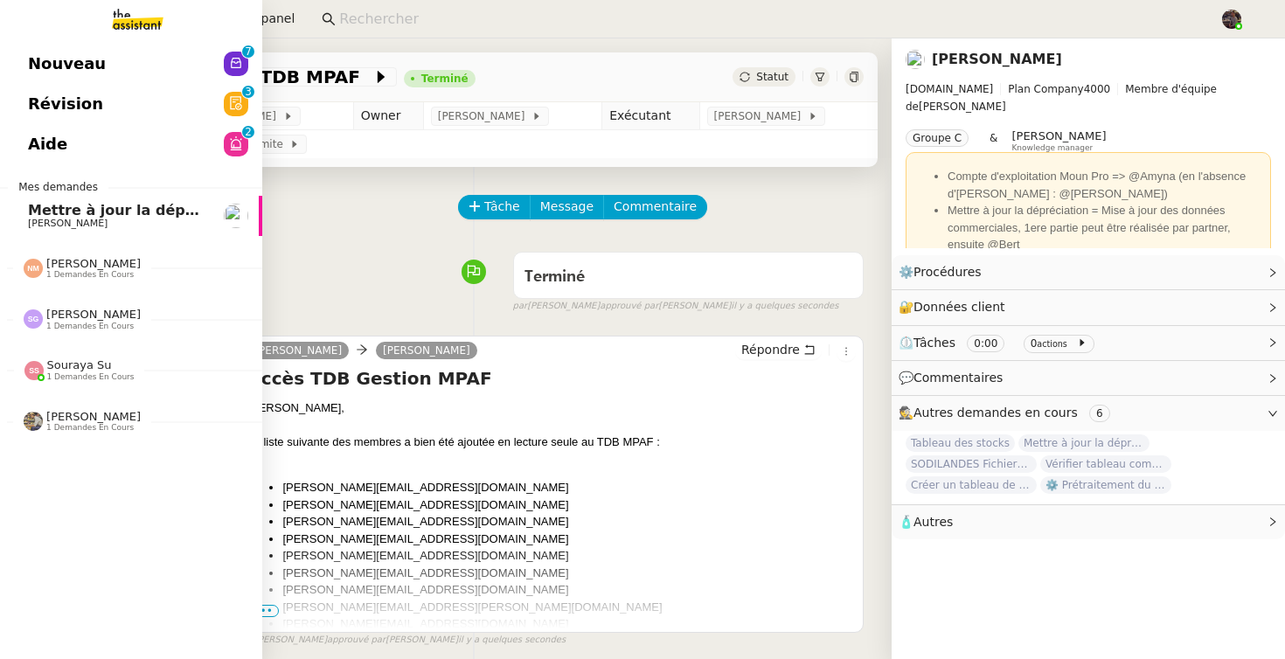
click at [54, 52] on link "Nouveau 0 1 2 3 4 5 6 7 8 9" at bounding box center [131, 64] width 262 height 40
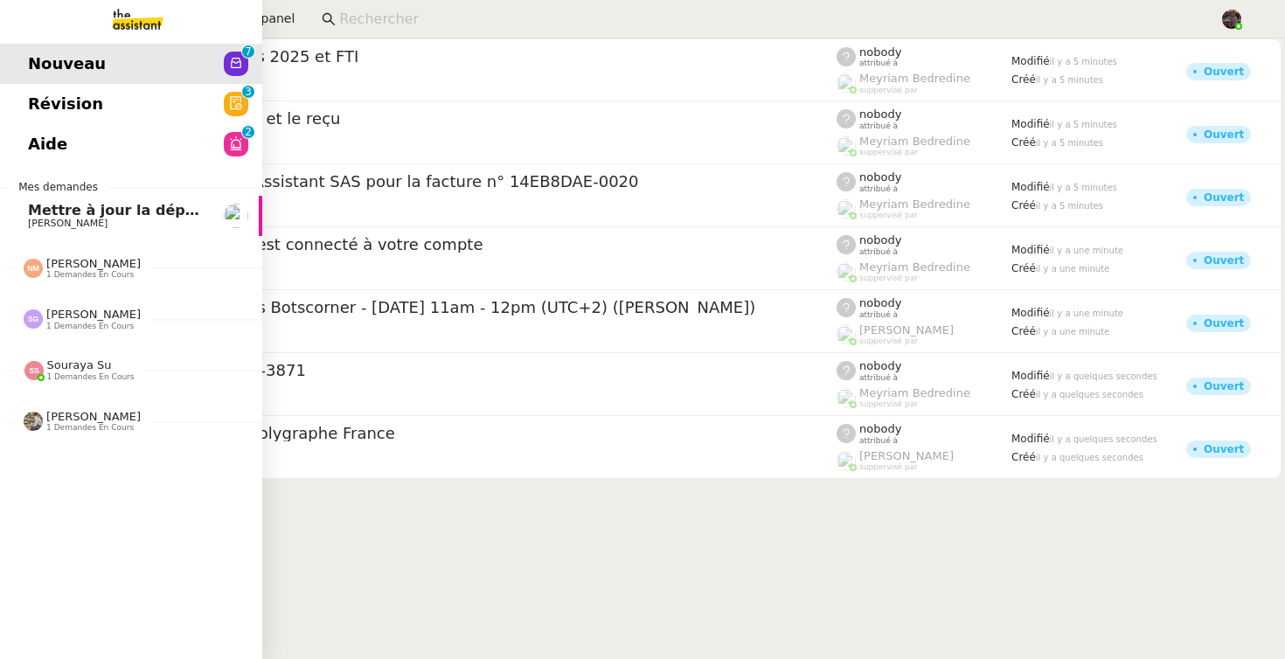
click at [54, 52] on span "Nouveau" at bounding box center [67, 64] width 78 height 26
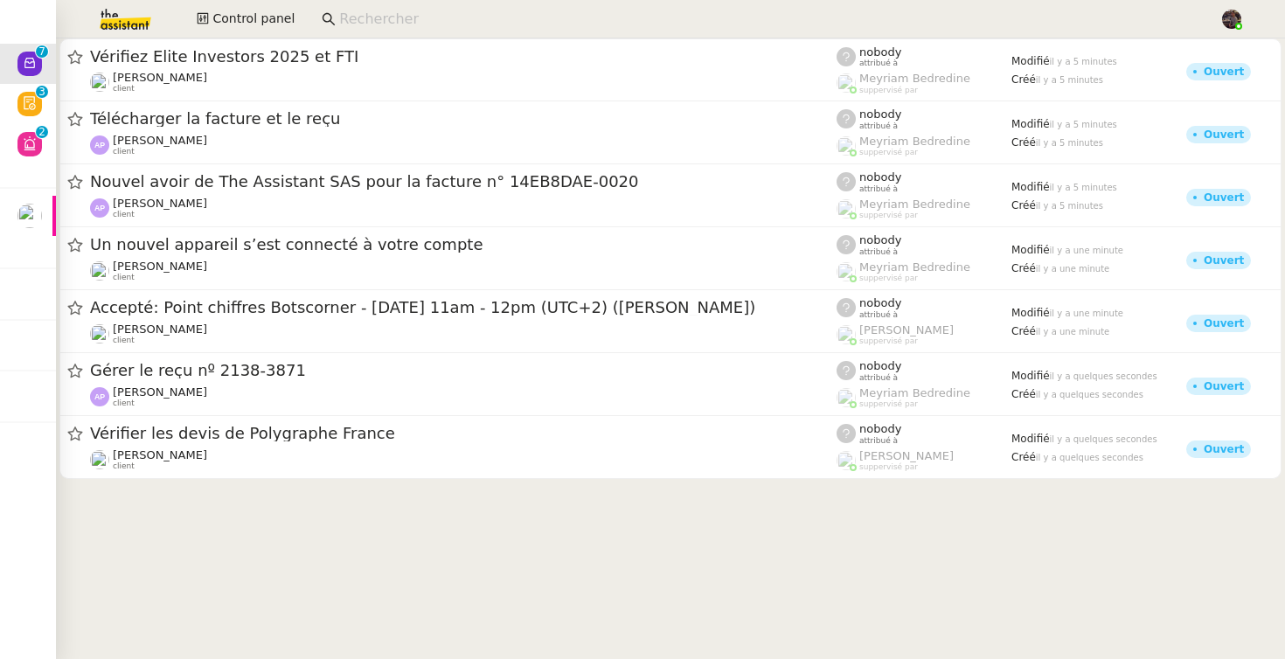
click at [361, 548] on cdk-virtual-scroll-viewport "Vérifiez Elite Investors 2025 et FTI Cédric Tempestini client nobody attribué à…" at bounding box center [670, 348] width 1229 height 620
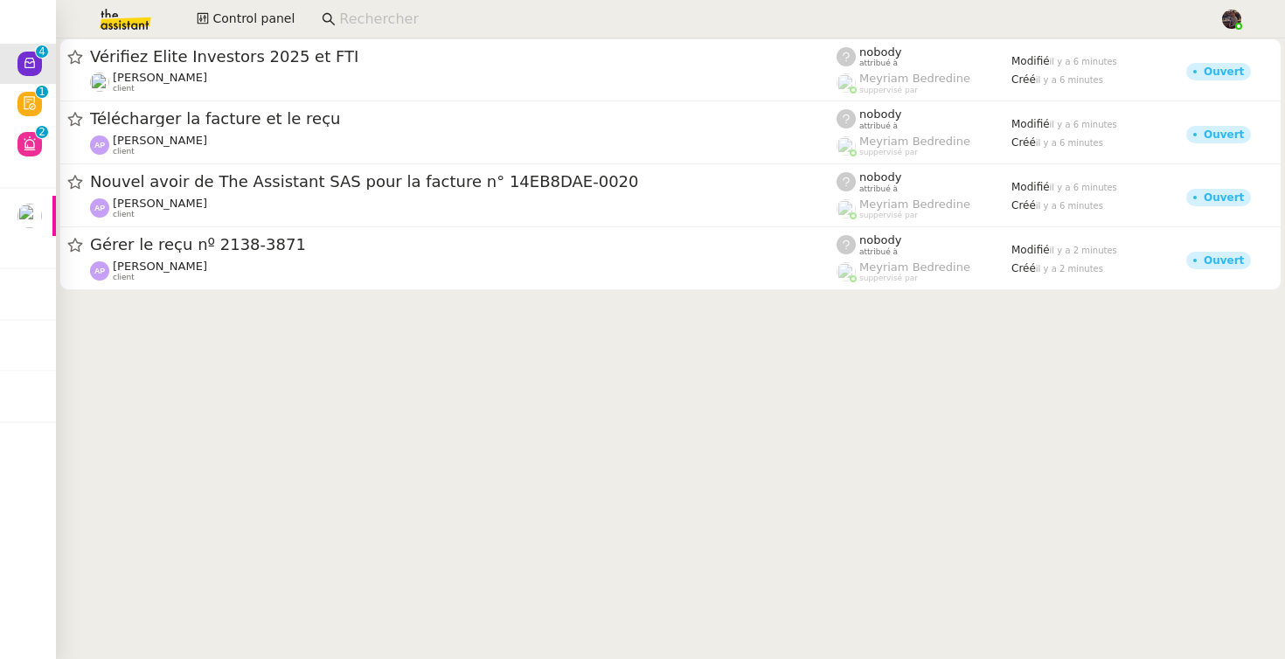
drag, startPoint x: 314, startPoint y: 485, endPoint x: 314, endPoint y: 513, distance: 28.0
click at [314, 494] on cdk-virtual-scroll-viewport "Vérifiez Elite Investors 2025 et FTI Cédric Tempestini client nobody attribué à…" at bounding box center [670, 348] width 1229 height 620
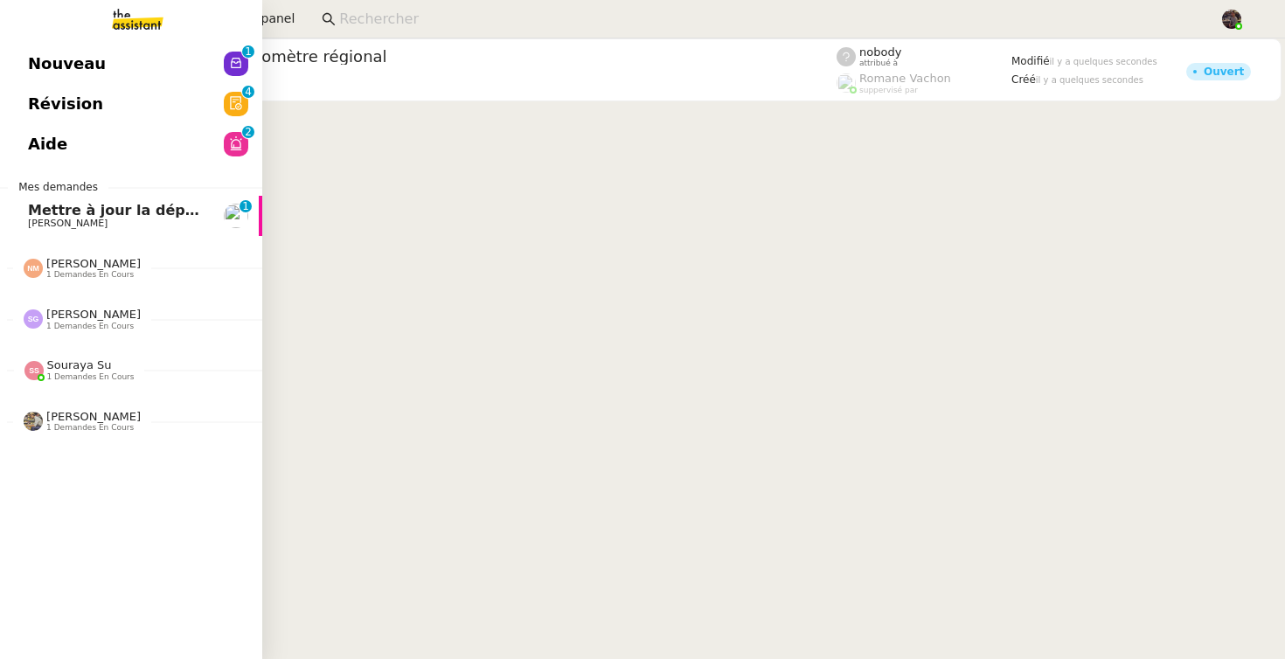
click at [33, 216] on span "Mettre à jour la dépréciation pour juillet et août" at bounding box center [218, 210] width 380 height 17
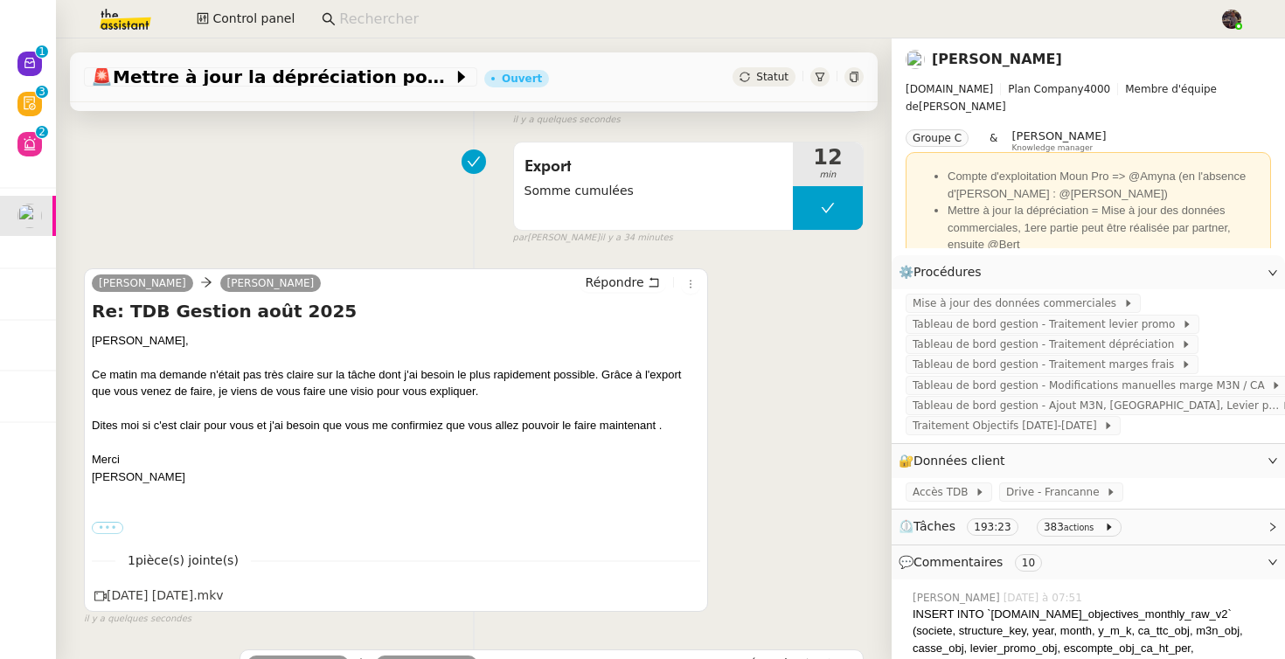
scroll to position [193, 0]
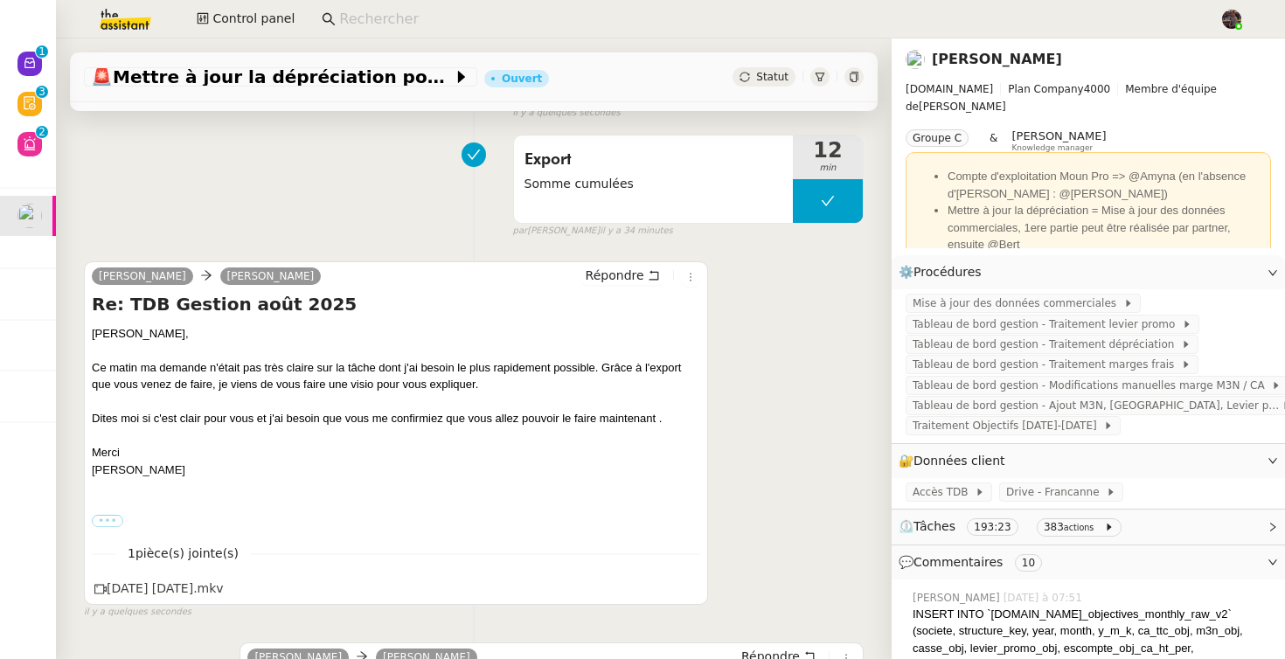
click at [369, 431] on div at bounding box center [396, 435] width 608 height 17
click at [183, 439] on div at bounding box center [396, 435] width 608 height 17
click at [683, 586] on icon at bounding box center [689, 587] width 12 height 12
click at [163, 585] on div "2025-09-16 15-07-45.mkv" at bounding box center [158, 589] width 129 height 20
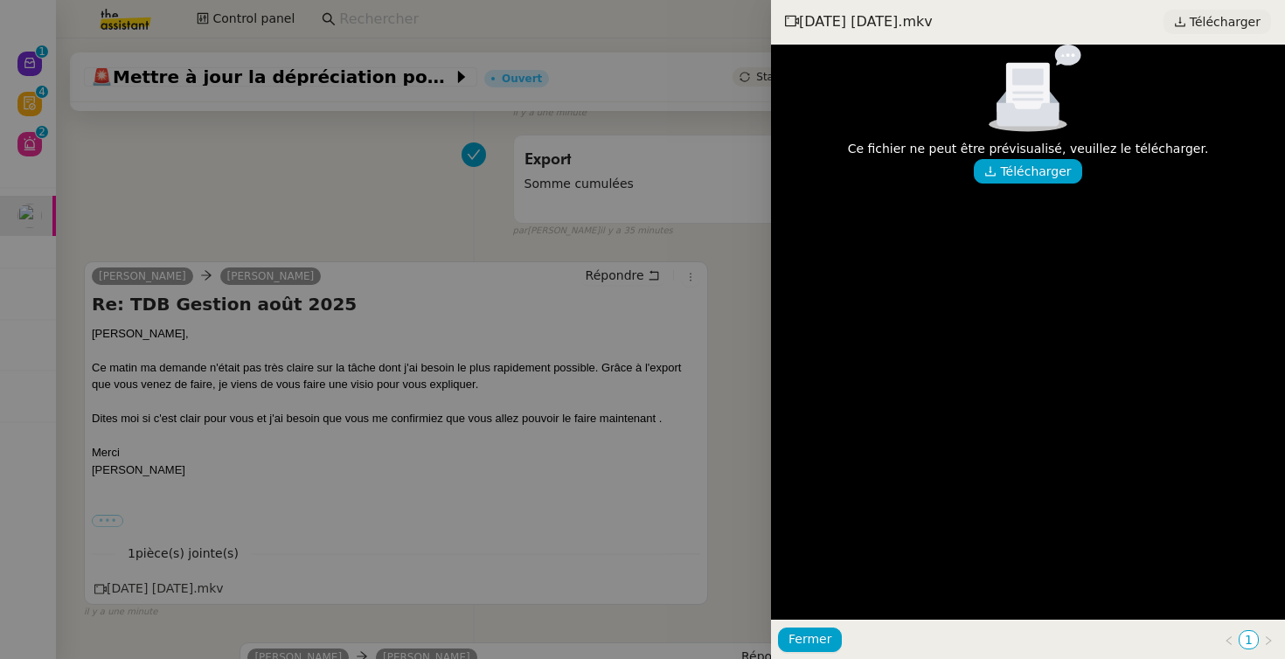
click at [1209, 23] on span "Télécharger" at bounding box center [1224, 21] width 71 height 23
click at [546, 260] on div at bounding box center [642, 329] width 1285 height 659
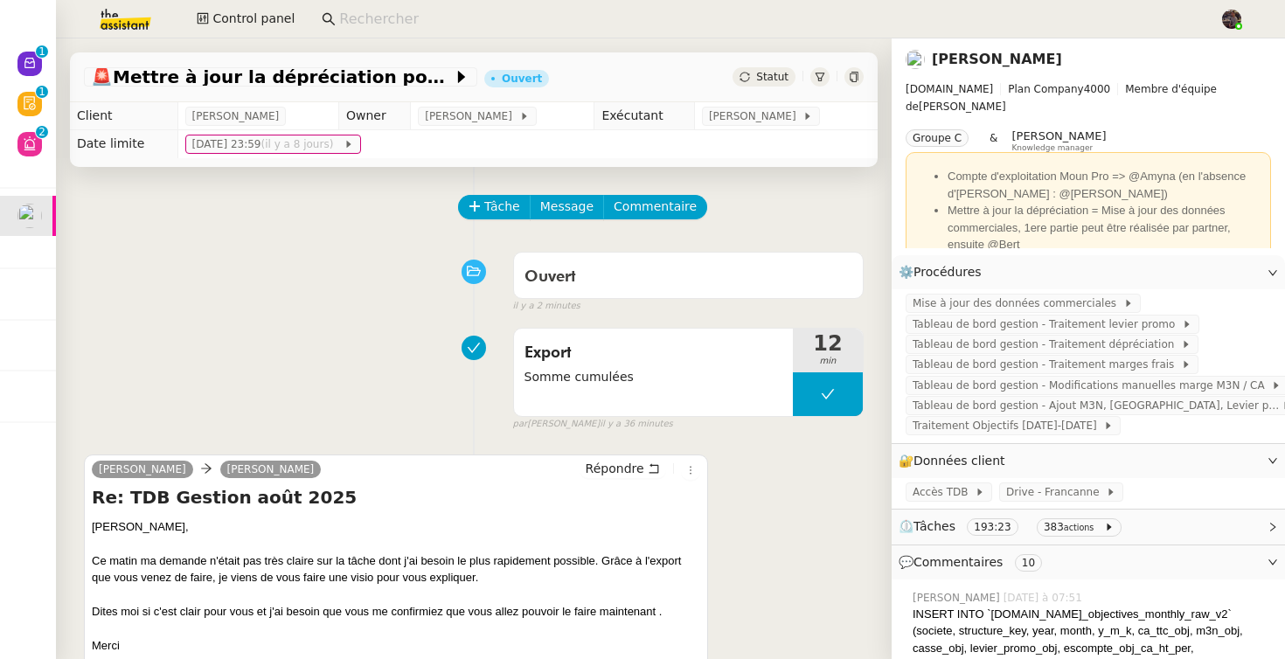
scroll to position [408, 0]
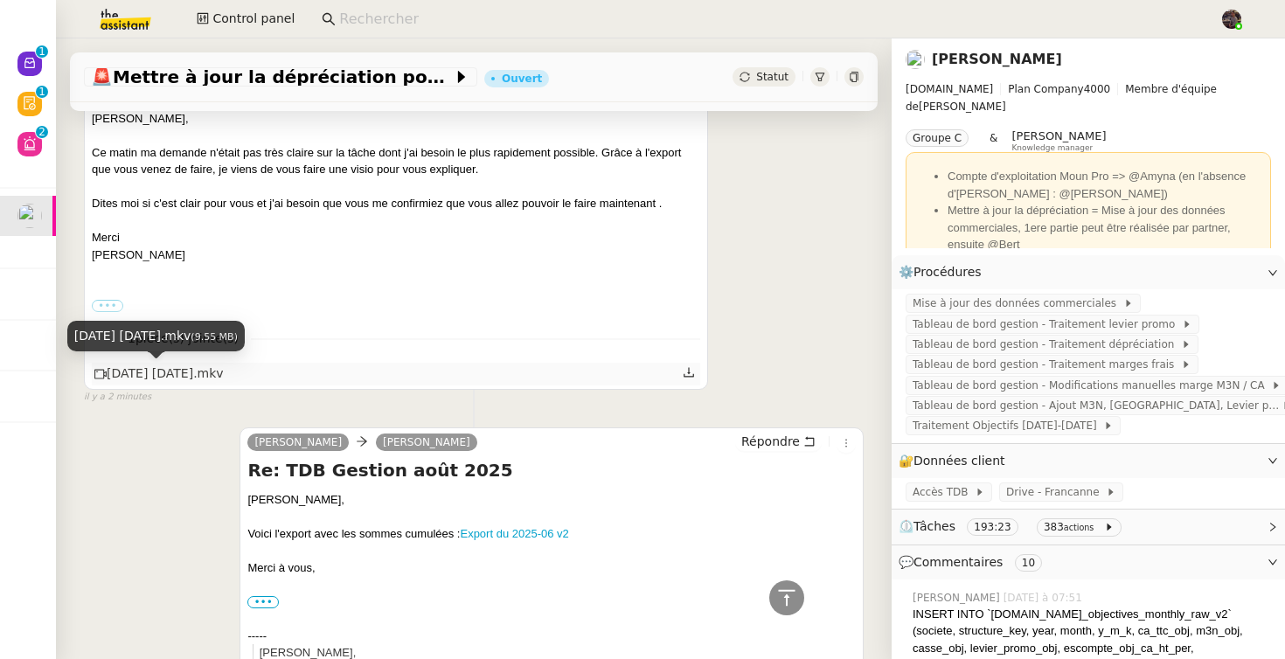
click at [224, 383] on div "2025-09-16 15-07-45.mkv" at bounding box center [158, 374] width 129 height 20
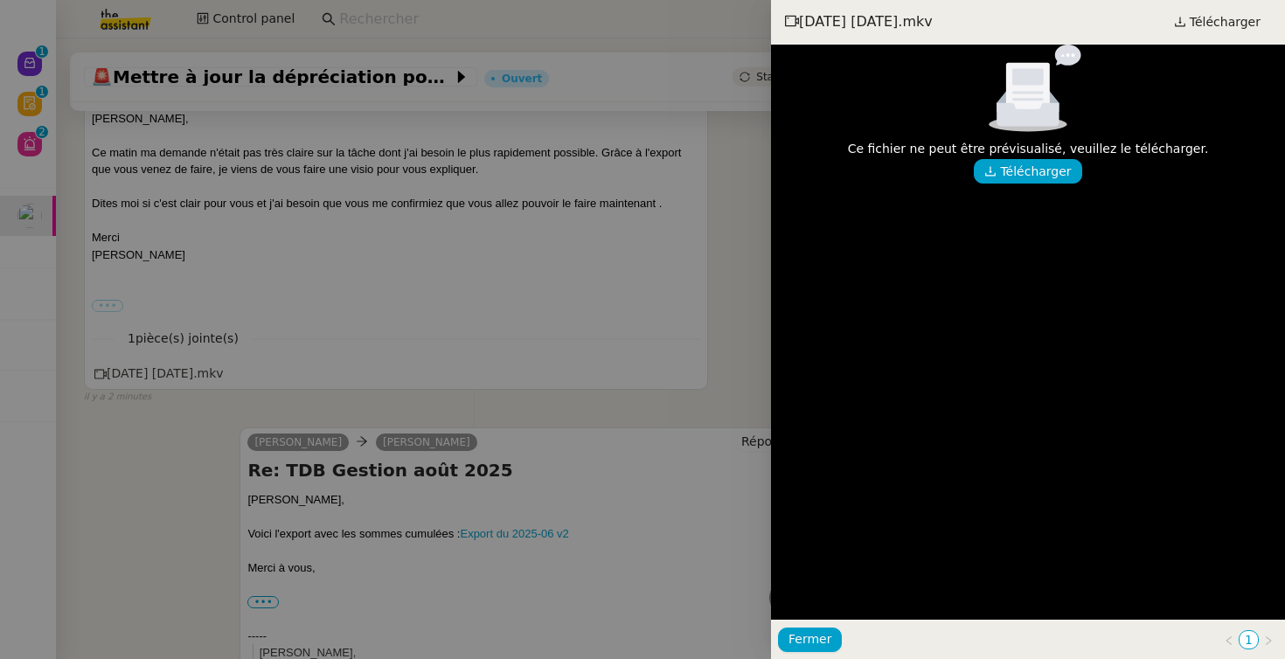
click at [506, 186] on div at bounding box center [642, 329] width 1285 height 659
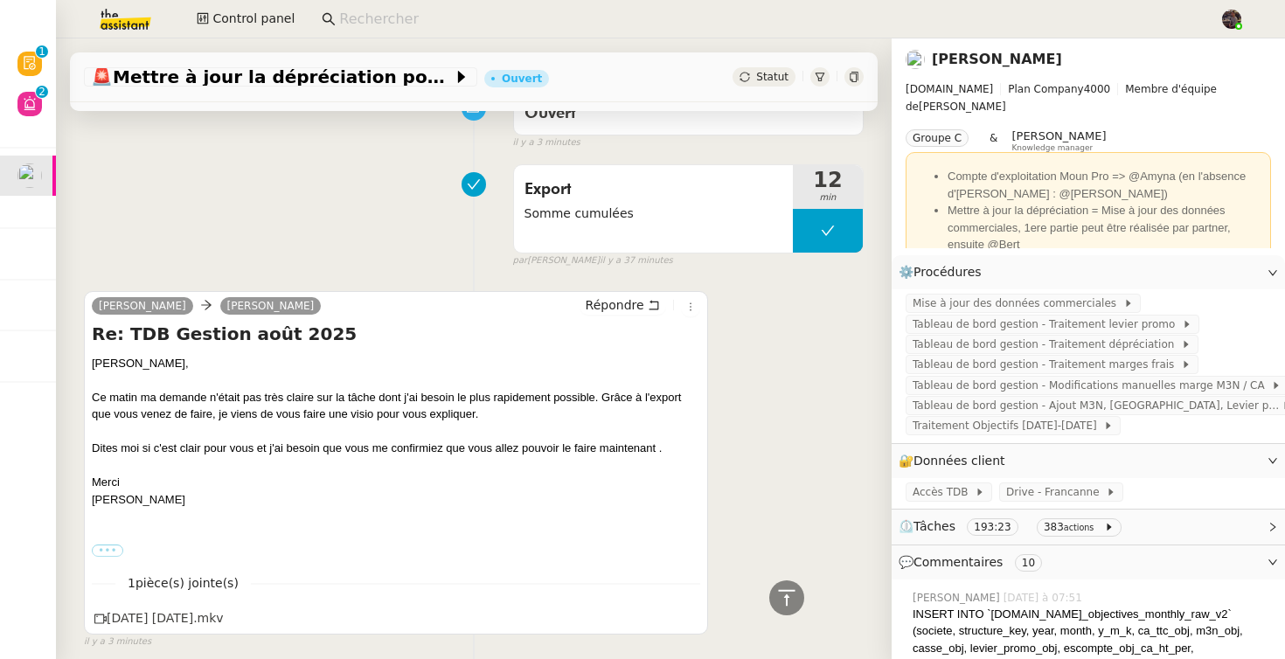
scroll to position [0, 0]
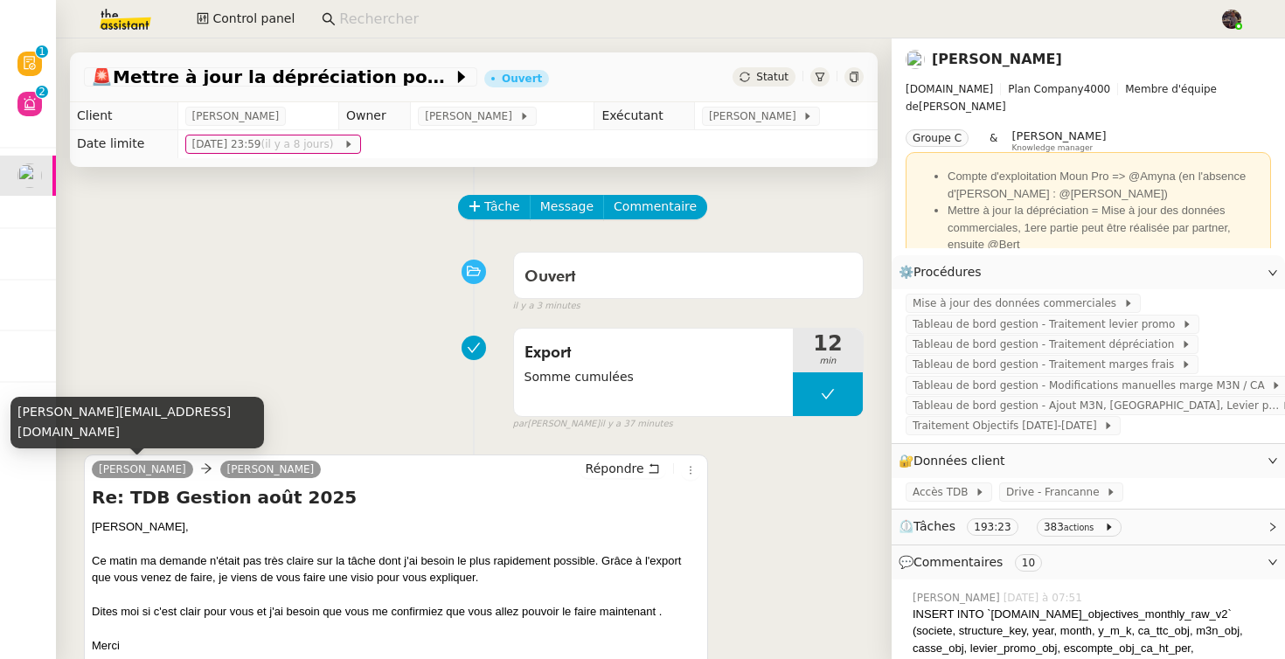
click at [144, 432] on div "[PERSON_NAME][EMAIL_ADDRESS][DOMAIN_NAME]" at bounding box center [136, 423] width 253 height 52
copy div "[PERSON_NAME][EMAIL_ADDRESS][DOMAIN_NAME]"
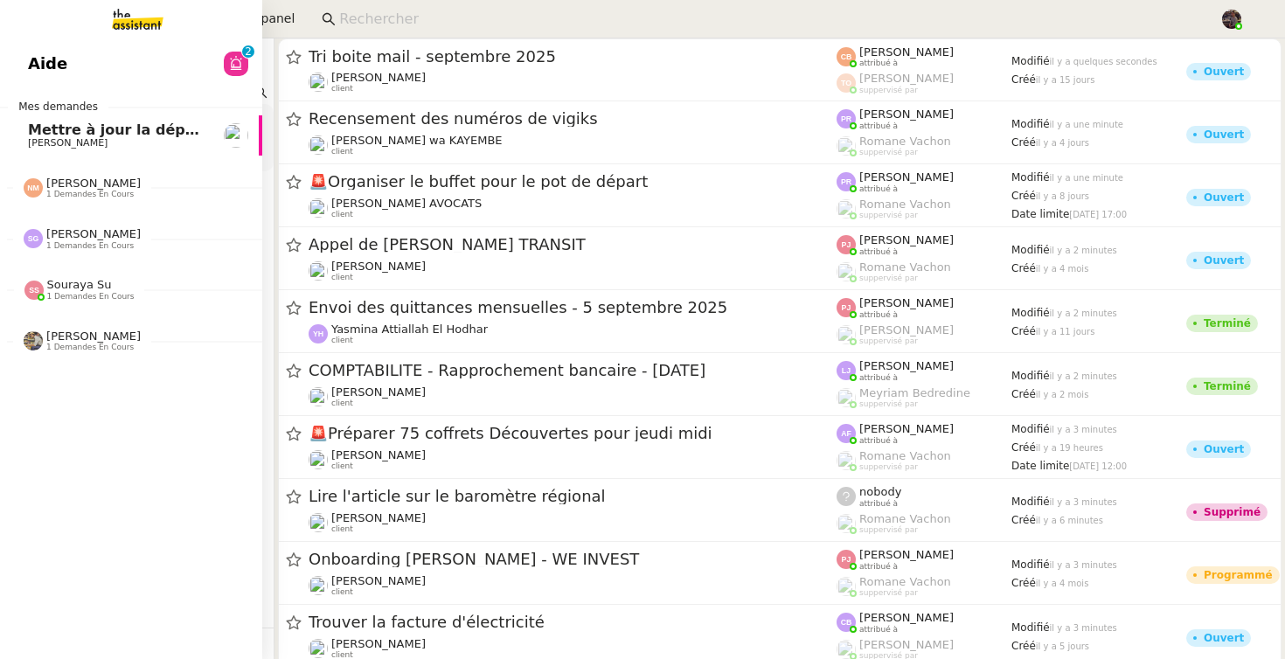
click at [72, 139] on span "[PERSON_NAME]" at bounding box center [68, 142] width 80 height 11
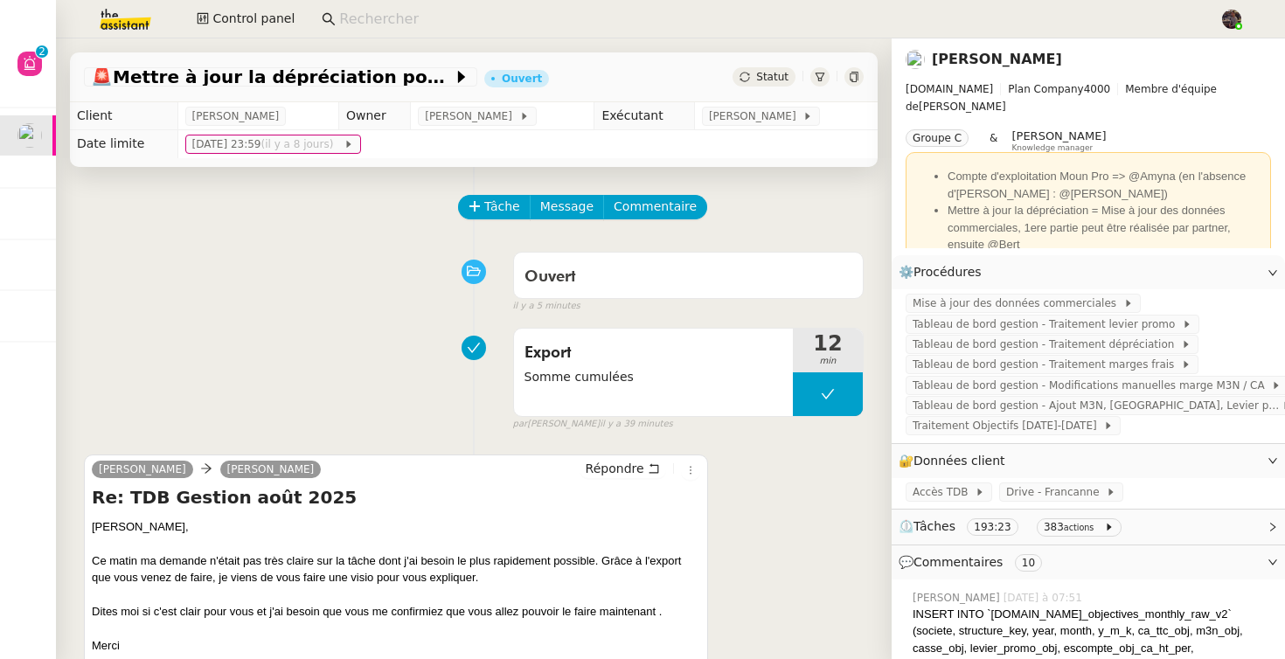
scroll to position [204, 0]
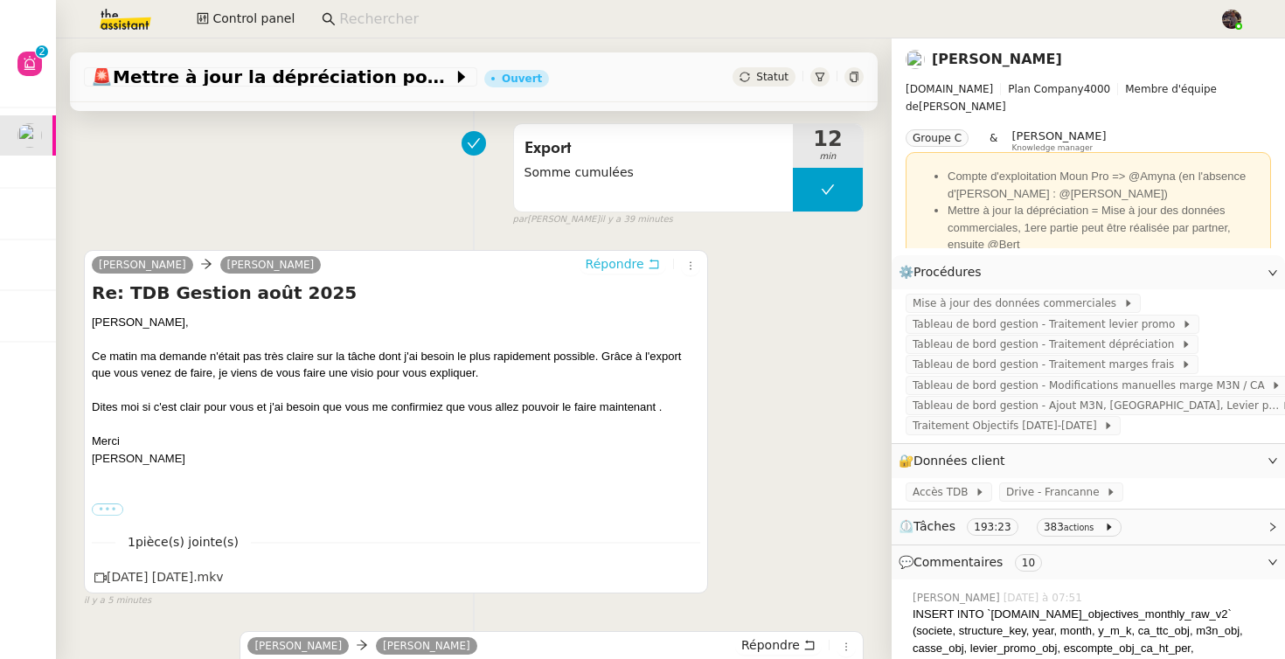
click at [599, 265] on span "Répondre" at bounding box center [615, 263] width 59 height 17
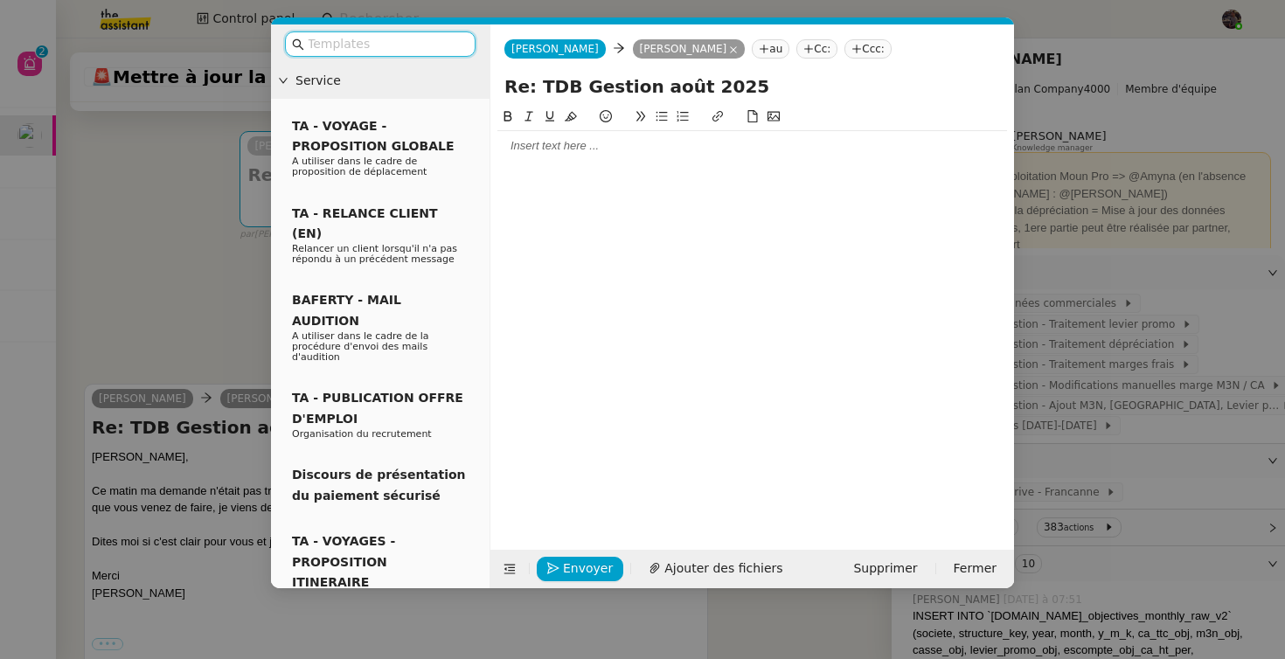
click at [533, 150] on div at bounding box center [752, 146] width 510 height 16
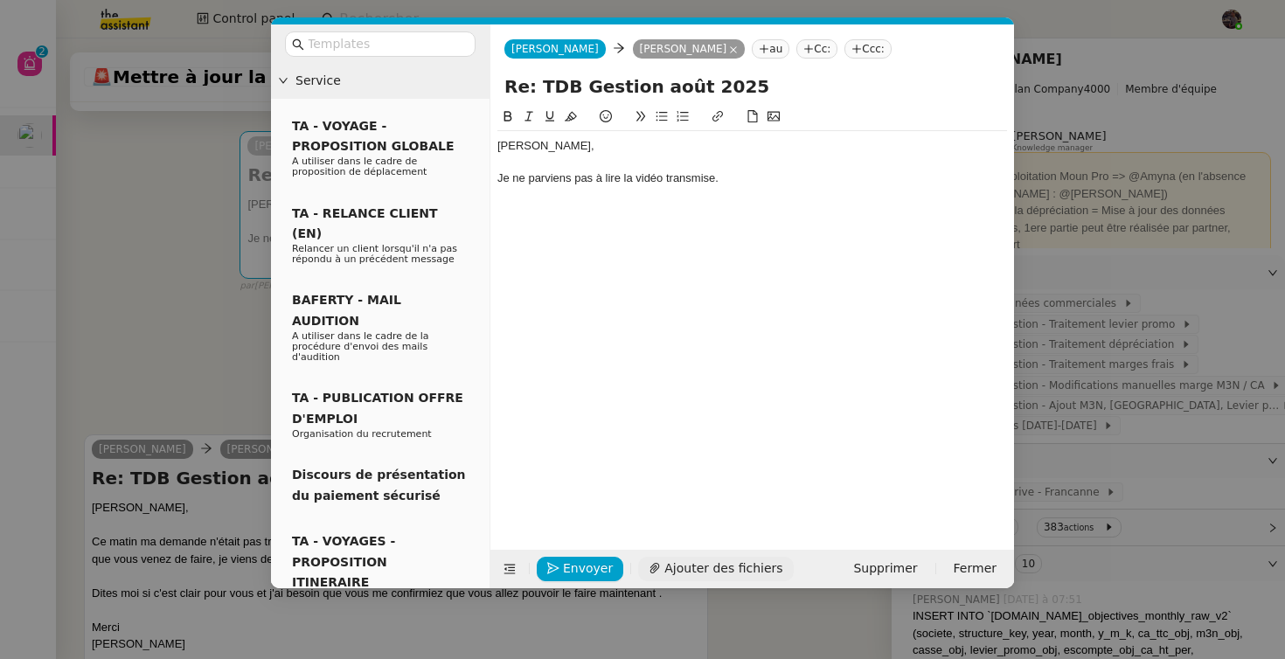
click at [747, 566] on span "Ajouter des fichiers" at bounding box center [723, 568] width 118 height 20
click at [753, 191] on div "Guillaume, Je ne parviens pas à lire la vidéo transmise." at bounding box center [752, 162] width 510 height 62
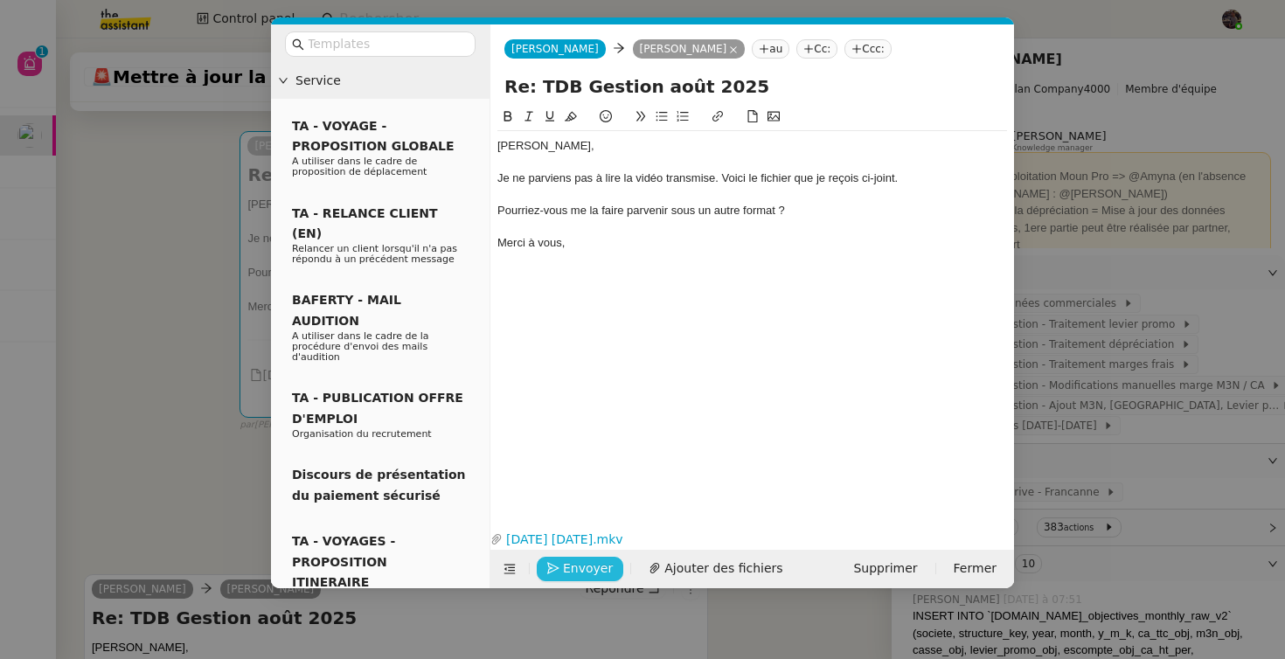
click at [575, 567] on span "Envoyer" at bounding box center [588, 568] width 50 height 20
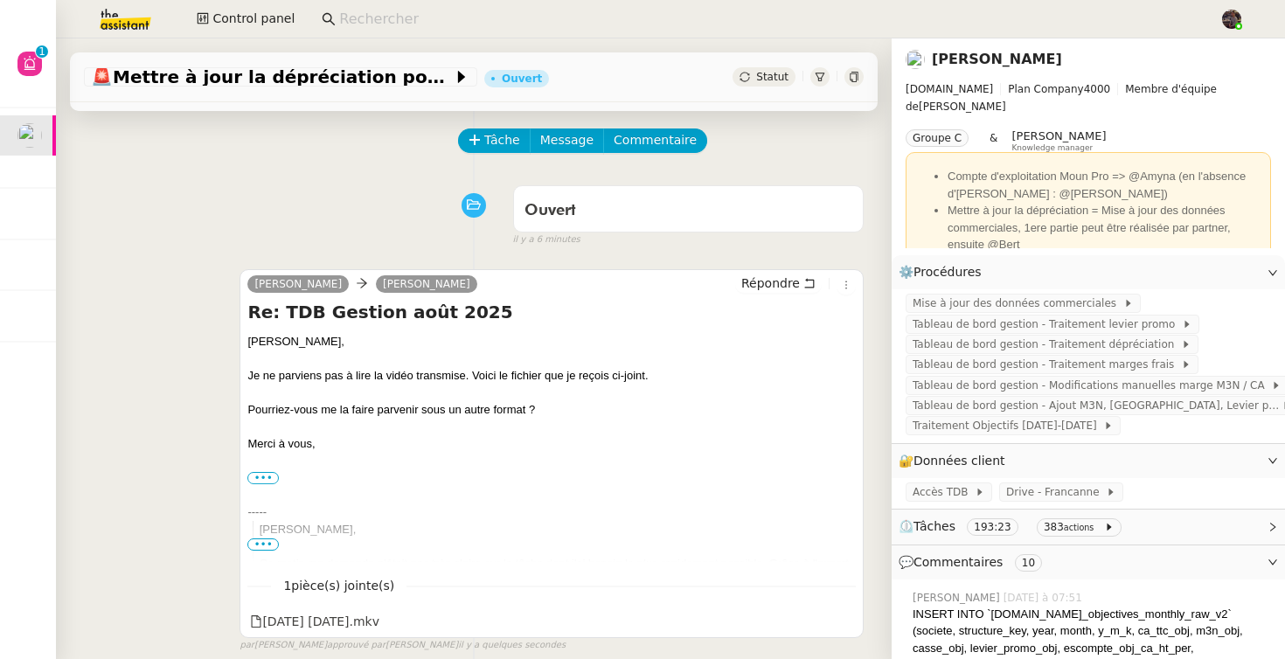
scroll to position [82, 0]
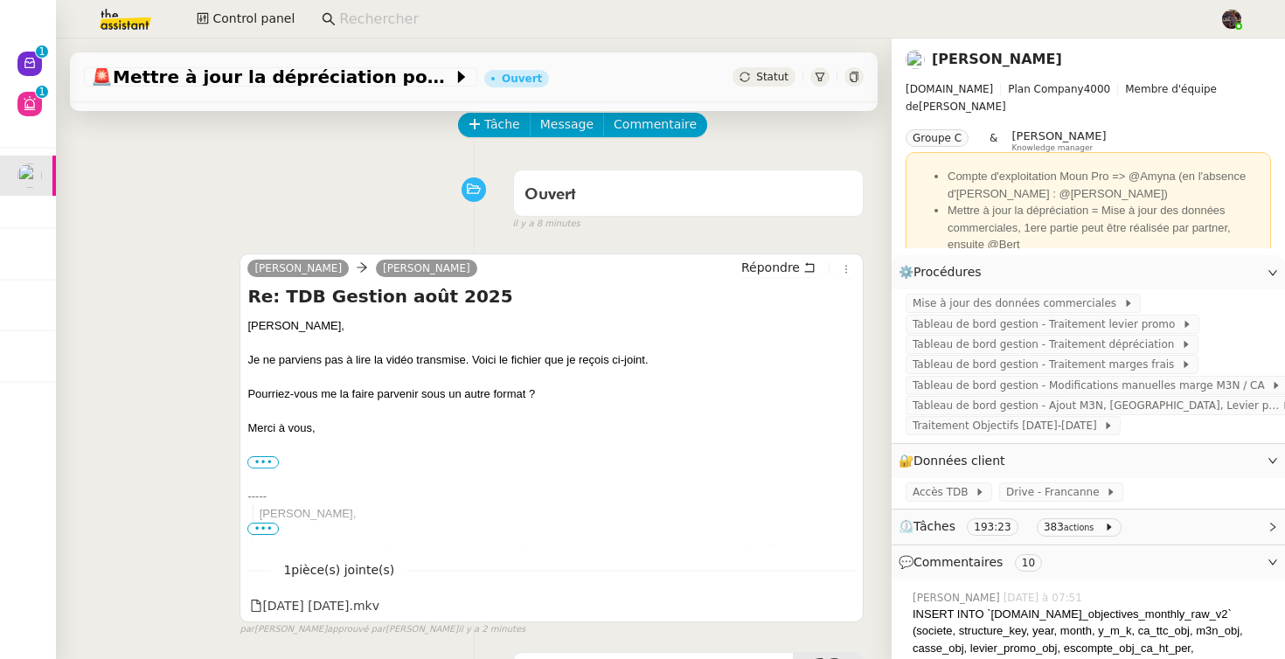
click at [125, 23] on img at bounding box center [111, 19] width 135 height 38
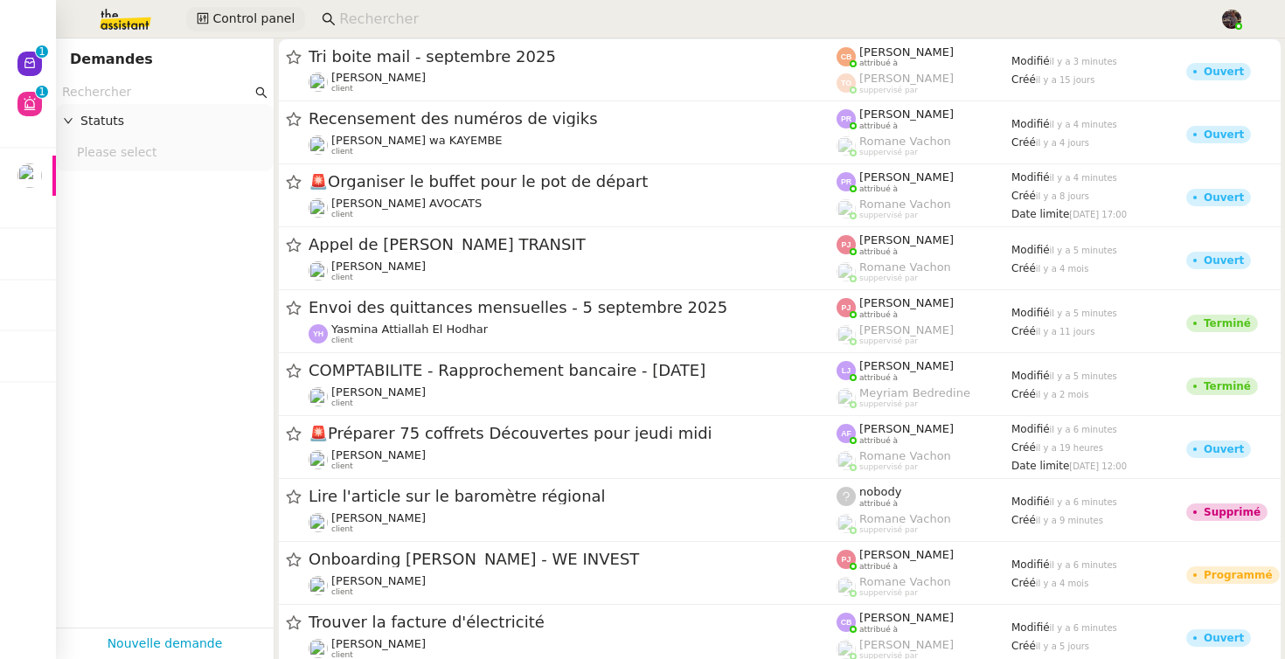
click at [203, 20] on icon at bounding box center [203, 18] width 12 height 12
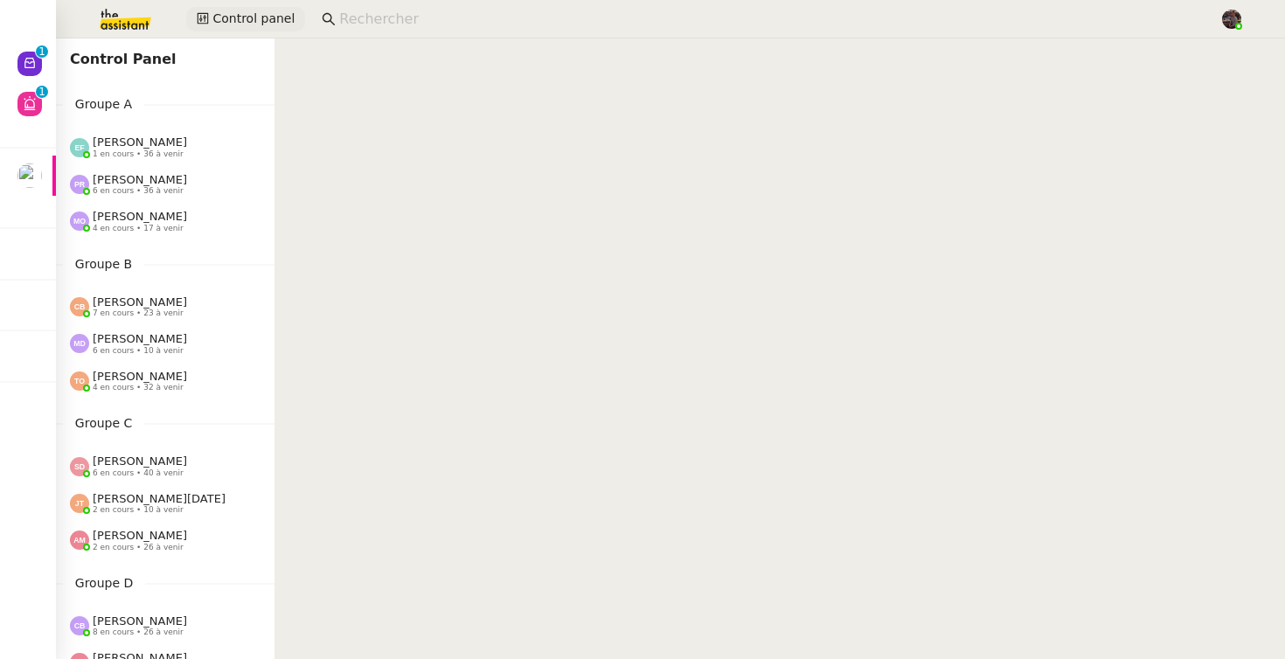
scroll to position [856, 0]
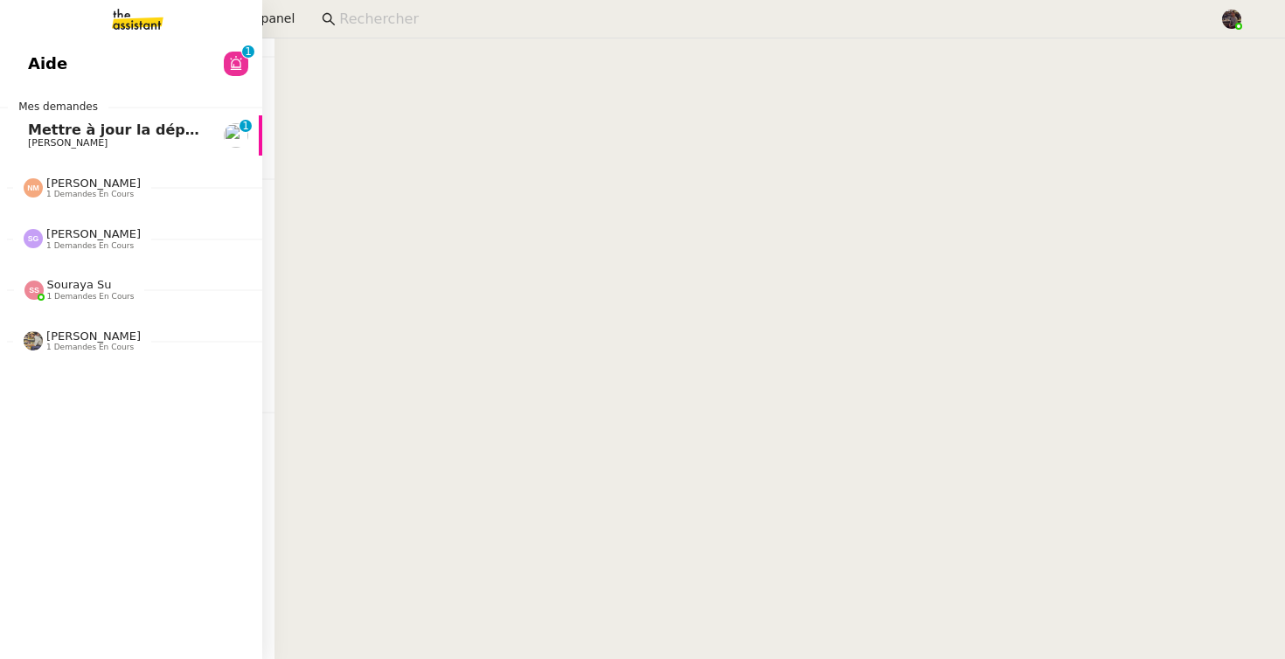
click at [145, 142] on span "[PERSON_NAME]" at bounding box center [116, 143] width 177 height 10
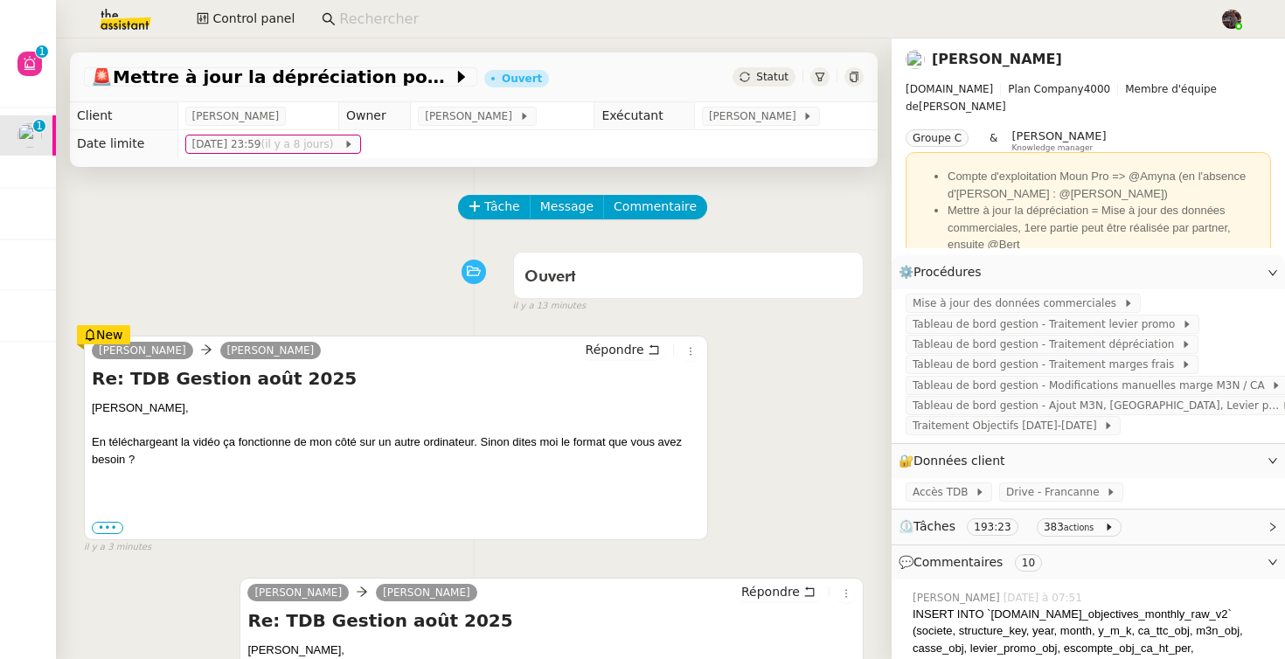
click at [398, 287] on div "Ouvert false il y a 13 minutes" at bounding box center [474, 279] width 780 height 70
click at [740, 406] on div "Guillaume Farina camille Répondre Re: TDB Gestion août 2025 Camille, En télécha…" at bounding box center [474, 437] width 780 height 234
click at [620, 352] on span "Répondre" at bounding box center [615, 349] width 59 height 17
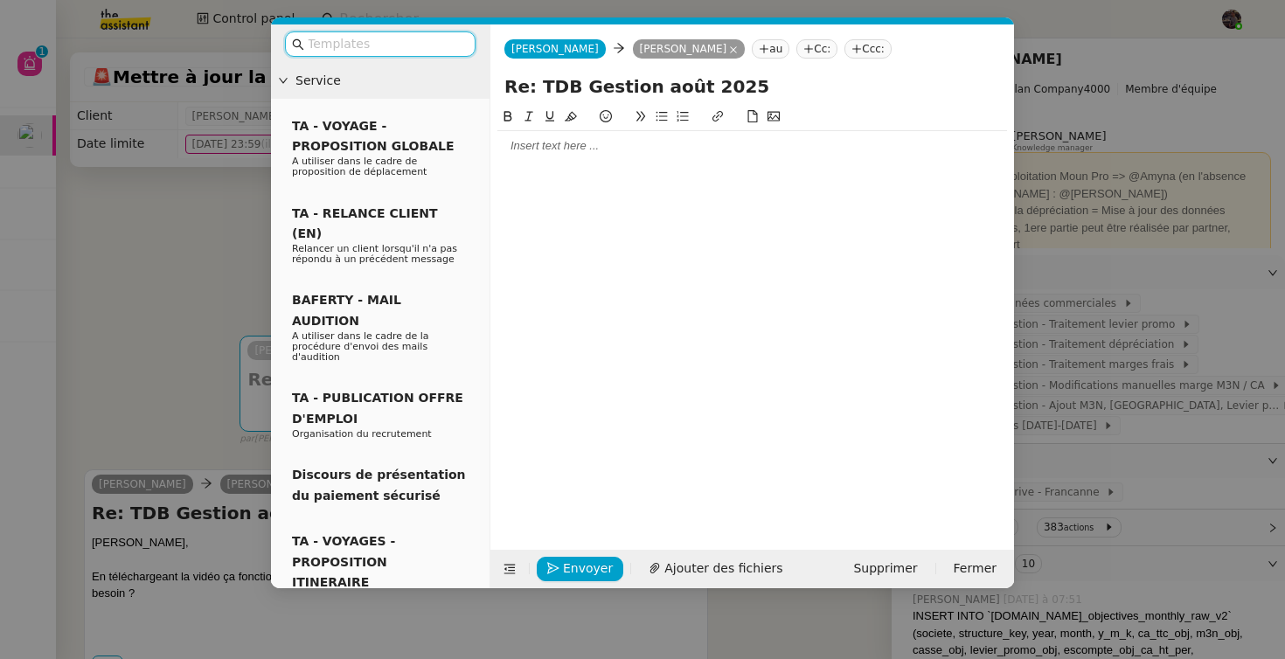
click at [661, 155] on div at bounding box center [752, 146] width 510 height 30
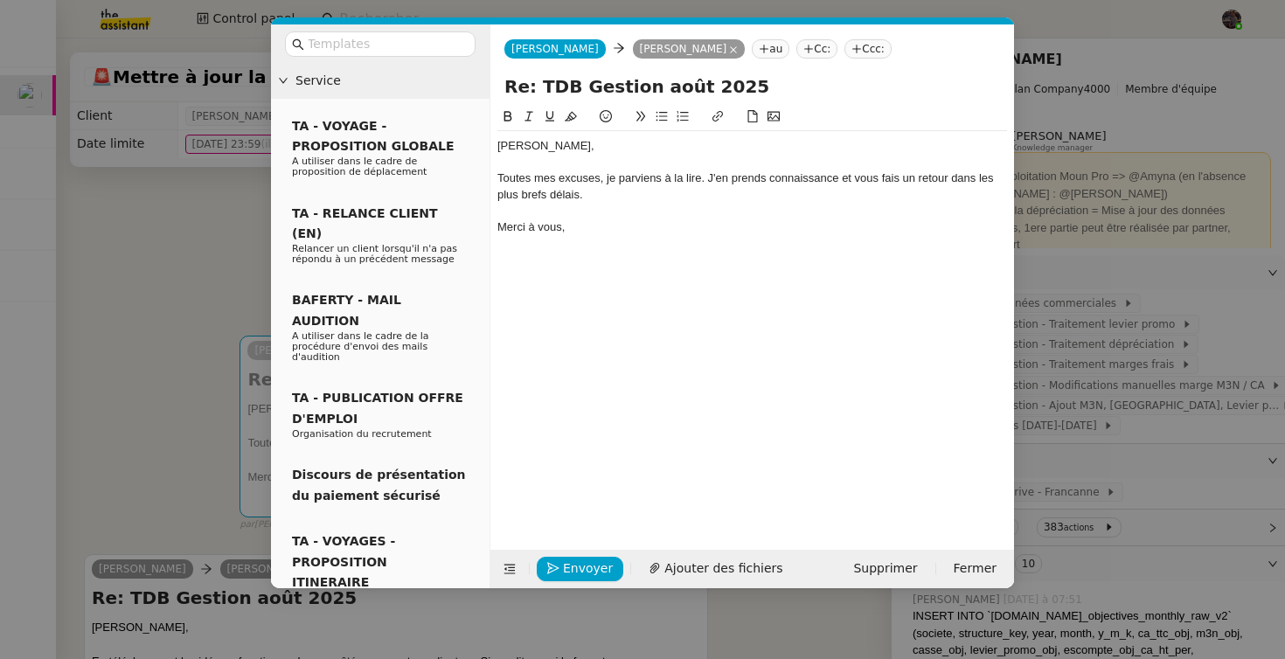
click at [704, 176] on div "Toutes mes excuses, je parviens à la lire. J'en prends connaissance et vous fai…" at bounding box center [752, 186] width 510 height 32
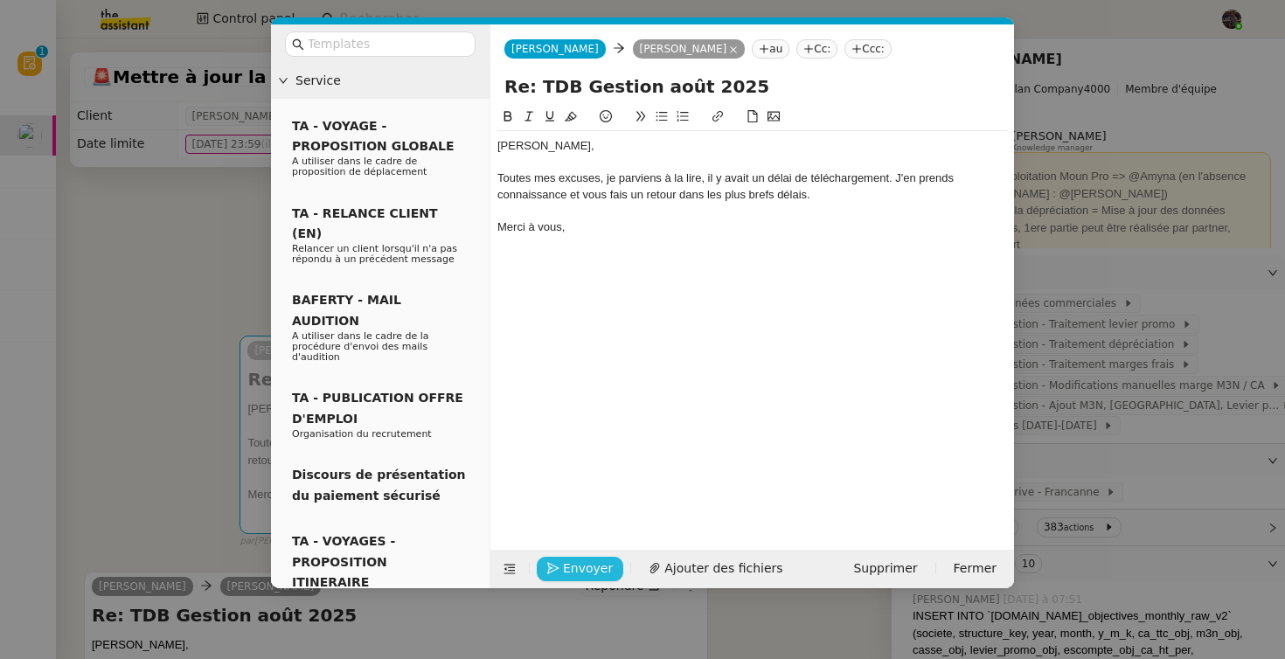
click at [593, 564] on span "Envoyer" at bounding box center [588, 568] width 50 height 20
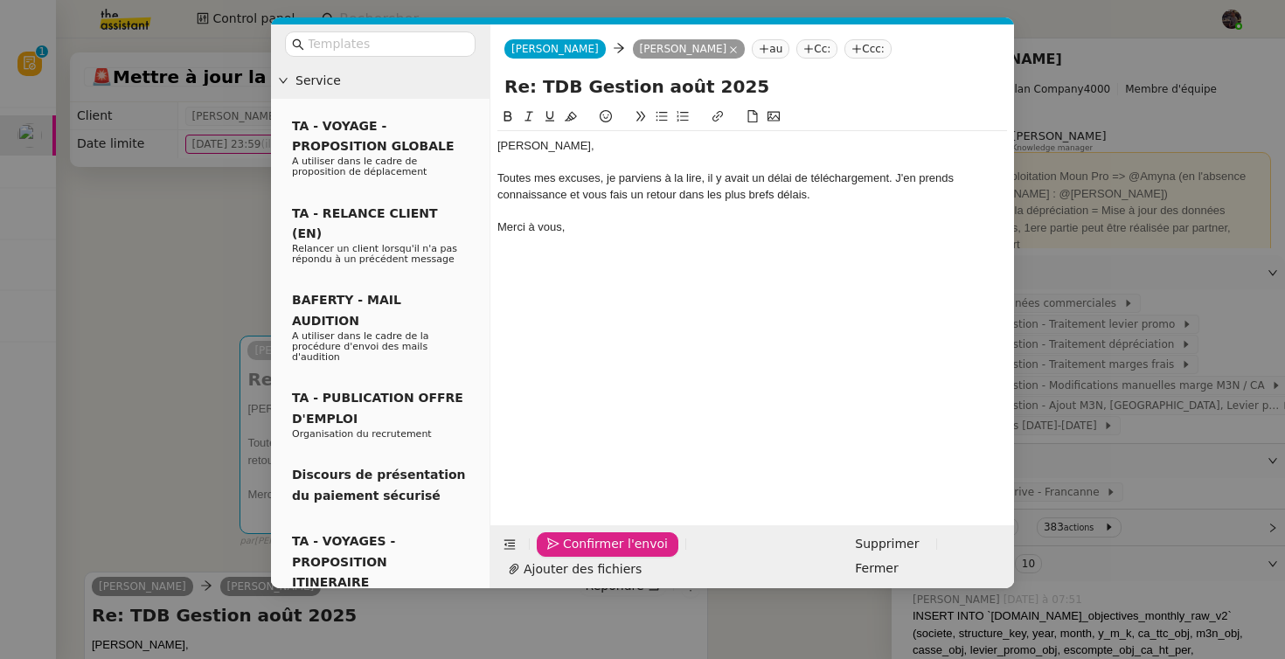
click at [593, 554] on span "Confirmer l'envoi" at bounding box center [615, 544] width 105 height 20
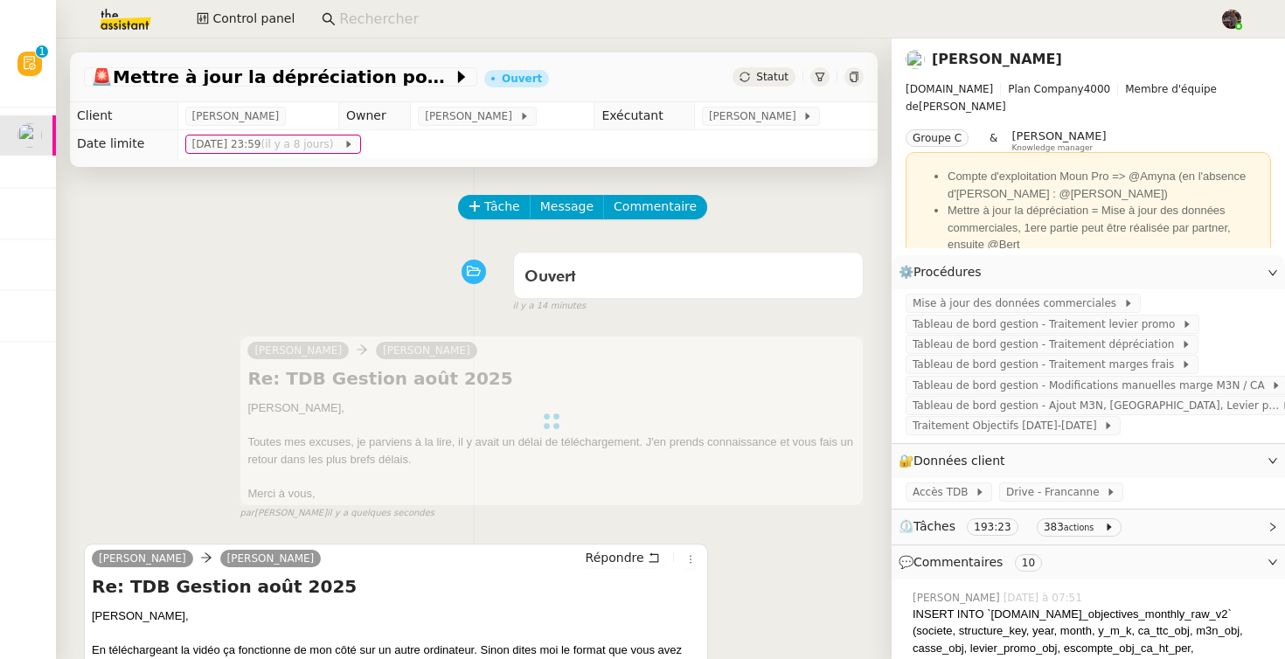
click at [112, 268] on div "Ouvert false il y a 14 minutes" at bounding box center [474, 279] width 780 height 70
